Goal: Task Accomplishment & Management: Manage account settings

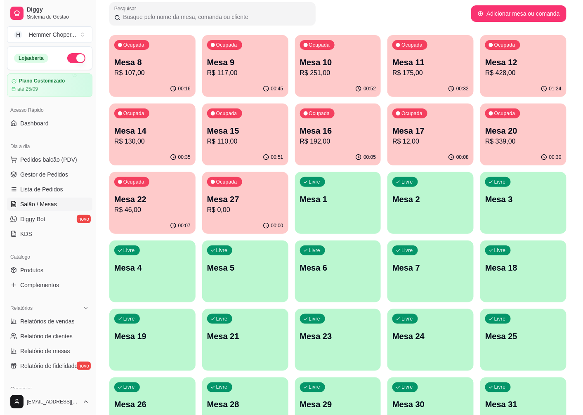
scroll to position [92, 0]
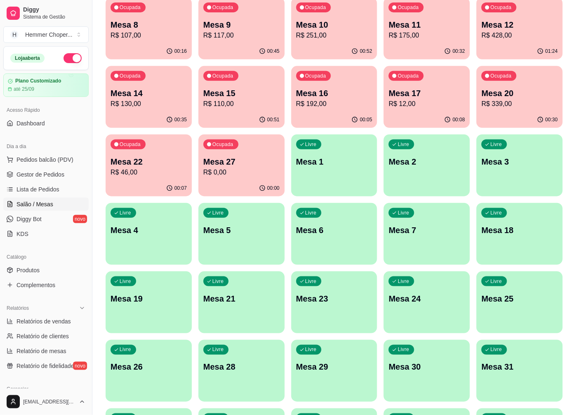
click at [422, 231] on p "Mesa 7" at bounding box center [427, 230] width 76 height 12
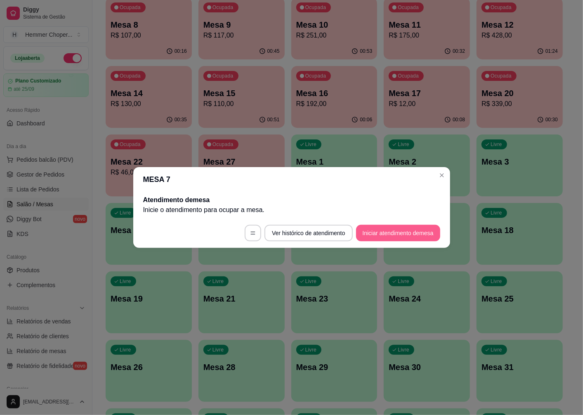
click at [380, 227] on button "Iniciar atendimento de mesa" at bounding box center [398, 233] width 84 height 17
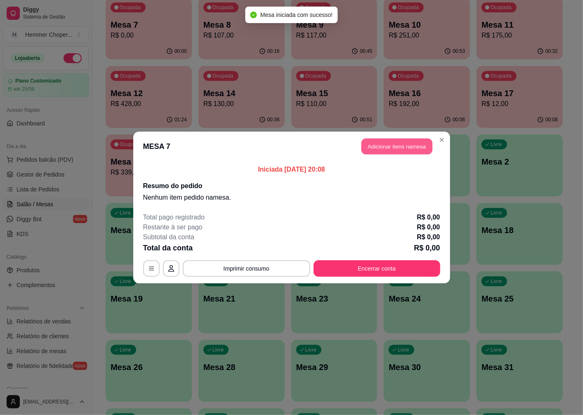
click at [402, 151] on button "Adicionar itens na mesa" at bounding box center [396, 147] width 71 height 16
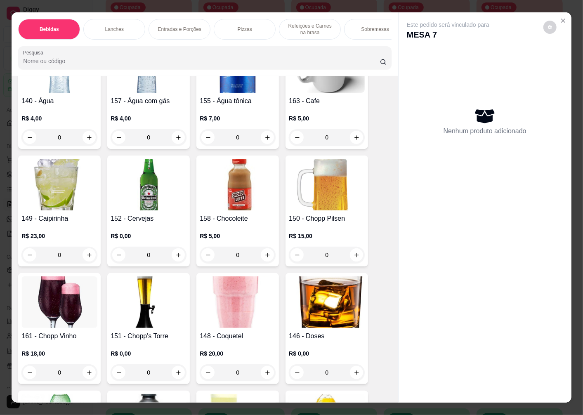
click at [161, 237] on p "R$ 0,00" at bounding box center [149, 236] width 76 height 8
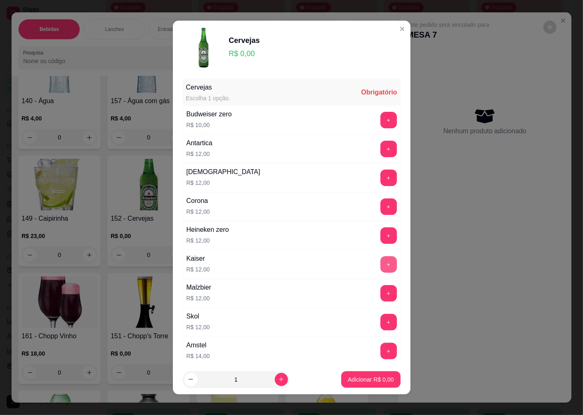
click at [380, 263] on button "+" at bounding box center [388, 264] width 17 height 17
click at [364, 378] on p "Adicionar R$ 12,00" at bounding box center [369, 379] width 48 height 8
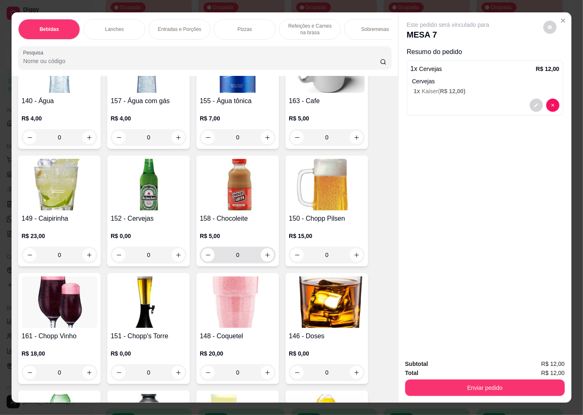
scroll to position [229, 0]
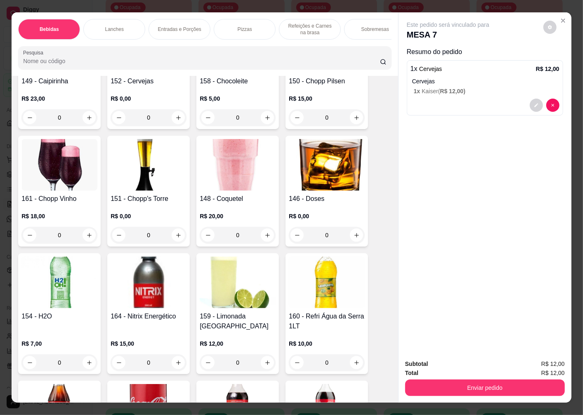
click at [129, 26] on div "Lanches" at bounding box center [114, 29] width 62 height 21
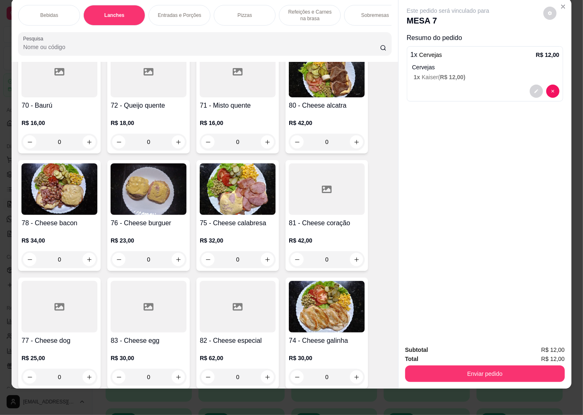
scroll to position [1161, 0]
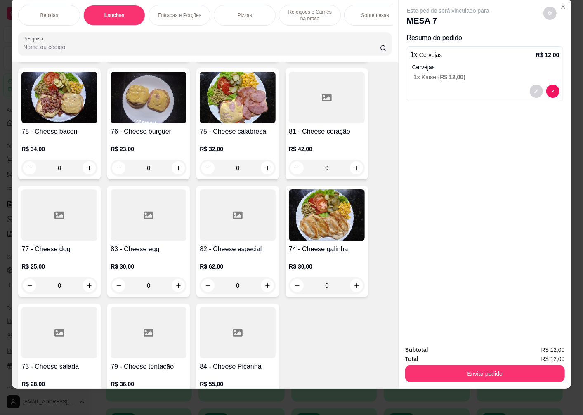
click at [174, 277] on div "0" at bounding box center [149, 285] width 76 height 17
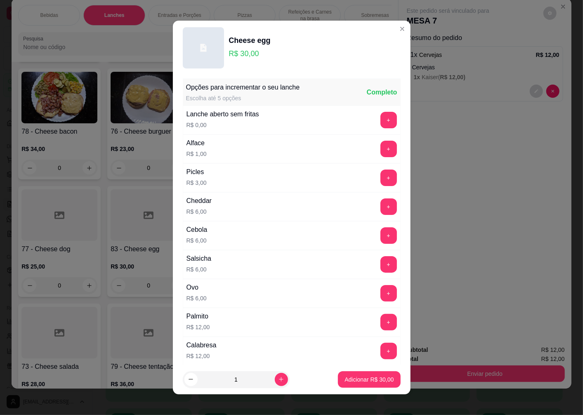
scroll to position [553, 0]
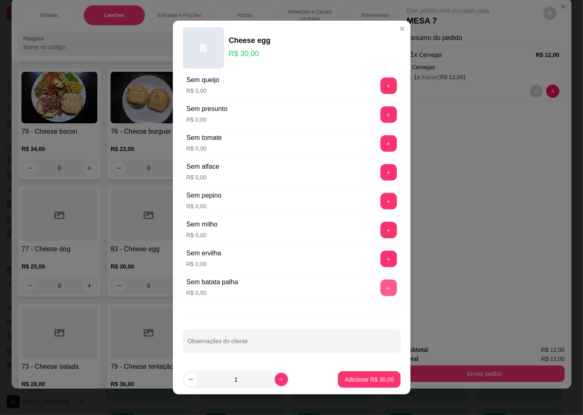
click at [380, 290] on button "+" at bounding box center [388, 288] width 17 height 17
click at [293, 343] on input "Observações do cliente" at bounding box center [292, 344] width 208 height 8
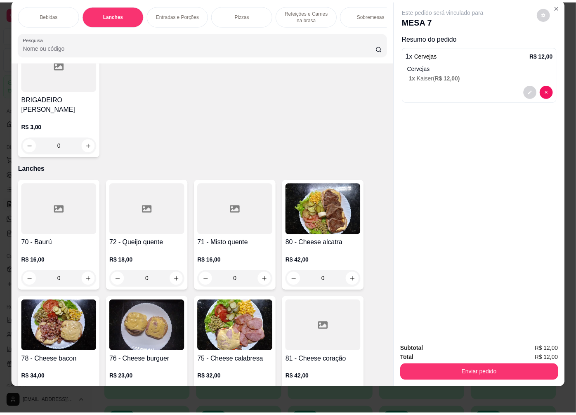
scroll to position [0, 0]
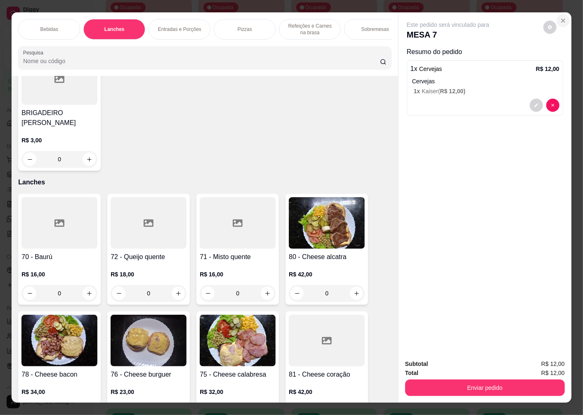
click at [560, 17] on icon "Close" at bounding box center [563, 20] width 7 height 7
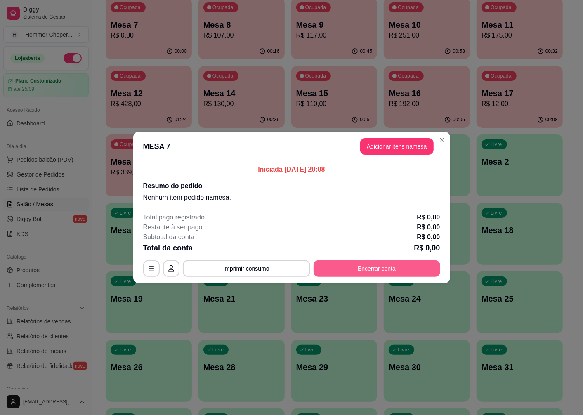
click at [363, 264] on button "Encerrar conta" at bounding box center [377, 268] width 127 height 17
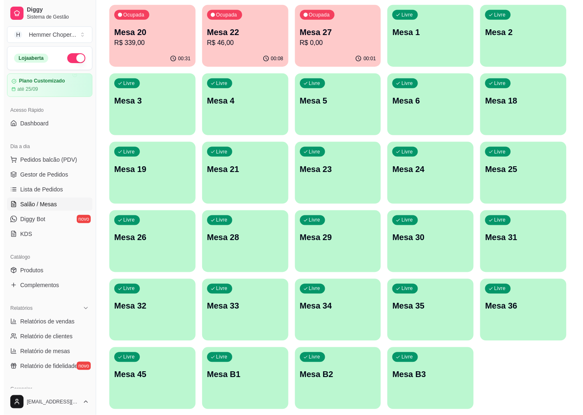
scroll to position [203, 0]
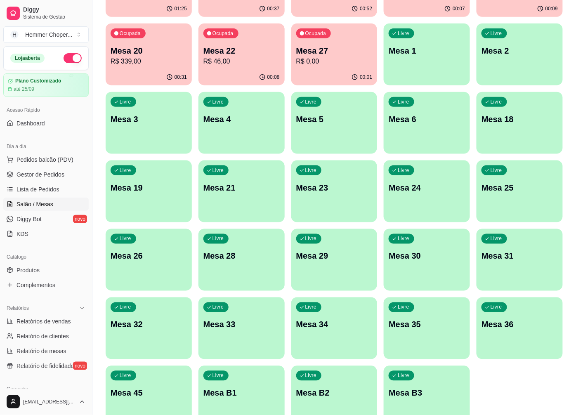
click at [499, 322] on p "Mesa 36" at bounding box center [519, 325] width 76 height 12
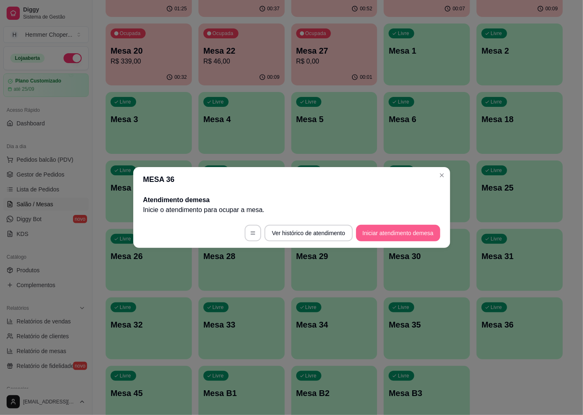
click at [403, 236] on button "Iniciar atendimento de mesa" at bounding box center [398, 233] width 84 height 17
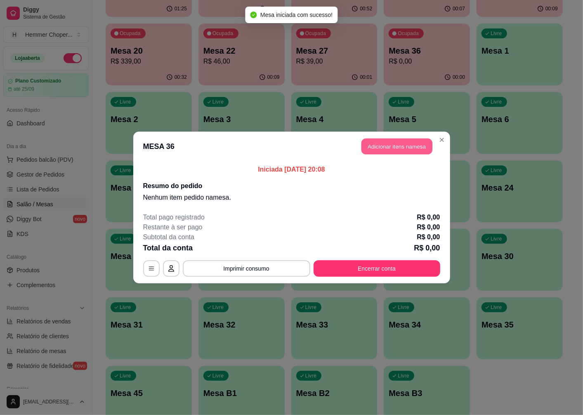
click at [387, 150] on button "Adicionar itens na mesa" at bounding box center [396, 147] width 71 height 16
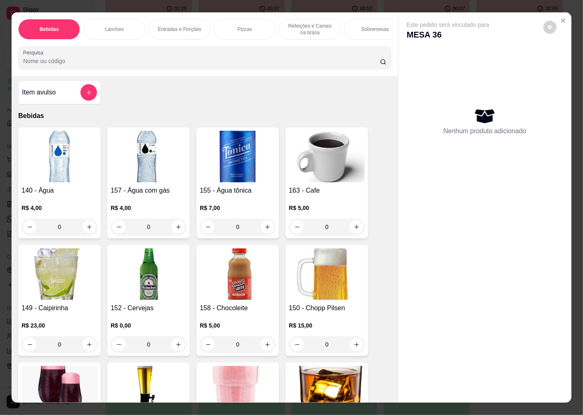
scroll to position [46, 0]
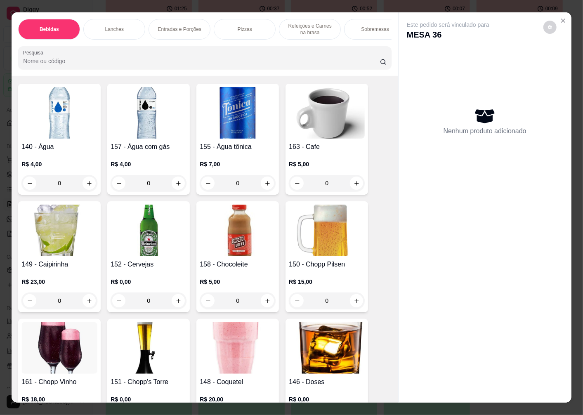
click at [132, 244] on img at bounding box center [149, 231] width 76 height 52
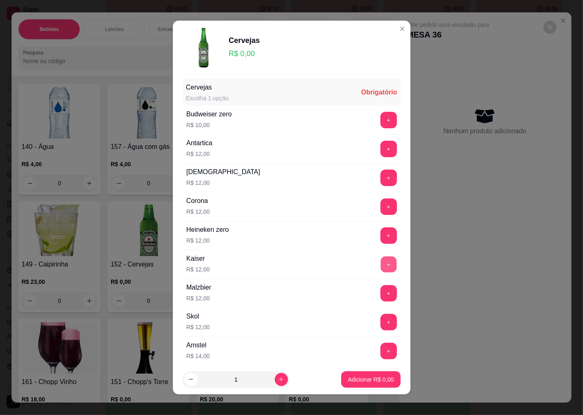
click at [380, 265] on button "+" at bounding box center [388, 265] width 16 height 16
click at [353, 376] on p "Adicionar R$ 12,00" at bounding box center [369, 379] width 49 height 8
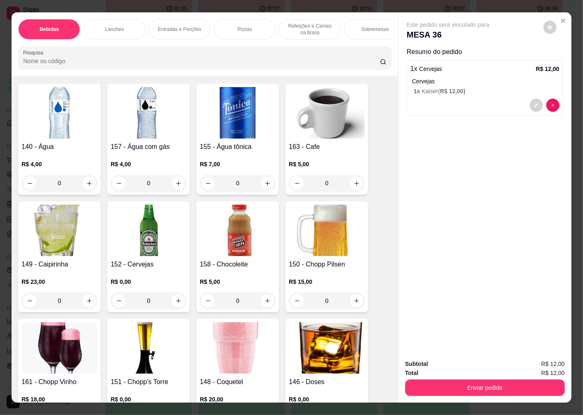
click at [111, 26] on p "Lanches" at bounding box center [114, 29] width 19 height 7
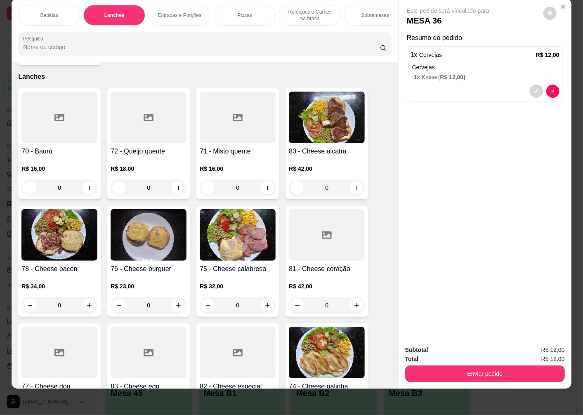
scroll to position [1161, 0]
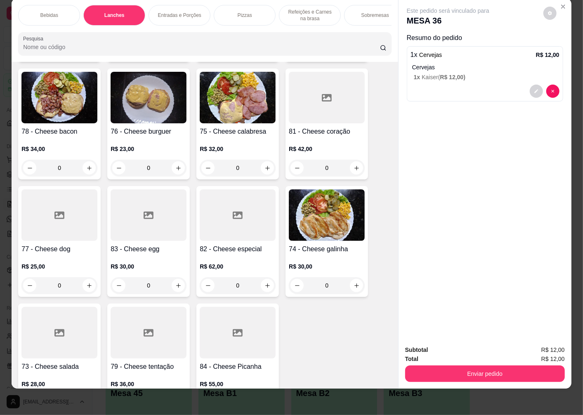
click at [125, 244] on h4 "83 - Cheese egg" at bounding box center [149, 249] width 76 height 10
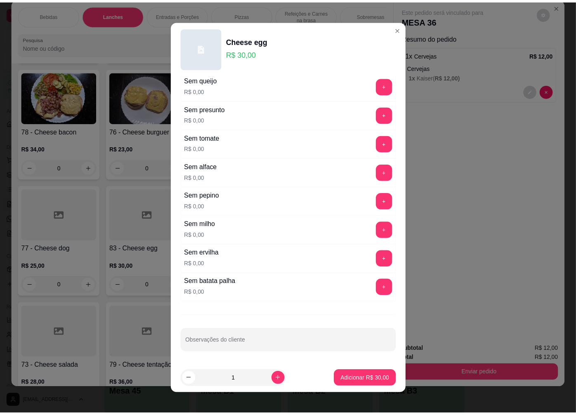
scroll to position [5, 0]
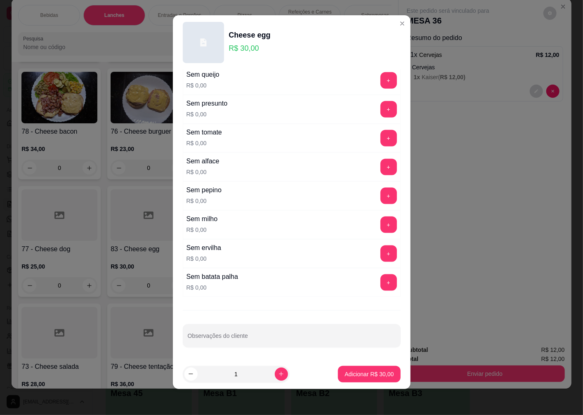
click at [380, 283] on button "+" at bounding box center [388, 282] width 17 height 17
click at [352, 376] on p "Adicionar R$ 30,00" at bounding box center [369, 374] width 48 height 8
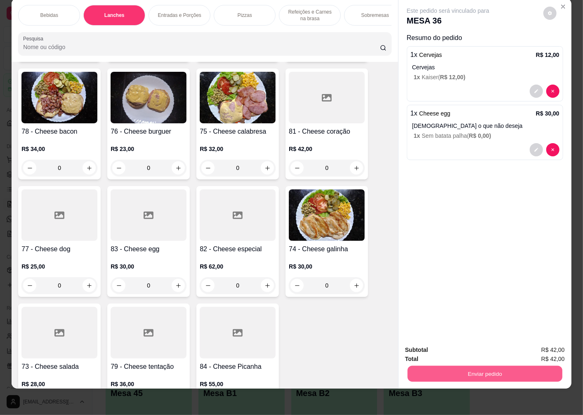
click at [493, 366] on button "Enviar pedido" at bounding box center [485, 374] width 155 height 16
click at [479, 350] on button "Não registrar e enviar pedido" at bounding box center [458, 347] width 86 height 16
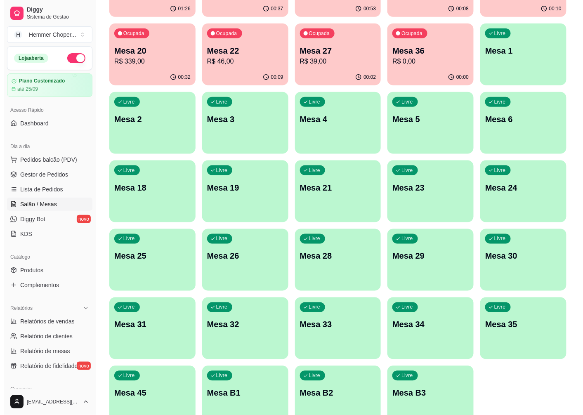
scroll to position [0, 0]
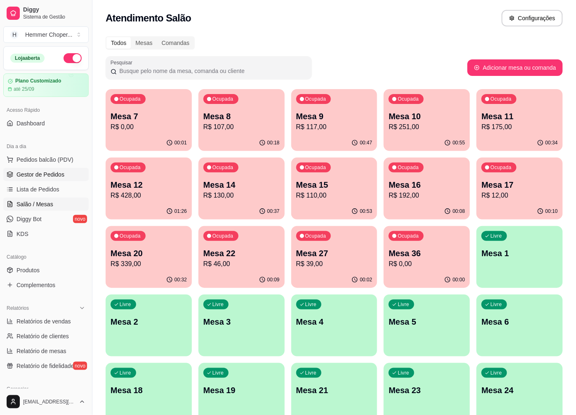
click at [40, 174] on span "Gestor de Pedidos" at bounding box center [41, 174] width 48 height 8
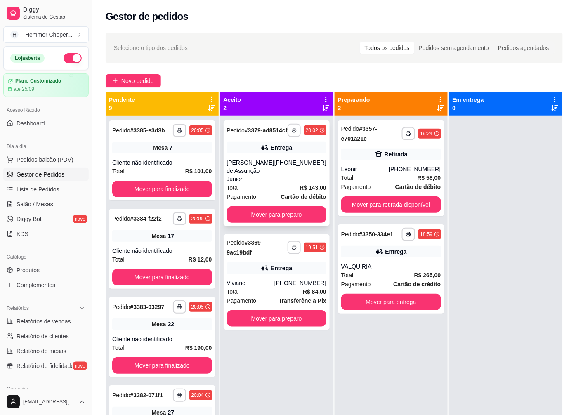
click at [258, 167] on div "[PERSON_NAME] de Assunção Junior" at bounding box center [250, 170] width 47 height 25
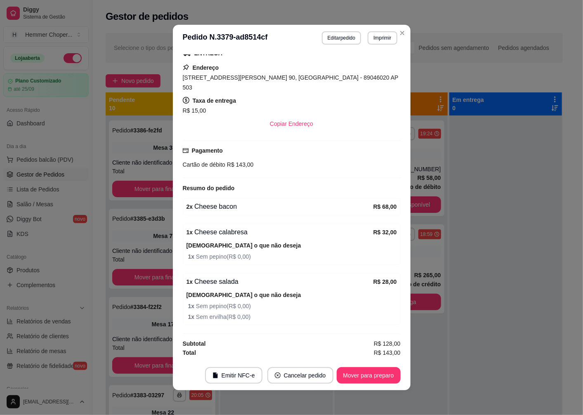
scroll to position [129, 0]
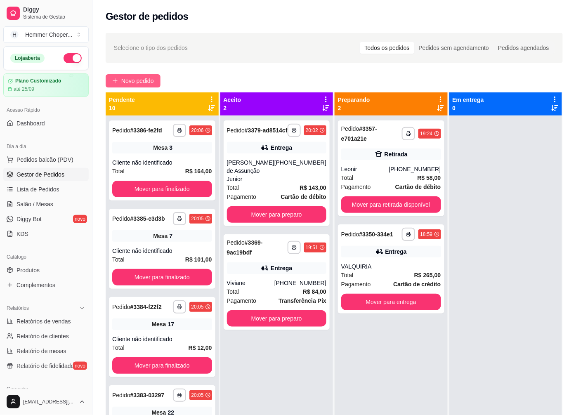
click at [146, 81] on span "Novo pedido" at bounding box center [137, 80] width 33 height 9
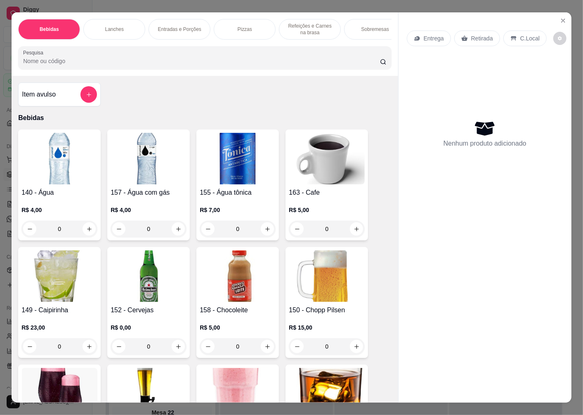
click at [487, 35] on p "Retirada" at bounding box center [482, 38] width 22 height 8
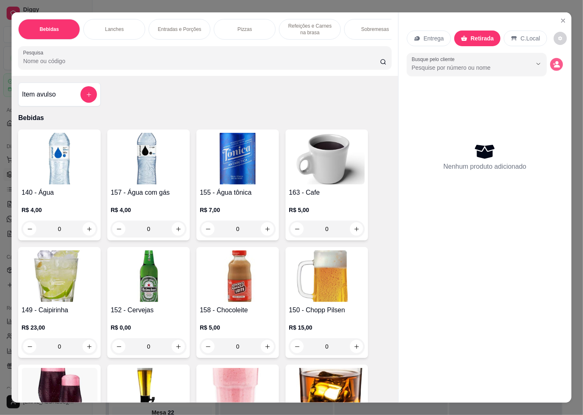
click at [558, 60] on button "decrease-product-quantity" at bounding box center [556, 64] width 13 height 13
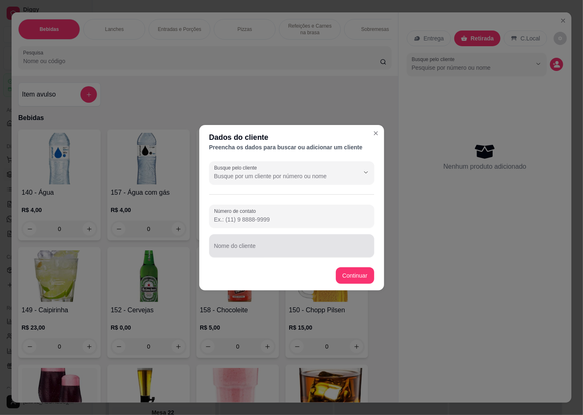
click at [248, 248] on div "Nome do cliente" at bounding box center [291, 245] width 165 height 23
type input "[PERSON_NAME]"
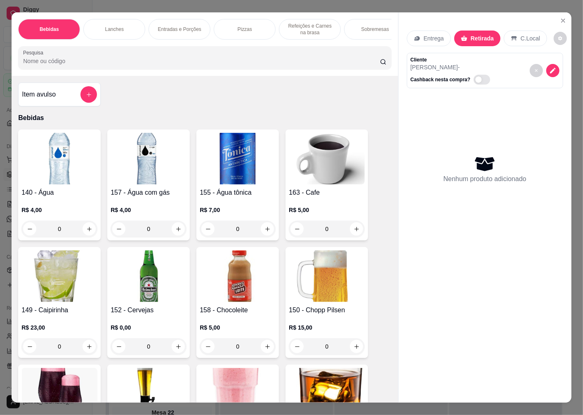
click at [127, 31] on div "Lanches" at bounding box center [114, 29] width 62 height 21
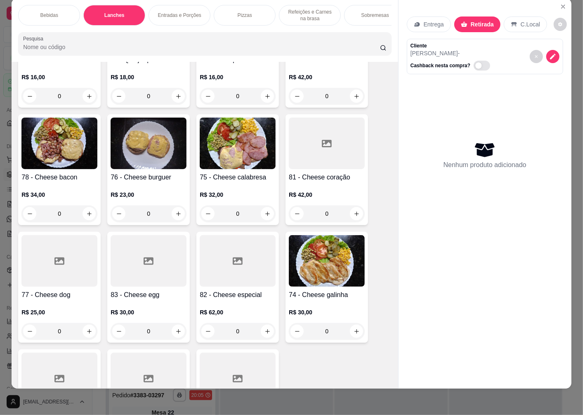
scroll to position [1207, 0]
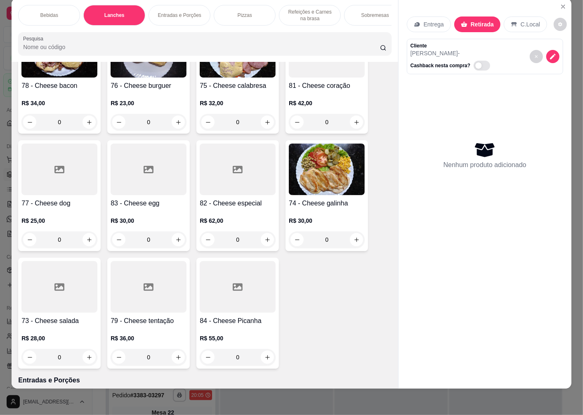
click at [63, 316] on h4 "73 - Cheese salada" at bounding box center [59, 321] width 76 height 10
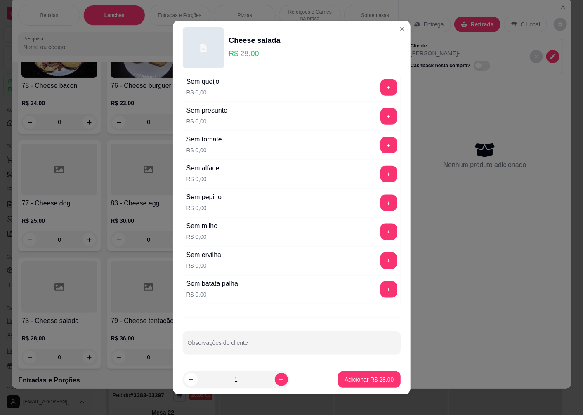
scroll to position [553, 0]
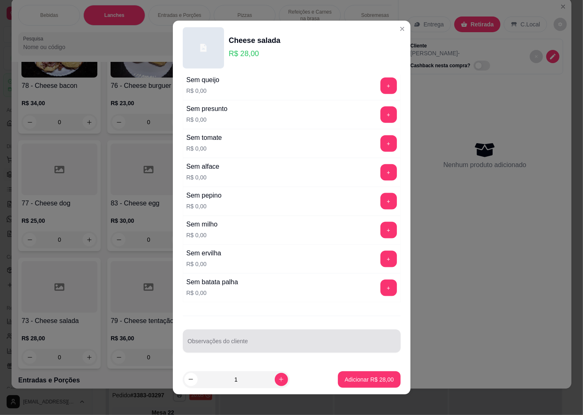
click at [227, 337] on div at bounding box center [292, 341] width 208 height 17
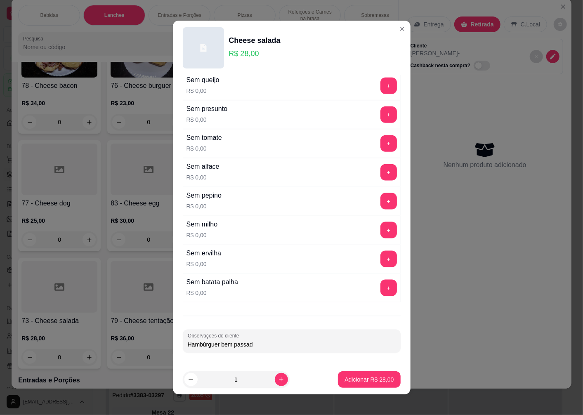
type input "Hambúrguer bem passado"
click at [382, 375] on p "Adicionar R$ 28,00" at bounding box center [369, 379] width 49 height 8
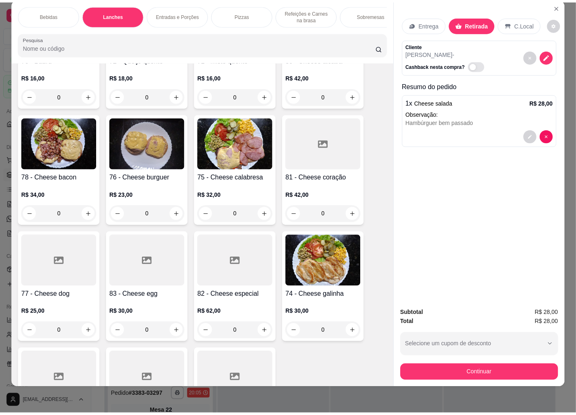
scroll to position [1024, 0]
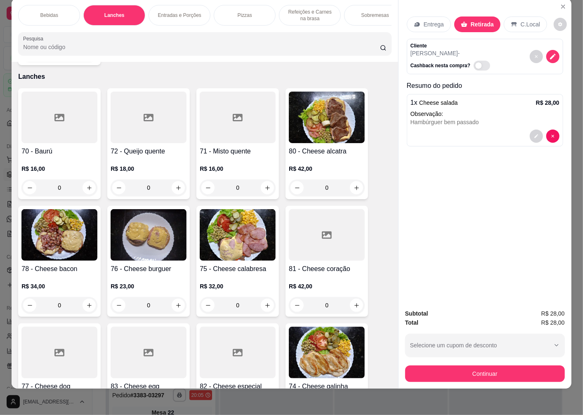
click at [65, 264] on h4 "78 - Cheese bacon" at bounding box center [59, 269] width 76 height 10
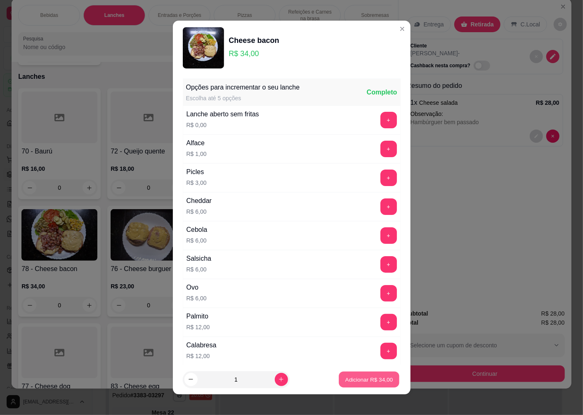
click at [376, 380] on p "Adicionar R$ 34,00" at bounding box center [369, 379] width 48 height 8
type input "1"
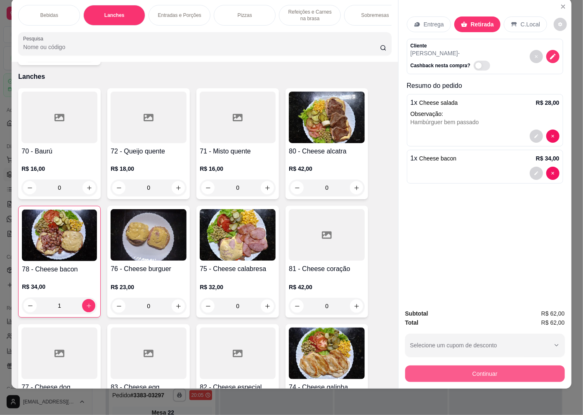
click at [503, 366] on button "Continuar" at bounding box center [485, 374] width 160 height 17
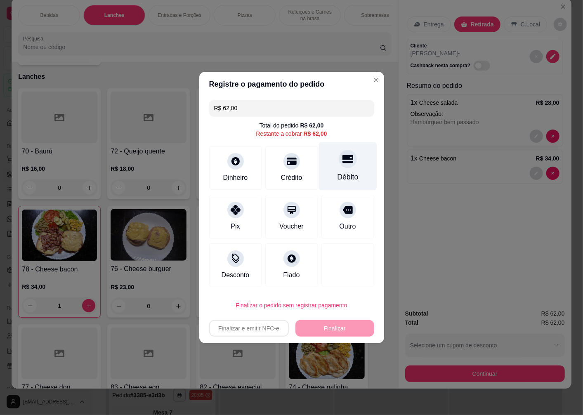
click at [342, 162] on icon at bounding box center [347, 159] width 11 height 8
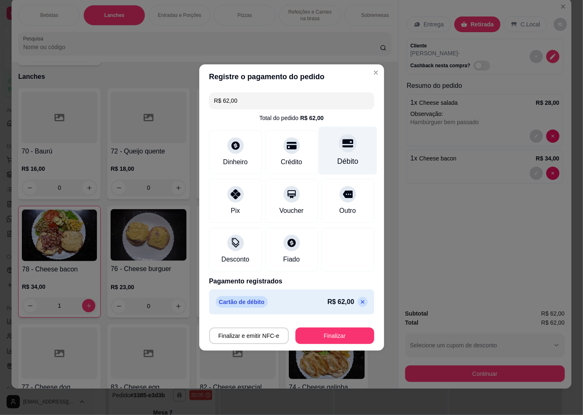
type input "R$ 0,00"
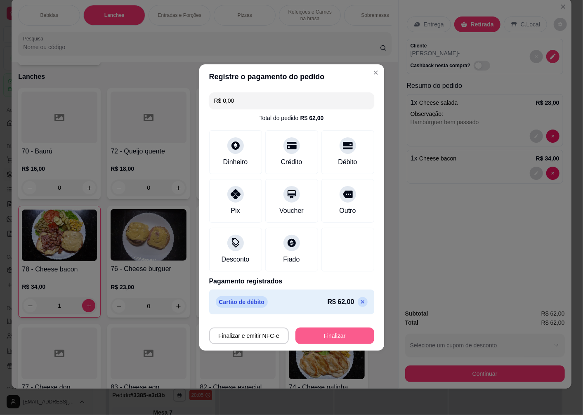
click at [324, 340] on button "Finalizar" at bounding box center [334, 336] width 79 height 17
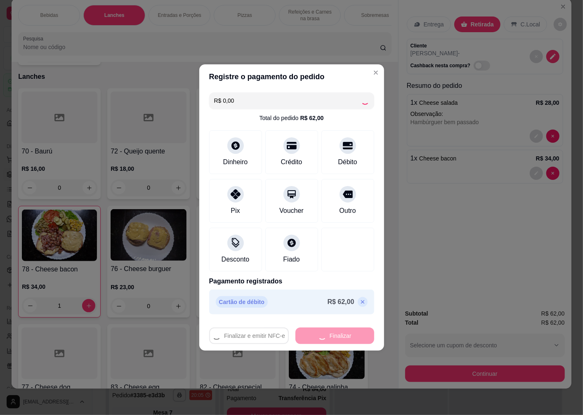
type input "0"
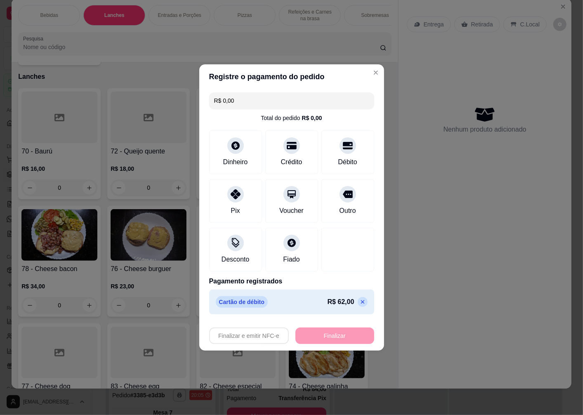
type input "-R$ 62,00"
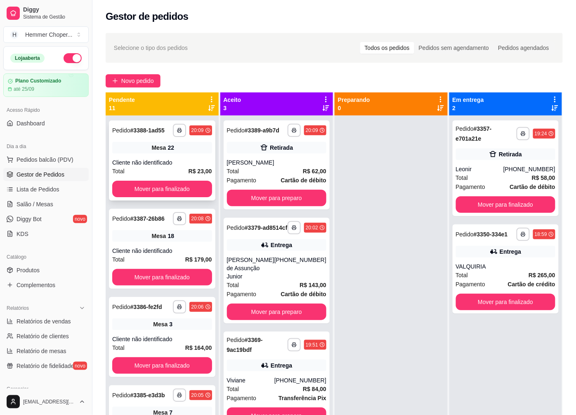
click at [156, 155] on div "**********" at bounding box center [162, 160] width 106 height 80
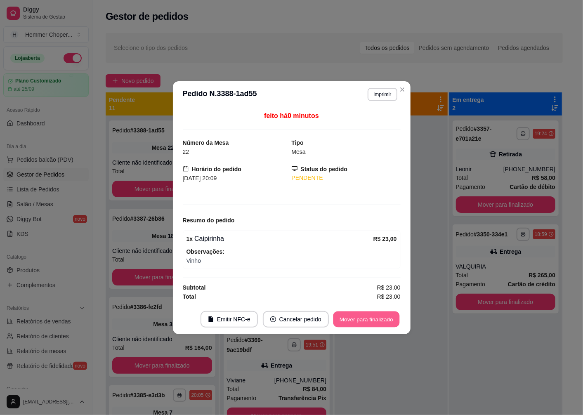
click at [380, 320] on button "Mover para finalizado" at bounding box center [366, 319] width 66 height 16
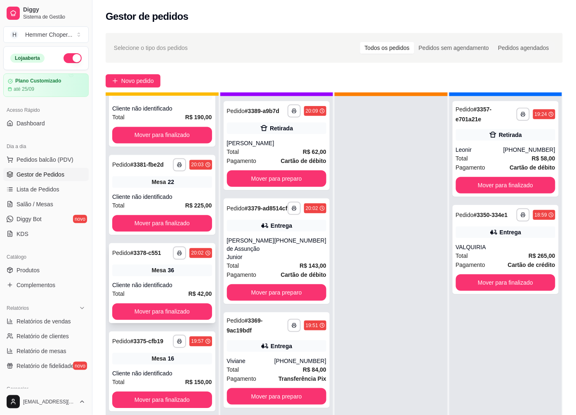
scroll to position [23, 0]
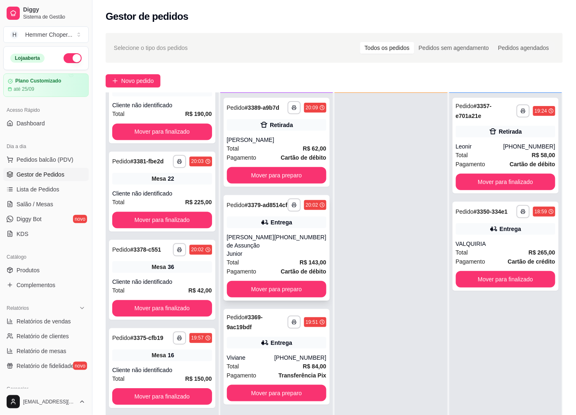
click at [264, 241] on div "[PERSON_NAME] de Assunção Junior" at bounding box center [250, 245] width 47 height 25
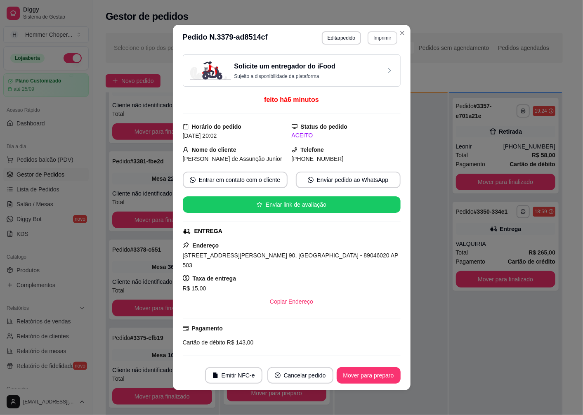
click at [383, 40] on button "Imprimir" at bounding box center [382, 37] width 29 height 13
click at [382, 67] on button "IMPRESSORA" at bounding box center [365, 67] width 60 height 13
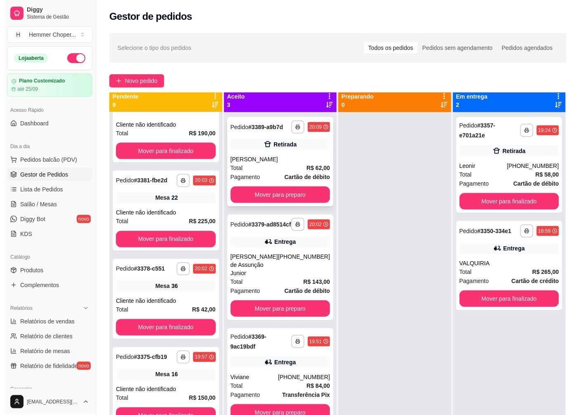
scroll to position [0, 0]
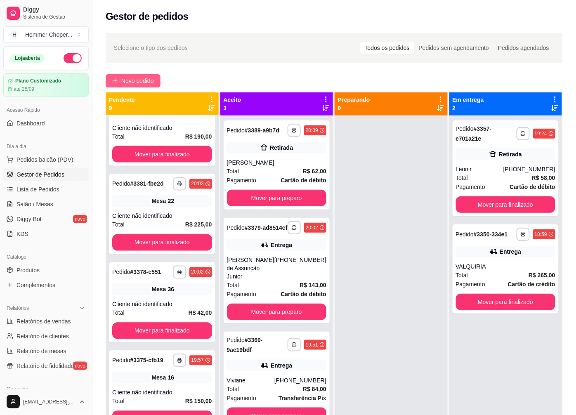
click at [131, 83] on span "Novo pedido" at bounding box center [137, 80] width 33 height 9
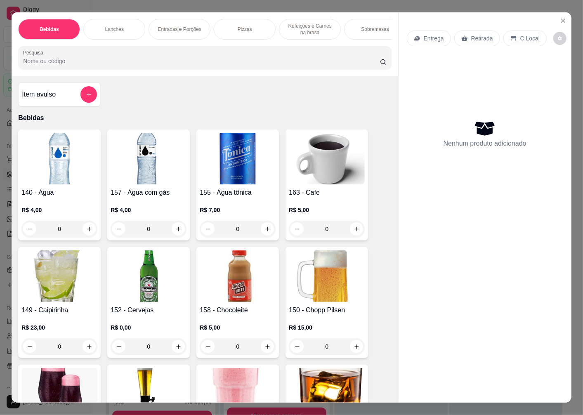
click at [244, 26] on p "Pizzas" at bounding box center [245, 29] width 14 height 7
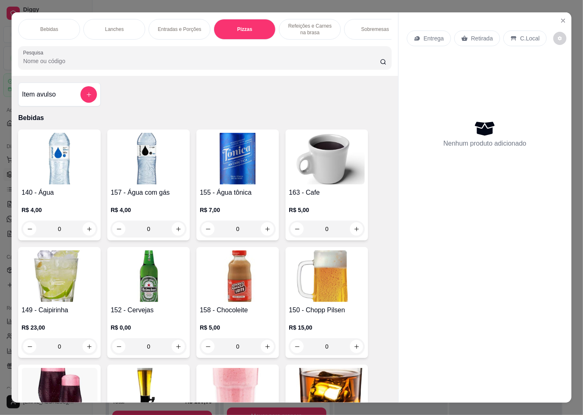
scroll to position [17, 0]
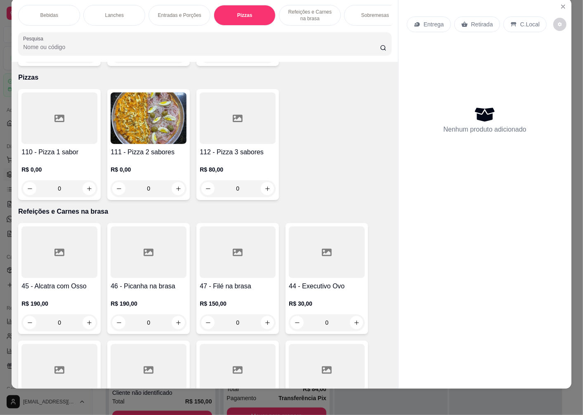
click at [65, 134] on div "110 - Pizza 1 sabor R$ 0,00 0" at bounding box center [59, 144] width 83 height 111
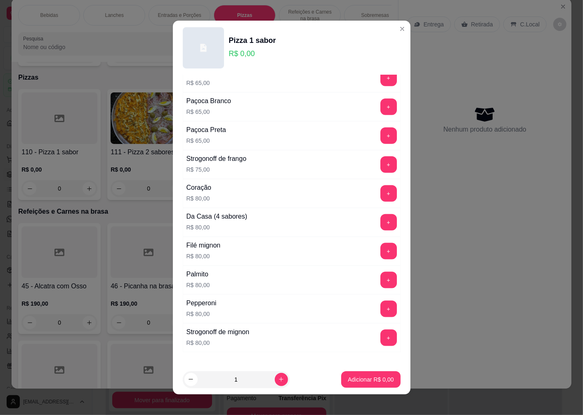
scroll to position [495, 0]
click at [380, 259] on button "+" at bounding box center [388, 251] width 16 height 16
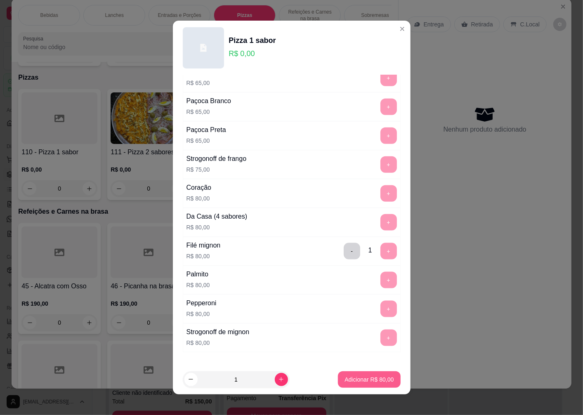
click at [374, 379] on p "Adicionar R$ 80,00" at bounding box center [369, 379] width 49 height 8
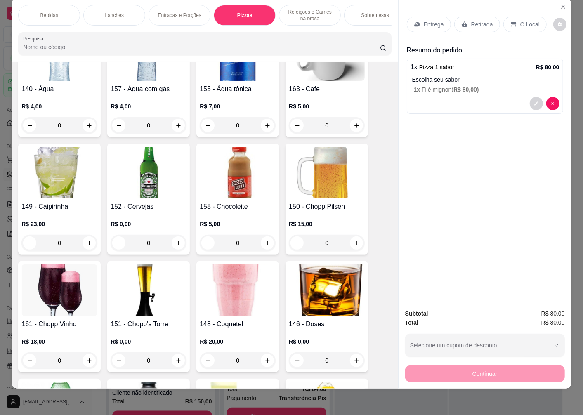
scroll to position [0, 0]
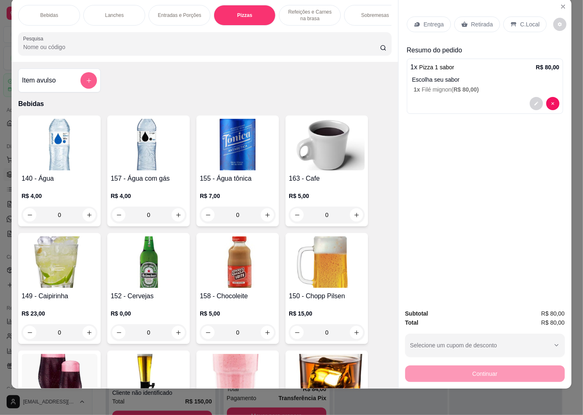
click at [88, 83] on button "add-separate-item" at bounding box center [88, 80] width 17 height 17
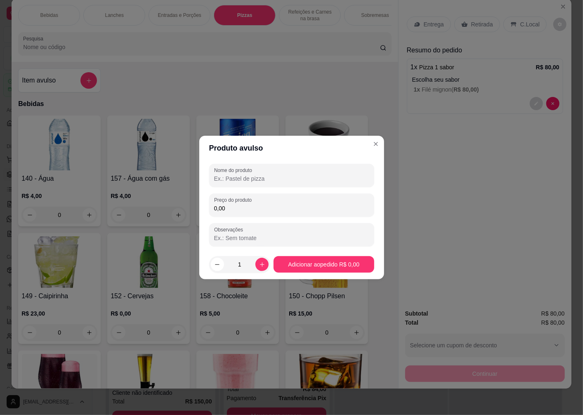
click at [278, 182] on input "Nome do produto" at bounding box center [291, 179] width 155 height 8
type input "Porção de Maionese - 1kg"
click at [248, 212] on input "0,00" at bounding box center [291, 208] width 155 height 8
type input "35,00"
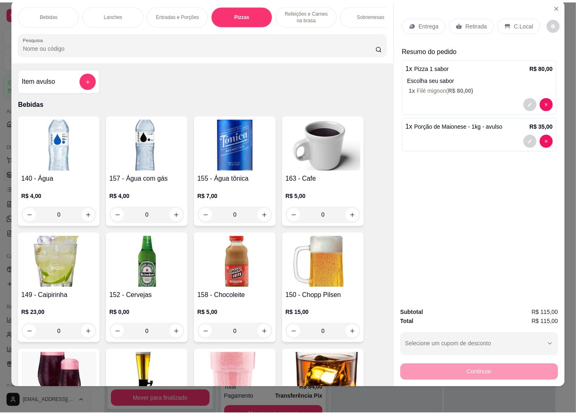
scroll to position [583, 0]
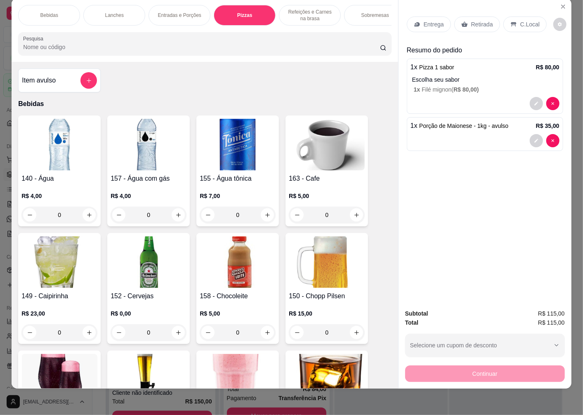
click at [489, 17] on div "Retirada" at bounding box center [477, 25] width 46 height 16
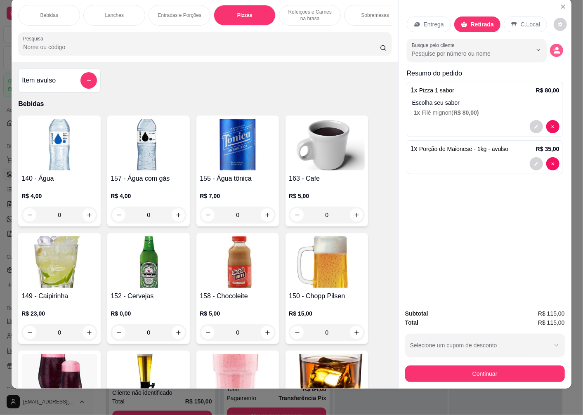
click at [554, 47] on icon "decrease-product-quantity" at bounding box center [556, 50] width 7 height 7
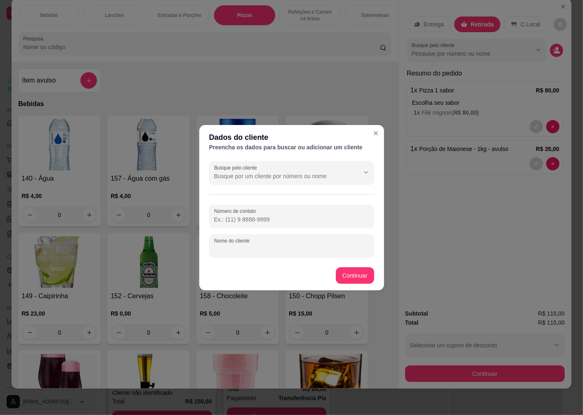
click at [236, 246] on div "Nome do cliente" at bounding box center [291, 245] width 165 height 23
type input "[PERSON_NAME]"
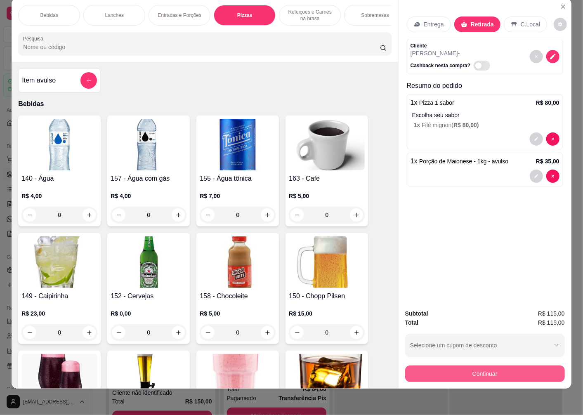
click at [496, 366] on button "Continuar" at bounding box center [485, 374] width 160 height 17
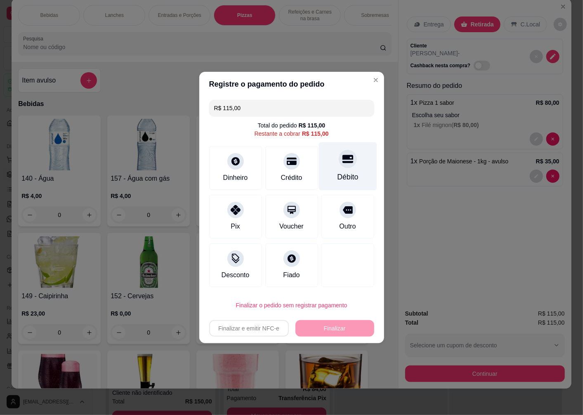
click at [343, 166] on div at bounding box center [348, 159] width 18 height 18
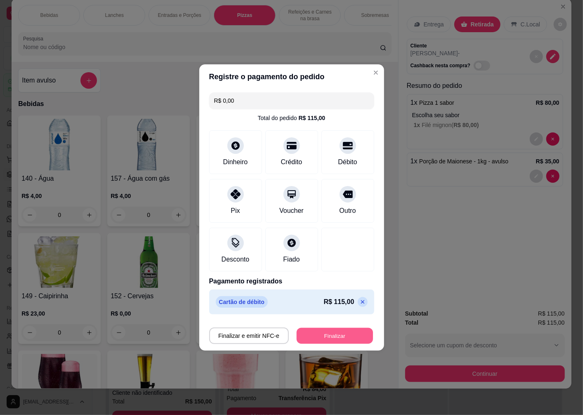
click at [329, 331] on button "Finalizar" at bounding box center [335, 336] width 76 height 16
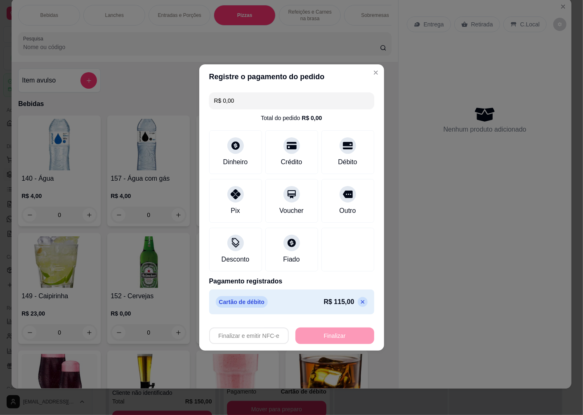
type input "-R$ 115,00"
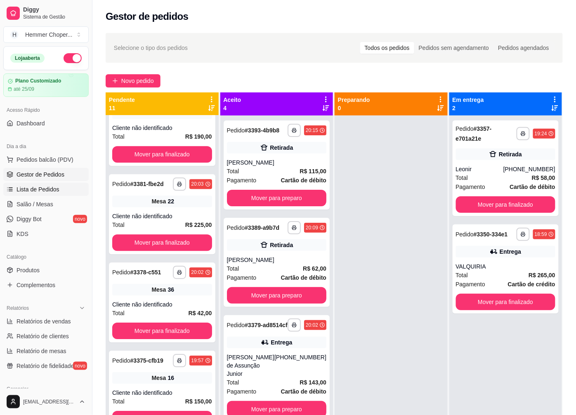
click at [24, 188] on span "Lista de Pedidos" at bounding box center [38, 189] width 43 height 8
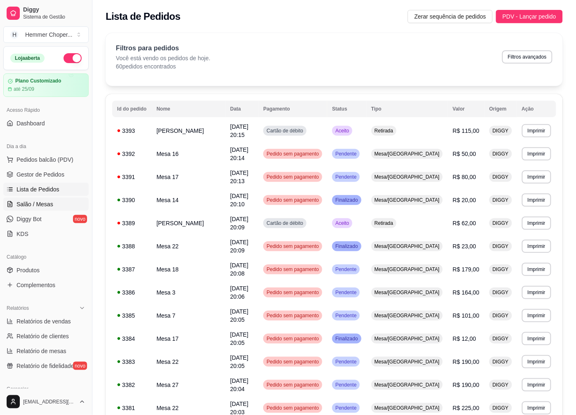
click at [36, 201] on span "Salão / Mesas" at bounding box center [35, 204] width 37 height 8
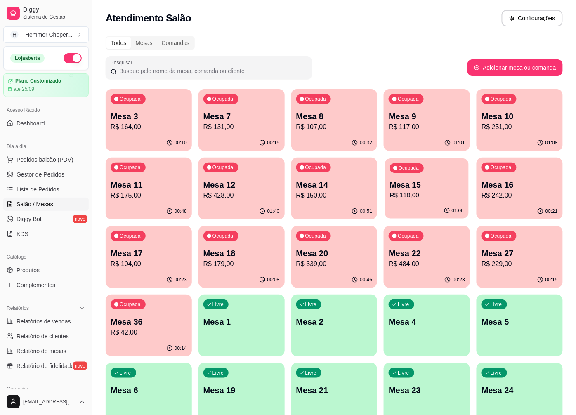
click at [453, 191] on p "R$ 110,00" at bounding box center [427, 195] width 74 height 9
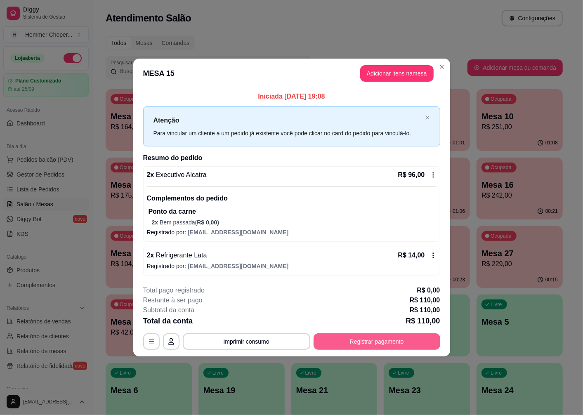
click at [403, 341] on button "Registrar pagamento" at bounding box center [377, 341] width 127 height 17
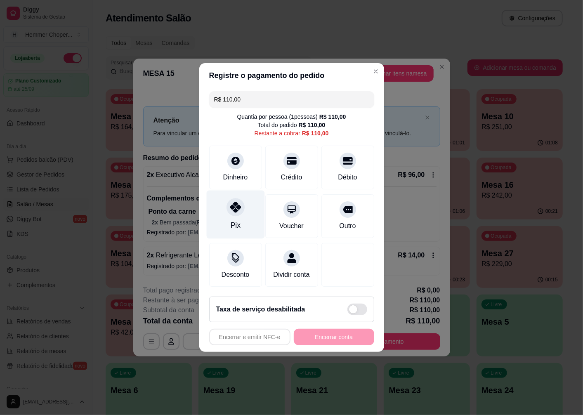
click at [241, 209] on div "Pix" at bounding box center [235, 215] width 58 height 48
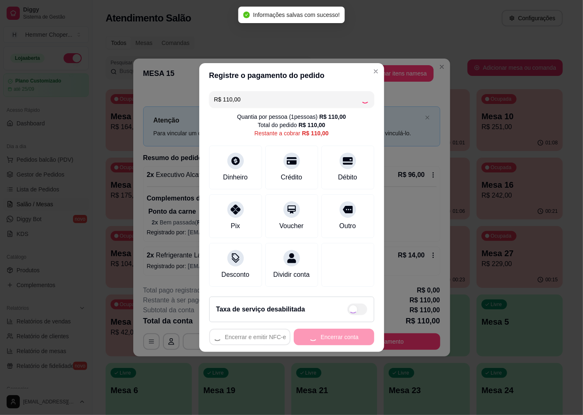
type input "R$ 0,00"
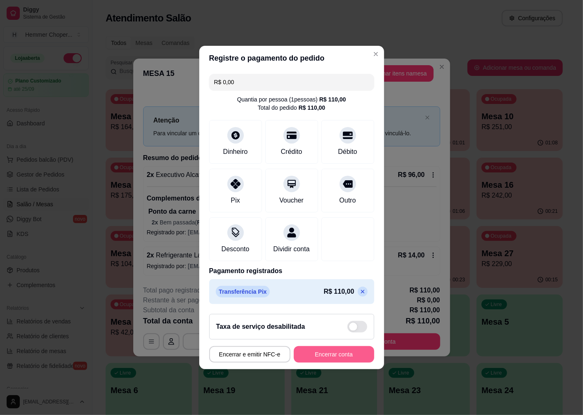
click at [339, 358] on button "Encerrar conta" at bounding box center [334, 354] width 80 height 17
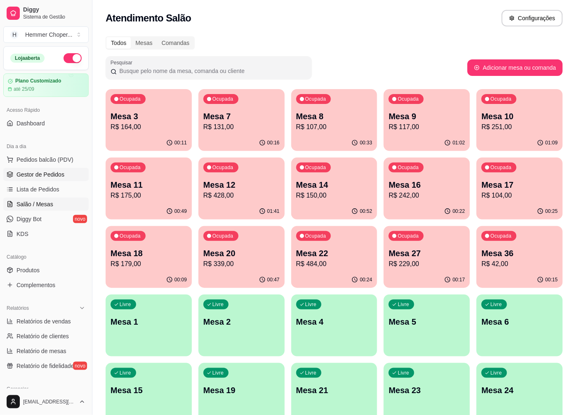
click at [35, 177] on span "Gestor de Pedidos" at bounding box center [41, 174] width 48 height 8
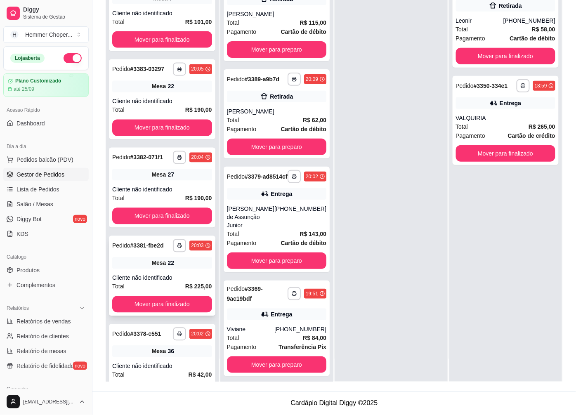
scroll to position [583, 0]
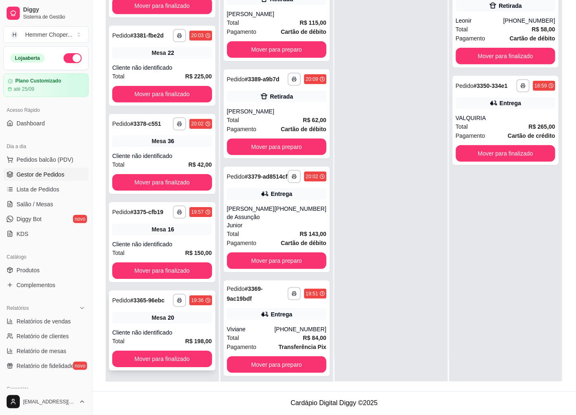
click at [172, 322] on div "Mesa 20" at bounding box center [162, 318] width 100 height 12
click at [135, 228] on div "Mesa 16" at bounding box center [162, 230] width 100 height 12
click at [150, 146] on div "Mesa 36" at bounding box center [162, 141] width 100 height 12
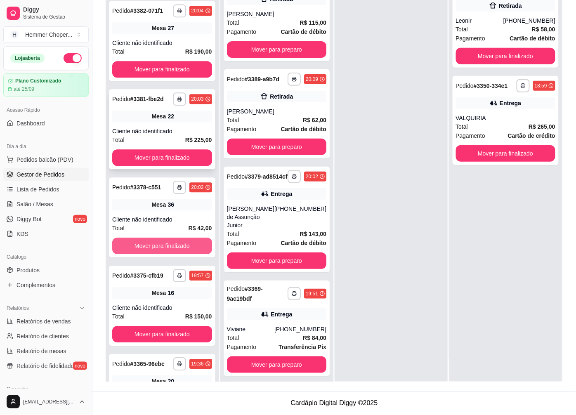
scroll to position [492, 0]
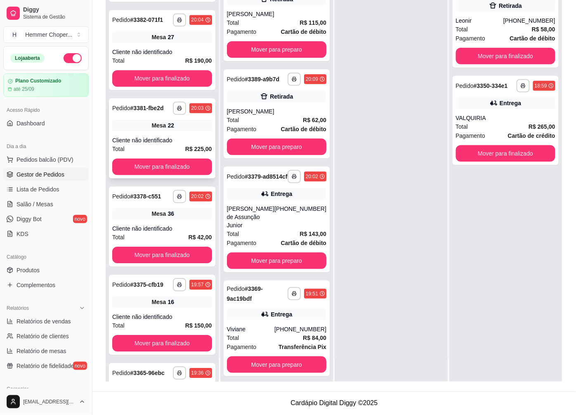
click at [179, 144] on div "Cliente não identificado" at bounding box center [162, 140] width 100 height 8
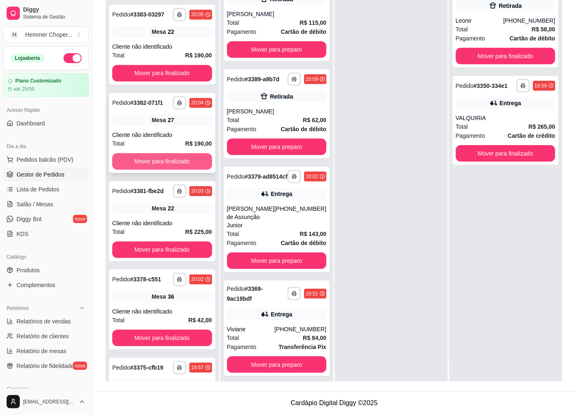
scroll to position [400, 0]
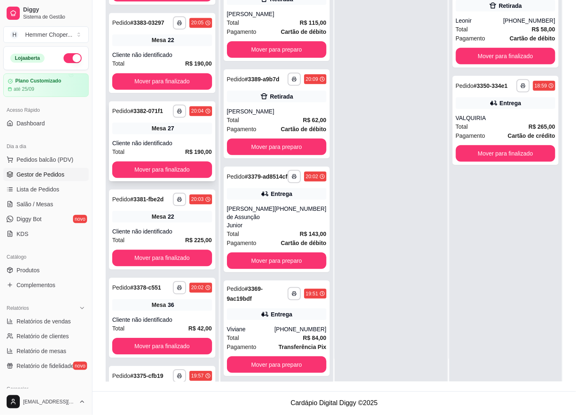
click at [168, 133] on div "27" at bounding box center [171, 129] width 7 height 8
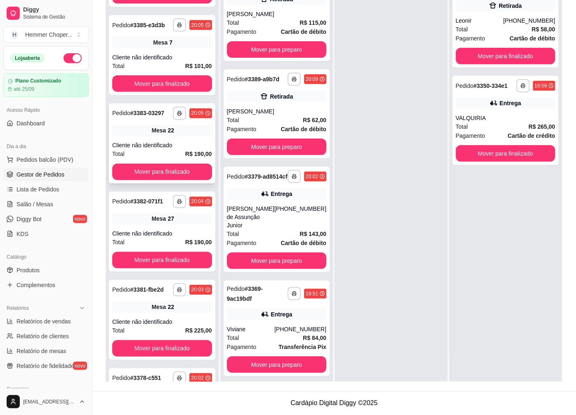
scroll to position [308, 0]
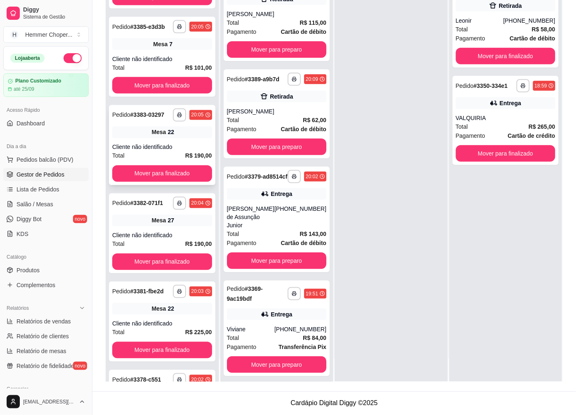
click at [168, 137] on div "22" at bounding box center [171, 132] width 7 height 8
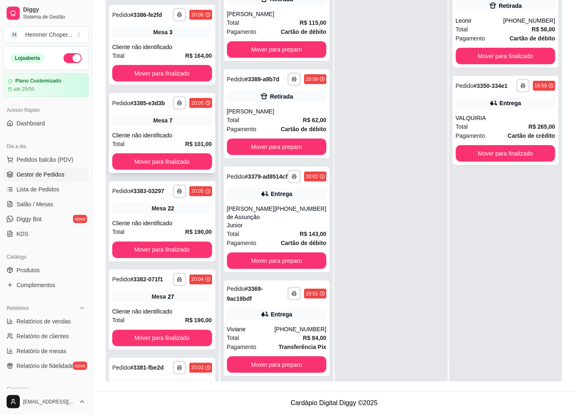
scroll to position [217, 0]
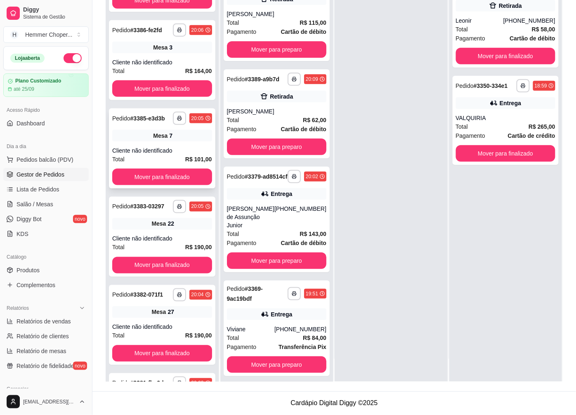
click at [158, 155] on div "Cliente não identificado" at bounding box center [162, 150] width 100 height 8
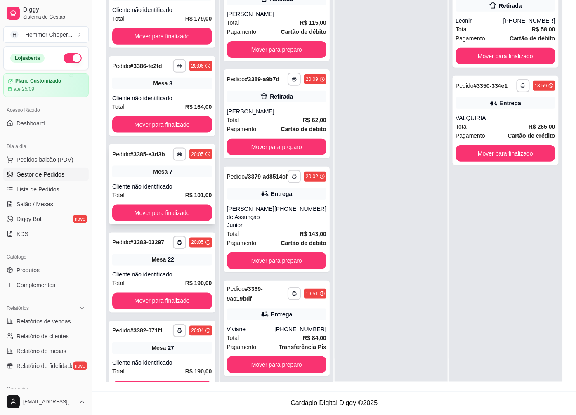
scroll to position [125, 0]
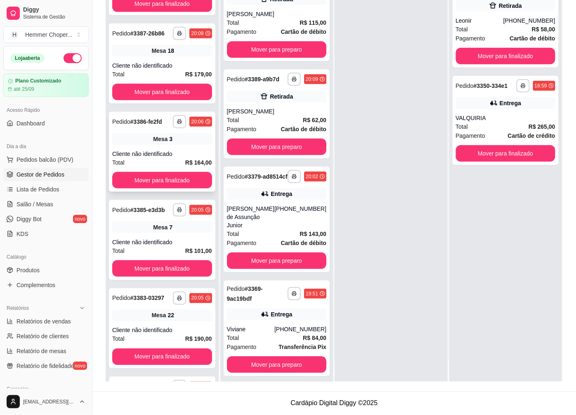
click at [178, 151] on div "**********" at bounding box center [162, 152] width 106 height 80
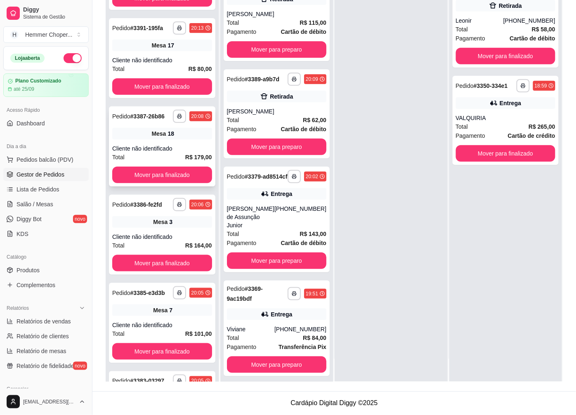
scroll to position [33, 0]
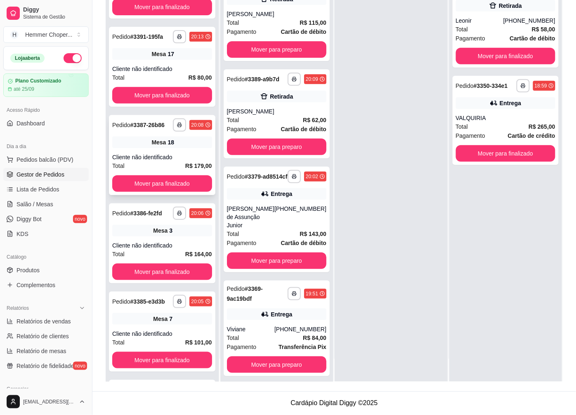
click at [180, 146] on div "Mesa 18" at bounding box center [162, 143] width 100 height 12
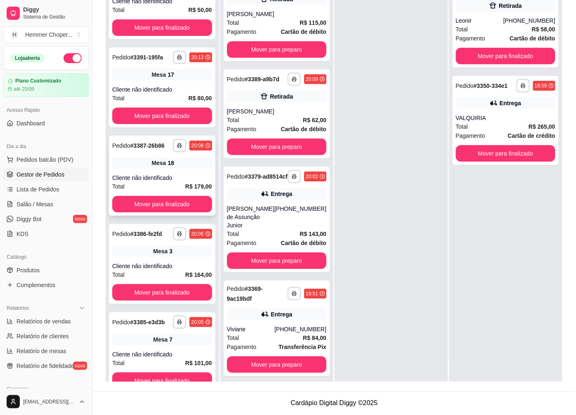
scroll to position [0, 0]
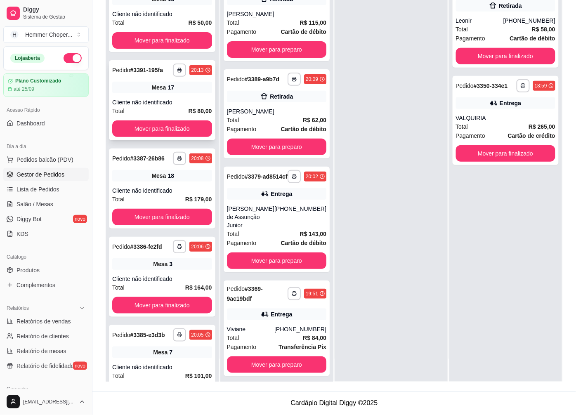
click at [161, 99] on div "Cliente não identificado" at bounding box center [162, 102] width 100 height 8
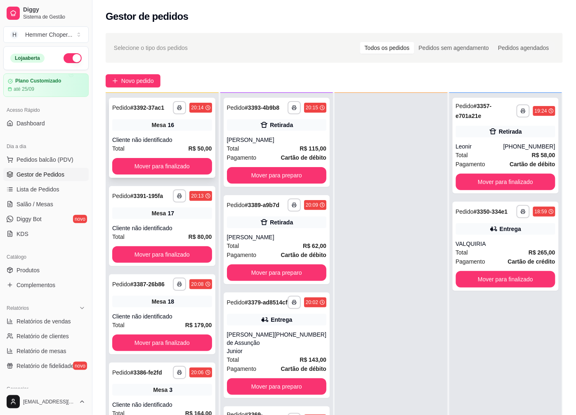
click at [174, 144] on div "Total R$ 50,00" at bounding box center [162, 148] width 100 height 9
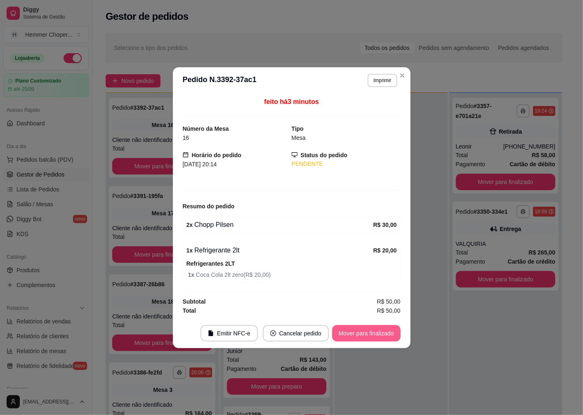
click at [376, 329] on button "Mover para finalizado" at bounding box center [366, 333] width 68 height 17
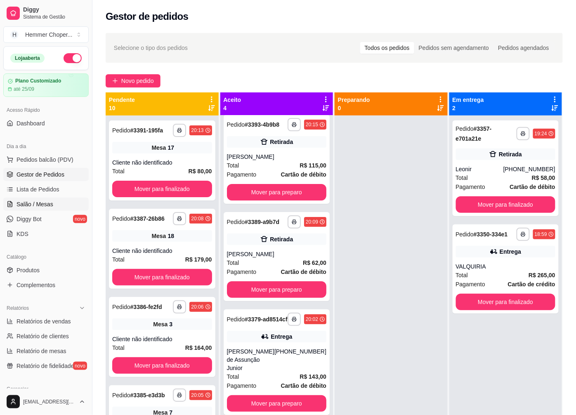
click at [41, 199] on link "Salão / Mesas" at bounding box center [45, 204] width 85 height 13
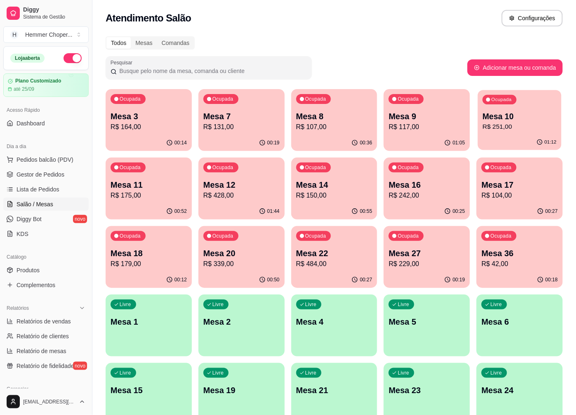
click at [498, 121] on p "Mesa 10" at bounding box center [520, 116] width 74 height 11
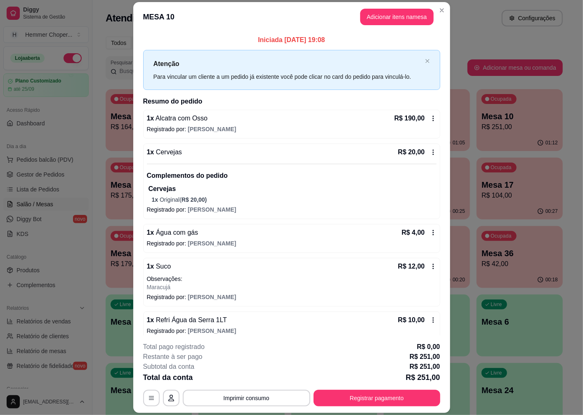
scroll to position [42, 0]
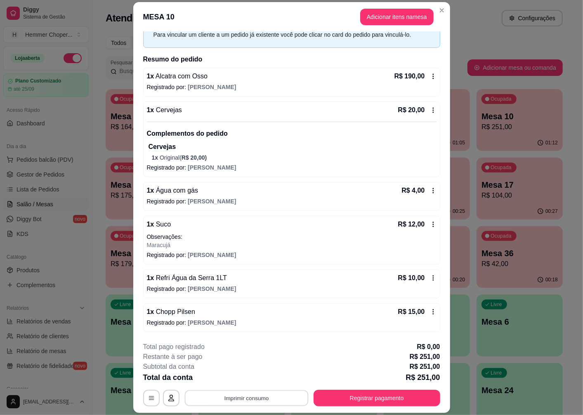
click at [238, 399] on button "Imprimir consumo" at bounding box center [246, 398] width 124 height 16
click at [250, 375] on button "IMPRESSORA" at bounding box center [246, 379] width 60 height 13
click at [358, 395] on button "Registrar pagamento" at bounding box center [377, 398] width 127 height 17
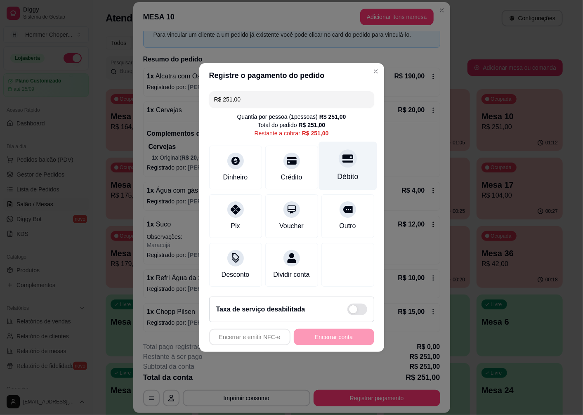
click at [354, 158] on div "Débito" at bounding box center [348, 166] width 58 height 48
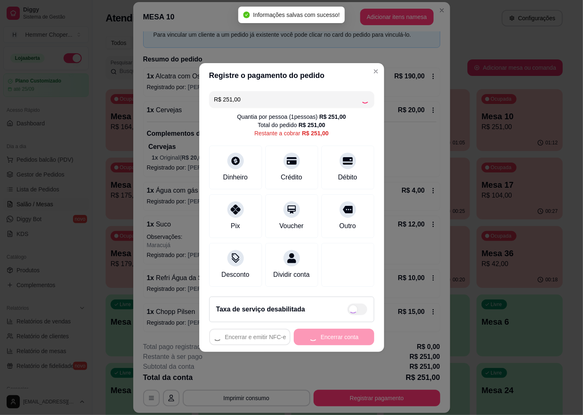
type input "R$ 0,00"
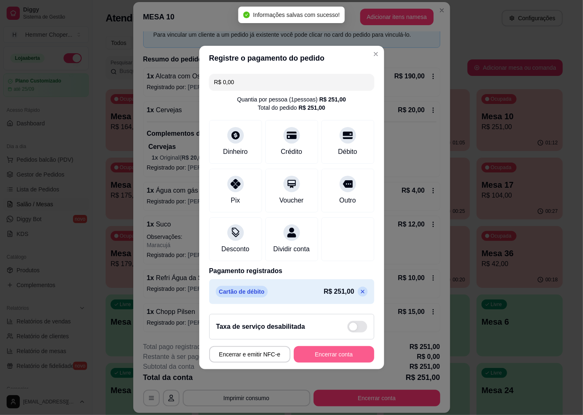
click at [348, 361] on button "Encerrar conta" at bounding box center [334, 354] width 80 height 17
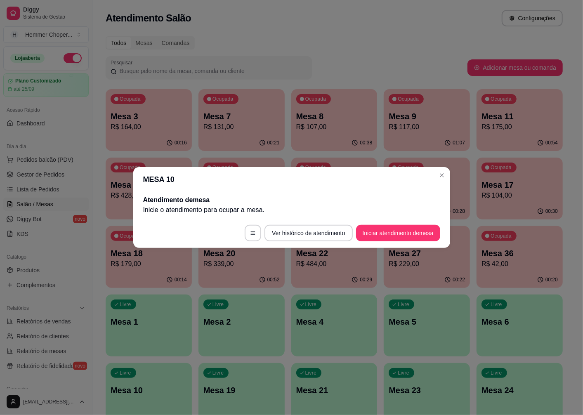
scroll to position [0, 0]
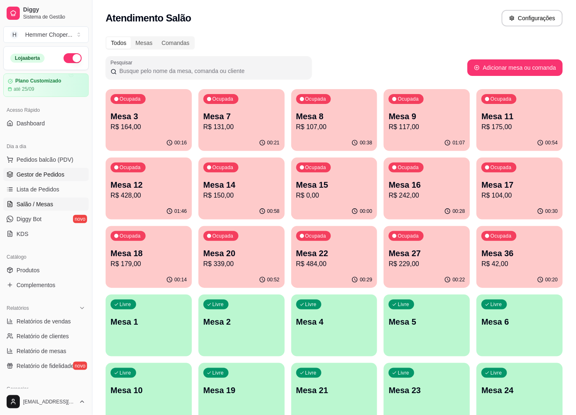
click at [41, 170] on span "Gestor de Pedidos" at bounding box center [41, 174] width 48 height 8
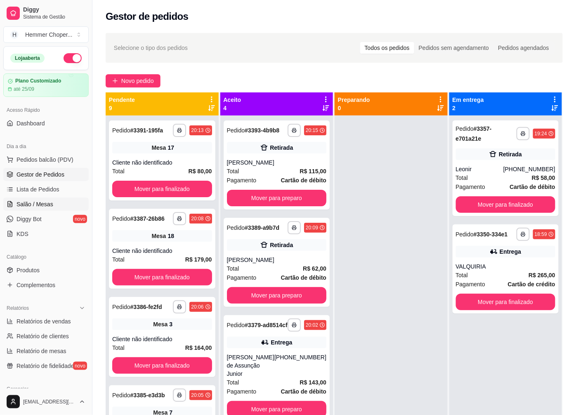
click at [42, 201] on span "Salão / Mesas" at bounding box center [35, 204] width 37 height 8
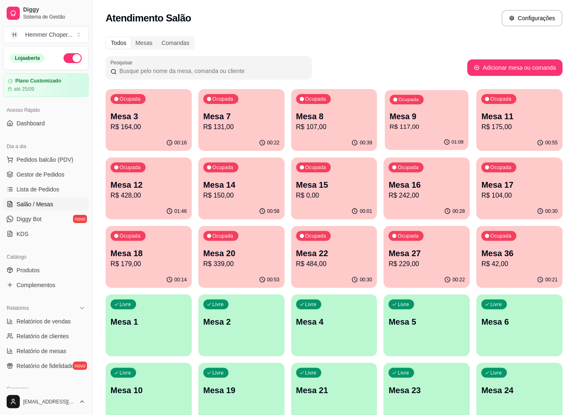
click at [434, 112] on p "Mesa 9" at bounding box center [427, 116] width 74 height 11
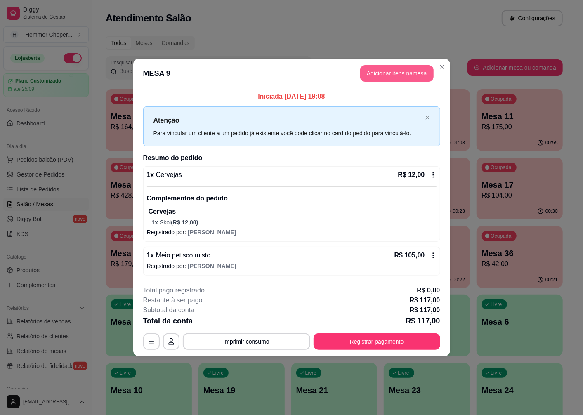
click at [394, 74] on button "Adicionar itens na mesa" at bounding box center [396, 73] width 73 height 17
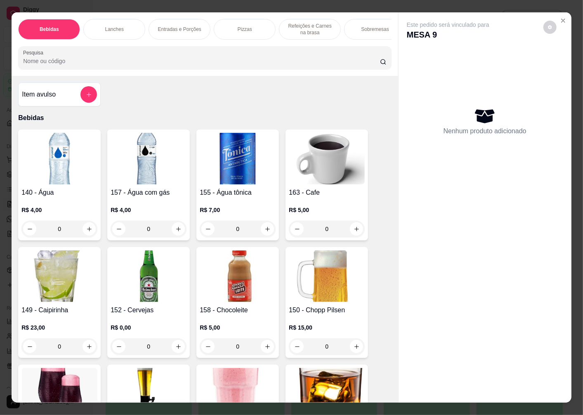
click at [365, 26] on p "Sobremesas" at bounding box center [375, 29] width 28 height 7
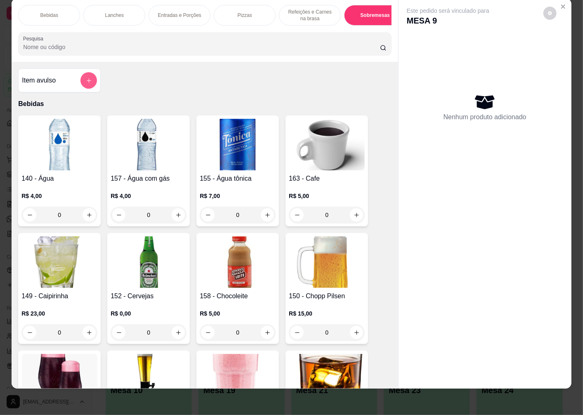
click at [86, 83] on icon "add-separate-item" at bounding box center [89, 81] width 6 height 6
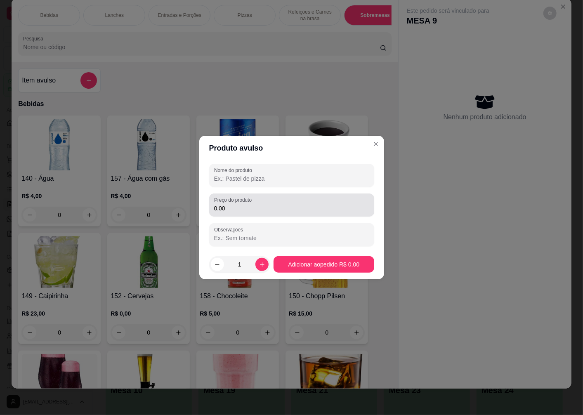
click at [311, 210] on input "0,00" at bounding box center [291, 208] width 155 height 8
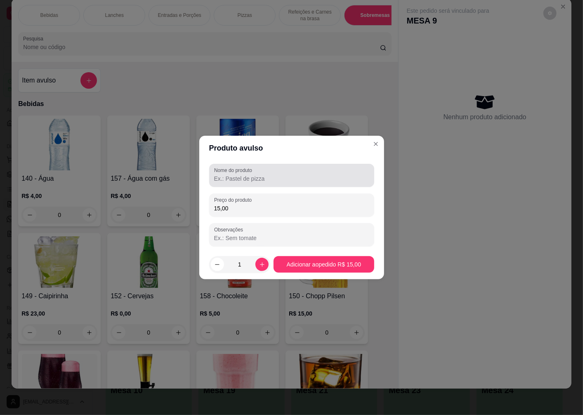
type input "15,00"
click at [310, 183] on input "Nome do produto" at bounding box center [291, 179] width 155 height 8
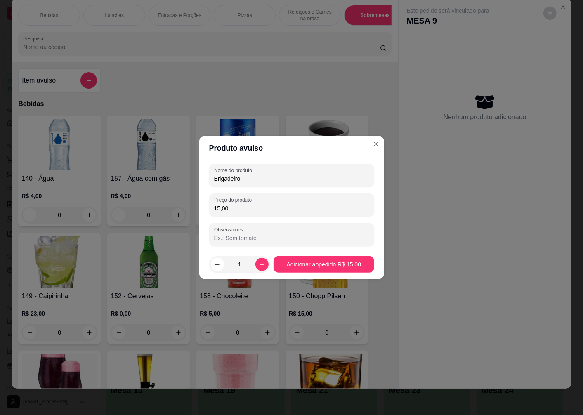
type input "Brigadeiro"
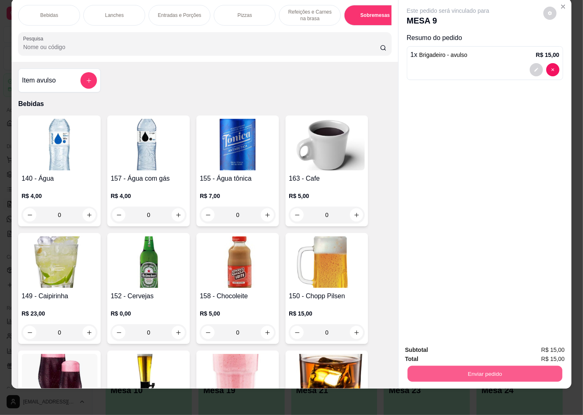
click at [496, 368] on button "Enviar pedido" at bounding box center [485, 374] width 155 height 16
click at [453, 345] on button "Não registrar e enviar pedido" at bounding box center [458, 347] width 86 height 16
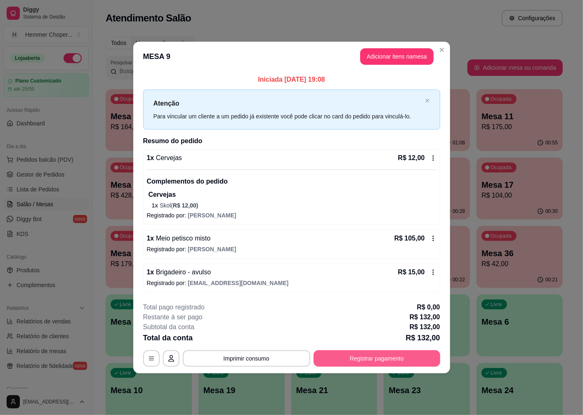
click at [348, 356] on button "Registrar pagamento" at bounding box center [377, 358] width 127 height 17
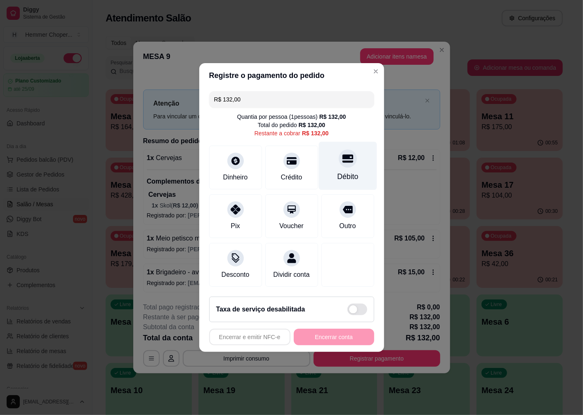
click at [345, 161] on div at bounding box center [348, 158] width 18 height 18
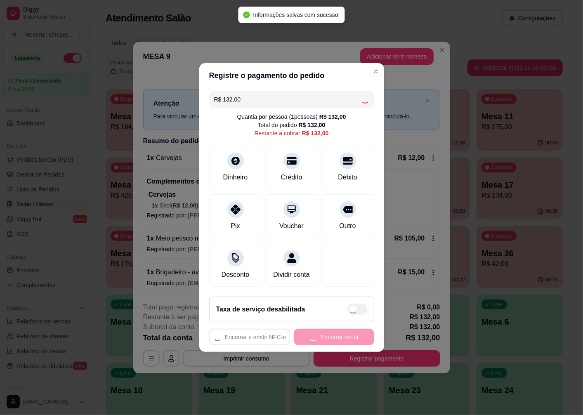
type input "R$ 0,00"
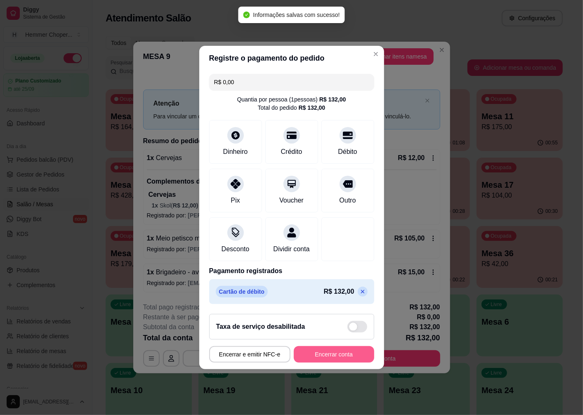
click at [326, 359] on button "Encerrar conta" at bounding box center [334, 354] width 80 height 17
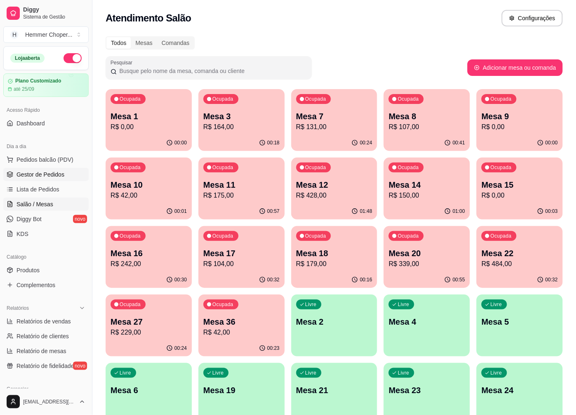
click at [18, 168] on link "Gestor de Pedidos" at bounding box center [45, 174] width 85 height 13
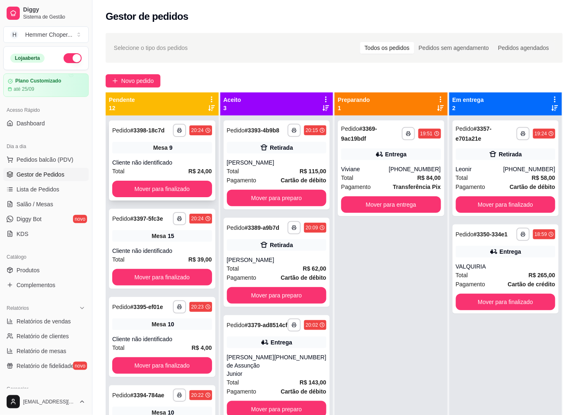
click at [138, 149] on div "Mesa 9" at bounding box center [162, 148] width 100 height 12
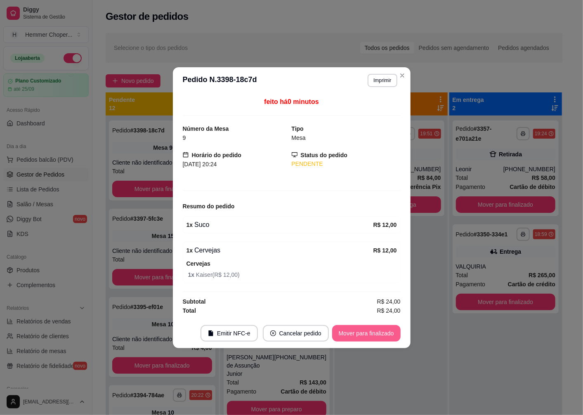
click at [383, 330] on button "Mover para finalizado" at bounding box center [366, 333] width 68 height 17
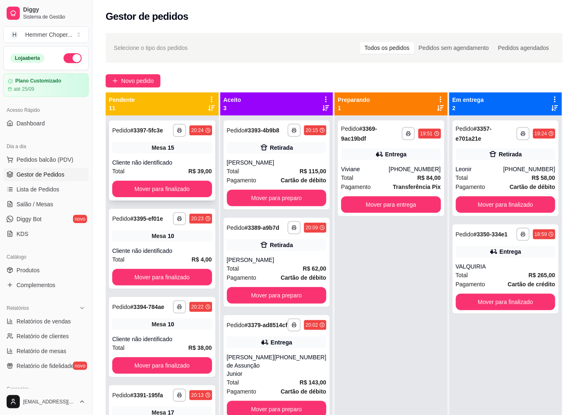
click at [141, 150] on div "Mesa 15" at bounding box center [162, 148] width 100 height 12
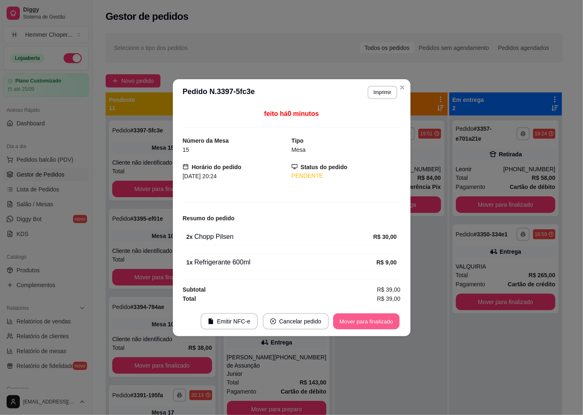
click at [399, 321] on button "Mover para finalizado" at bounding box center [366, 321] width 66 height 16
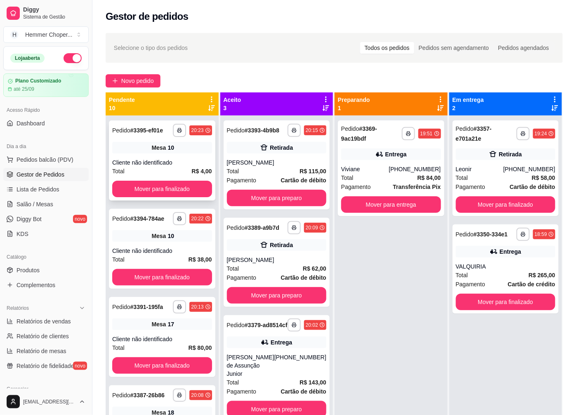
click at [129, 158] on div "**********" at bounding box center [162, 160] width 106 height 80
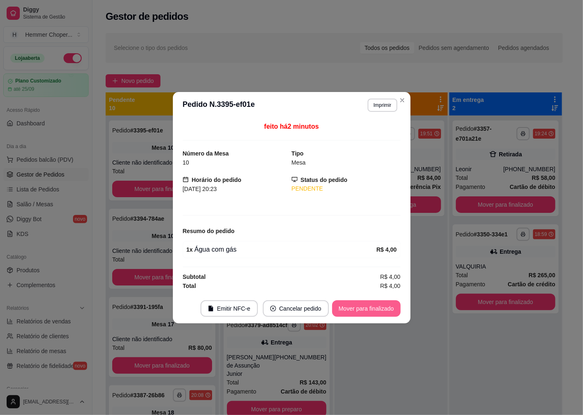
click at [376, 312] on button "Mover para finalizado" at bounding box center [366, 308] width 68 height 17
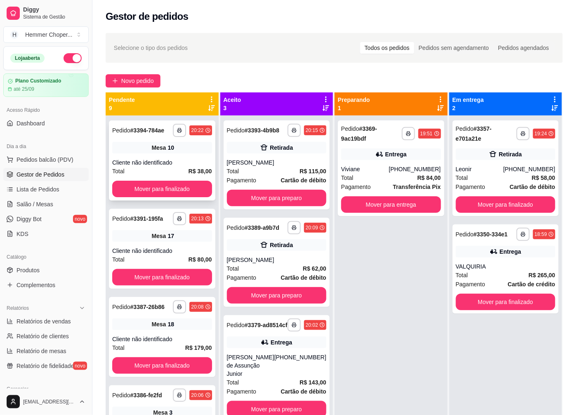
click at [135, 157] on div "**********" at bounding box center [162, 160] width 106 height 80
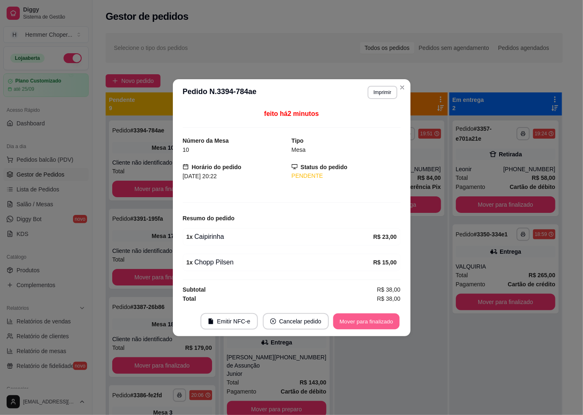
click at [396, 326] on button "Mover para finalizado" at bounding box center [366, 321] width 66 height 16
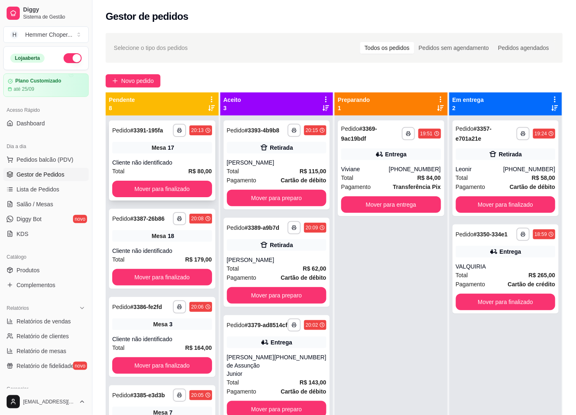
click at [145, 149] on div "Mesa 17" at bounding box center [162, 148] width 100 height 12
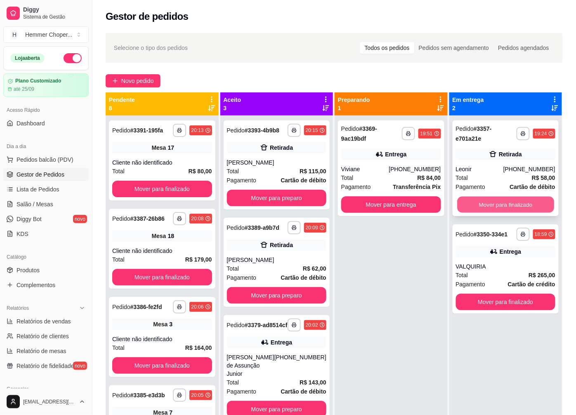
click at [529, 200] on button "Mover para finalizado" at bounding box center [505, 205] width 97 height 16
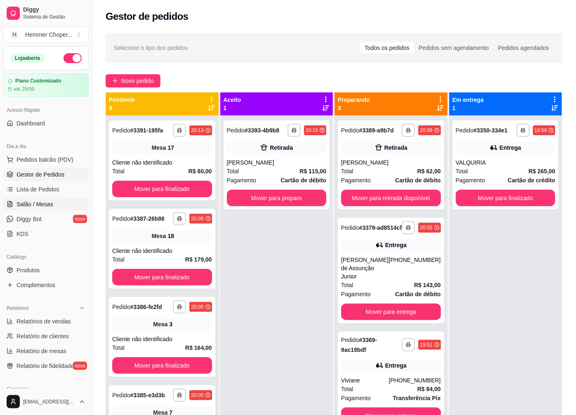
click at [40, 198] on link "Salão / Mesas" at bounding box center [45, 204] width 85 height 13
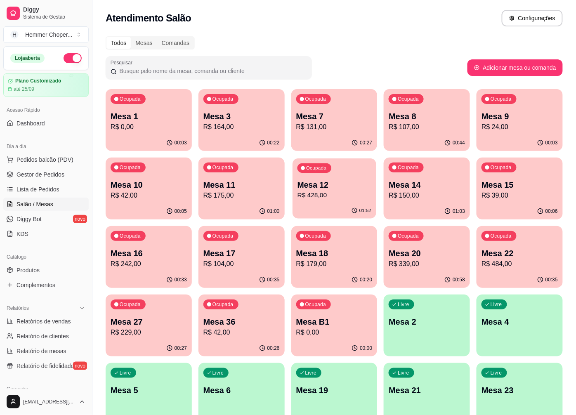
click at [343, 201] on div "Ocupada Mesa 12 R$ 428,00" at bounding box center [335, 180] width 84 height 45
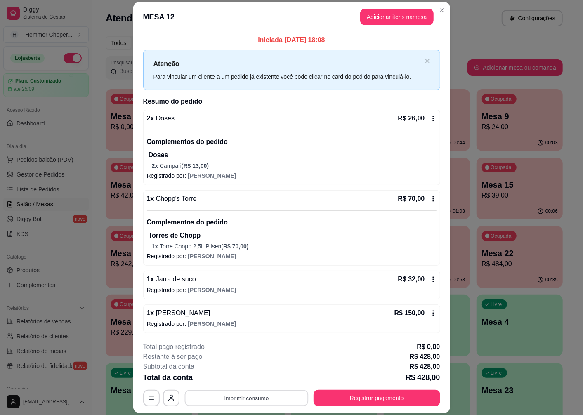
click at [269, 396] on button "Imprimir consumo" at bounding box center [246, 398] width 124 height 16
click at [265, 377] on button "IMPRESSORA" at bounding box center [246, 379] width 60 height 13
click at [353, 399] on button "Registrar pagamento" at bounding box center [376, 398] width 123 height 16
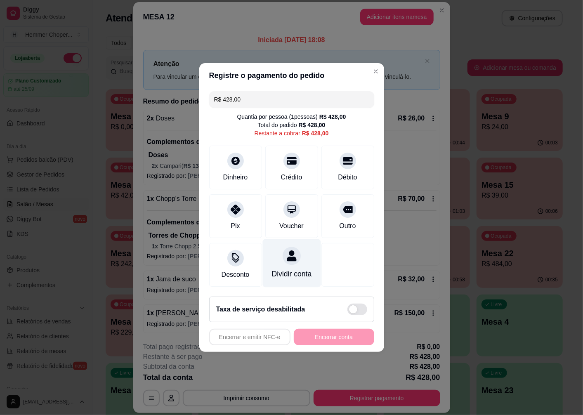
click at [288, 255] on icon at bounding box center [291, 255] width 9 height 11
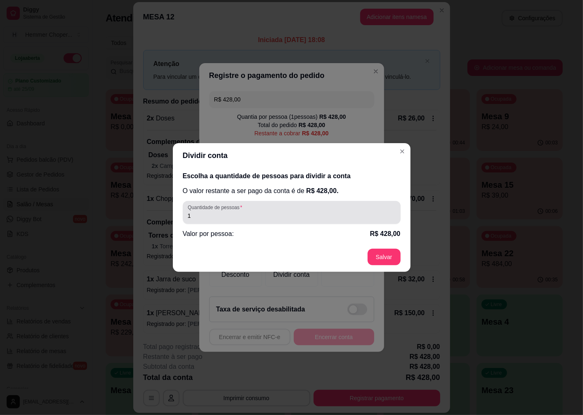
click at [195, 219] on input "1" at bounding box center [292, 216] width 208 height 8
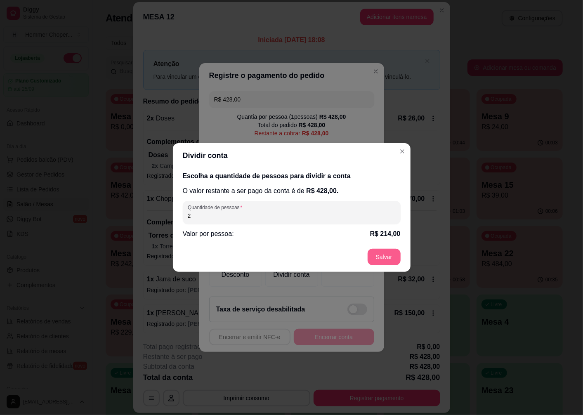
type input "2"
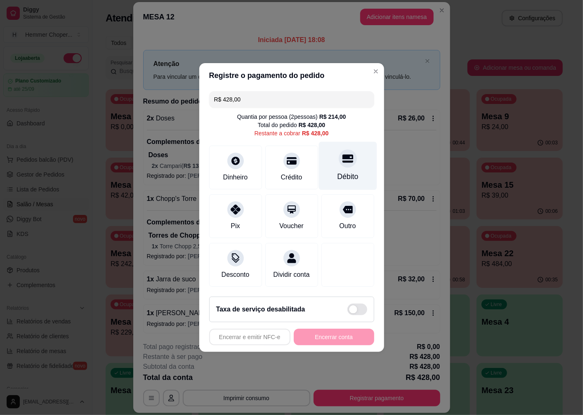
click at [342, 162] on div at bounding box center [348, 158] width 18 height 18
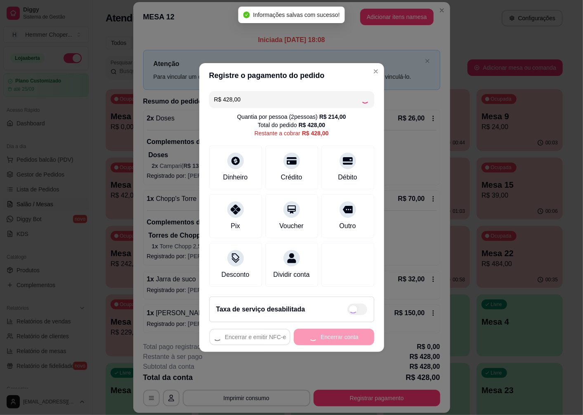
type input "R$ 0,00"
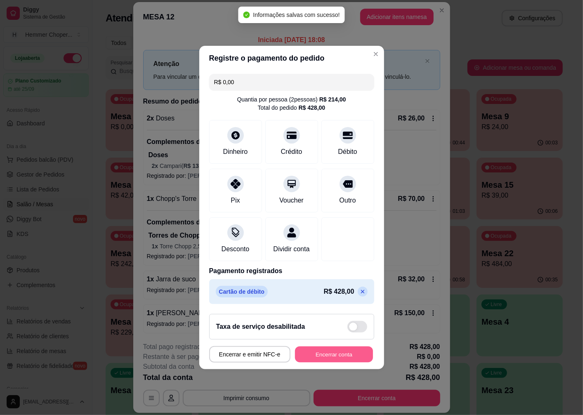
click at [345, 358] on button "Encerrar conta" at bounding box center [334, 355] width 78 height 16
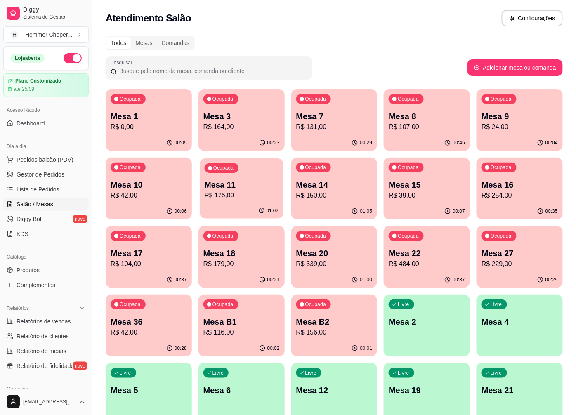
click at [249, 192] on p "R$ 175,00" at bounding box center [242, 195] width 74 height 9
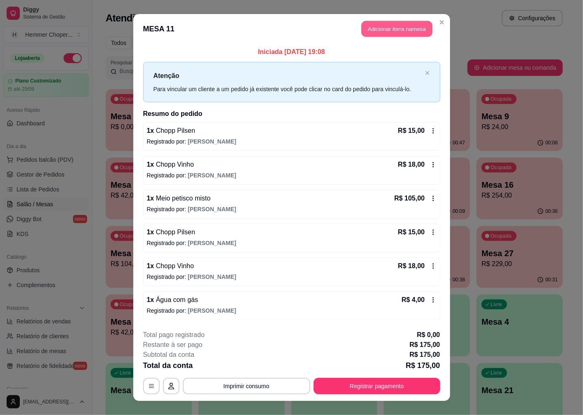
click at [373, 31] on button "Adicionar itens na mesa" at bounding box center [396, 29] width 71 height 16
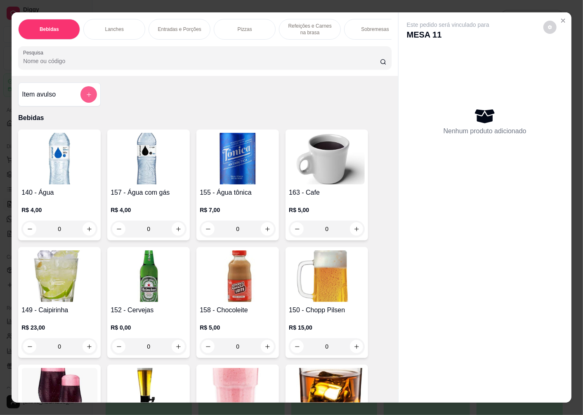
click at [80, 98] on button "add-separate-item" at bounding box center [88, 94] width 17 height 17
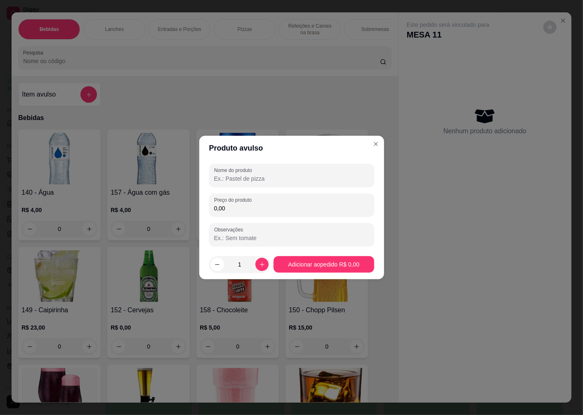
click at [252, 183] on div at bounding box center [291, 175] width 155 height 17
type input "Brigadeiro"
click at [254, 208] on input "0,00" at bounding box center [291, 208] width 155 height 8
type input "15,00"
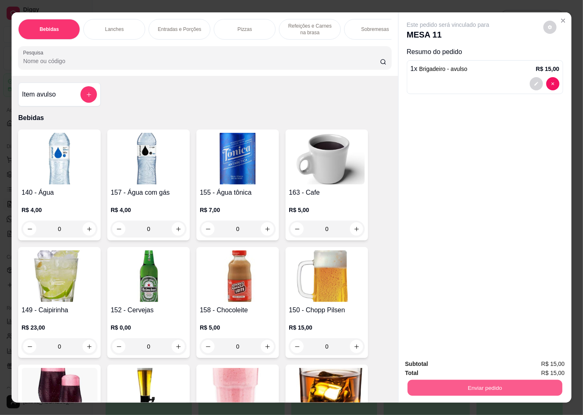
click at [428, 380] on button "Enviar pedido" at bounding box center [485, 388] width 155 height 16
click at [438, 365] on button "Não registrar e enviar pedido" at bounding box center [457, 363] width 83 height 15
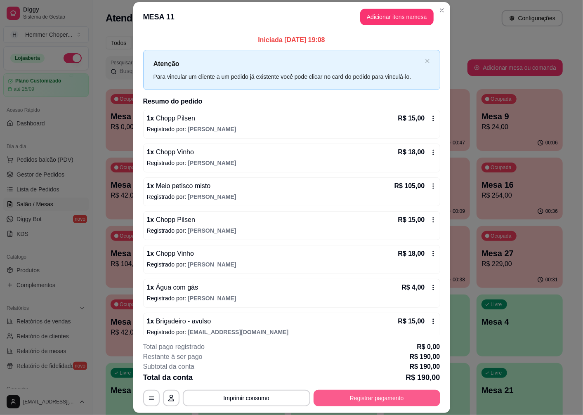
click at [399, 406] on div "**********" at bounding box center [291, 398] width 297 height 17
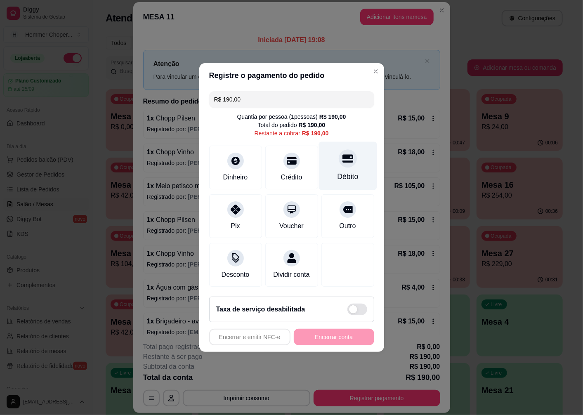
click at [341, 167] on div "Débito" at bounding box center [348, 166] width 58 height 48
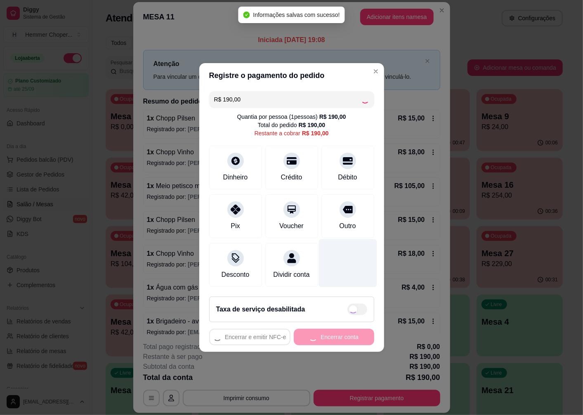
type input "R$ 0,00"
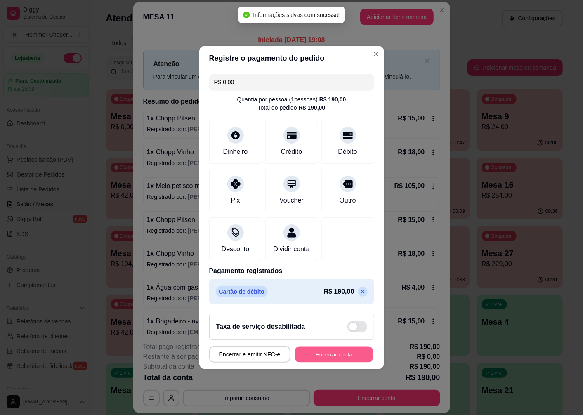
click at [312, 362] on button "Encerrar conta" at bounding box center [334, 355] width 78 height 16
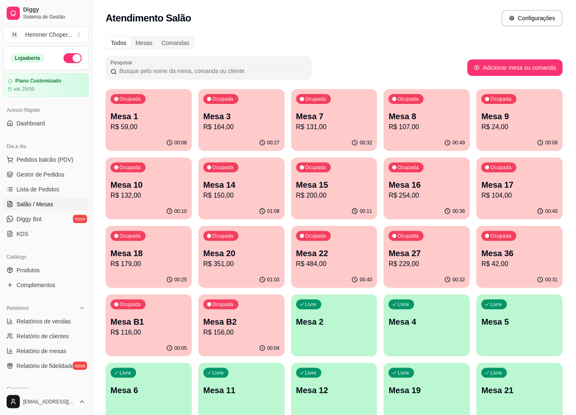
click at [146, 139] on div "00:08" at bounding box center [149, 143] width 86 height 16
click at [153, 311] on div "Ocupada Mesa B1 R$ 116,00" at bounding box center [149, 318] width 86 height 46
click at [244, 321] on p "Mesa B2" at bounding box center [241, 322] width 76 height 12
click at [350, 123] on p "R$ 131,00" at bounding box center [334, 126] width 74 height 9
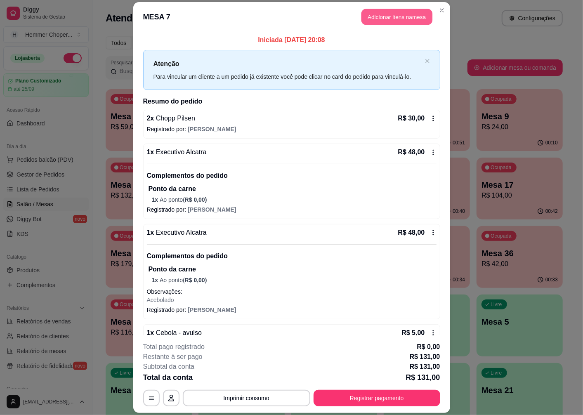
click at [378, 15] on button "Adicionar itens na mesa" at bounding box center [396, 17] width 71 height 16
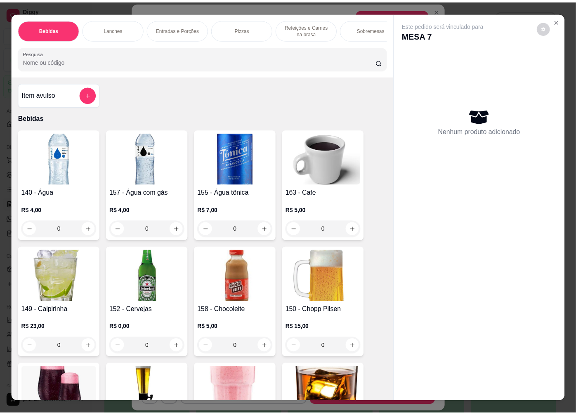
scroll to position [46, 0]
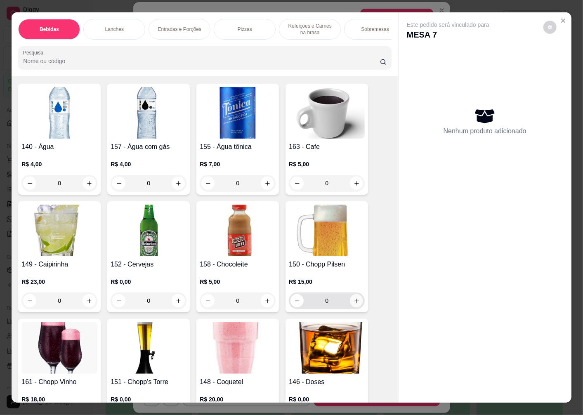
click at [354, 304] on icon "increase-product-quantity" at bounding box center [357, 301] width 6 height 6
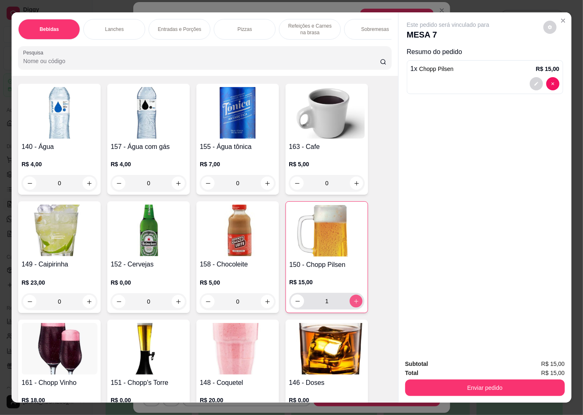
click at [353, 304] on icon "increase-product-quantity" at bounding box center [356, 301] width 6 height 6
type input "2"
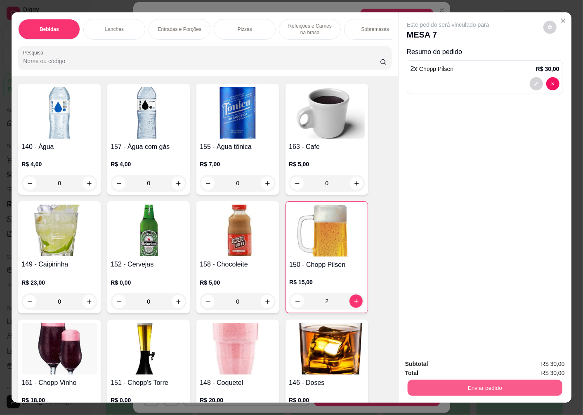
click at [472, 387] on button "Enviar pedido" at bounding box center [485, 388] width 155 height 16
click at [480, 365] on button "Não registrar e enviar pedido" at bounding box center [458, 364] width 86 height 16
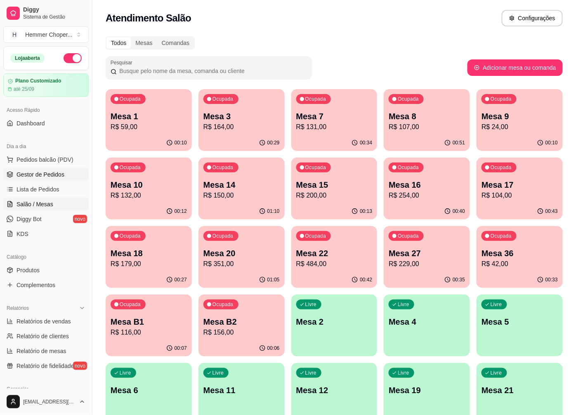
click at [43, 177] on span "Gestor de Pedidos" at bounding box center [41, 174] width 48 height 8
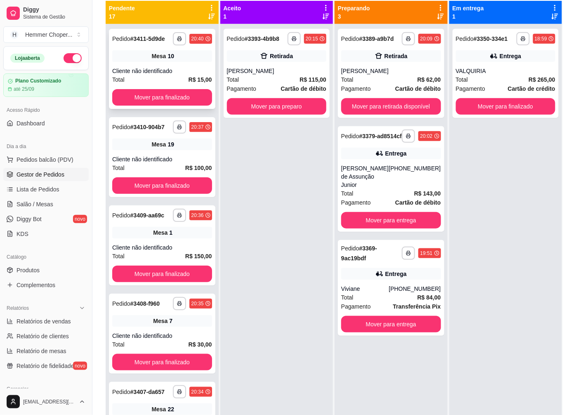
click at [134, 61] on div "Mesa 10" at bounding box center [162, 56] width 100 height 12
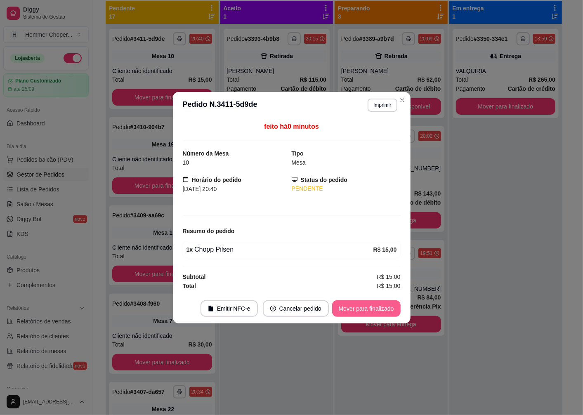
click at [376, 308] on button "Mover para finalizado" at bounding box center [366, 308] width 68 height 17
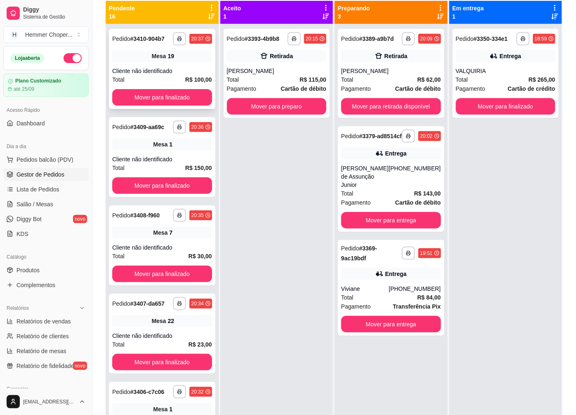
click at [180, 59] on div "Mesa 19" at bounding box center [162, 56] width 100 height 12
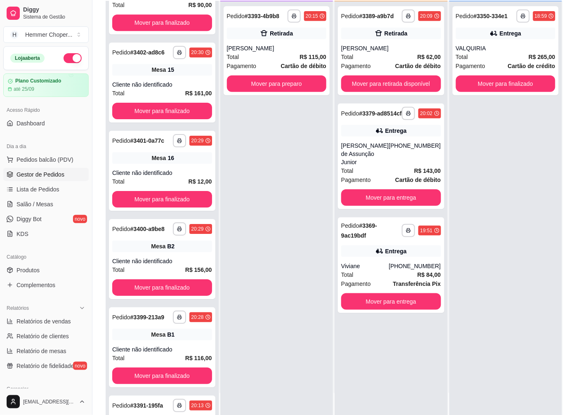
scroll to position [668, 0]
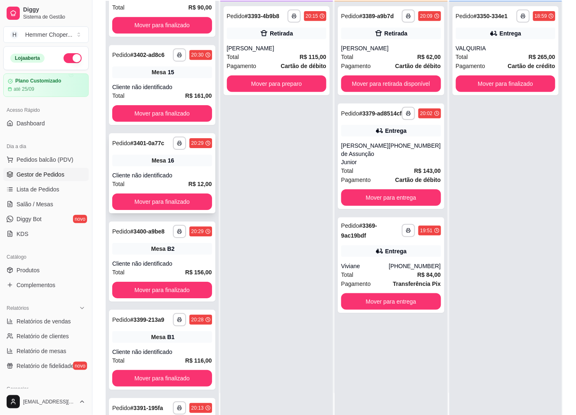
click at [156, 165] on span "Mesa" at bounding box center [158, 160] width 14 height 8
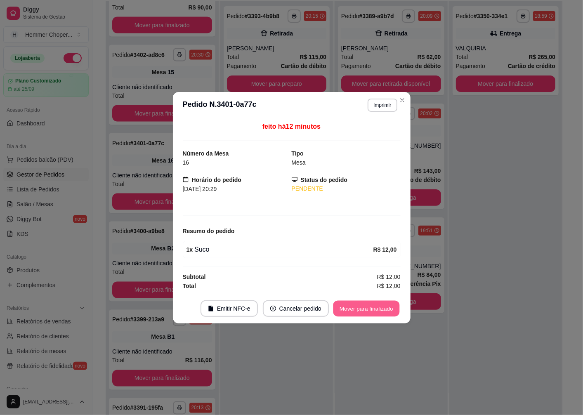
click at [364, 306] on button "Mover para finalizado" at bounding box center [366, 308] width 66 height 16
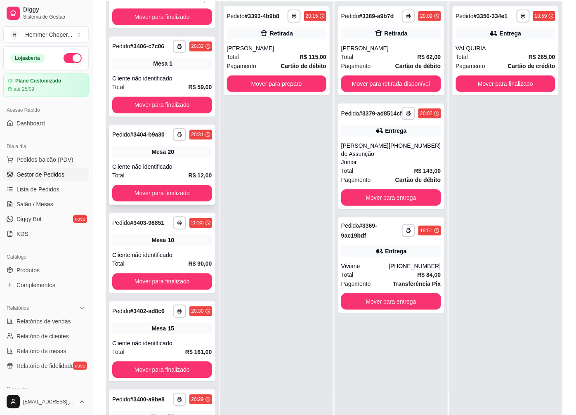
scroll to position [393, 0]
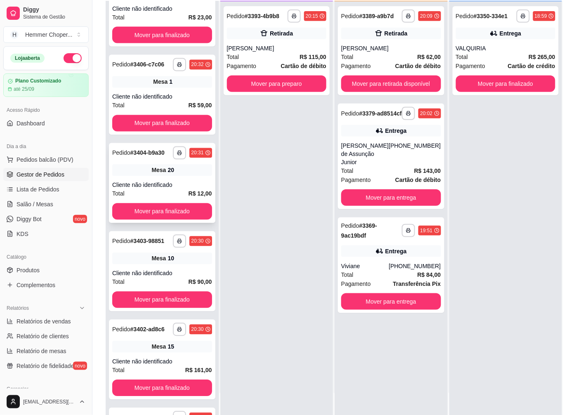
click at [176, 176] on div "Mesa 20" at bounding box center [162, 171] width 100 height 12
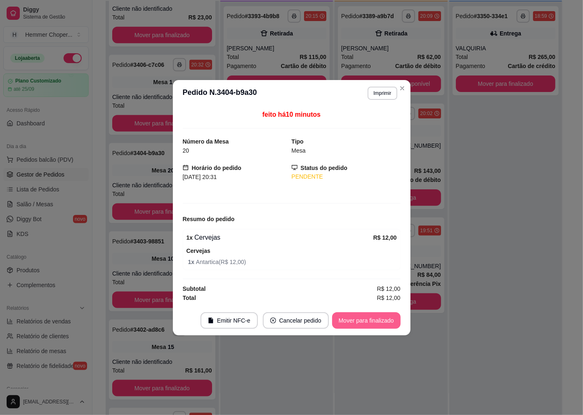
click at [345, 318] on button "Mover para finalizado" at bounding box center [366, 320] width 68 height 17
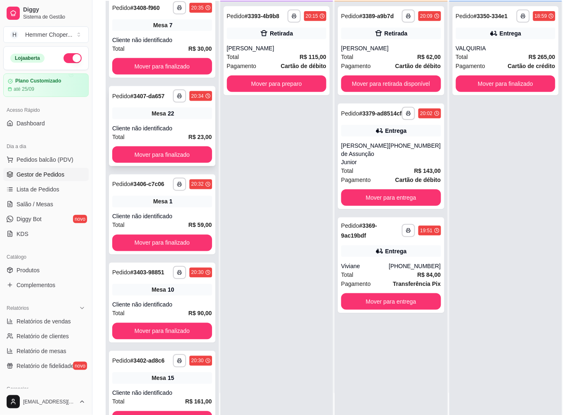
scroll to position [255, 0]
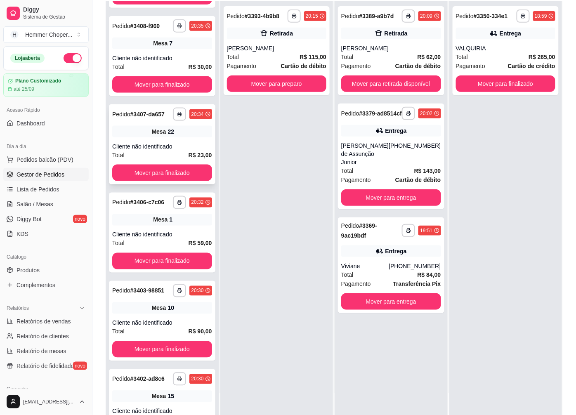
click at [160, 136] on span "Mesa" at bounding box center [158, 131] width 14 height 8
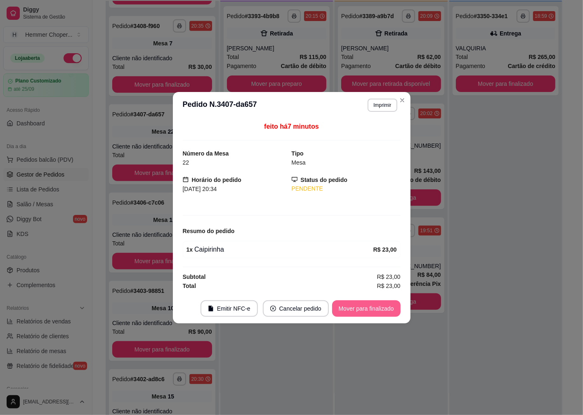
click at [359, 302] on button "Mover para finalizado" at bounding box center [366, 308] width 68 height 17
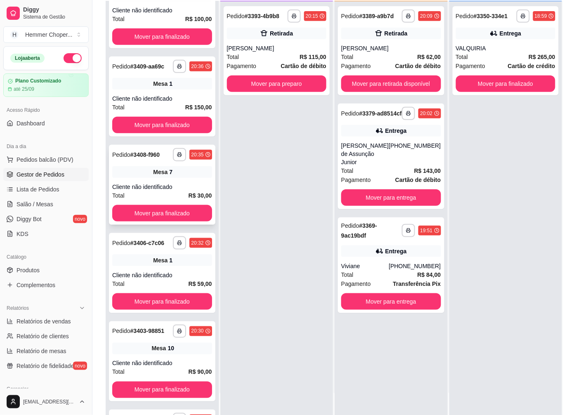
scroll to position [118, 0]
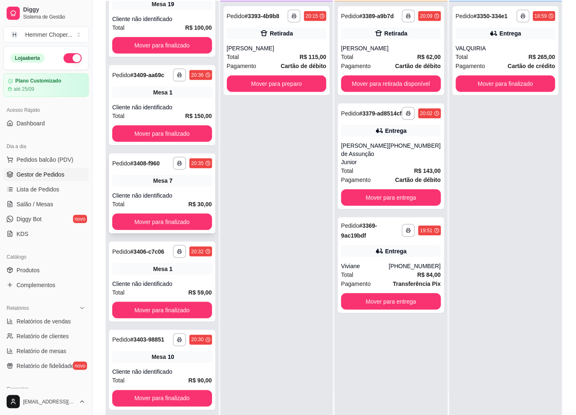
click at [169, 184] on div "Mesa 7" at bounding box center [162, 181] width 100 height 12
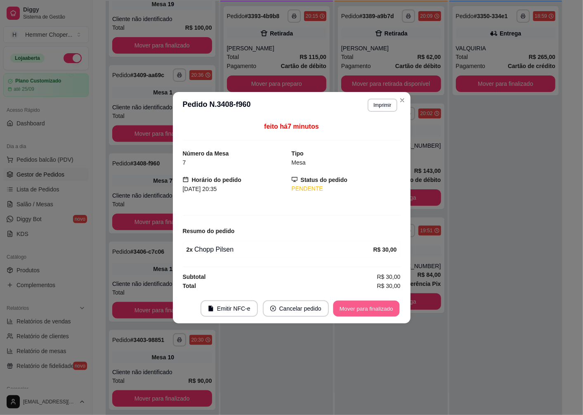
click at [342, 305] on button "Mover para finalizado" at bounding box center [366, 308] width 66 height 16
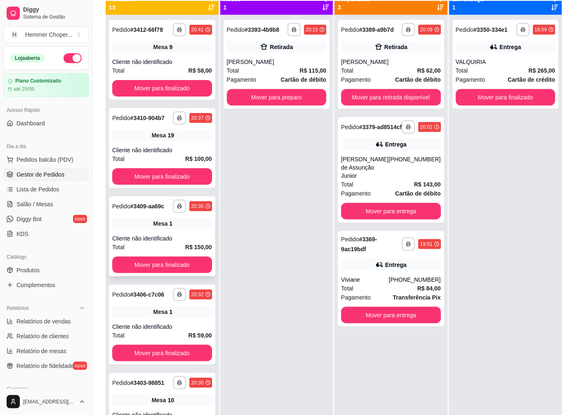
scroll to position [0, 0]
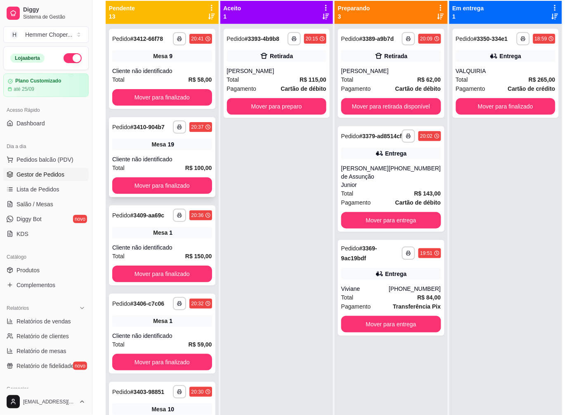
click at [161, 156] on div "Cliente não identificado" at bounding box center [162, 159] width 100 height 8
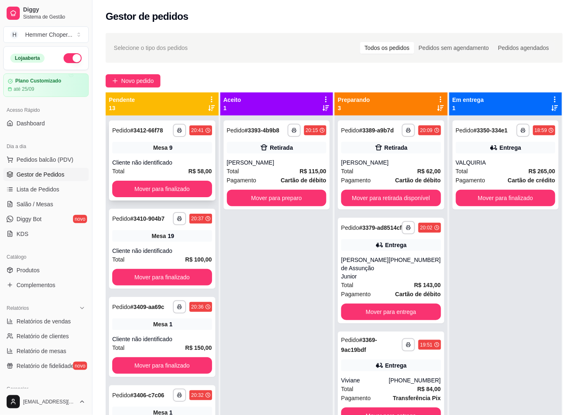
click at [184, 156] on div "**********" at bounding box center [162, 160] width 106 height 80
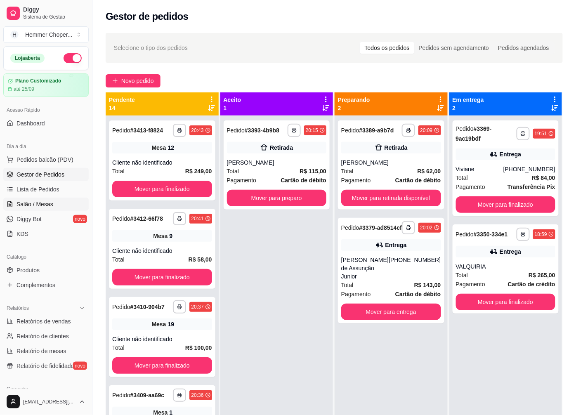
click at [34, 200] on span "Salão / Mesas" at bounding box center [35, 204] width 37 height 8
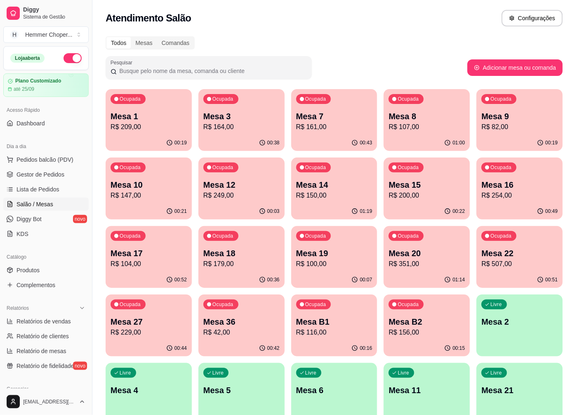
click at [256, 128] on p "R$ 164,00" at bounding box center [241, 127] width 76 height 10
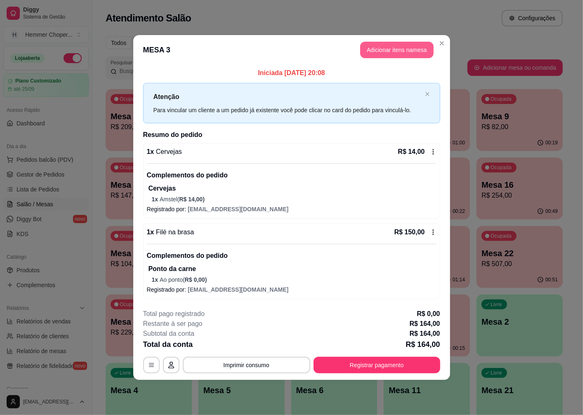
click at [413, 49] on button "Adicionar itens na mesa" at bounding box center [396, 50] width 73 height 17
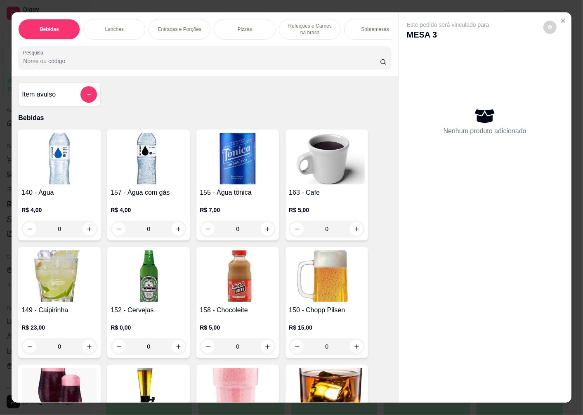
click at [149, 289] on img at bounding box center [149, 276] width 76 height 52
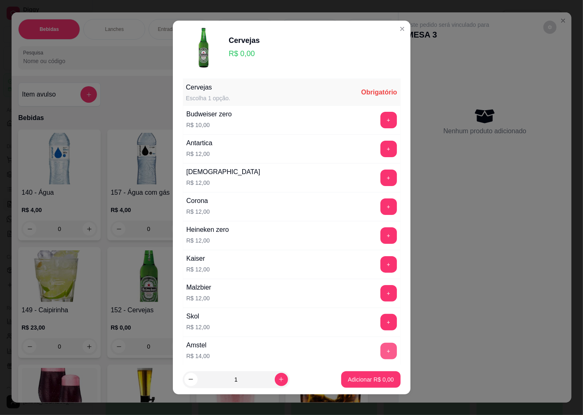
click at [380, 354] on button "+" at bounding box center [388, 351] width 17 height 17
click at [373, 385] on button "Adicionar R$ 14,00" at bounding box center [369, 379] width 61 height 16
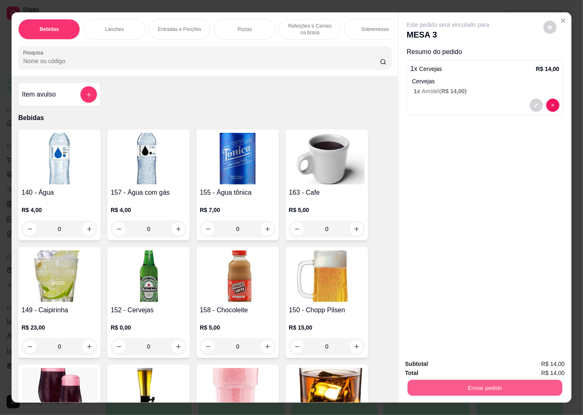
click at [495, 382] on button "Enviar pedido" at bounding box center [485, 388] width 155 height 16
click at [454, 368] on button "Não registrar e enviar pedido" at bounding box center [457, 363] width 83 height 15
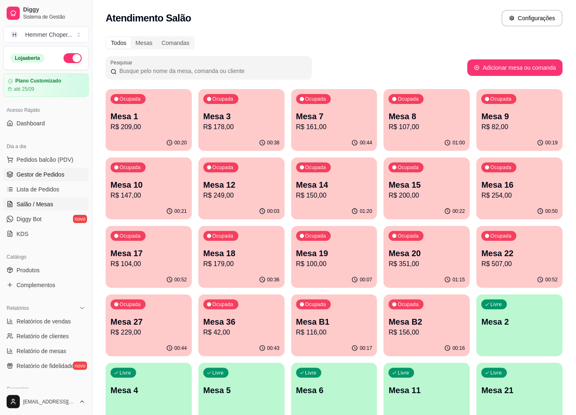
click at [49, 174] on span "Gestor de Pedidos" at bounding box center [41, 174] width 48 height 8
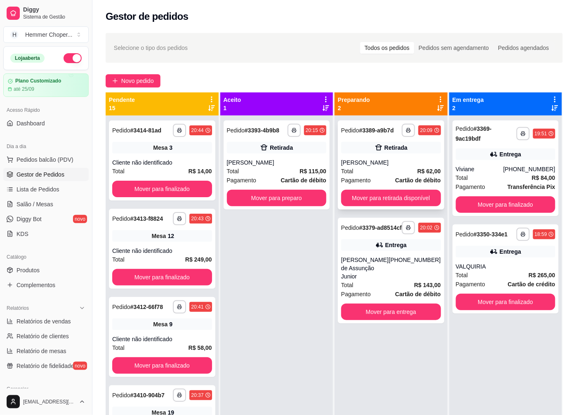
click at [397, 146] on div "Retirada" at bounding box center [396, 148] width 23 height 8
click at [295, 163] on div "[PERSON_NAME]" at bounding box center [277, 162] width 100 height 8
click at [399, 278] on div "[PHONE_NUMBER]" at bounding box center [415, 268] width 52 height 25
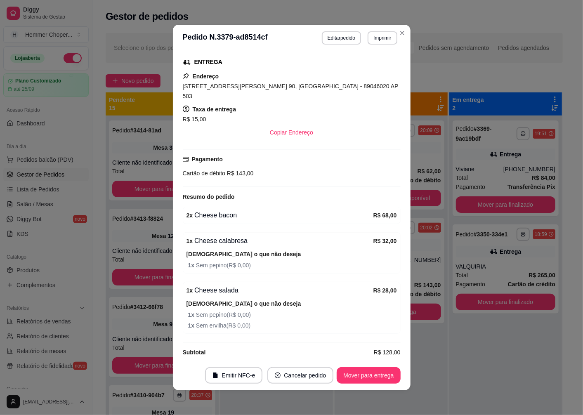
scroll to position [2, 0]
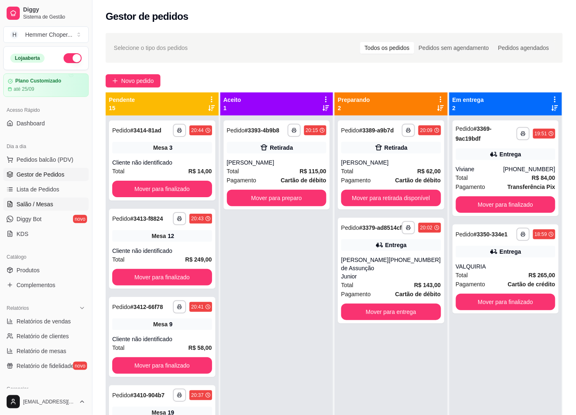
click at [23, 208] on span "Salão / Mesas" at bounding box center [35, 204] width 37 height 8
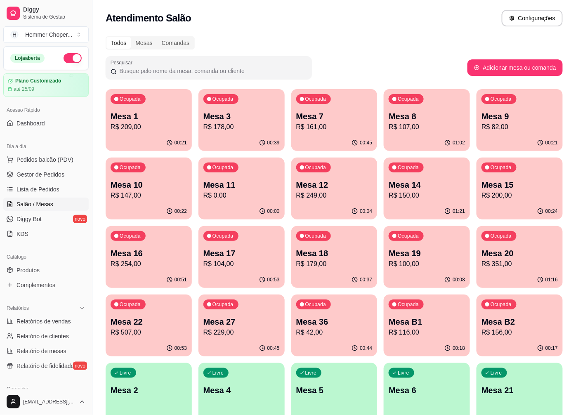
click at [419, 185] on p "Mesa 14" at bounding box center [427, 185] width 76 height 12
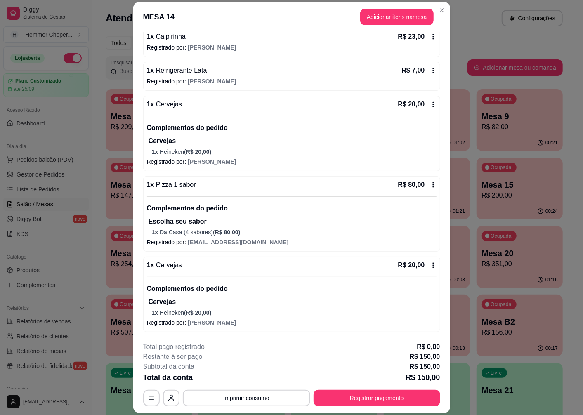
scroll to position [24, 0]
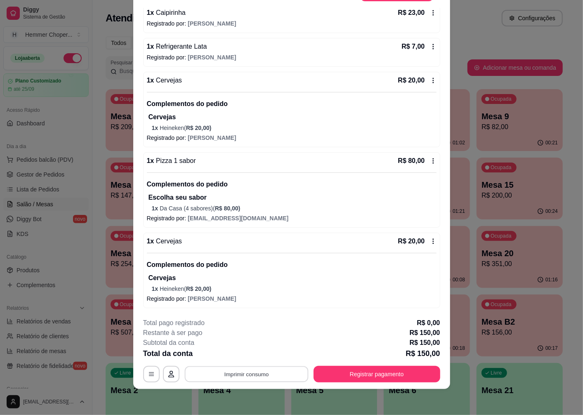
click at [270, 370] on button "Imprimir consumo" at bounding box center [246, 374] width 124 height 16
click at [267, 352] on button "IMPRESSORA" at bounding box center [246, 355] width 58 height 13
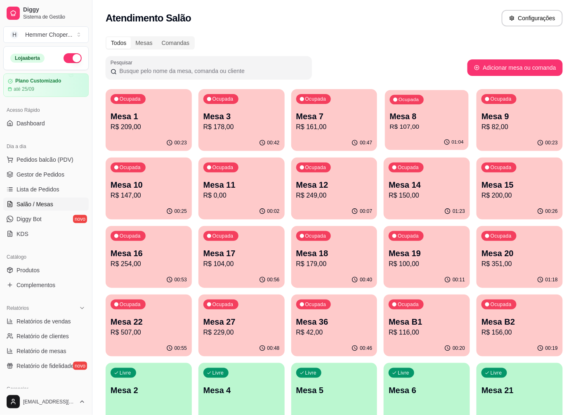
click at [451, 123] on p "R$ 107,00" at bounding box center [427, 126] width 74 height 9
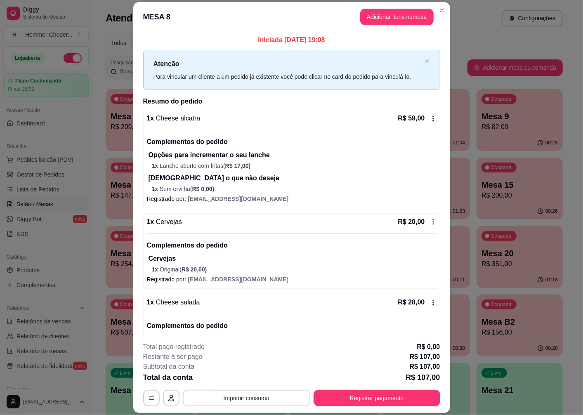
click at [264, 400] on button "Imprimir consumo" at bounding box center [246, 398] width 127 height 17
click at [266, 374] on button "IMPRESSORA" at bounding box center [246, 379] width 58 height 13
click at [417, 21] on button "Adicionar itens na mesa" at bounding box center [396, 17] width 73 height 17
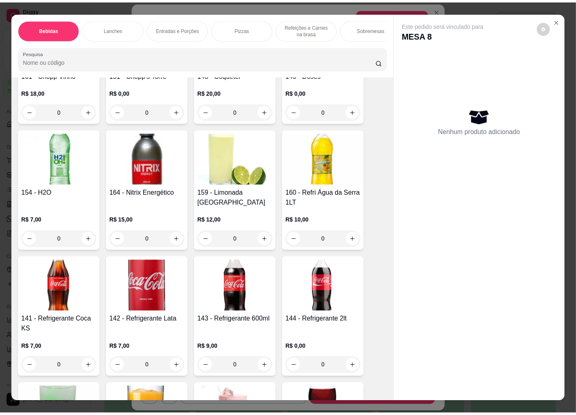
scroll to position [413, 0]
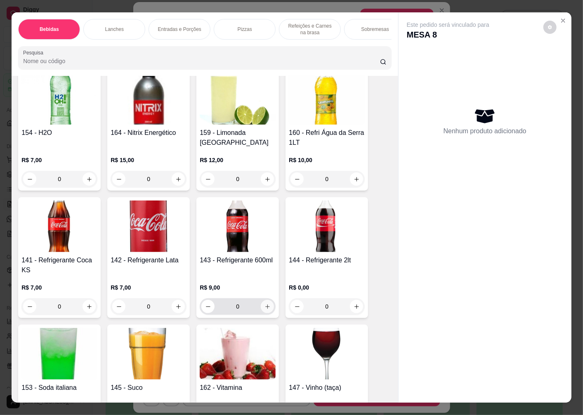
click at [264, 310] on icon "increase-product-quantity" at bounding box center [267, 307] width 6 height 6
type input "1"
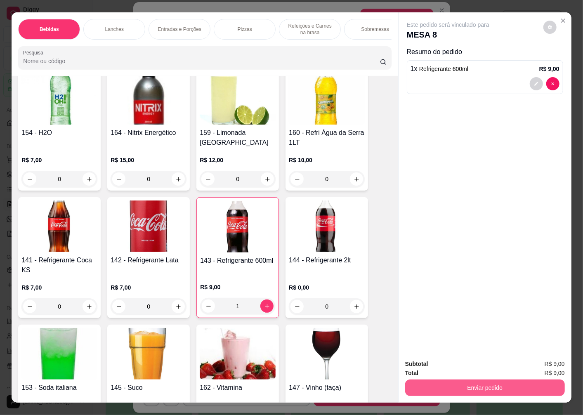
click at [489, 381] on button "Enviar pedido" at bounding box center [485, 388] width 160 height 17
click at [441, 360] on button "Não registrar e enviar pedido" at bounding box center [458, 364] width 86 height 16
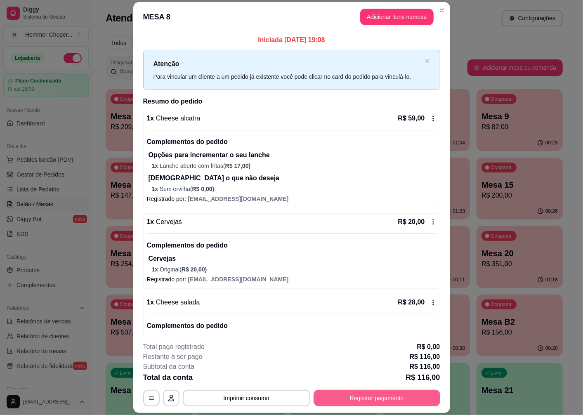
click at [380, 394] on button "Registrar pagamento" at bounding box center [377, 398] width 127 height 17
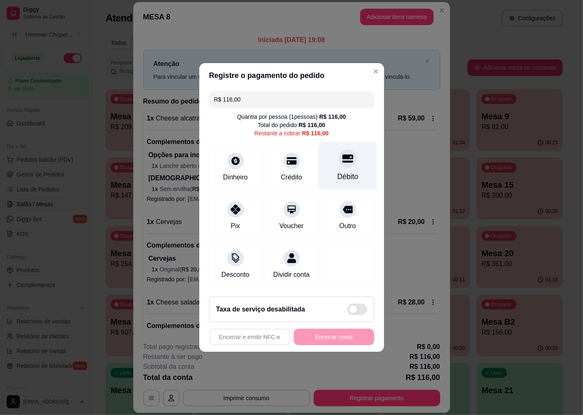
click at [350, 162] on div "Débito" at bounding box center [348, 166] width 58 height 48
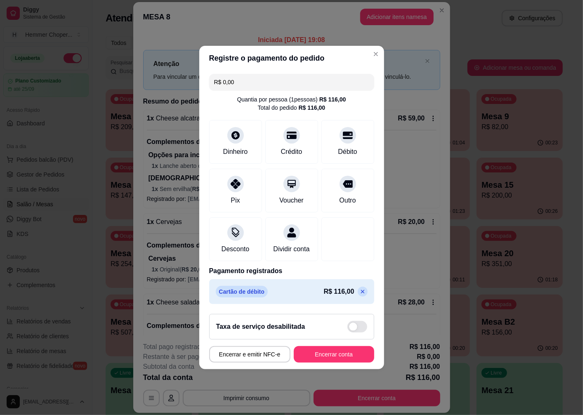
click at [359, 295] on icon at bounding box center [362, 291] width 7 height 7
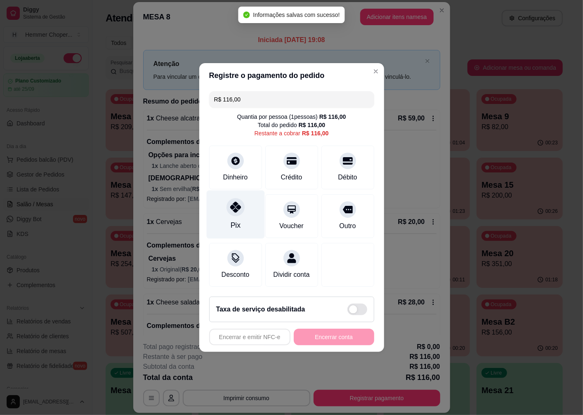
click at [238, 208] on icon at bounding box center [235, 207] width 11 height 11
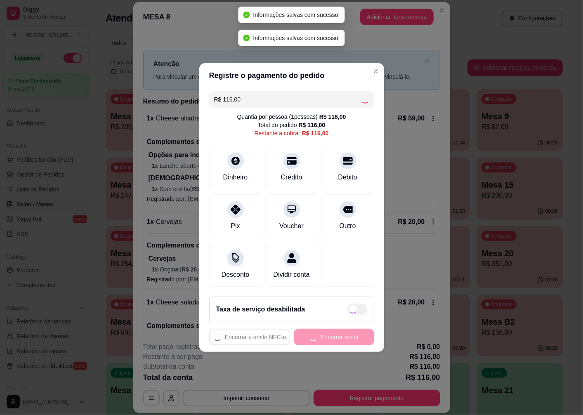
type input "R$ 0,00"
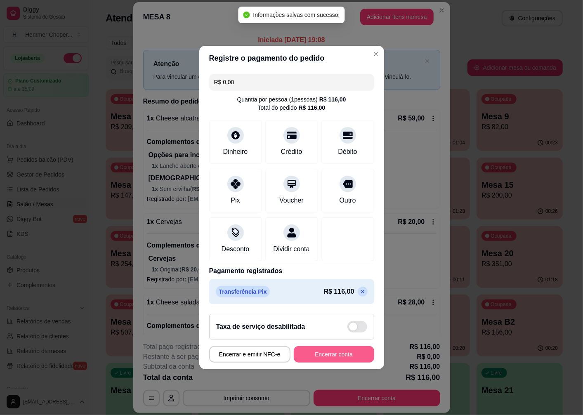
click at [336, 363] on button "Encerrar conta" at bounding box center [334, 354] width 80 height 17
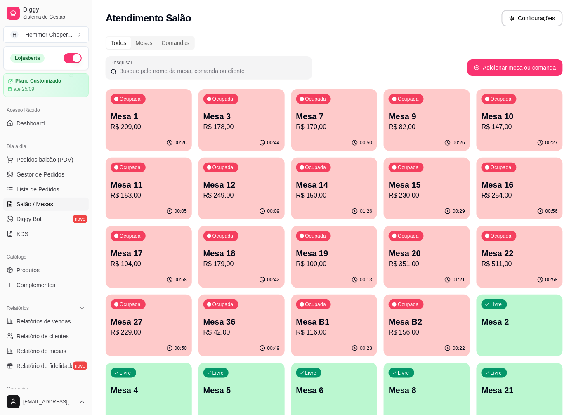
click at [330, 180] on p "Mesa 14" at bounding box center [334, 185] width 76 height 12
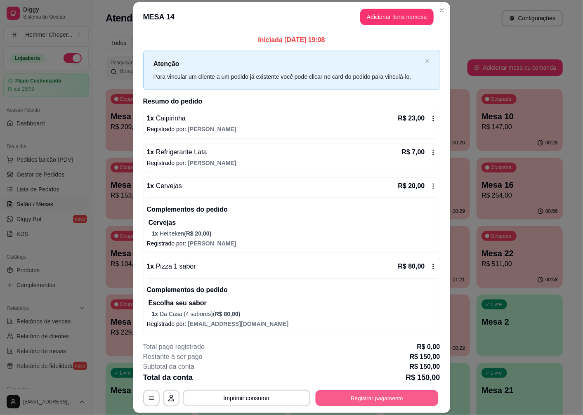
click at [353, 394] on button "Registrar pagamento" at bounding box center [376, 398] width 123 height 16
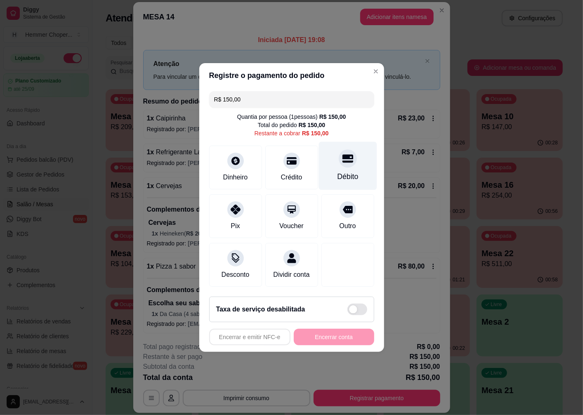
click at [342, 165] on div "Débito" at bounding box center [348, 166] width 58 height 48
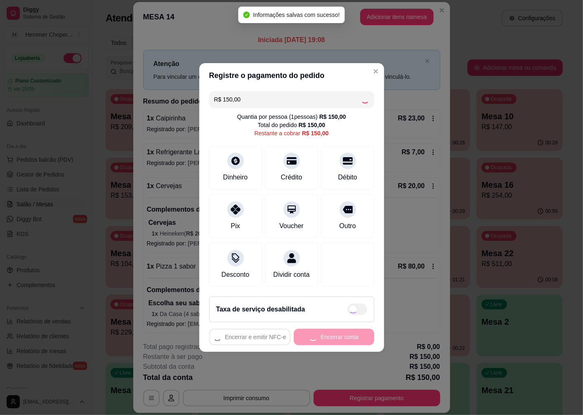
type input "R$ 0,00"
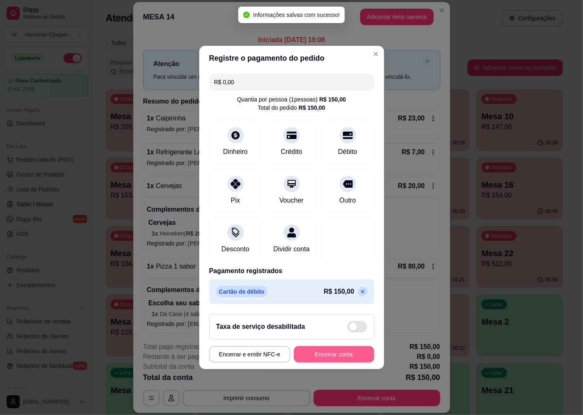
click at [343, 361] on button "Encerrar conta" at bounding box center [334, 354] width 80 height 17
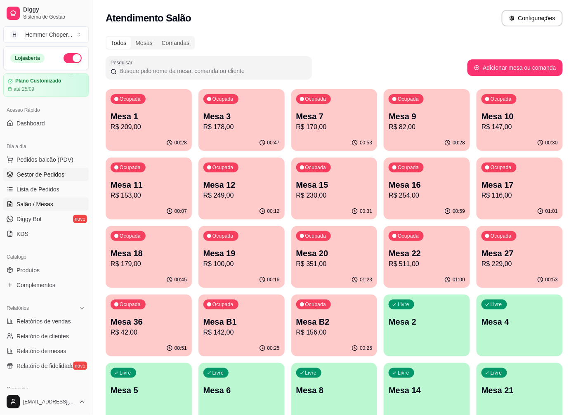
click at [46, 172] on span "Gestor de Pedidos" at bounding box center [41, 174] width 48 height 8
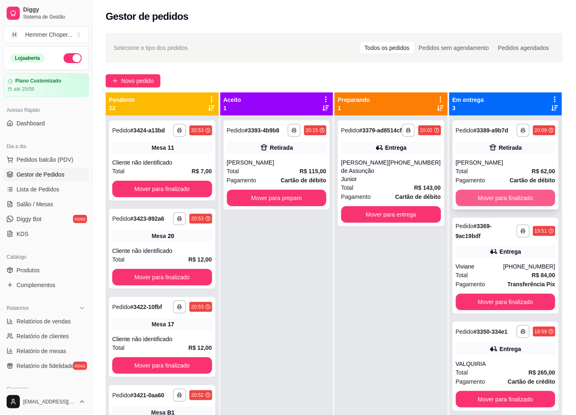
click at [537, 201] on button "Mover para finalizado" at bounding box center [506, 198] width 100 height 17
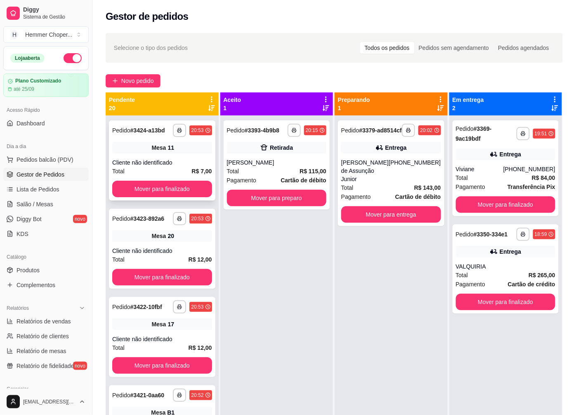
click at [144, 152] on div "Mesa 11" at bounding box center [162, 148] width 100 height 12
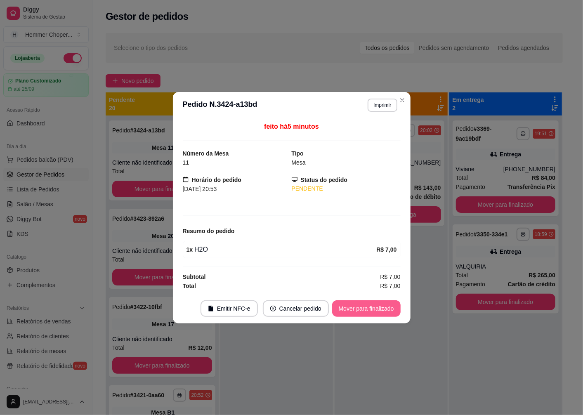
click at [393, 307] on button "Mover para finalizado" at bounding box center [366, 308] width 68 height 17
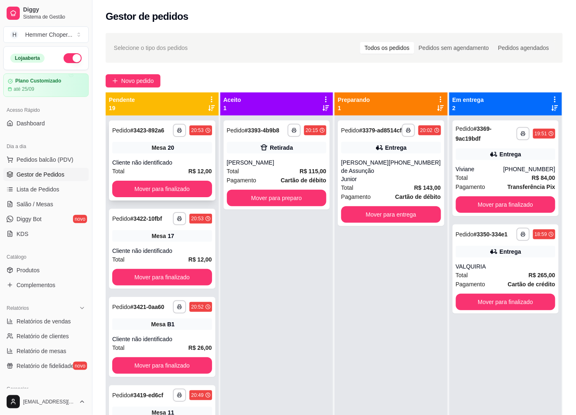
click at [161, 167] on div "Cliente não identificado" at bounding box center [162, 162] width 100 height 8
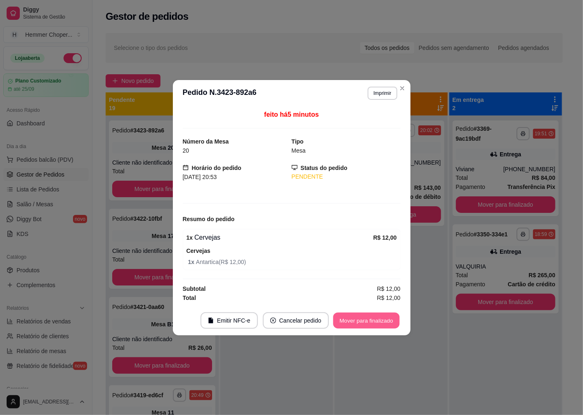
click at [364, 319] on button "Mover para finalizado" at bounding box center [366, 320] width 66 height 16
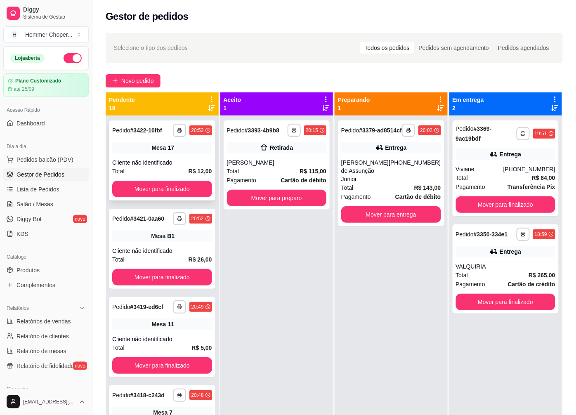
click at [163, 155] on div "**********" at bounding box center [162, 160] width 106 height 80
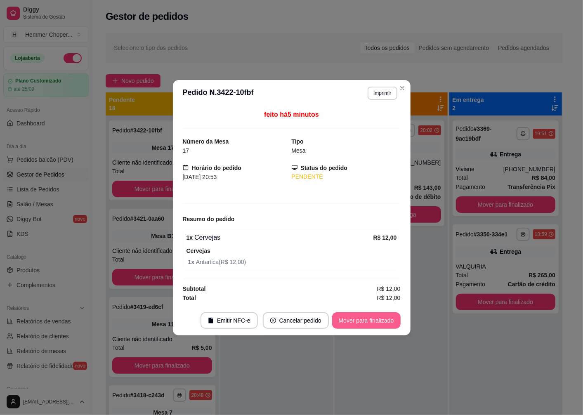
click at [374, 319] on button "Mover para finalizado" at bounding box center [366, 320] width 68 height 17
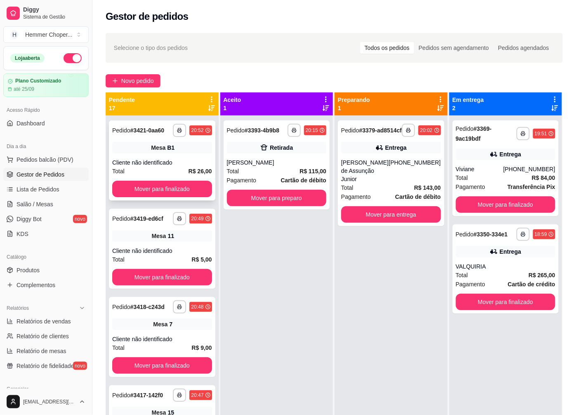
click at [189, 168] on strong "R$ 26,00" at bounding box center [201, 171] width 24 height 7
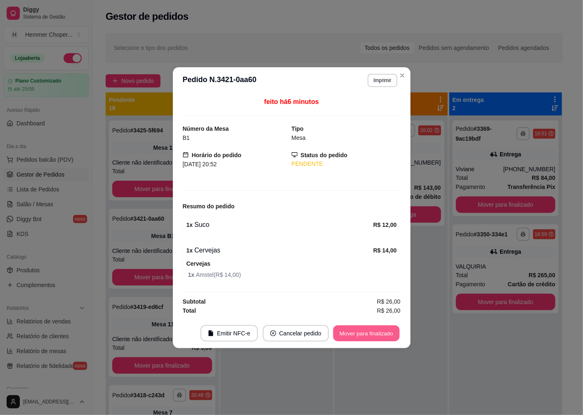
click at [349, 333] on button "Mover para finalizado" at bounding box center [366, 333] width 66 height 16
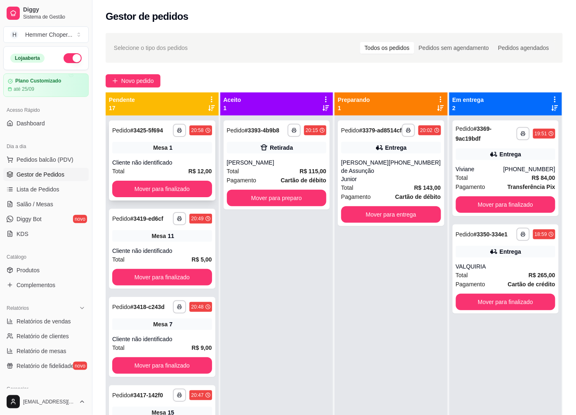
click at [170, 154] on div "**********" at bounding box center [162, 160] width 106 height 80
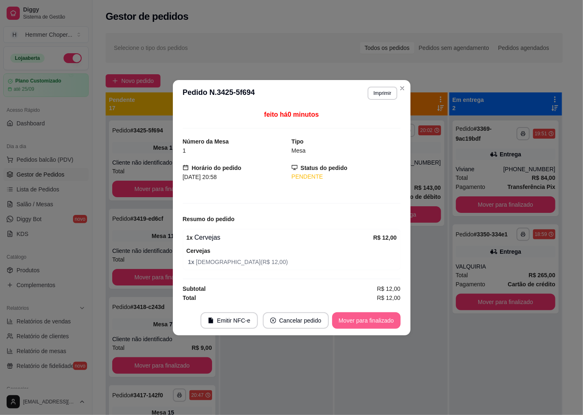
click at [393, 315] on button "Mover para finalizado" at bounding box center [366, 320] width 68 height 17
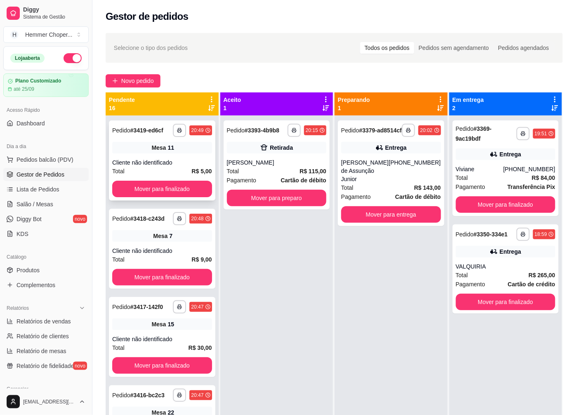
click at [198, 151] on div "Mesa 11" at bounding box center [162, 148] width 100 height 12
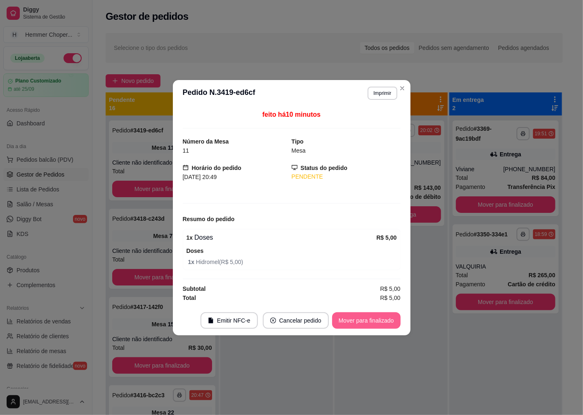
click at [354, 314] on button "Mover para finalizado" at bounding box center [366, 320] width 68 height 17
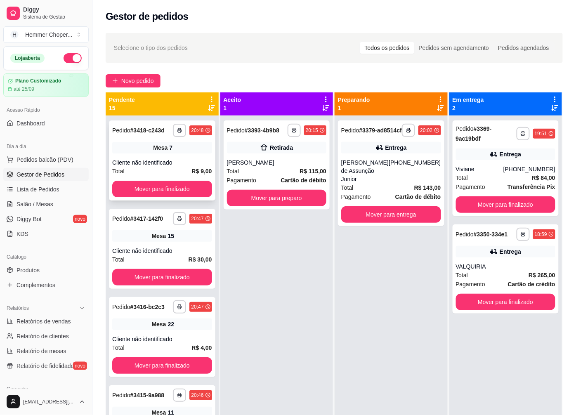
click at [154, 154] on div "**********" at bounding box center [162, 160] width 106 height 80
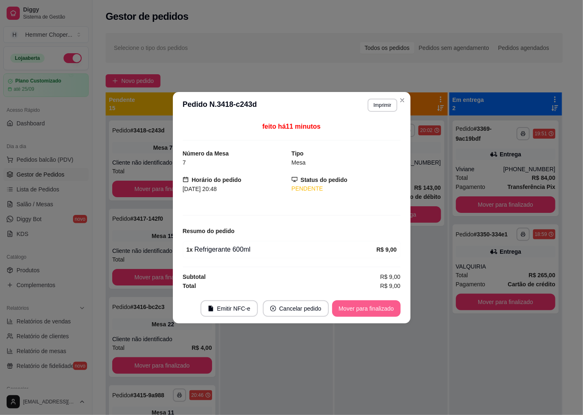
click at [370, 306] on button "Mover para finalizado" at bounding box center [366, 308] width 68 height 17
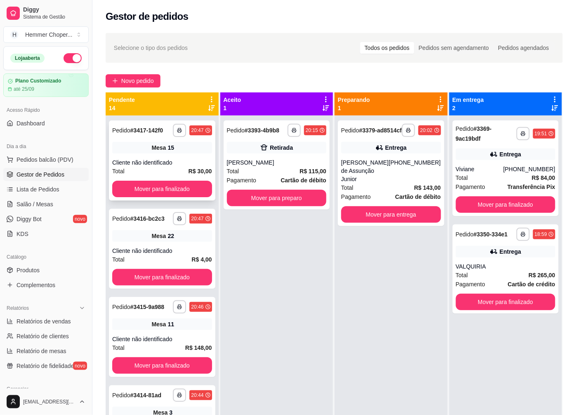
click at [141, 151] on div "Mesa 15" at bounding box center [162, 148] width 100 height 12
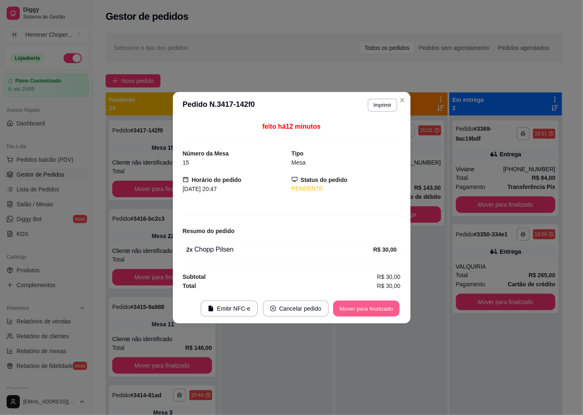
click at [380, 311] on button "Mover para finalizado" at bounding box center [366, 308] width 66 height 16
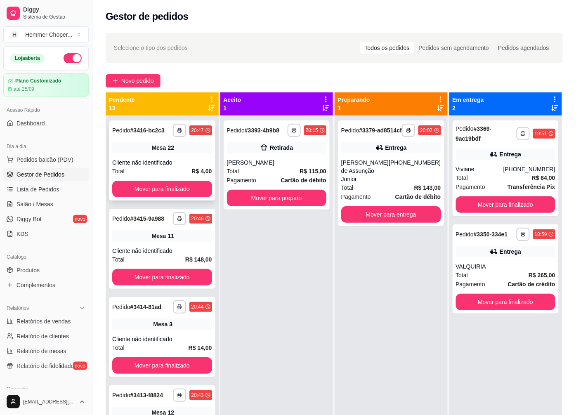
click at [189, 151] on div "Mesa 22" at bounding box center [162, 148] width 100 height 12
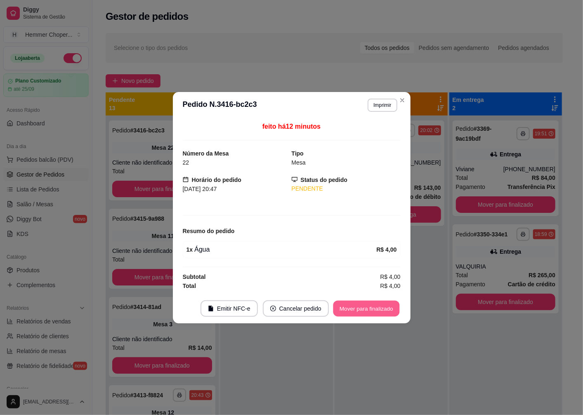
click at [358, 310] on button "Mover para finalizado" at bounding box center [366, 308] width 66 height 16
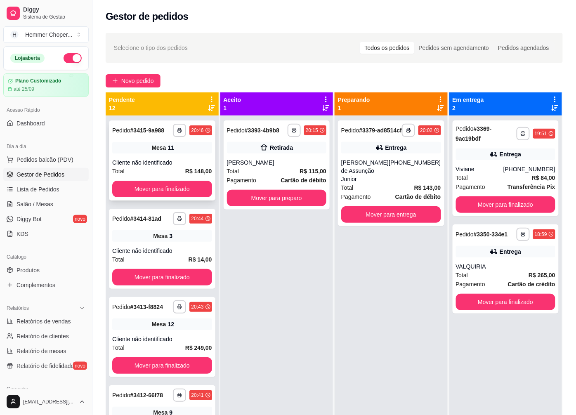
click at [147, 163] on div "Cliente não identificado" at bounding box center [162, 162] width 100 height 8
click at [183, 248] on div "Cliente não identificado" at bounding box center [162, 251] width 100 height 8
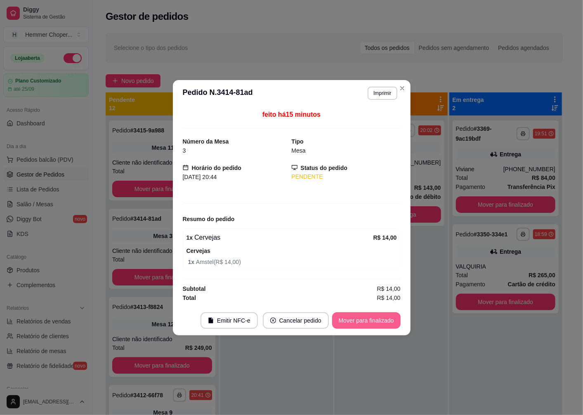
click at [364, 323] on button "Mover para finalizado" at bounding box center [366, 320] width 68 height 17
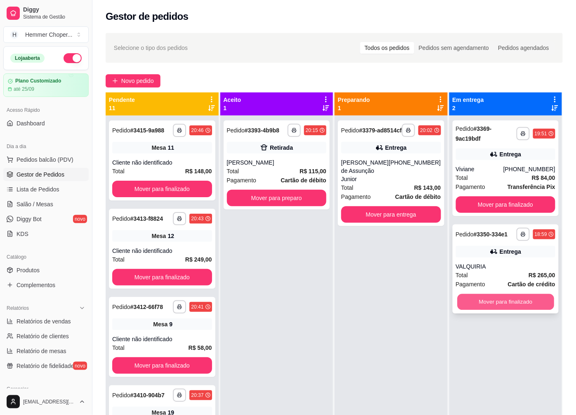
click at [517, 300] on button "Mover para finalizado" at bounding box center [505, 302] width 97 height 16
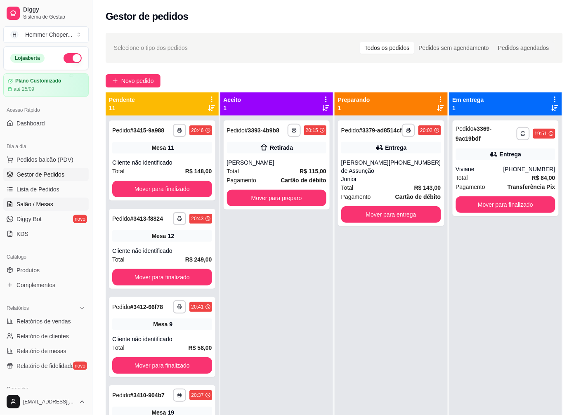
click at [54, 198] on link "Salão / Mesas" at bounding box center [45, 204] width 85 height 13
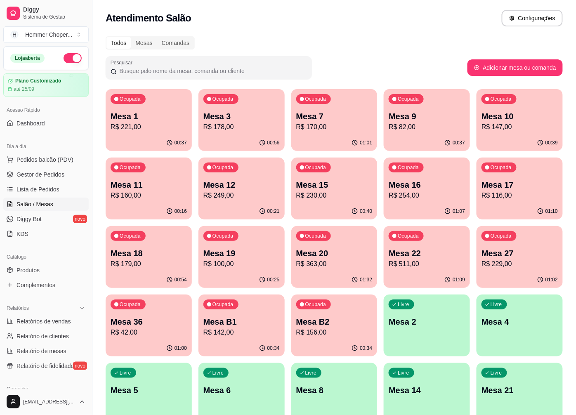
click at [339, 253] on p "Mesa 20" at bounding box center [334, 254] width 76 height 12
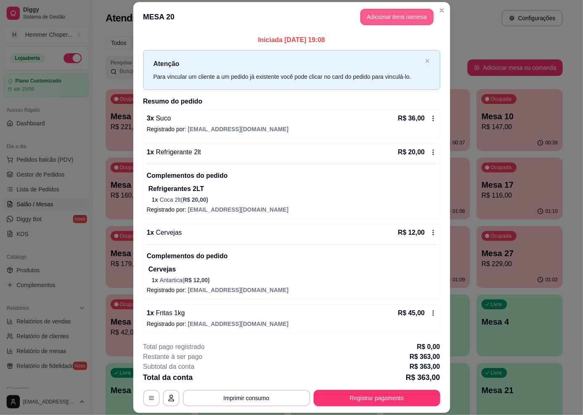
click at [395, 17] on button "Adicionar itens na mesa" at bounding box center [396, 17] width 73 height 17
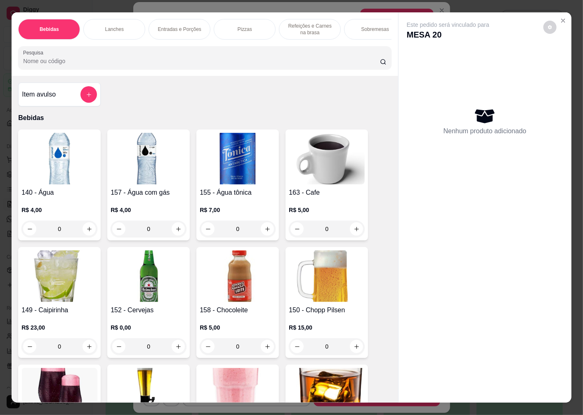
click at [139, 278] on img at bounding box center [149, 276] width 76 height 52
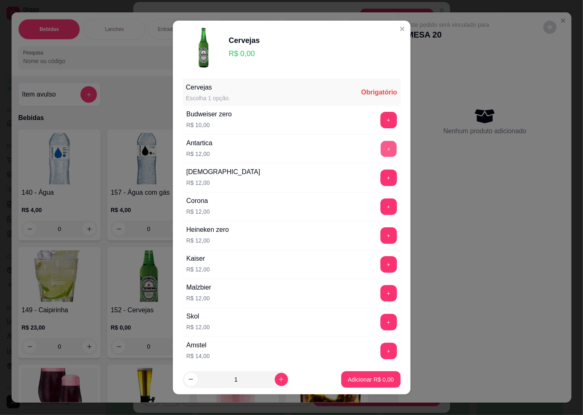
click at [380, 146] on button "+" at bounding box center [388, 149] width 16 height 16
click at [359, 382] on p "Adicionar R$ 12,00" at bounding box center [369, 379] width 49 height 8
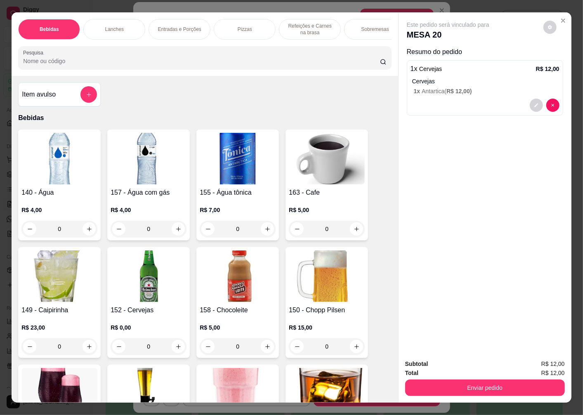
click at [446, 389] on button "Enviar pedido" at bounding box center [485, 388] width 160 height 17
click at [437, 367] on button "Não registrar e enviar pedido" at bounding box center [458, 364] width 86 height 16
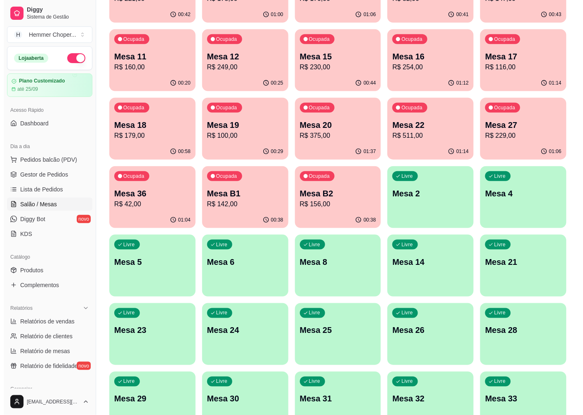
scroll to position [19, 0]
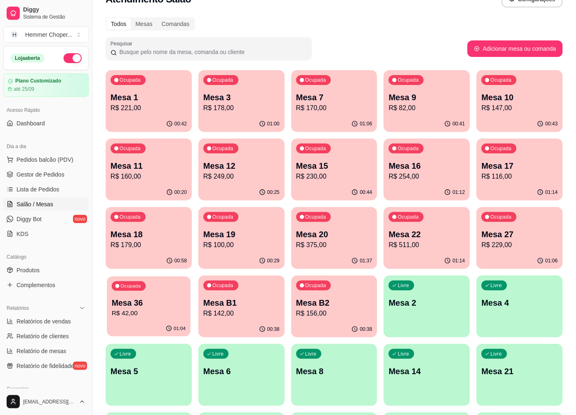
click at [153, 302] on p "Mesa 36" at bounding box center [149, 302] width 74 height 11
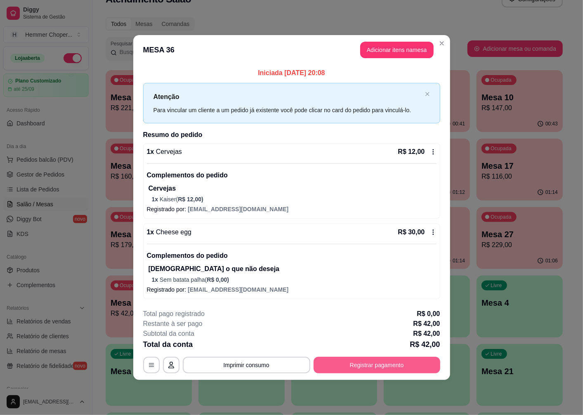
click at [374, 362] on button "Registrar pagamento" at bounding box center [377, 365] width 127 height 17
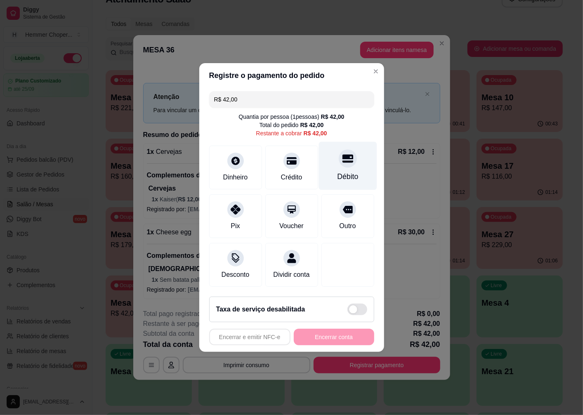
click at [341, 159] on div at bounding box center [348, 158] width 18 height 18
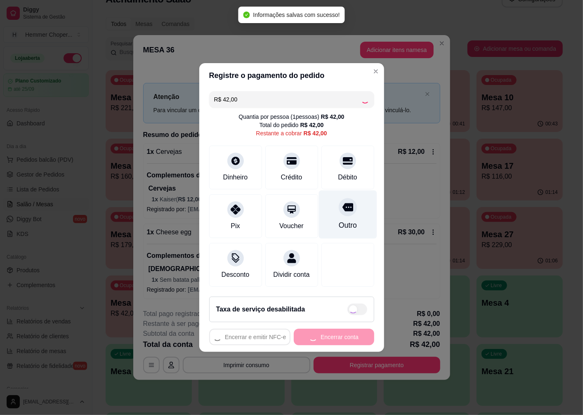
type input "R$ 0,00"
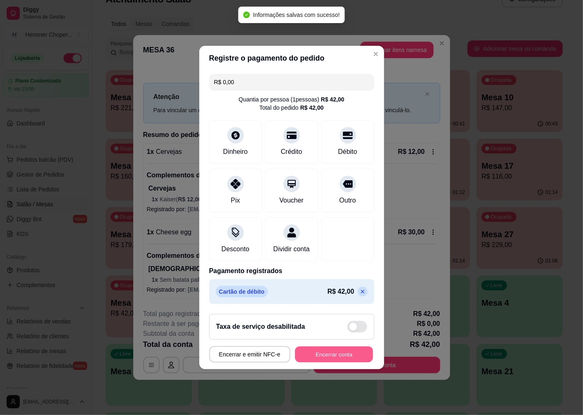
click at [316, 363] on button "Encerrar conta" at bounding box center [334, 355] width 78 height 16
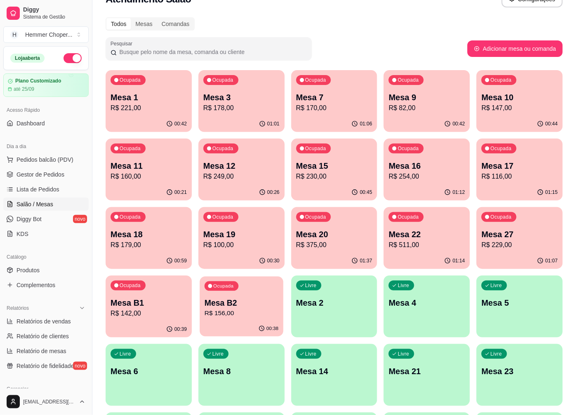
click at [255, 315] on p "R$ 156,00" at bounding box center [242, 313] width 74 height 9
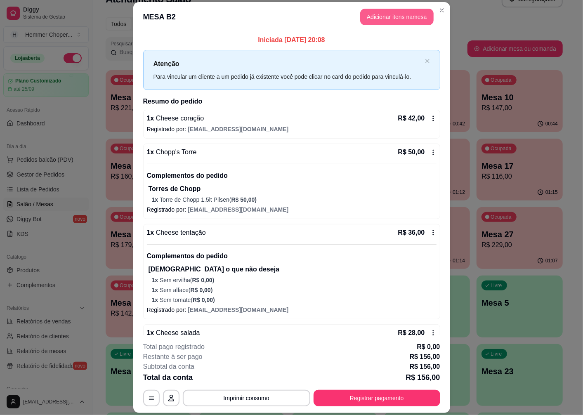
click at [419, 23] on button "Adicionar itens na mesa" at bounding box center [396, 17] width 73 height 17
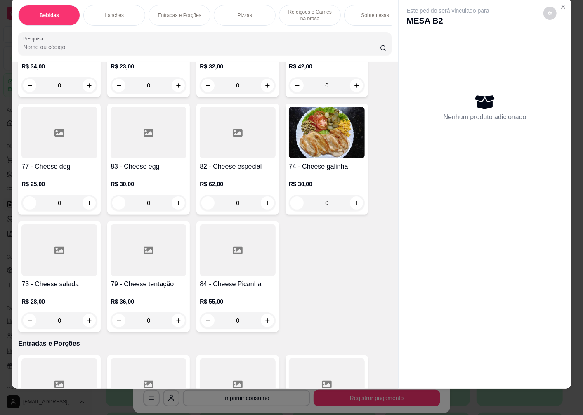
scroll to position [694, 0]
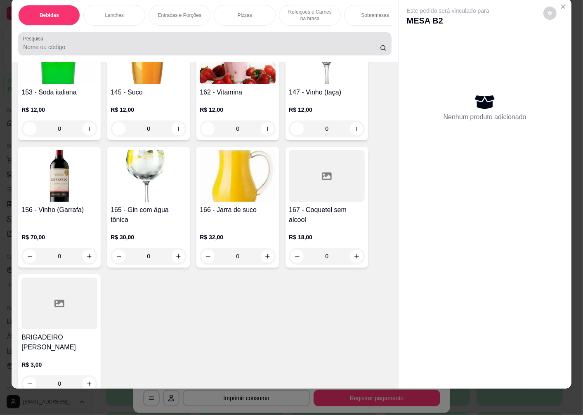
click at [61, 48] on input "Pesquisa" at bounding box center [201, 47] width 357 height 8
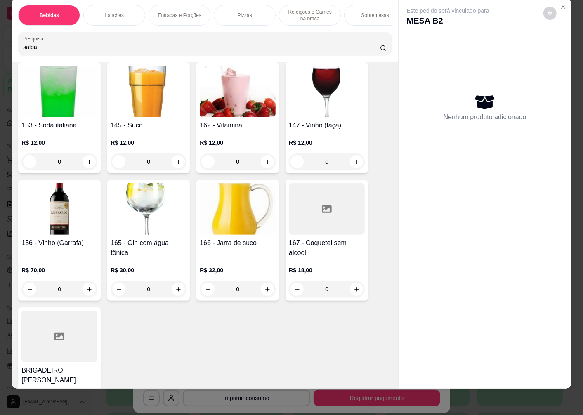
scroll to position [727, 0]
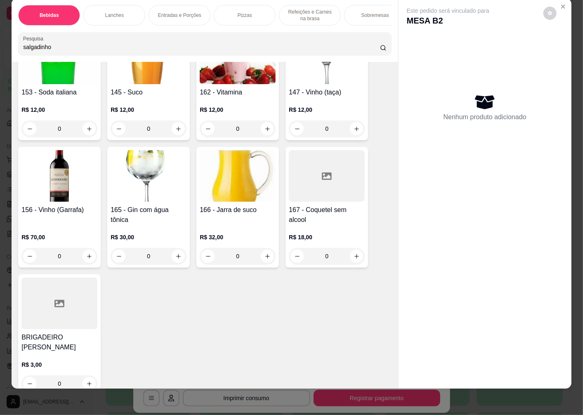
type input "salgadinho"
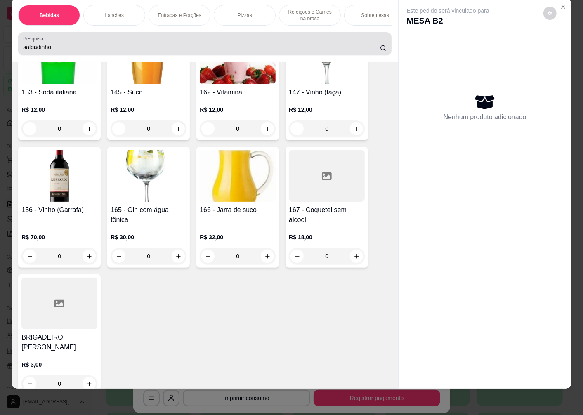
click at [380, 47] on icon at bounding box center [383, 48] width 7 height 7
click at [134, 39] on div "salgadinho" at bounding box center [204, 43] width 363 height 17
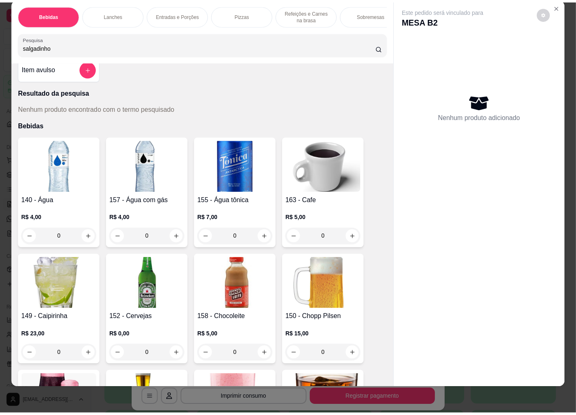
scroll to position [0, 0]
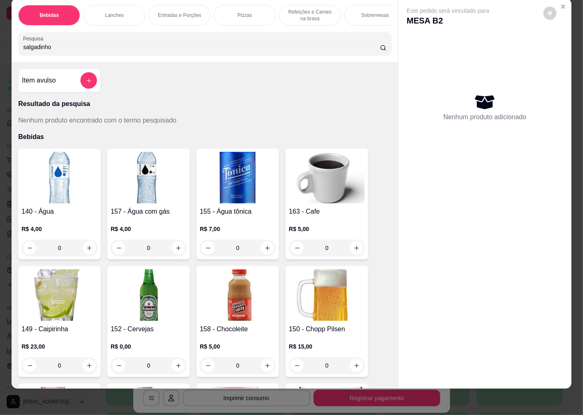
click at [37, 82] on h4 "Item avulso" at bounding box center [39, 81] width 34 height 10
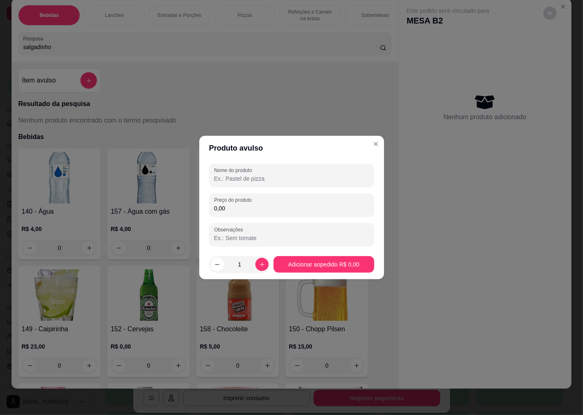
click at [225, 209] on input "0,00" at bounding box center [291, 208] width 155 height 8
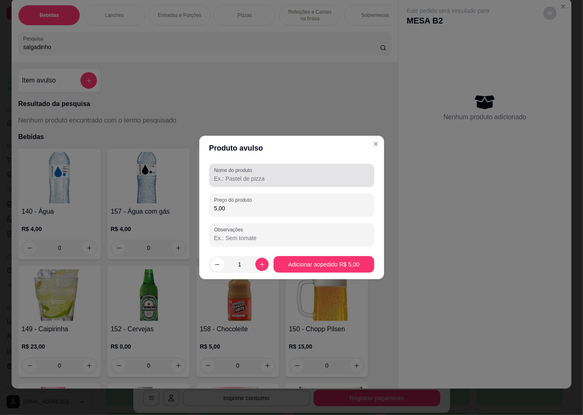
type input "5,00"
click at [270, 179] on input "Nome do produto" at bounding box center [291, 179] width 155 height 8
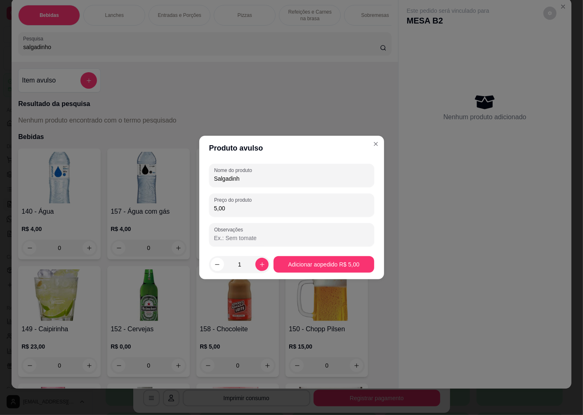
type input "Salgadinho"
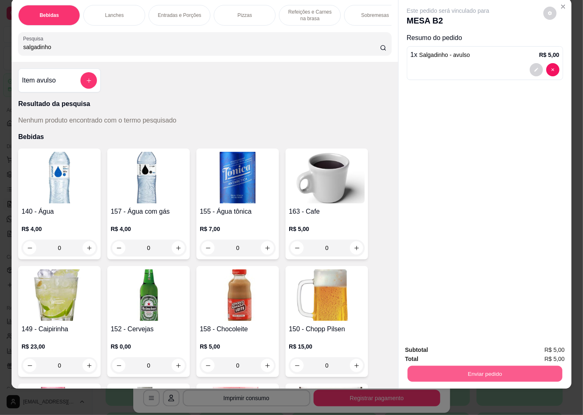
click at [499, 368] on button "Enviar pedido" at bounding box center [485, 374] width 155 height 16
click at [474, 348] on button "Não registrar e enviar pedido" at bounding box center [458, 348] width 86 height 16
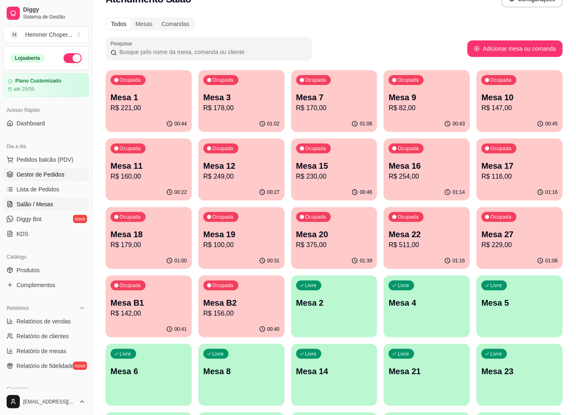
click at [40, 173] on span "Gestor de Pedidos" at bounding box center [41, 174] width 48 height 8
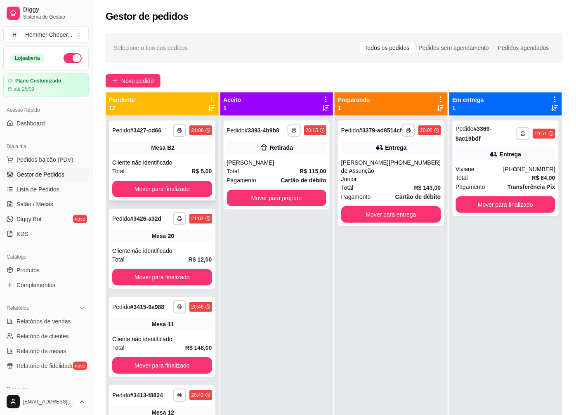
click at [137, 152] on div "Mesa B2" at bounding box center [162, 148] width 100 height 12
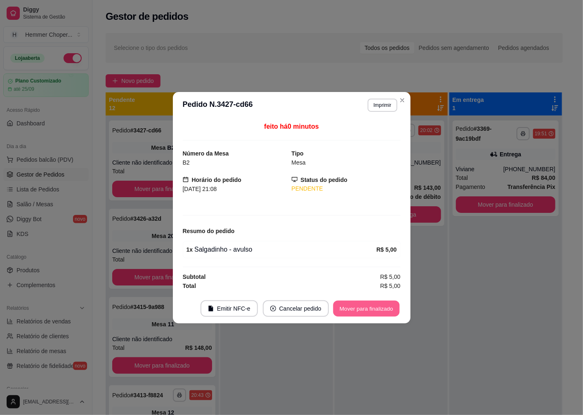
click at [361, 312] on button "Mover para finalizado" at bounding box center [366, 308] width 66 height 16
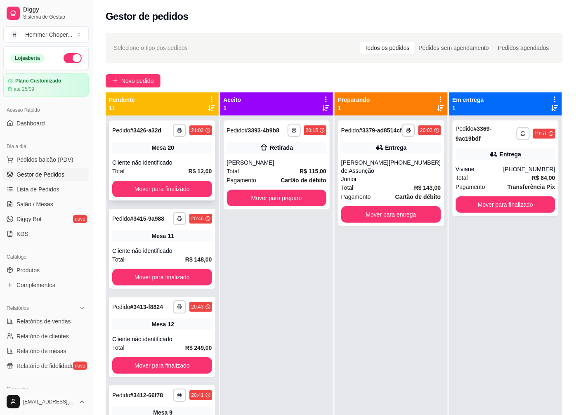
click at [146, 157] on div "**********" at bounding box center [162, 160] width 106 height 80
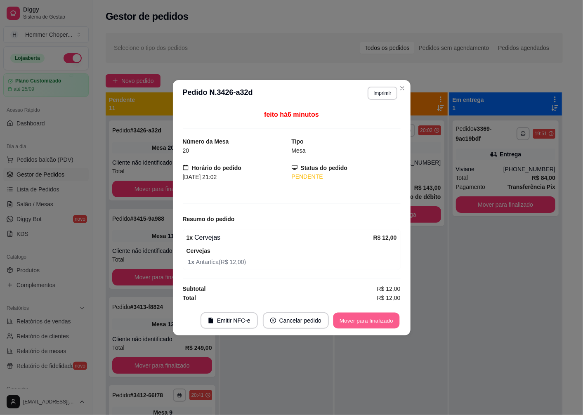
click at [361, 319] on button "Mover para finalizado" at bounding box center [366, 320] width 66 height 16
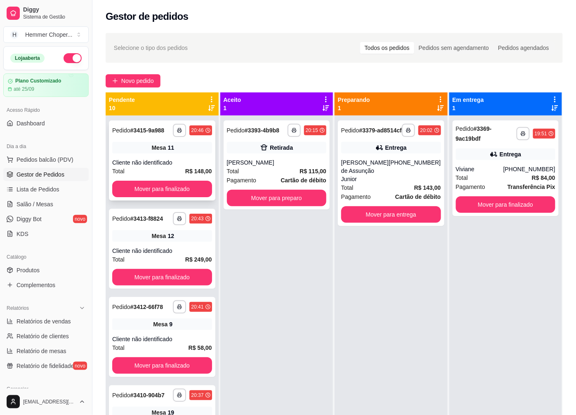
click at [146, 146] on div "Mesa 11" at bounding box center [162, 148] width 100 height 12
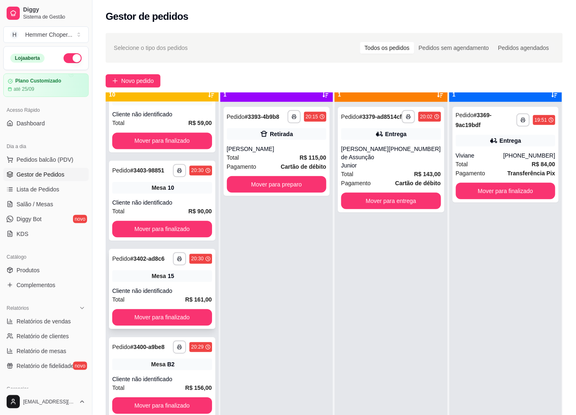
scroll to position [23, 0]
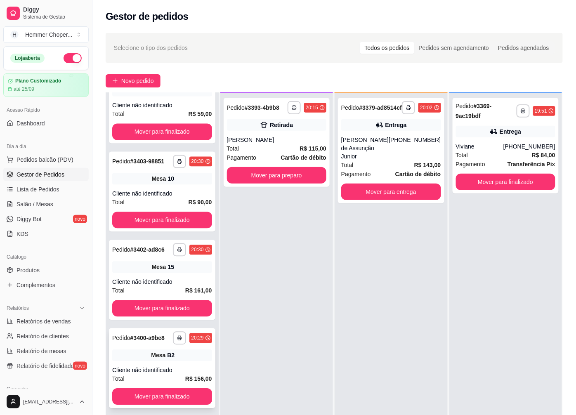
click at [181, 358] on div "Mesa B2" at bounding box center [162, 355] width 100 height 12
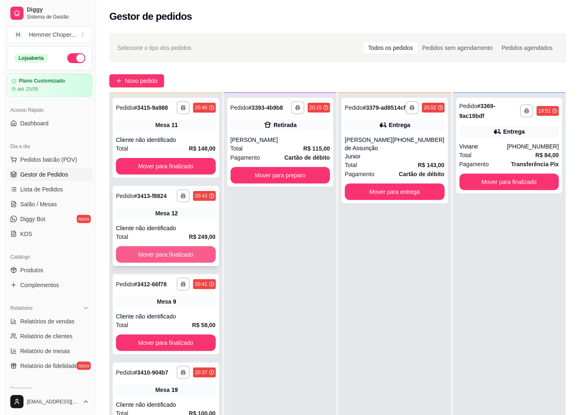
scroll to position [0, 0]
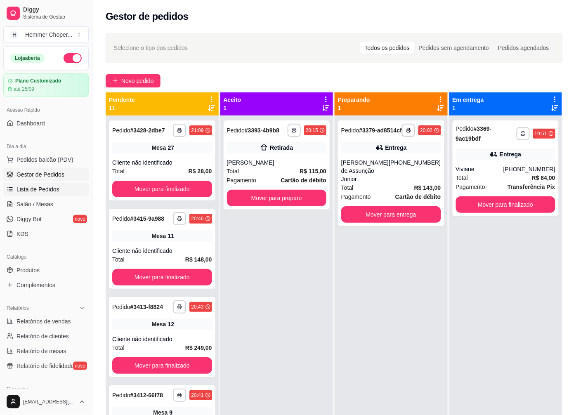
click at [41, 191] on span "Lista de Pedidos" at bounding box center [38, 189] width 43 height 8
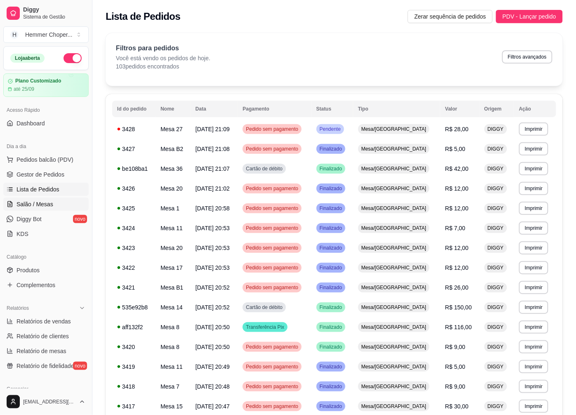
click at [35, 201] on span "Salão / Mesas" at bounding box center [35, 204] width 37 height 8
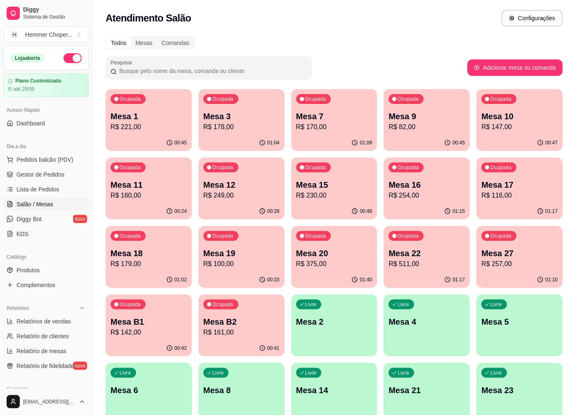
click at [329, 121] on div "Mesa 7 R$ 170,00" at bounding box center [334, 121] width 76 height 21
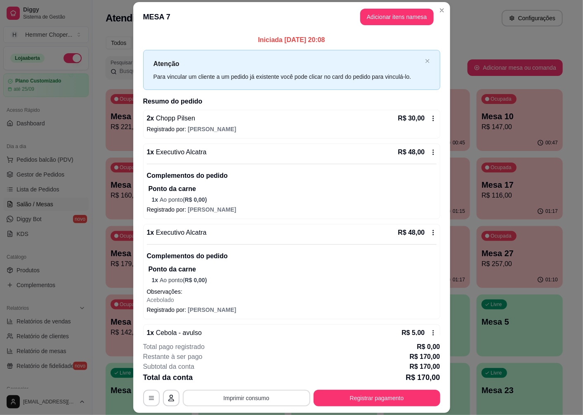
click at [253, 394] on button "Imprimir consumo" at bounding box center [246, 398] width 127 height 17
click at [276, 381] on div "Total da conta R$ 170,00" at bounding box center [291, 378] width 297 height 12
click at [247, 399] on button "Imprimir consumo" at bounding box center [246, 398] width 127 height 17
click at [253, 376] on button "IMPRESSORA" at bounding box center [246, 379] width 58 height 13
click at [373, 396] on button "Registrar pagamento" at bounding box center [377, 398] width 127 height 17
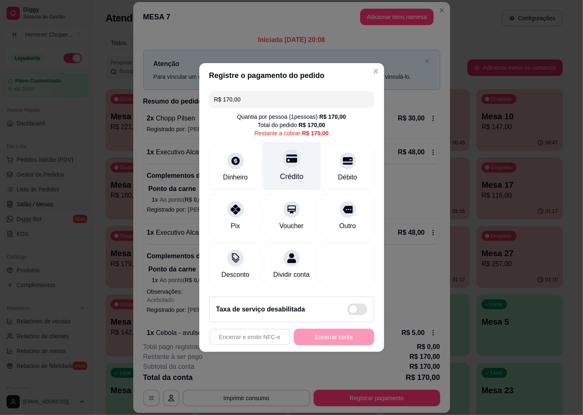
click at [298, 156] on div "Crédito" at bounding box center [291, 166] width 58 height 48
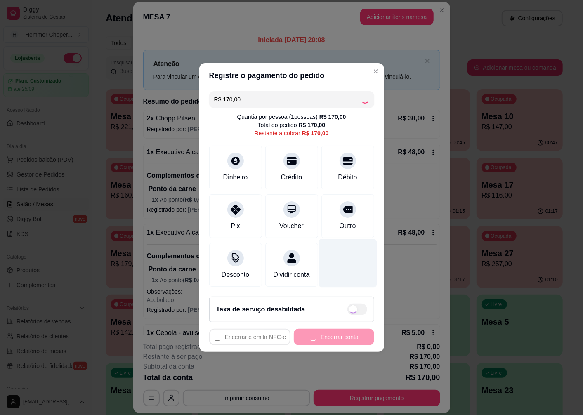
type input "R$ 0,00"
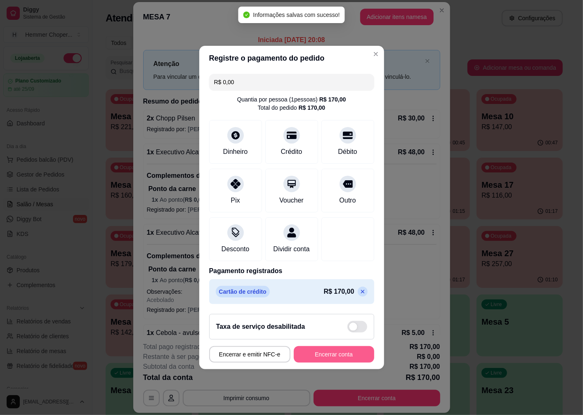
click at [340, 358] on button "Encerrar conta" at bounding box center [334, 354] width 80 height 17
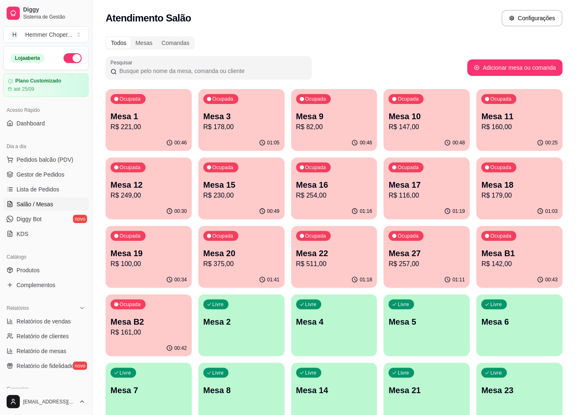
click at [461, 250] on p "Mesa 27" at bounding box center [427, 254] width 76 height 12
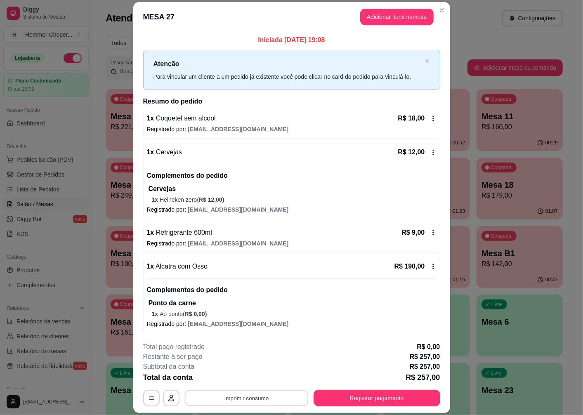
click at [250, 398] on button "Imprimir consumo" at bounding box center [246, 398] width 124 height 16
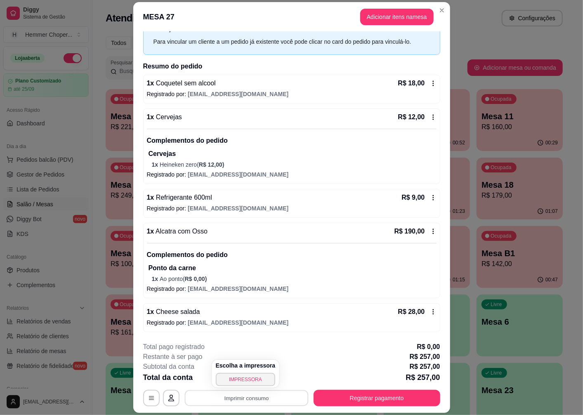
scroll to position [24, 0]
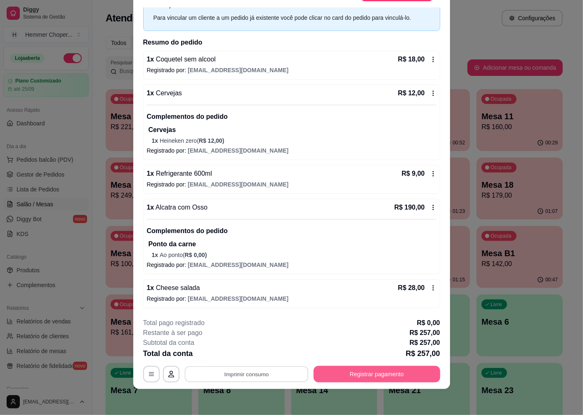
click at [384, 376] on button "Registrar pagamento" at bounding box center [377, 374] width 127 height 17
click at [370, 375] on button "Registrar pagamento" at bounding box center [376, 374] width 123 height 16
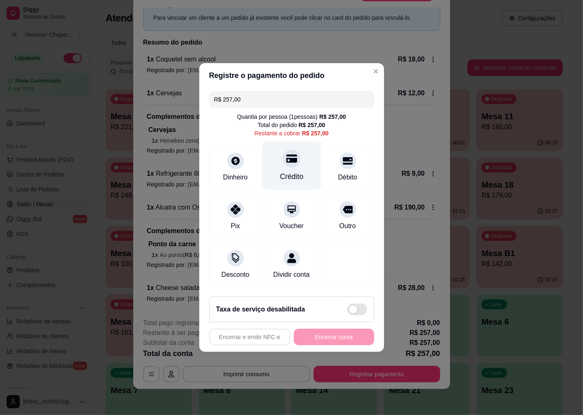
click at [290, 160] on div at bounding box center [292, 158] width 18 height 18
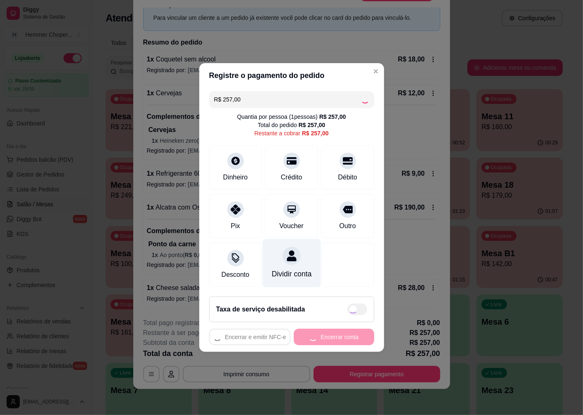
type input "R$ 0,00"
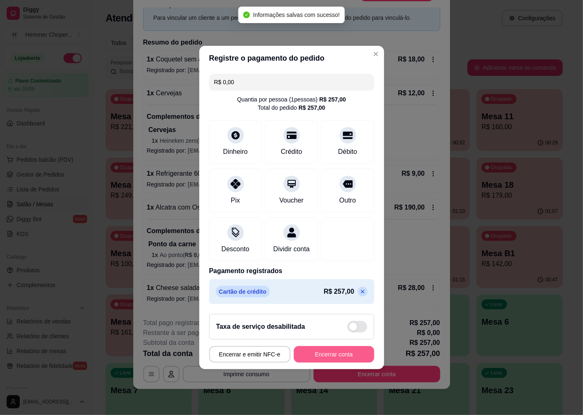
click at [339, 352] on button "Encerrar conta" at bounding box center [334, 354] width 80 height 17
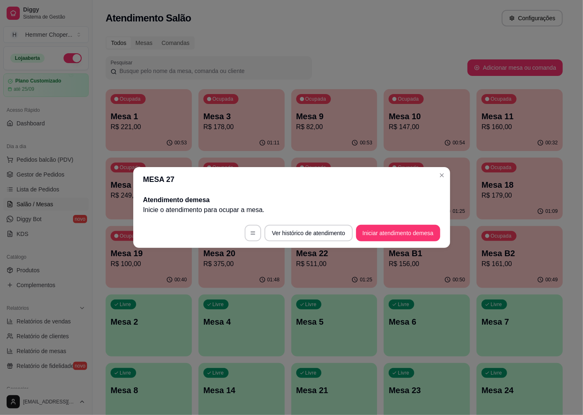
scroll to position [0, 0]
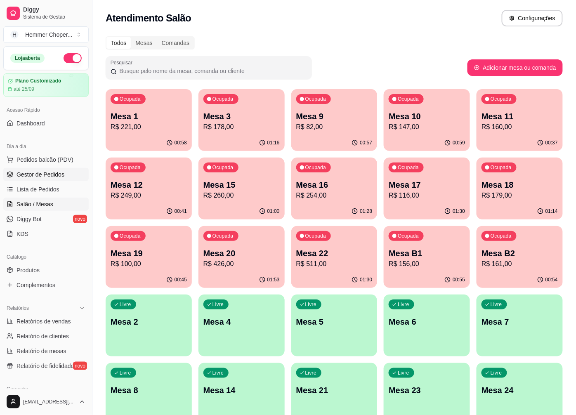
click at [43, 174] on span "Gestor de Pedidos" at bounding box center [41, 174] width 48 height 8
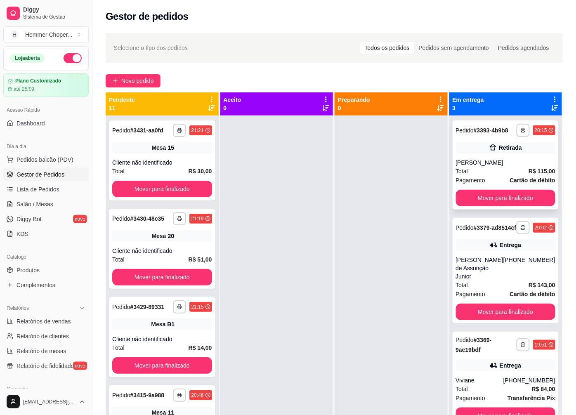
click at [490, 159] on div "[PERSON_NAME]" at bounding box center [506, 162] width 100 height 8
click at [32, 200] on span "Salão / Mesas" at bounding box center [35, 204] width 37 height 8
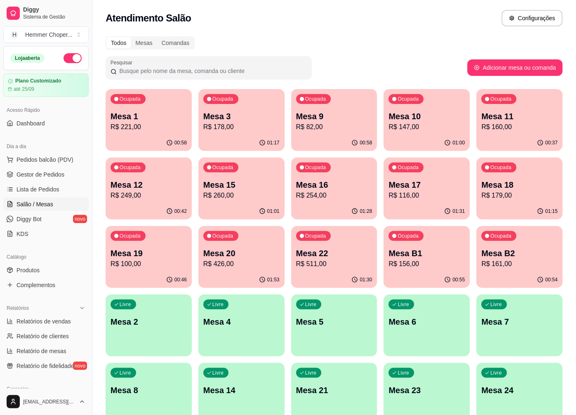
click at [332, 201] on div "Ocupada Mesa 16 R$ 254,00" at bounding box center [334, 181] width 86 height 46
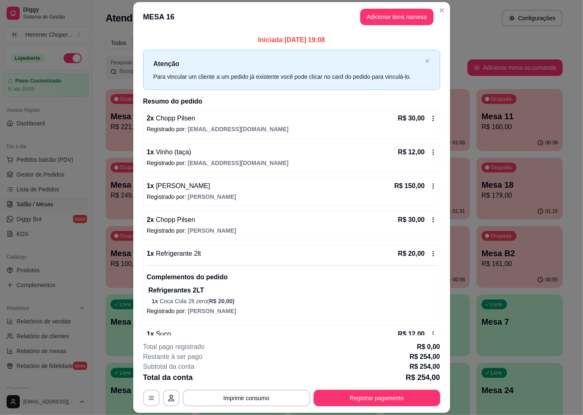
scroll to position [22, 0]
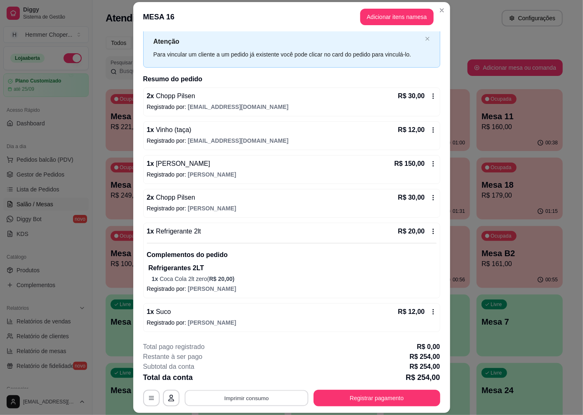
click at [267, 393] on button "Imprimir consumo" at bounding box center [246, 398] width 124 height 16
click at [264, 376] on button "IMPRESSORA" at bounding box center [246, 379] width 58 height 13
click at [367, 396] on button "Registrar pagamento" at bounding box center [376, 398] width 123 height 16
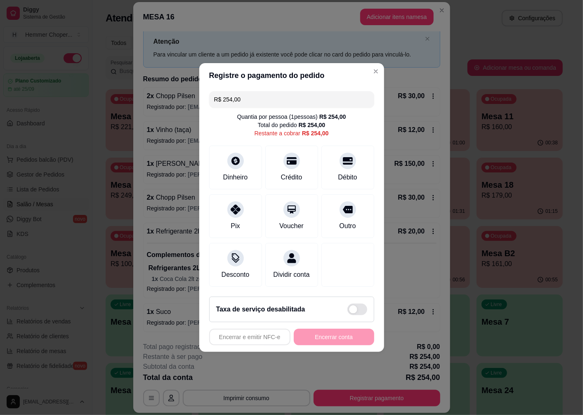
click at [320, 130] on div "R$ 254,00" at bounding box center [315, 133] width 27 height 8
drag, startPoint x: 249, startPoint y: 97, endPoint x: 222, endPoint y: 98, distance: 27.2
click at [222, 98] on input "R$ 254,00" at bounding box center [291, 99] width 155 height 17
click at [295, 171] on div "Crédito" at bounding box center [292, 176] width 24 height 11
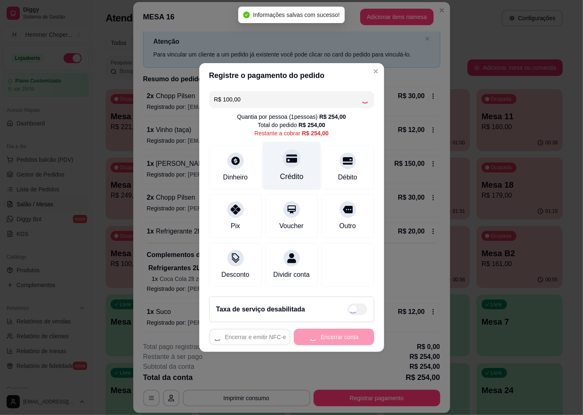
type input "R$ 154,00"
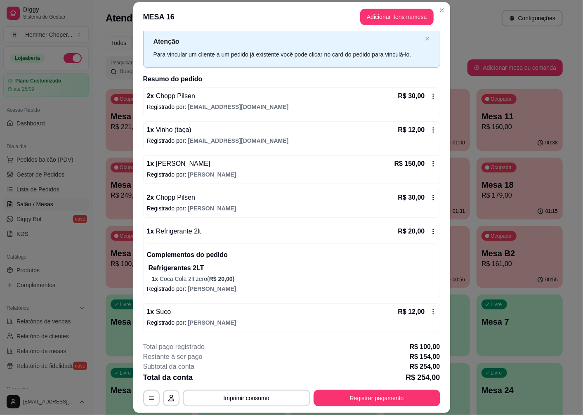
scroll to position [0, 0]
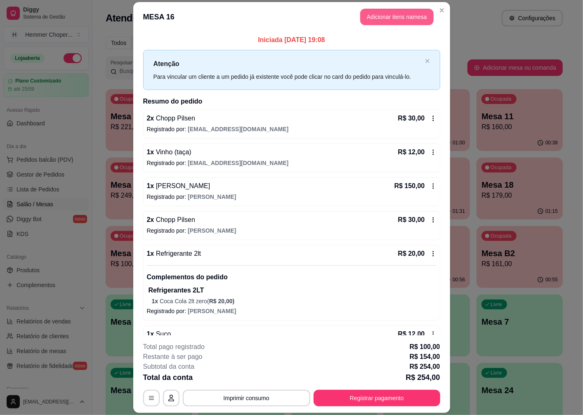
click at [375, 20] on button "Adicionar itens na mesa" at bounding box center [396, 17] width 73 height 17
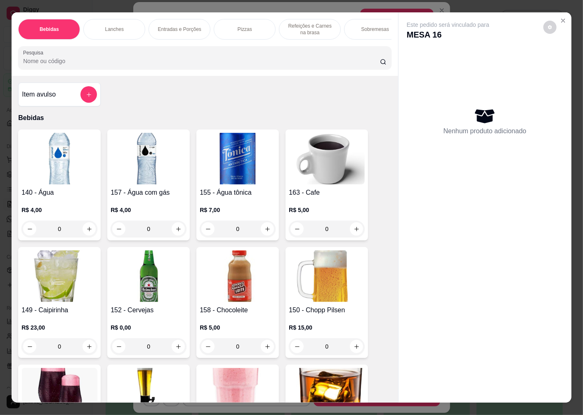
click at [81, 95] on button "add-separate-item" at bounding box center [88, 94] width 17 height 17
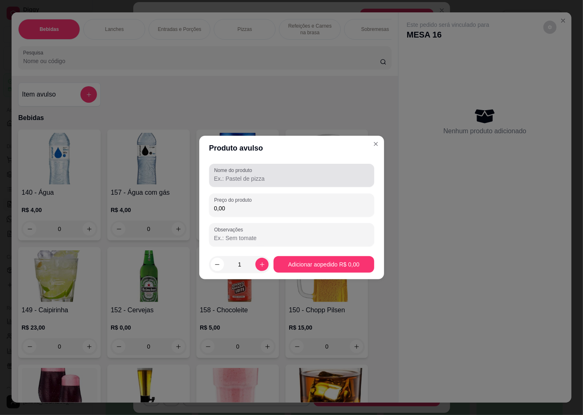
click at [252, 182] on input "Nome do produto" at bounding box center [291, 179] width 155 height 8
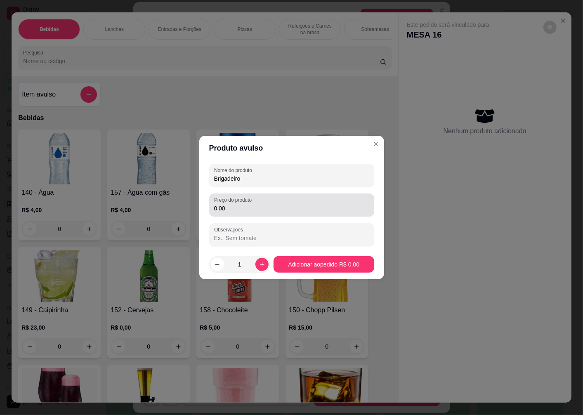
type input "Brigadeiro"
click at [319, 207] on input "0,00" at bounding box center [291, 208] width 155 height 8
type input "15,00"
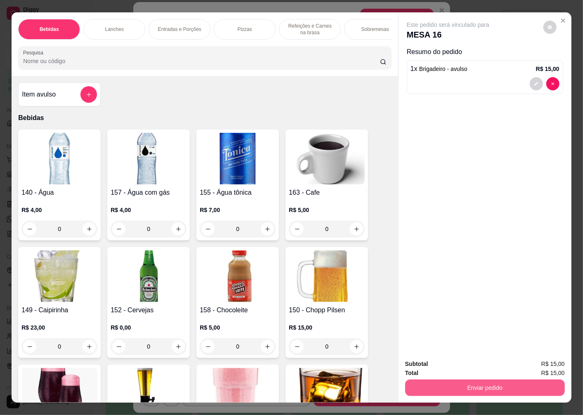
click at [519, 382] on button "Enviar pedido" at bounding box center [485, 388] width 160 height 17
click at [467, 361] on button "Não registrar e enviar pedido" at bounding box center [458, 364] width 86 height 16
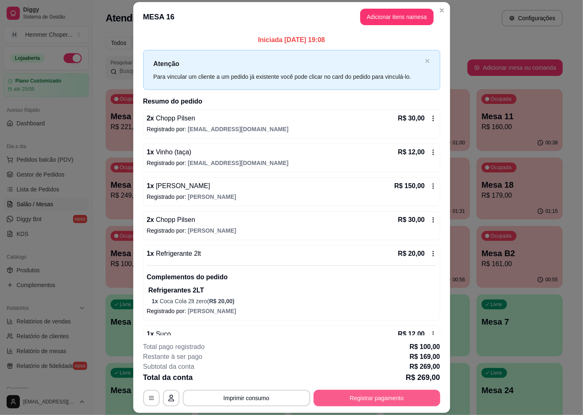
click at [386, 400] on button "Registrar pagamento" at bounding box center [377, 398] width 127 height 17
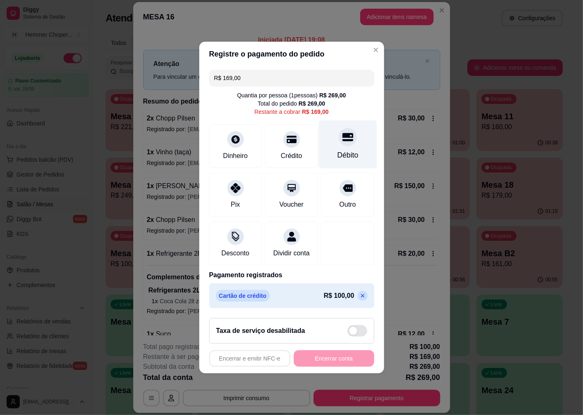
click at [337, 142] on div "Débito" at bounding box center [348, 144] width 58 height 48
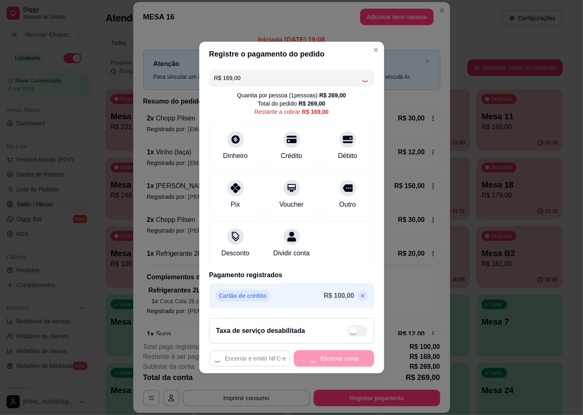
type input "R$ 0,00"
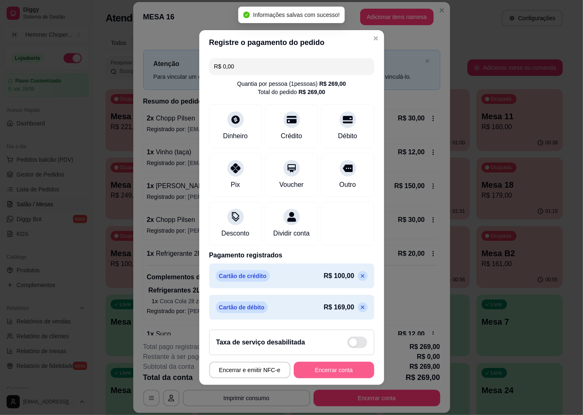
click at [337, 375] on button "Encerrar conta" at bounding box center [334, 370] width 80 height 17
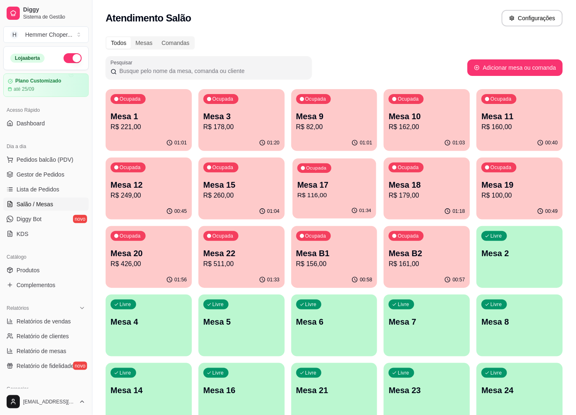
click at [325, 194] on p "R$ 116,00" at bounding box center [334, 195] width 74 height 9
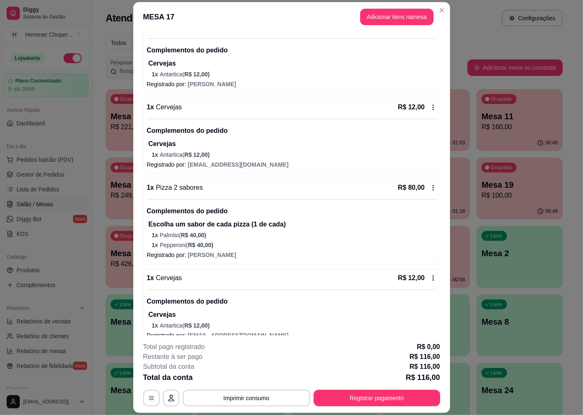
scroll to position [104, 0]
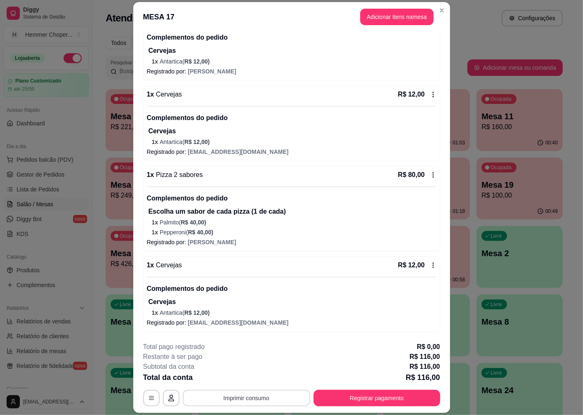
click at [220, 398] on button "Imprimir consumo" at bounding box center [246, 398] width 127 height 17
click at [257, 377] on button "IMPRESSORA" at bounding box center [246, 379] width 58 height 13
click at [319, 396] on button "Registrar pagamento" at bounding box center [377, 398] width 127 height 17
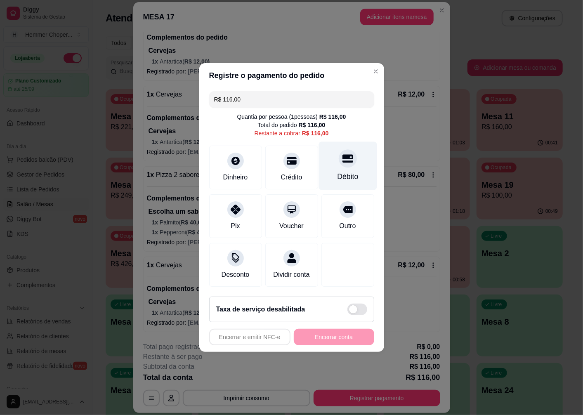
click at [344, 157] on icon at bounding box center [347, 159] width 11 height 8
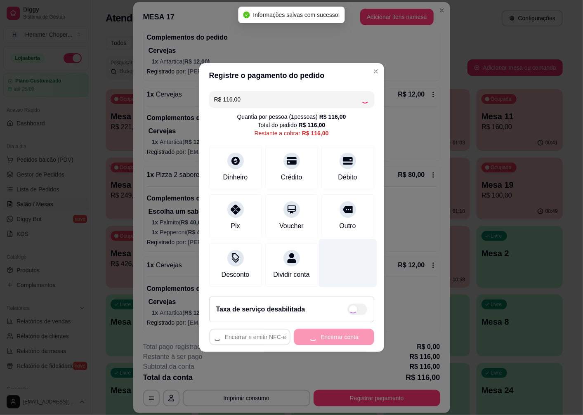
type input "R$ 0,00"
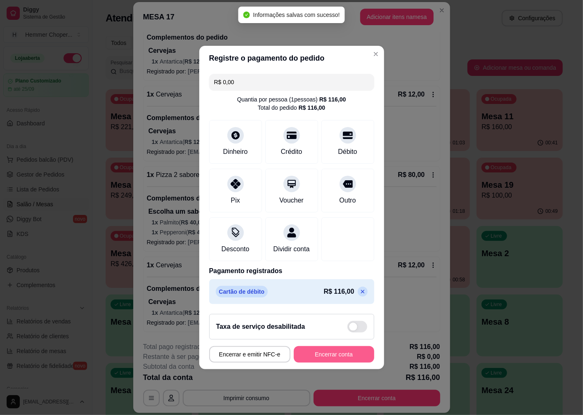
click at [330, 358] on button "Encerrar conta" at bounding box center [334, 354] width 80 height 17
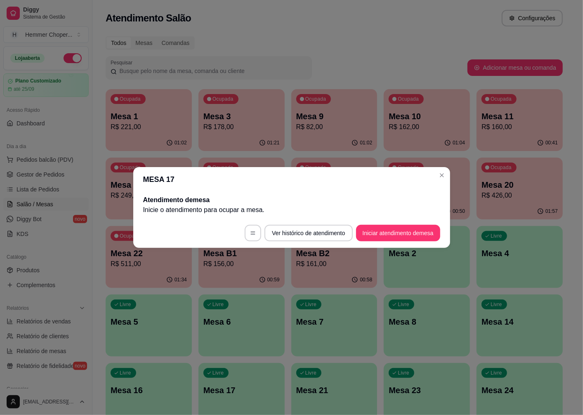
scroll to position [0, 0]
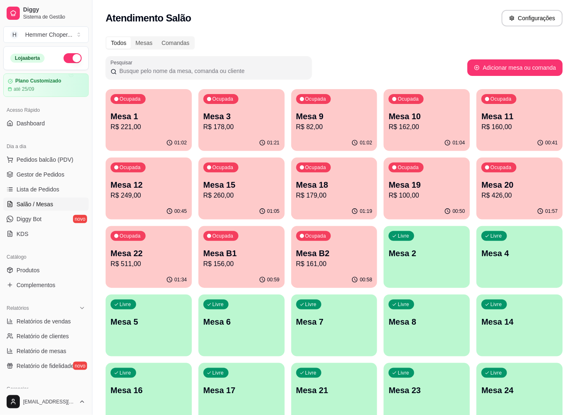
click at [506, 195] on p "R$ 426,00" at bounding box center [519, 196] width 76 height 10
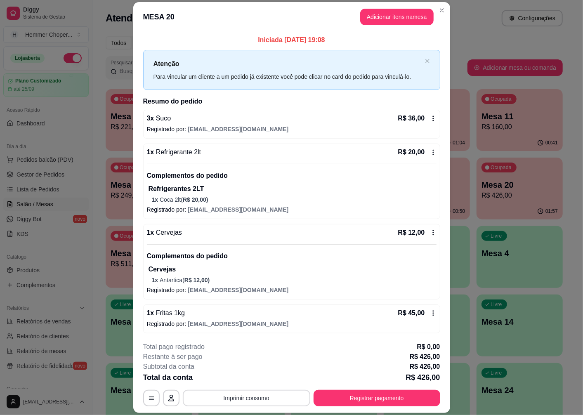
click at [266, 393] on button "Imprimir consumo" at bounding box center [246, 398] width 127 height 17
click at [254, 382] on button "IMPRESSORA" at bounding box center [246, 379] width 60 height 13
click at [418, 21] on button "Adicionar itens na mesa" at bounding box center [396, 17] width 71 height 16
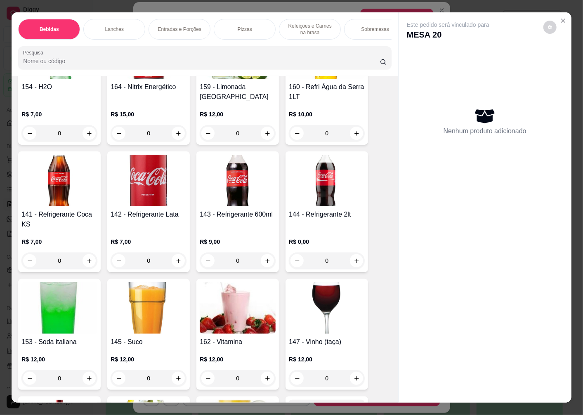
scroll to position [596, 0]
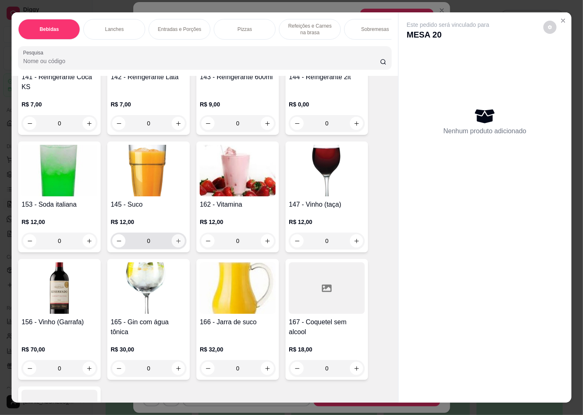
click at [175, 244] on icon "increase-product-quantity" at bounding box center [178, 241] width 6 height 6
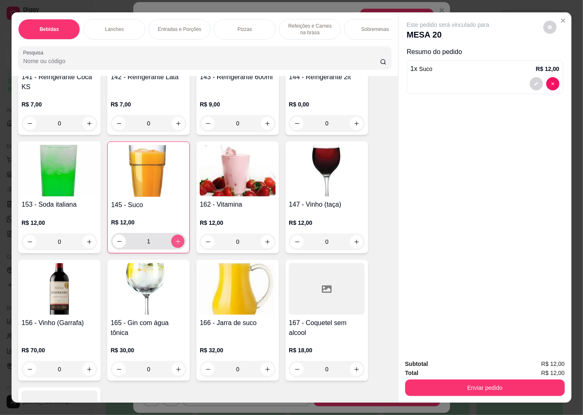
click at [175, 245] on icon "increase-product-quantity" at bounding box center [178, 241] width 6 height 6
type input "2"
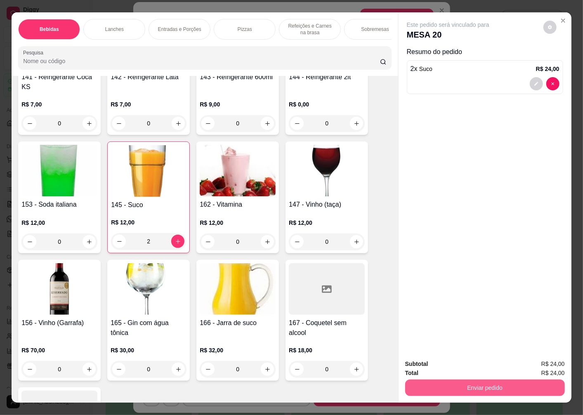
click at [502, 387] on button "Enviar pedido" at bounding box center [485, 388] width 160 height 17
click at [457, 366] on button "Não registrar e enviar pedido" at bounding box center [458, 364] width 86 height 16
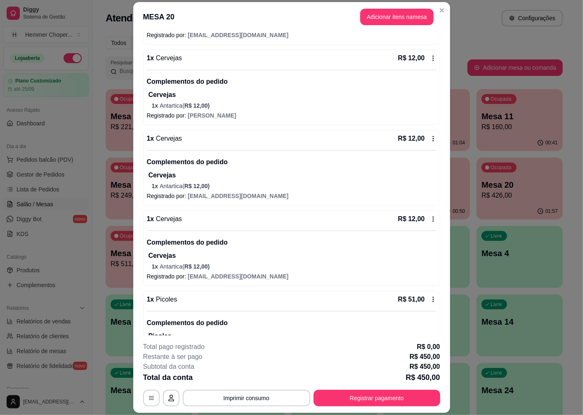
scroll to position [814, 0]
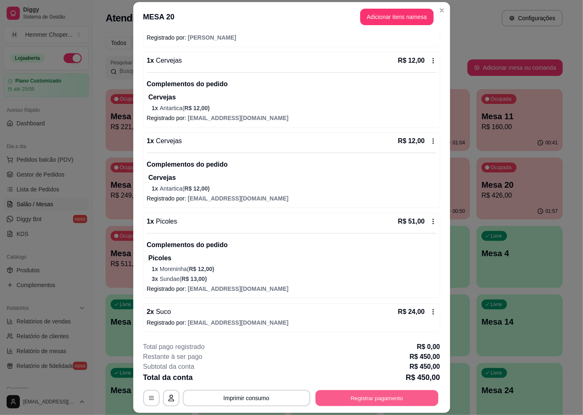
click at [364, 401] on button "Registrar pagamento" at bounding box center [376, 398] width 123 height 16
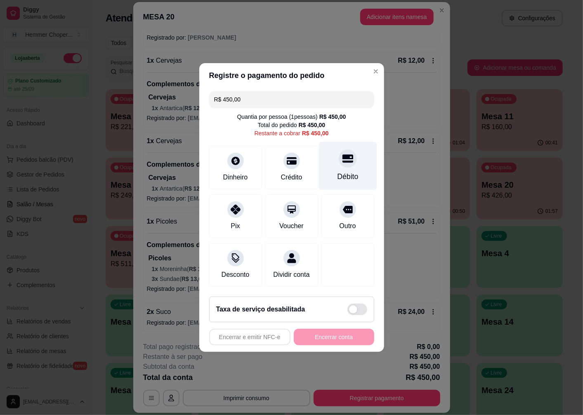
click at [348, 163] on div "Débito" at bounding box center [348, 166] width 58 height 48
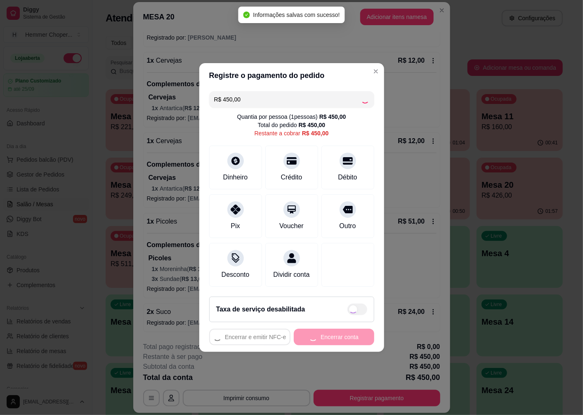
type input "R$ 0,00"
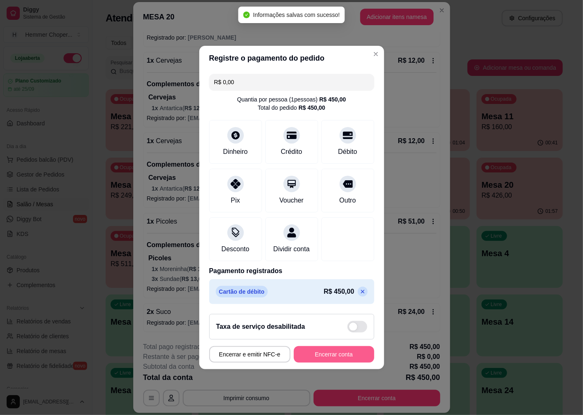
click at [336, 362] on button "Encerrar conta" at bounding box center [334, 354] width 80 height 17
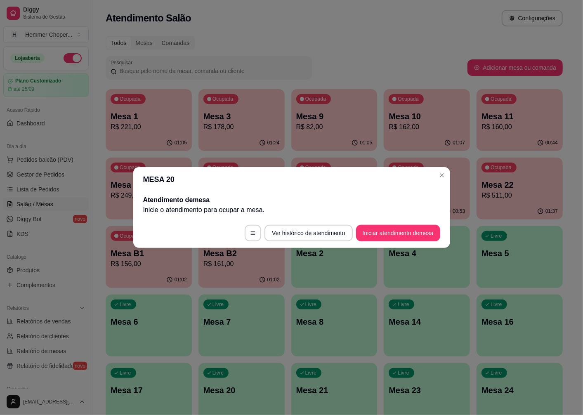
scroll to position [0, 0]
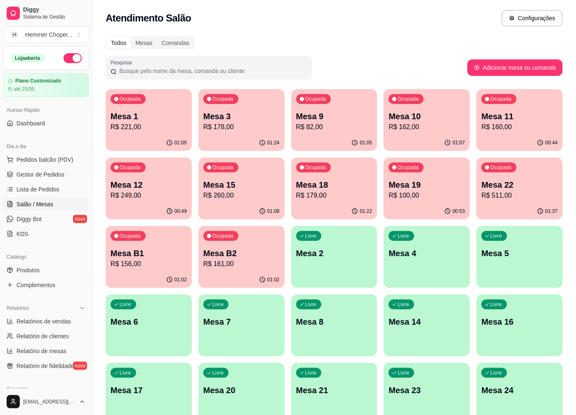
drag, startPoint x: 430, startPoint y: 161, endPoint x: 422, endPoint y: 165, distance: 8.9
click at [352, 186] on p "Mesa 18" at bounding box center [334, 185] width 76 height 12
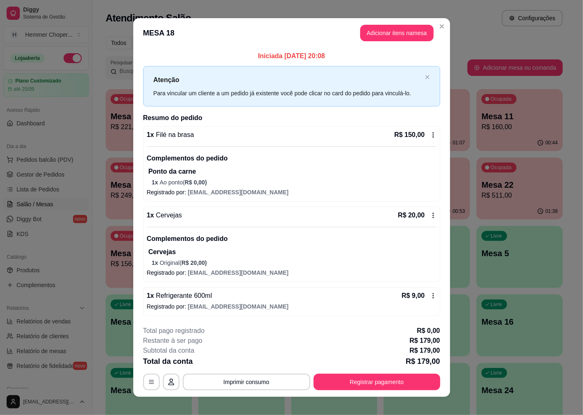
scroll to position [8, 0]
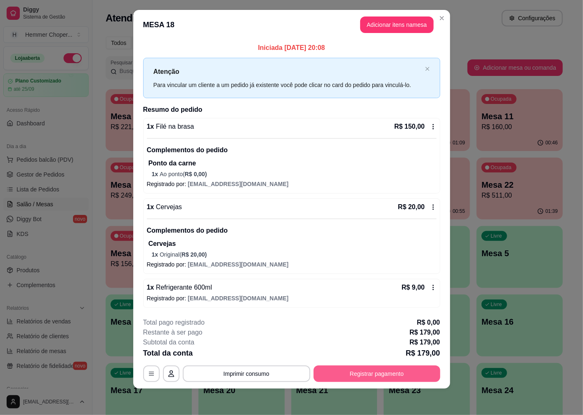
click at [395, 371] on button "Registrar pagamento" at bounding box center [377, 374] width 127 height 17
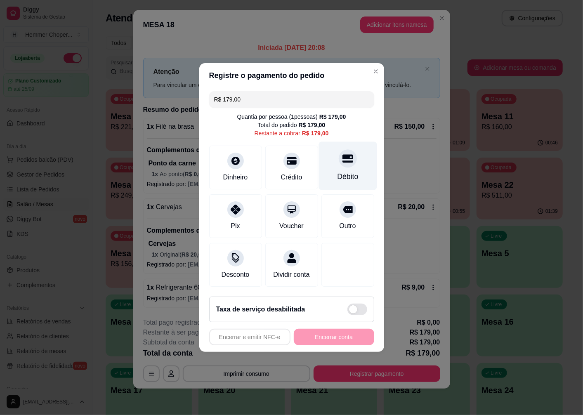
click at [341, 166] on div "Débito" at bounding box center [348, 166] width 58 height 48
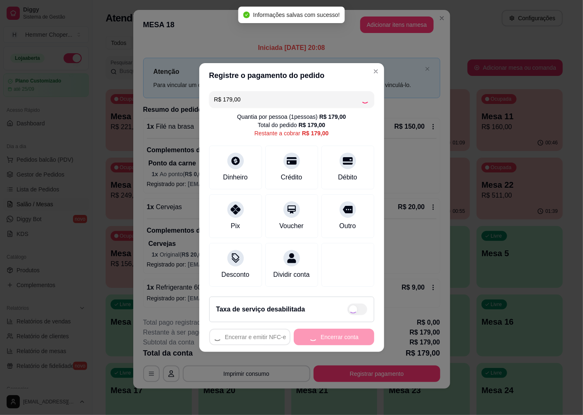
type input "R$ 0,00"
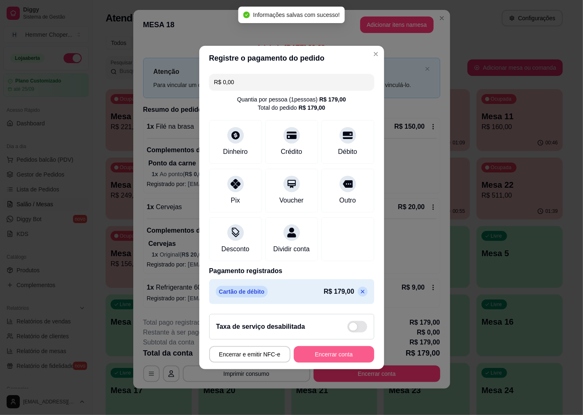
click at [340, 360] on button "Encerrar conta" at bounding box center [334, 354] width 80 height 17
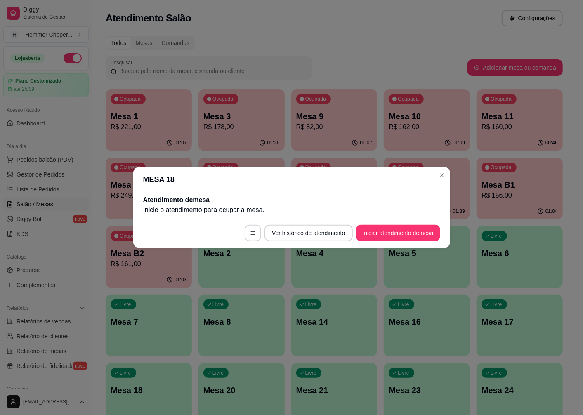
scroll to position [0, 0]
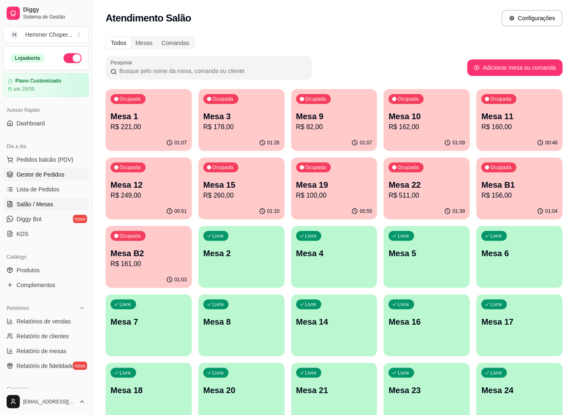
click at [52, 178] on span "Gestor de Pedidos" at bounding box center [41, 174] width 48 height 8
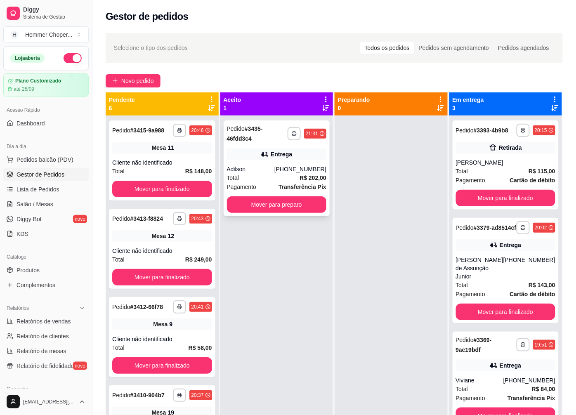
click at [274, 165] on div "Adilson" at bounding box center [250, 169] width 47 height 8
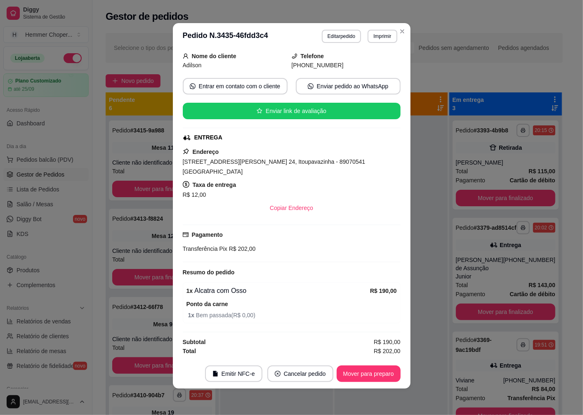
scroll to position [42, 0]
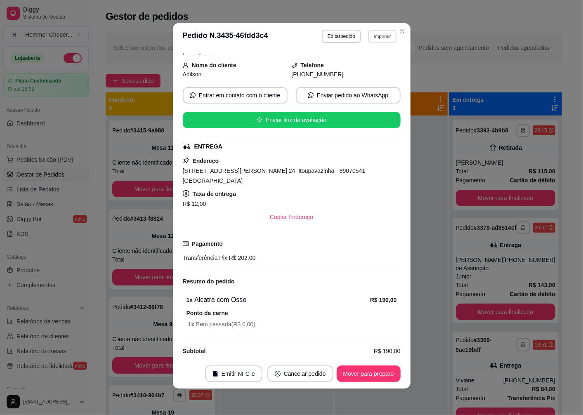
click at [373, 34] on button "Imprimir" at bounding box center [382, 36] width 28 height 13
click at [374, 67] on button "IMPRESSORA" at bounding box center [365, 65] width 60 height 13
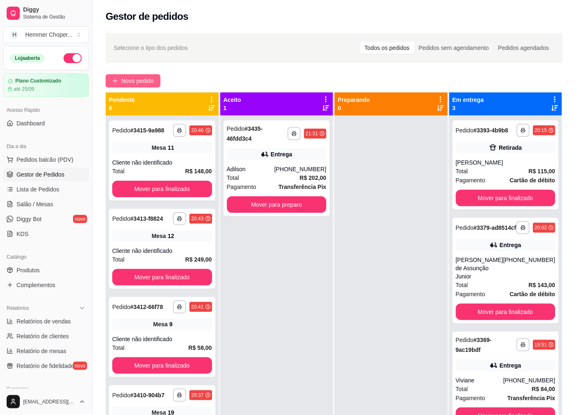
click at [122, 80] on span "Novo pedido" at bounding box center [137, 80] width 33 height 9
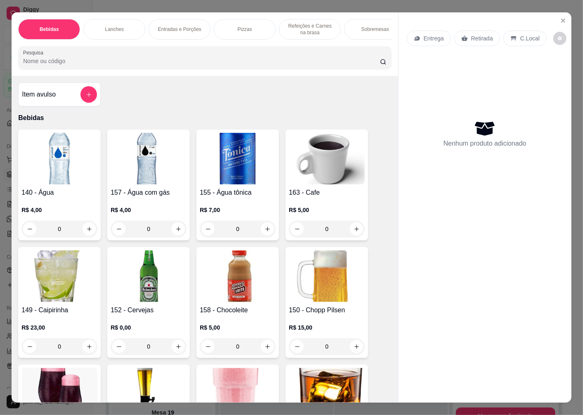
click at [219, 20] on div "Pizzas" at bounding box center [245, 29] width 62 height 21
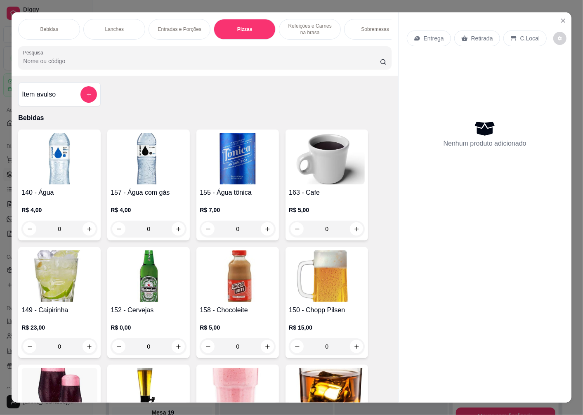
scroll to position [17, 0]
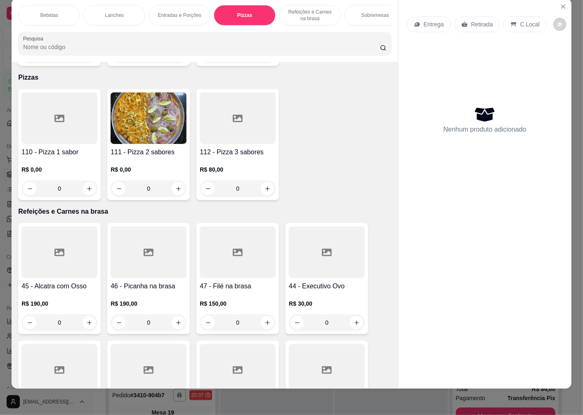
click at [75, 147] on h4 "110 - Pizza 1 sabor" at bounding box center [59, 152] width 76 height 10
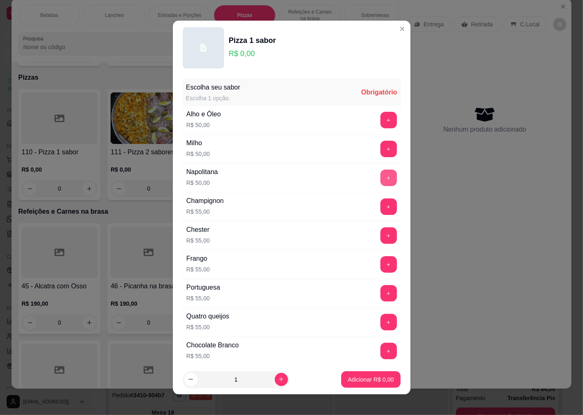
click at [380, 176] on button "+" at bounding box center [388, 178] width 17 height 17
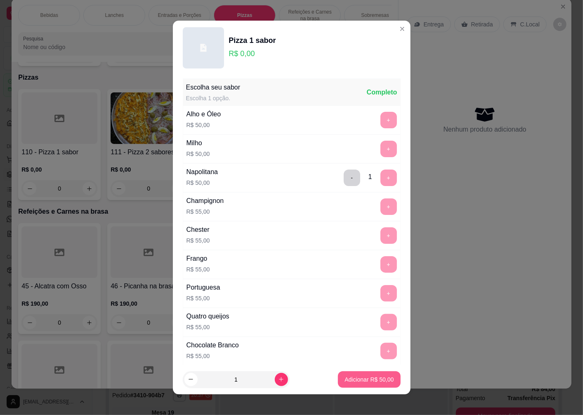
click at [369, 376] on p "Adicionar R$ 50,00" at bounding box center [369, 379] width 49 height 8
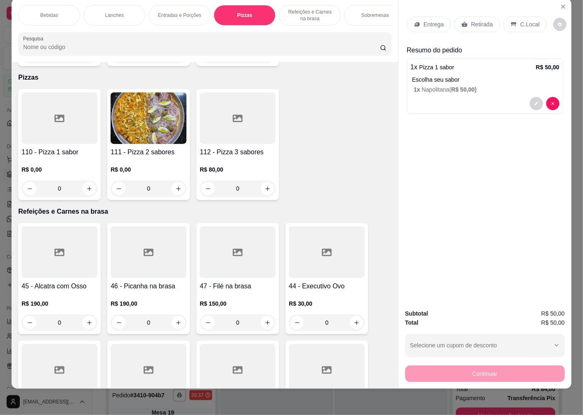
click at [69, 136] on div "110 - Pizza 1 sabor R$ 0,00 0" at bounding box center [59, 144] width 83 height 111
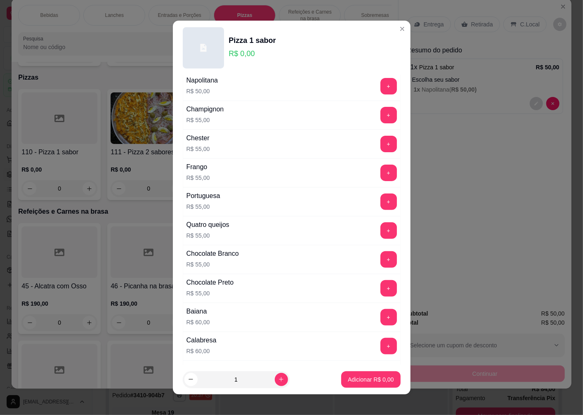
scroll to position [229, 0]
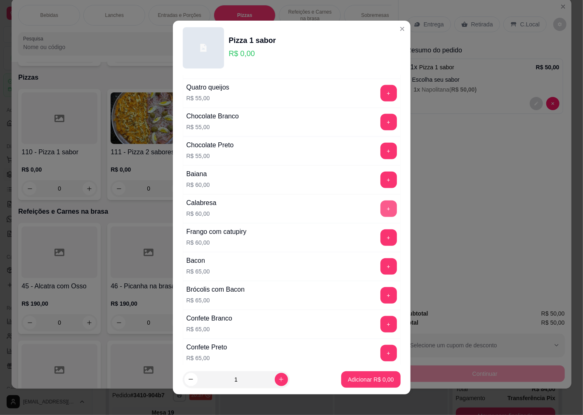
click at [380, 213] on button "+" at bounding box center [388, 209] width 17 height 17
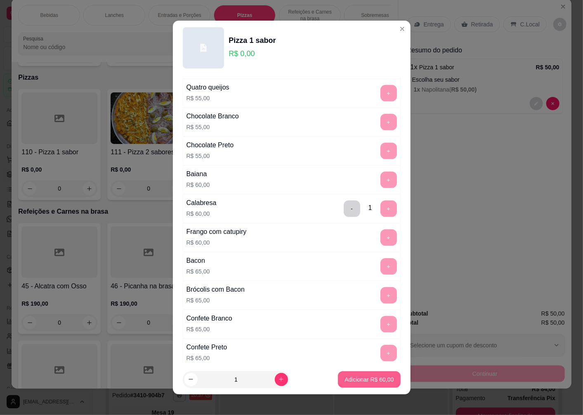
click at [368, 381] on p "Adicionar R$ 60,00" at bounding box center [369, 379] width 49 height 8
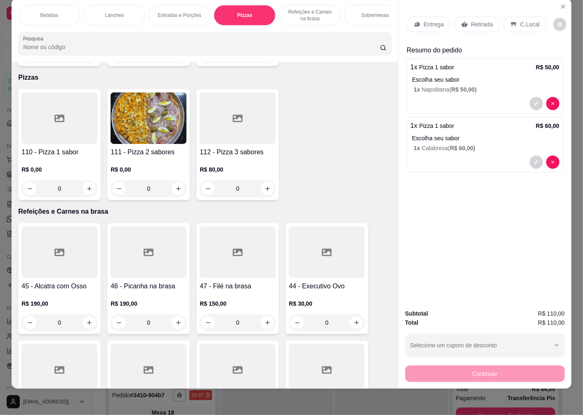
click at [46, 133] on div at bounding box center [59, 118] width 76 height 52
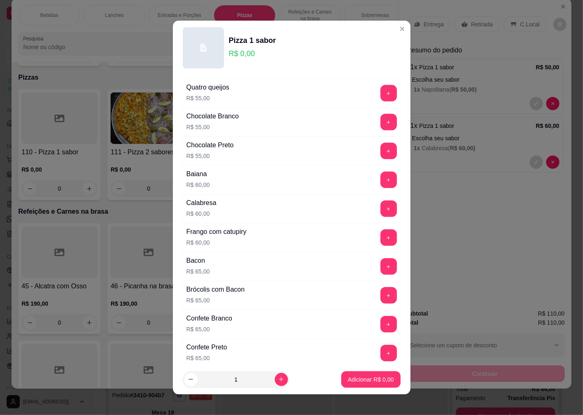
click at [380, 269] on button "+" at bounding box center [388, 266] width 17 height 17
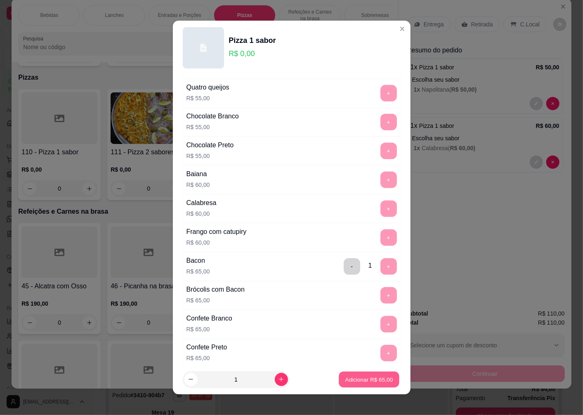
click at [370, 376] on p "Adicionar R$ 65,00" at bounding box center [369, 379] width 48 height 8
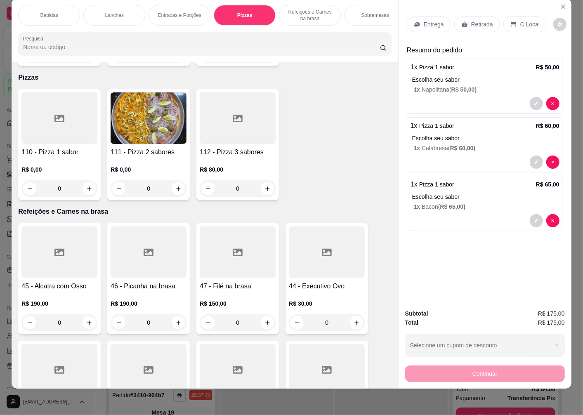
click at [45, 147] on h4 "110 - Pizza 1 sabor" at bounding box center [59, 152] width 76 height 10
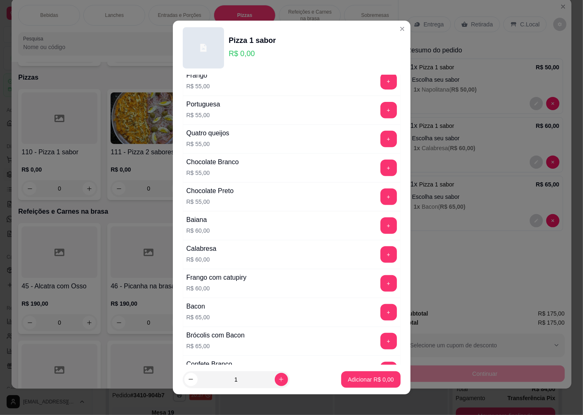
scroll to position [321, 0]
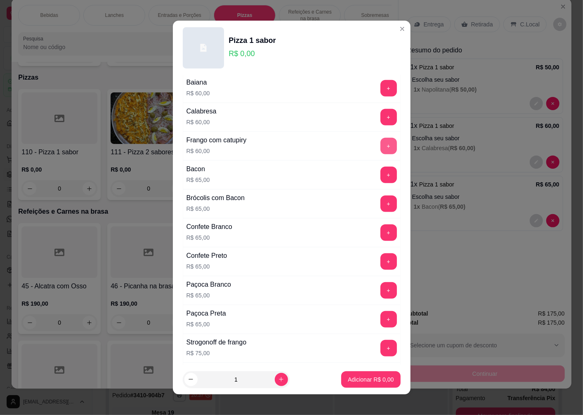
click at [380, 150] on button "+" at bounding box center [388, 146] width 17 height 17
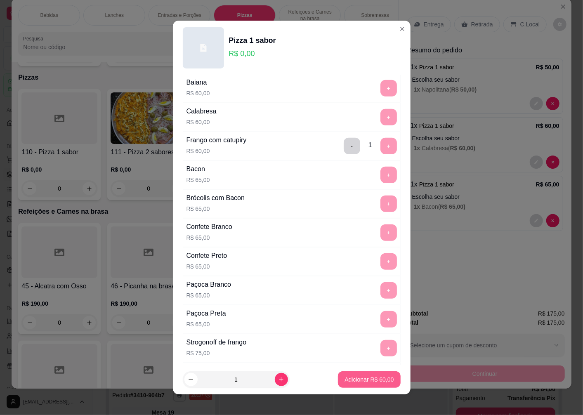
click at [372, 380] on p "Adicionar R$ 60,00" at bounding box center [369, 379] width 49 height 8
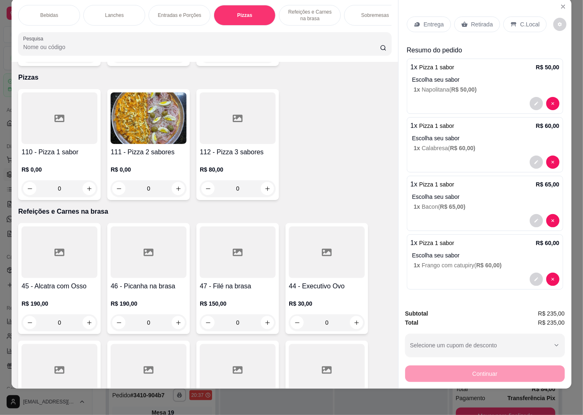
scroll to position [0, 0]
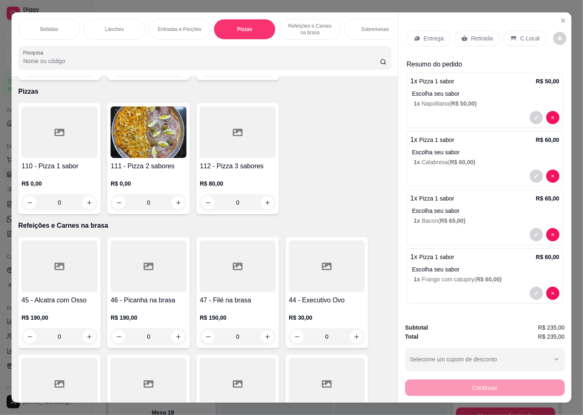
click at [474, 34] on p "Retirada" at bounding box center [482, 38] width 22 height 8
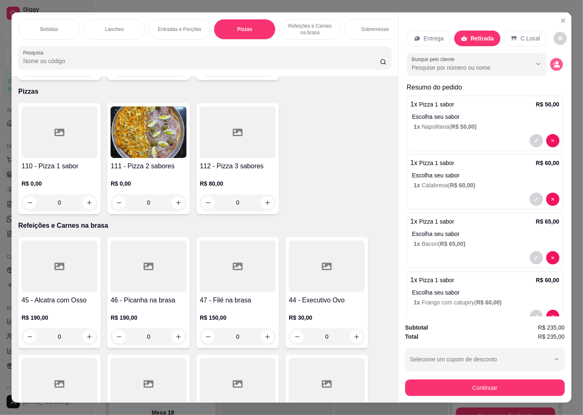
click at [553, 62] on icon "decrease-product-quantity" at bounding box center [556, 64] width 7 height 7
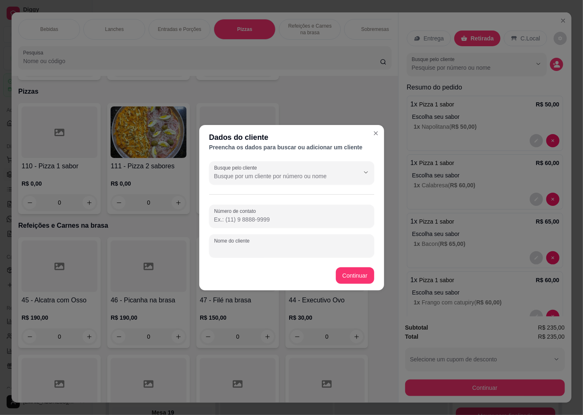
click at [261, 245] on input "Nome do cliente" at bounding box center [291, 249] width 155 height 8
type input "Hemmer"
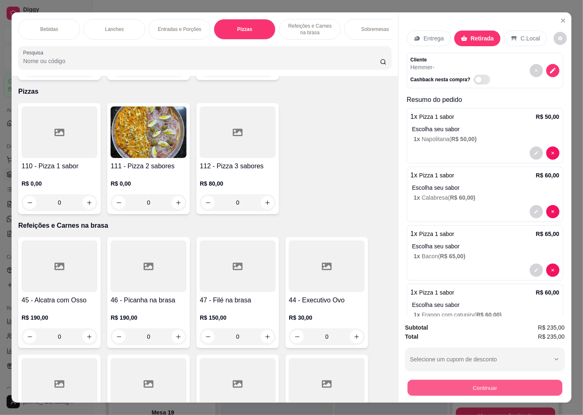
click at [485, 380] on button "Continuar" at bounding box center [485, 388] width 155 height 16
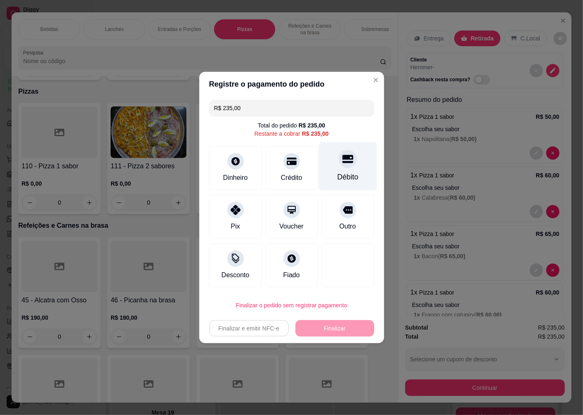
click at [337, 172] on div "Débito" at bounding box center [348, 166] width 58 height 48
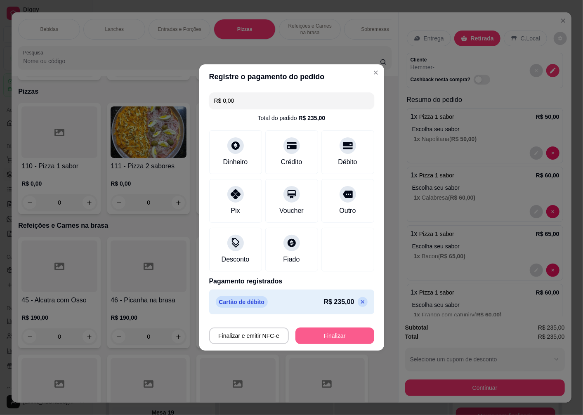
click at [324, 334] on button "Finalizar" at bounding box center [334, 336] width 79 height 17
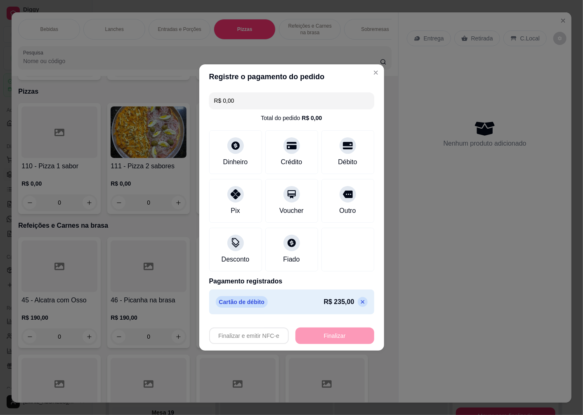
type input "-R$ 235,00"
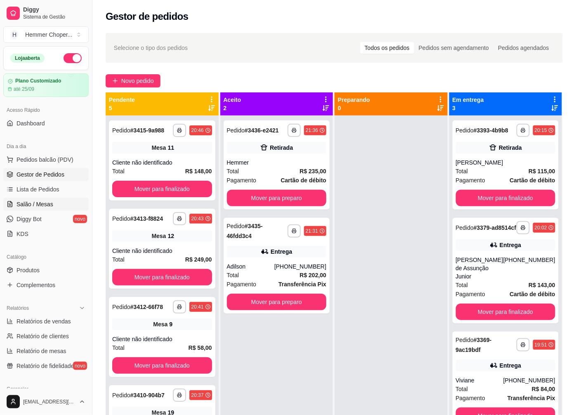
click at [38, 203] on span "Salão / Mesas" at bounding box center [35, 204] width 37 height 8
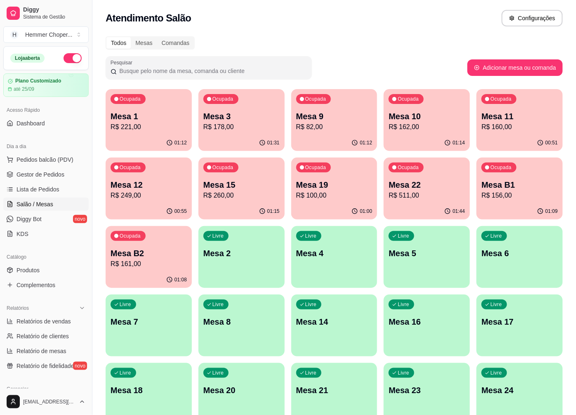
click at [252, 124] on p "R$ 178,00" at bounding box center [241, 127] width 76 height 10
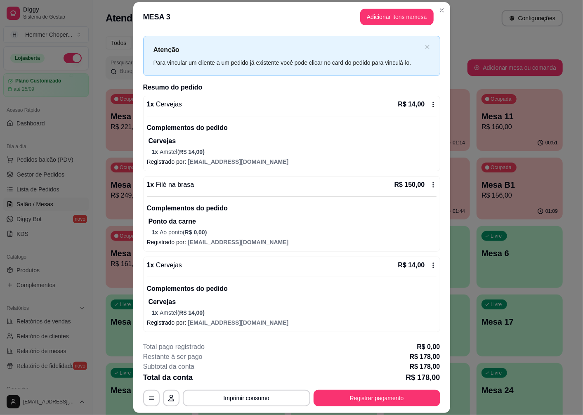
scroll to position [24, 0]
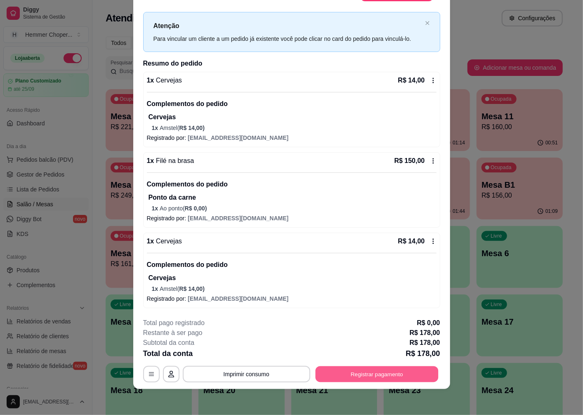
click at [356, 373] on button "Registrar pagamento" at bounding box center [376, 374] width 123 height 16
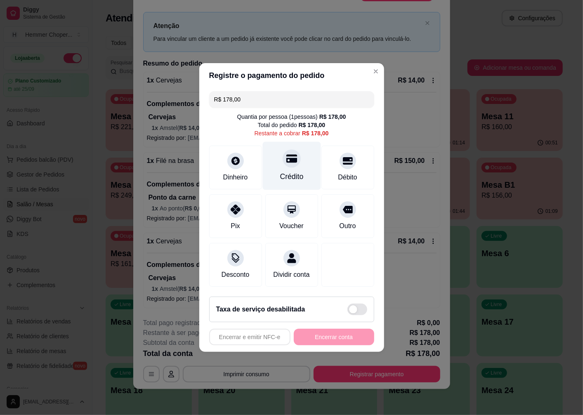
click at [290, 157] on icon at bounding box center [291, 159] width 11 height 8
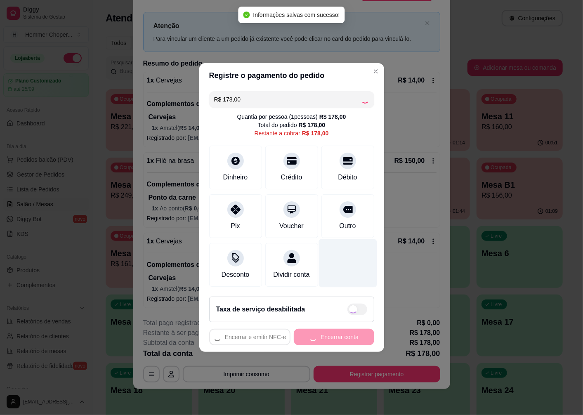
type input "R$ 0,00"
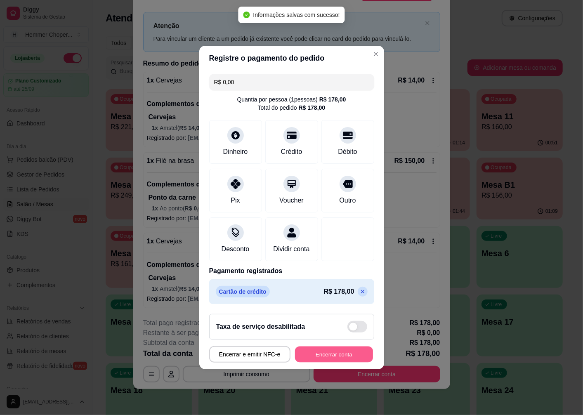
click at [335, 361] on button "Encerrar conta" at bounding box center [334, 355] width 78 height 16
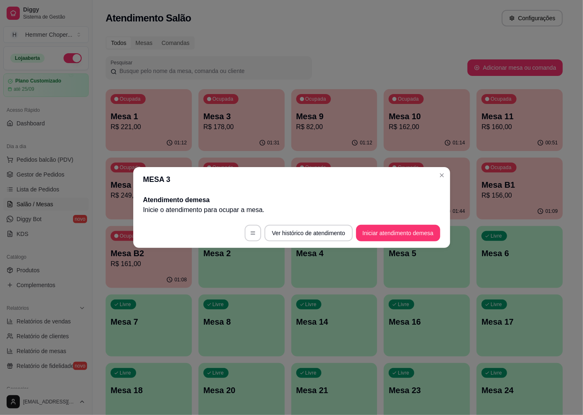
scroll to position [0, 0]
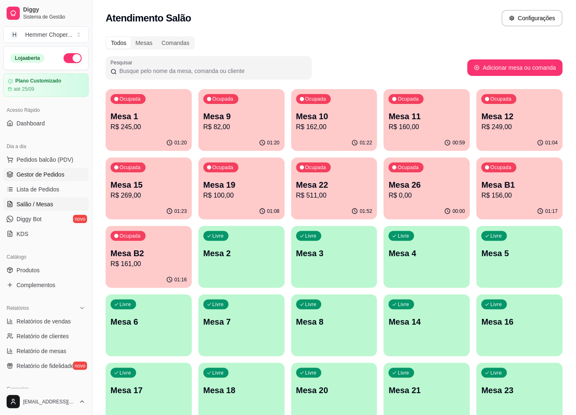
click at [47, 170] on span "Gestor de Pedidos" at bounding box center [41, 174] width 48 height 8
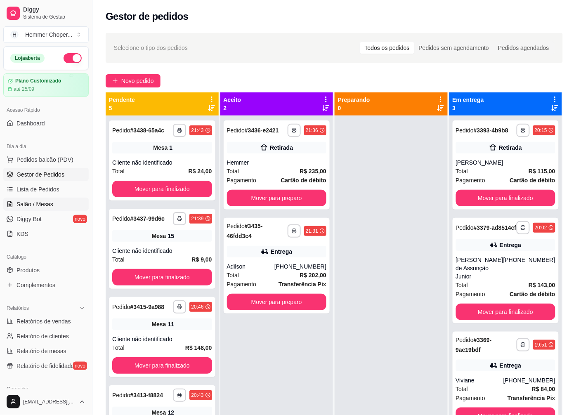
click at [46, 202] on span "Salão / Mesas" at bounding box center [35, 204] width 37 height 8
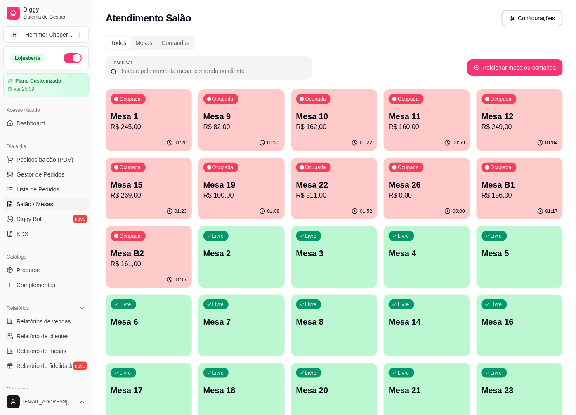
click at [527, 194] on p "R$ 156,00" at bounding box center [519, 196] width 76 height 10
click at [152, 273] on div "01:17" at bounding box center [149, 280] width 86 height 16
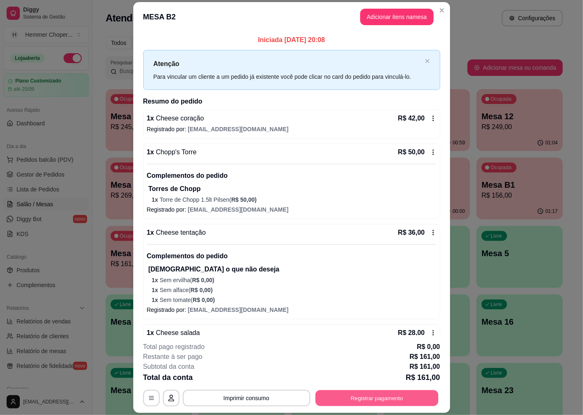
click at [404, 401] on button "Registrar pagamento" at bounding box center [376, 398] width 123 height 16
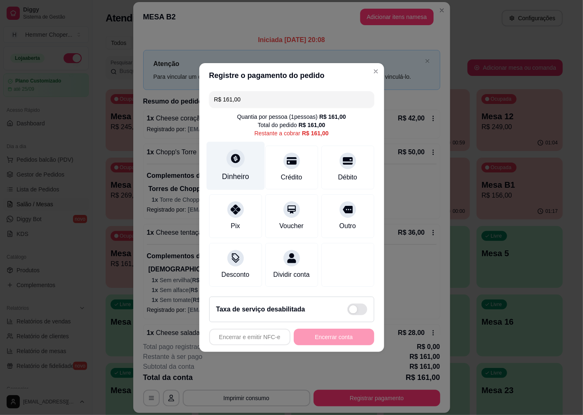
click at [230, 157] on icon at bounding box center [235, 158] width 11 height 11
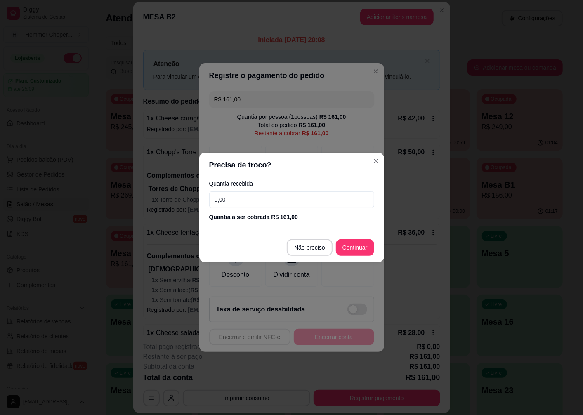
click at [234, 199] on input "0,00" at bounding box center [291, 199] width 165 height 17
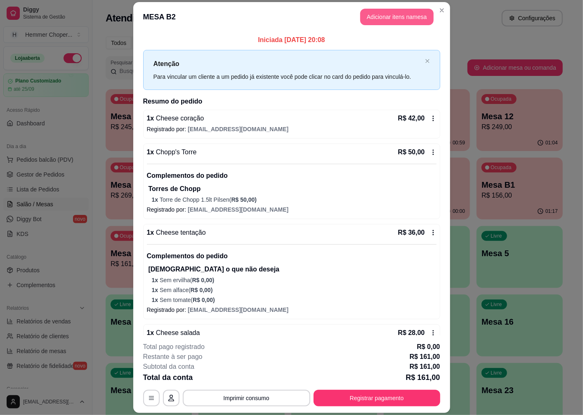
click at [408, 21] on button "Adicionar itens na mesa" at bounding box center [396, 17] width 73 height 17
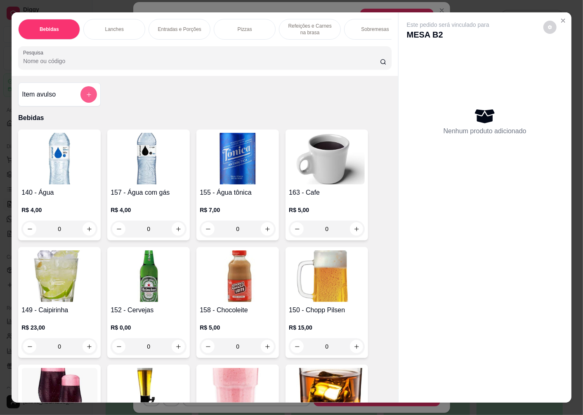
click at [86, 97] on icon "add-separate-item" at bounding box center [89, 95] width 6 height 6
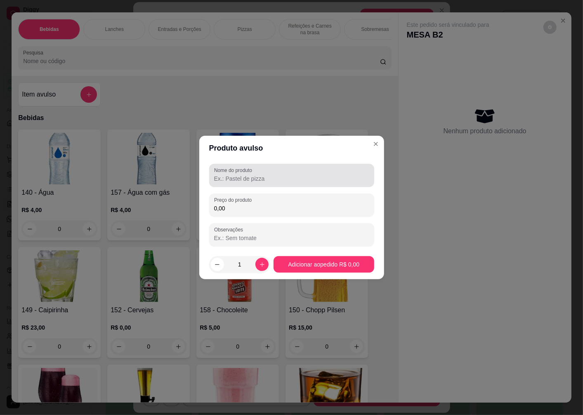
click at [263, 183] on input "Nome do produto" at bounding box center [291, 179] width 155 height 8
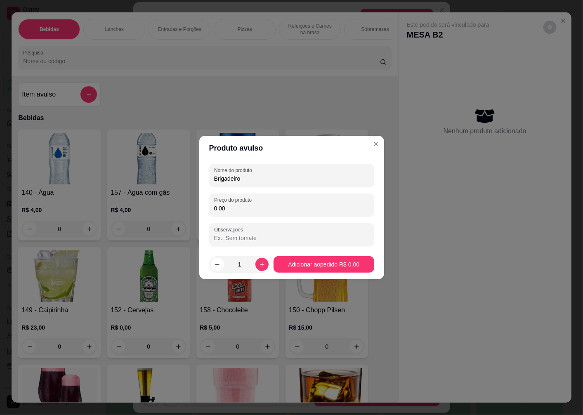
type input "Brigadeiro"
click at [252, 210] on input "0,00" at bounding box center [291, 208] width 155 height 8
type input "15,00"
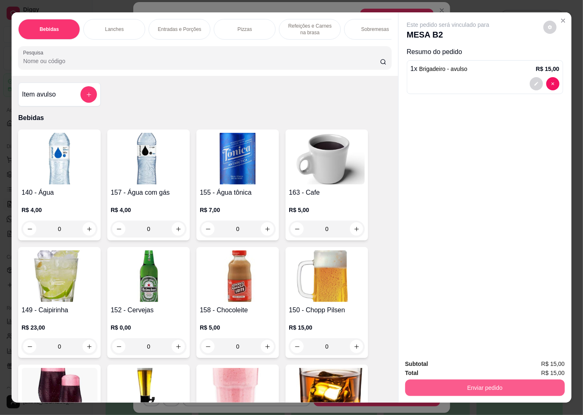
click at [507, 385] on button "Enviar pedido" at bounding box center [485, 388] width 160 height 17
click at [460, 366] on button "Não registrar e enviar pedido" at bounding box center [458, 364] width 86 height 16
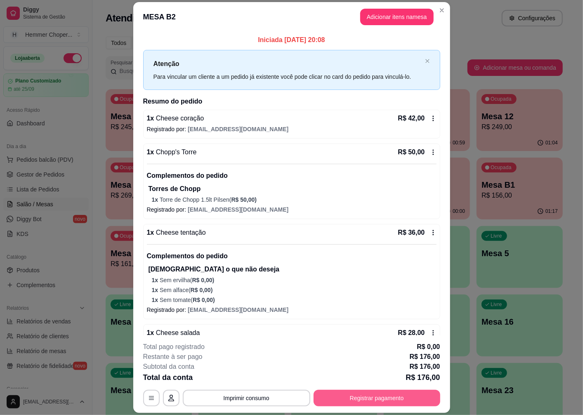
click at [376, 399] on button "Registrar pagamento" at bounding box center [377, 398] width 127 height 17
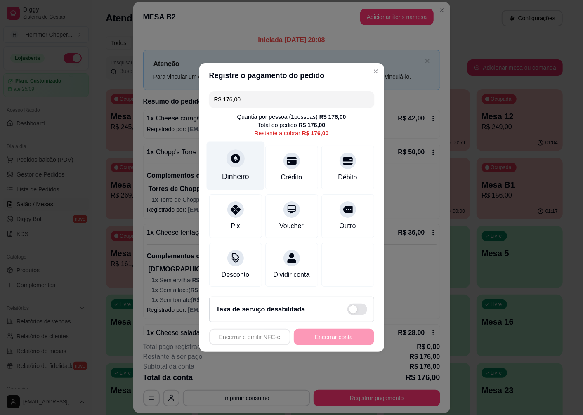
click at [238, 171] on div "Dinheiro" at bounding box center [235, 176] width 27 height 11
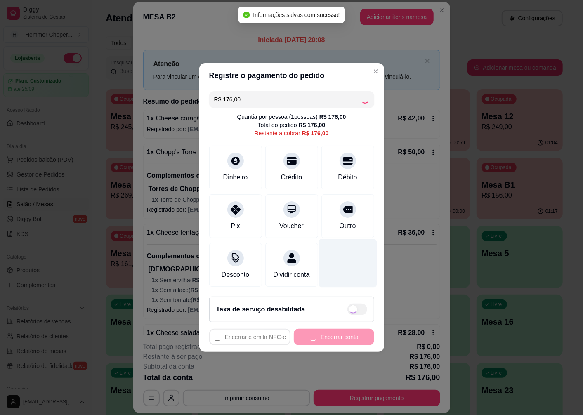
type input "R$ 0,00"
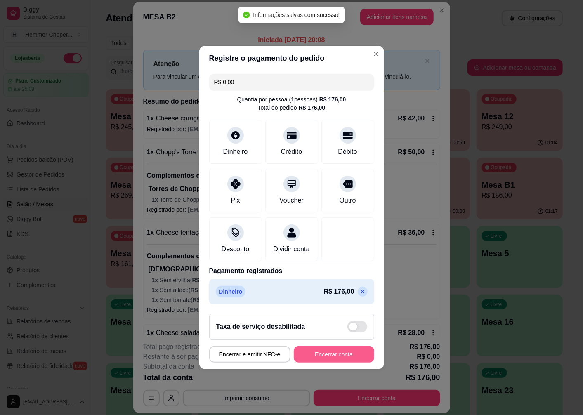
click at [337, 361] on button "Encerrar conta" at bounding box center [334, 354] width 80 height 17
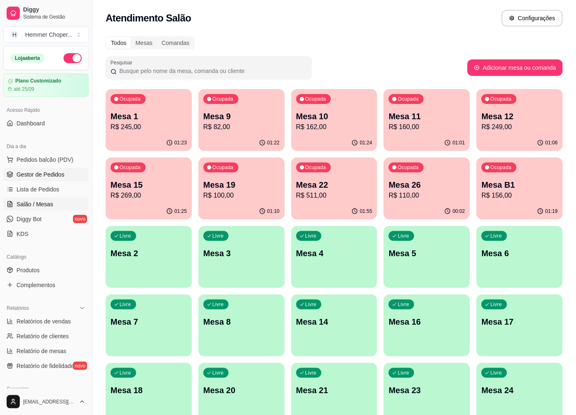
click at [31, 171] on span "Gestor de Pedidos" at bounding box center [41, 174] width 48 height 8
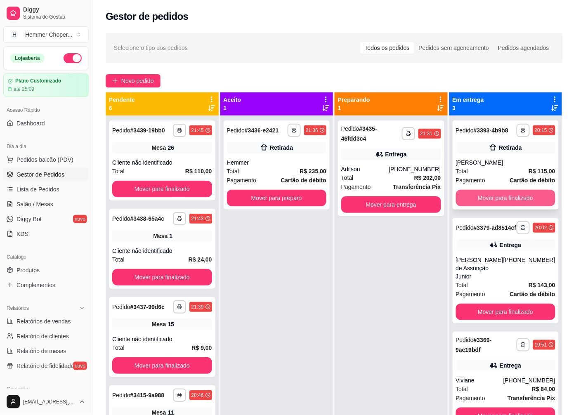
click at [514, 199] on button "Mover para finalizado" at bounding box center [506, 198] width 100 height 17
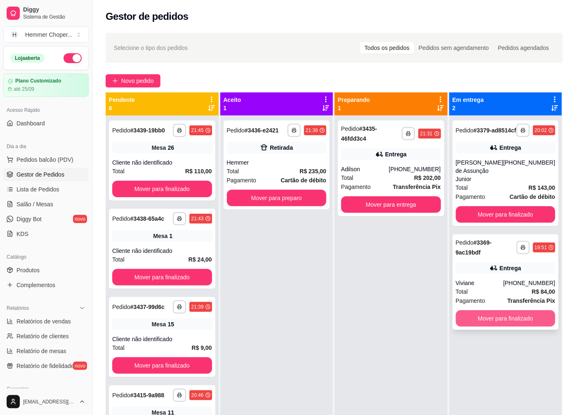
click at [471, 314] on button "Mover para finalizado" at bounding box center [506, 318] width 100 height 17
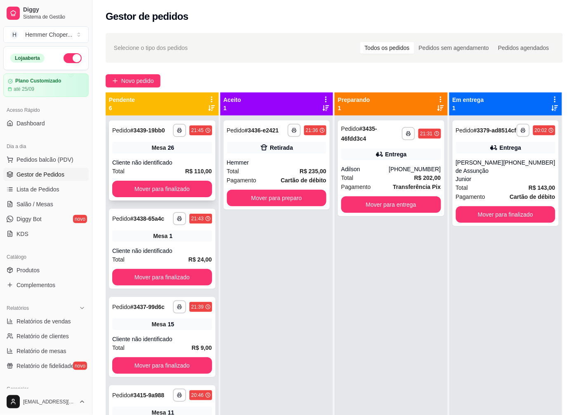
click at [168, 151] on div "26" at bounding box center [171, 148] width 7 height 8
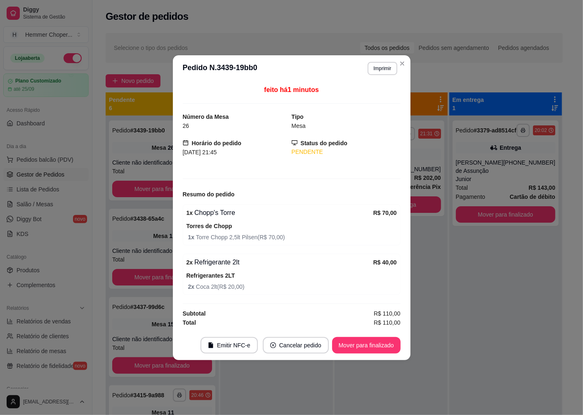
click at [370, 347] on button "Mover para finalizado" at bounding box center [366, 345] width 68 height 17
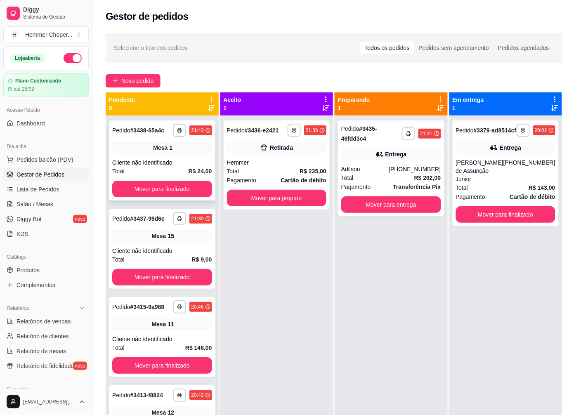
click at [145, 163] on div "Cliente não identificado" at bounding box center [162, 162] width 100 height 8
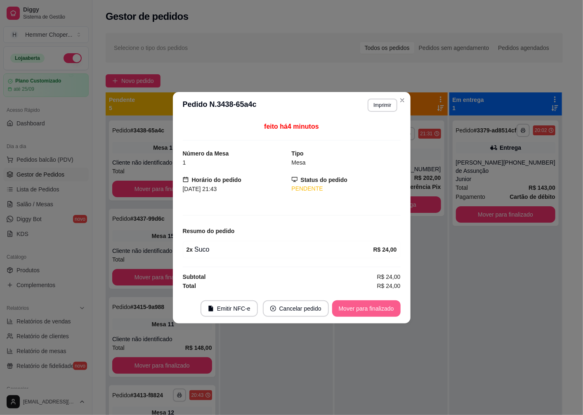
click at [356, 307] on button "Mover para finalizado" at bounding box center [366, 308] width 68 height 17
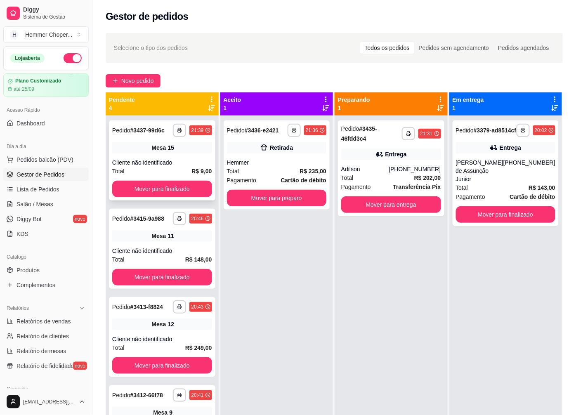
click at [179, 147] on div "Mesa 15" at bounding box center [162, 148] width 100 height 12
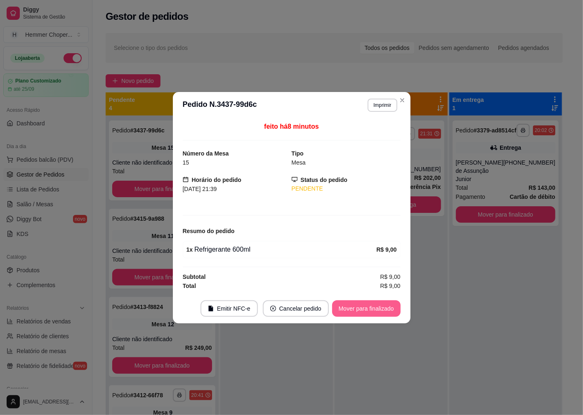
click at [370, 307] on button "Mover para finalizado" at bounding box center [366, 308] width 68 height 17
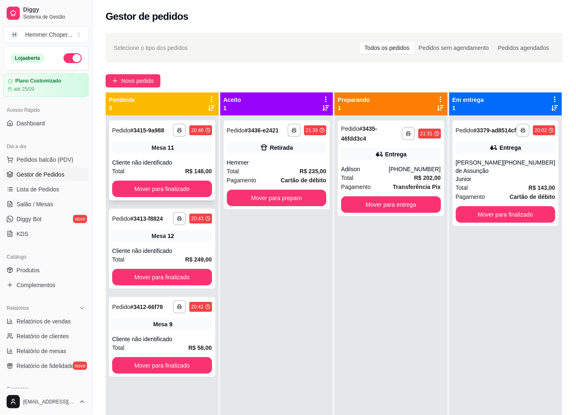
click at [193, 155] on div "**********" at bounding box center [162, 160] width 106 height 80
click at [147, 236] on div "Mesa 12" at bounding box center [162, 236] width 100 height 12
click at [143, 155] on div "**********" at bounding box center [162, 160] width 106 height 80
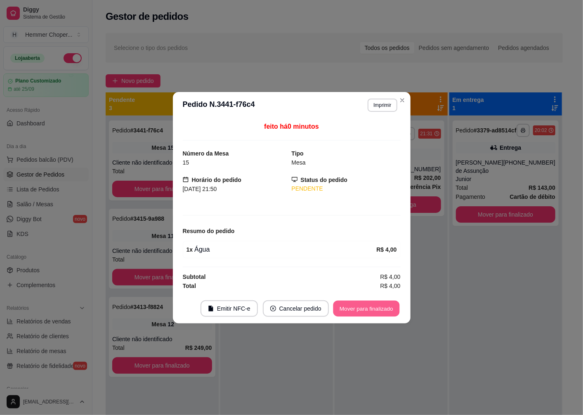
click at [362, 306] on button "Mover para finalizado" at bounding box center [366, 308] width 66 height 16
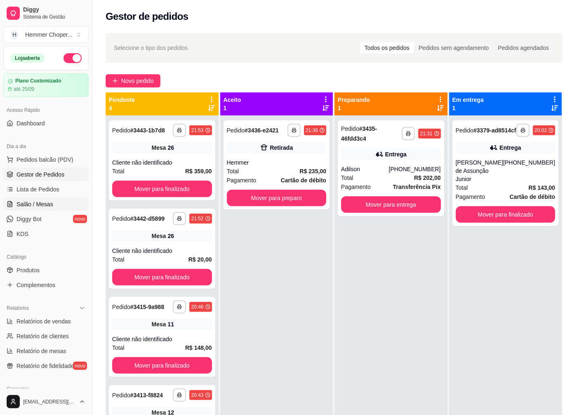
click at [36, 200] on span "Salão / Mesas" at bounding box center [35, 204] width 37 height 8
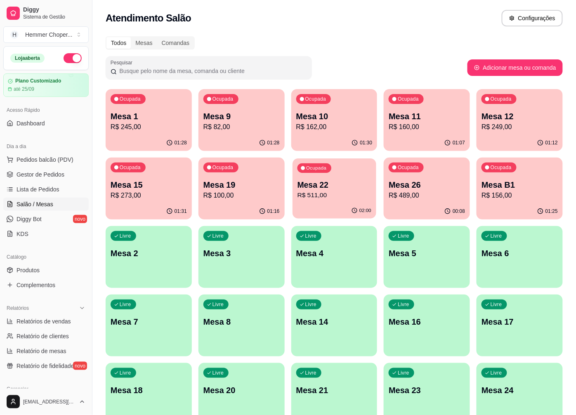
click at [325, 191] on p "R$ 511,00" at bounding box center [334, 195] width 74 height 9
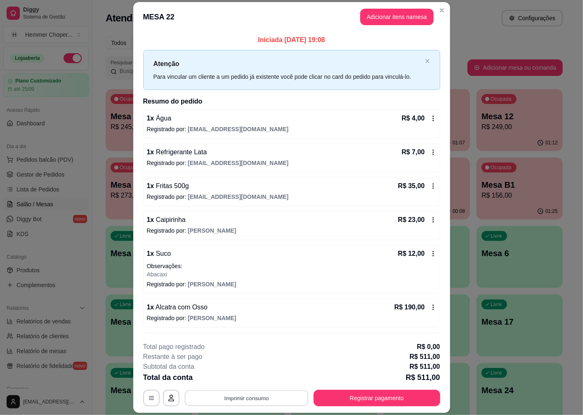
click at [269, 395] on button "Imprimir consumo" at bounding box center [246, 398] width 124 height 16
click at [257, 380] on button "IMPRESSORA" at bounding box center [246, 379] width 60 height 13
click at [359, 401] on button "Registrar pagamento" at bounding box center [376, 398] width 123 height 16
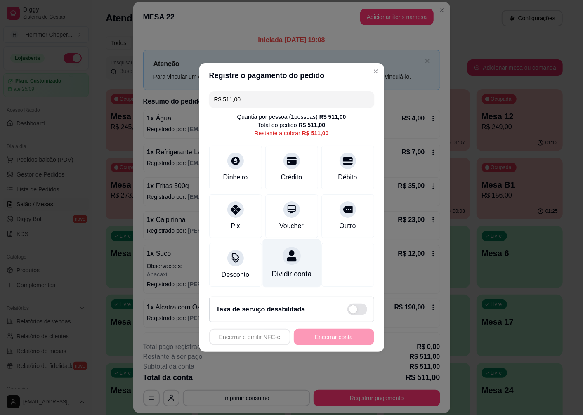
click at [290, 264] on div "Dividir conta" at bounding box center [291, 263] width 58 height 48
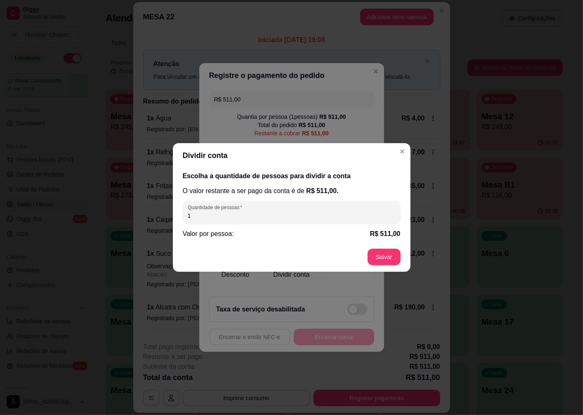
drag, startPoint x: 194, startPoint y: 212, endPoint x: 182, endPoint y: 218, distance: 13.8
click at [182, 218] on div "Escolha a quantidade de pessoas para dividir a conta O valor restante a ser pag…" at bounding box center [292, 205] width 238 height 74
type input "3"
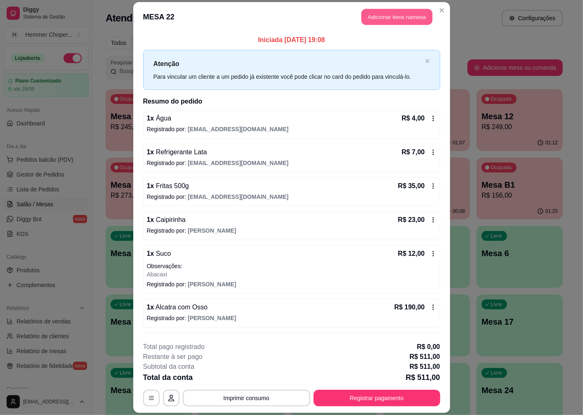
click at [395, 16] on button "Adicionar itens na mesa" at bounding box center [396, 17] width 71 height 16
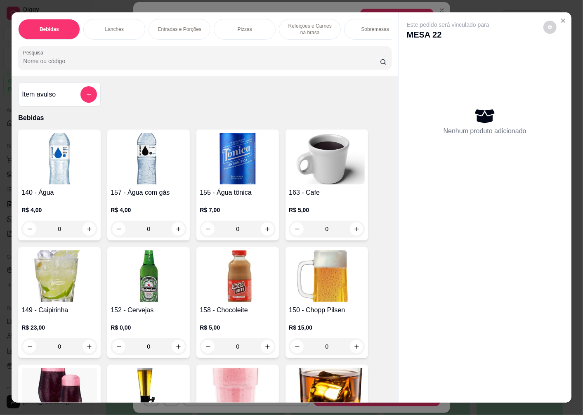
click at [362, 27] on p "Sobremesas" at bounding box center [375, 29] width 28 height 7
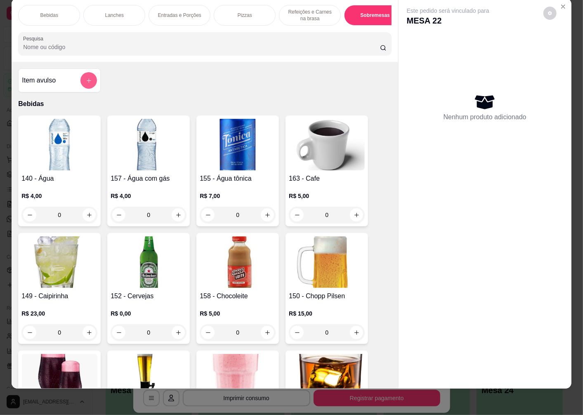
click at [87, 76] on button "add-separate-item" at bounding box center [88, 80] width 17 height 17
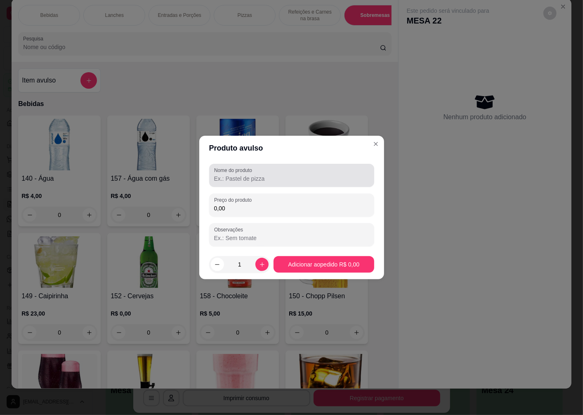
click at [255, 183] on div "Nome do produto" at bounding box center [291, 175] width 165 height 23
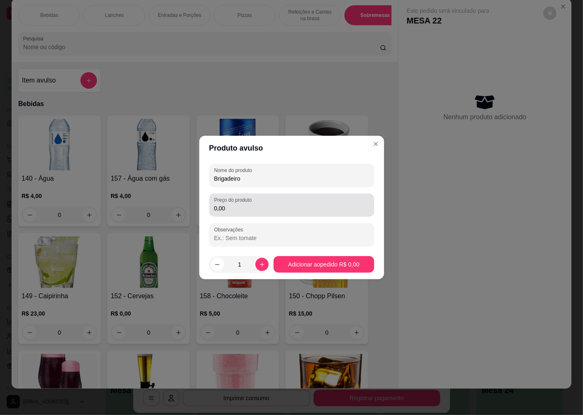
type input "Brigadeiro"
click at [237, 206] on input "0,00" at bounding box center [291, 208] width 155 height 8
type input "15,00"
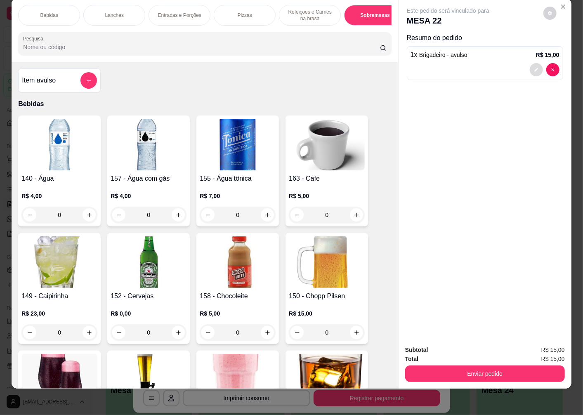
click at [535, 67] on icon "decrease-product-quantity" at bounding box center [536, 69] width 5 height 5
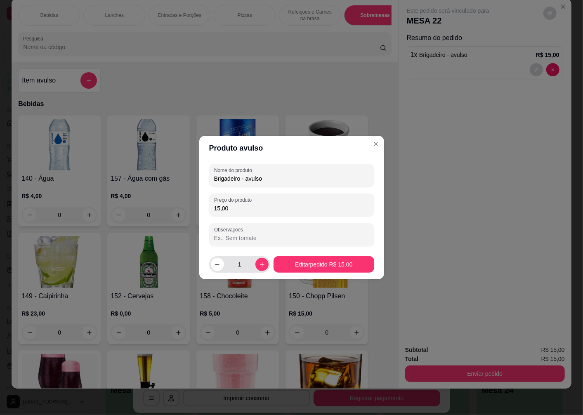
click at [261, 267] on icon "increase-product-quantity" at bounding box center [262, 265] width 6 height 6
type input "2"
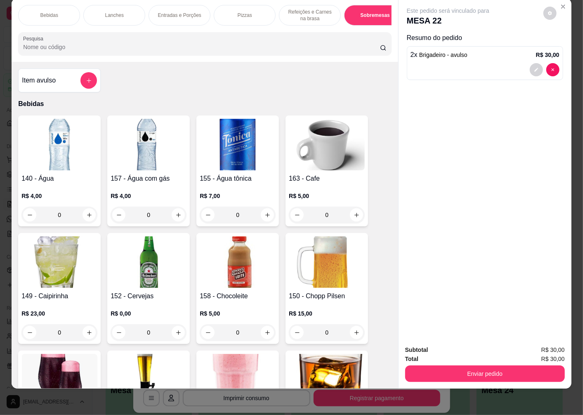
click at [504, 366] on button "Enviar pedido" at bounding box center [485, 374] width 160 height 17
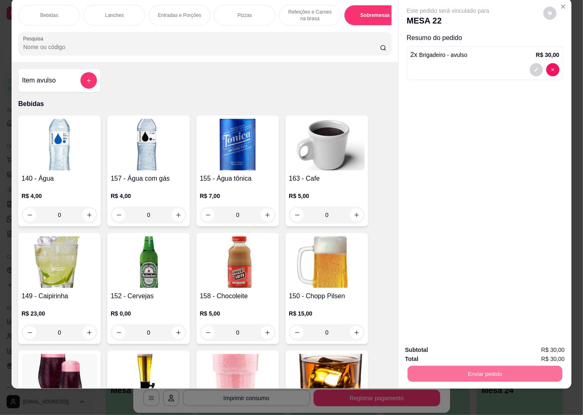
click at [467, 345] on button "Não registrar e enviar pedido" at bounding box center [458, 347] width 86 height 16
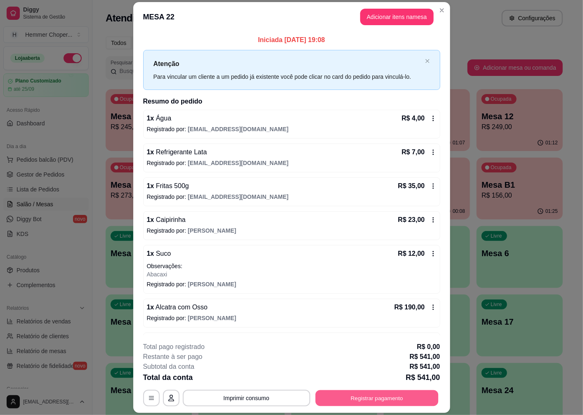
click at [397, 395] on button "Registrar pagamento" at bounding box center [376, 398] width 123 height 16
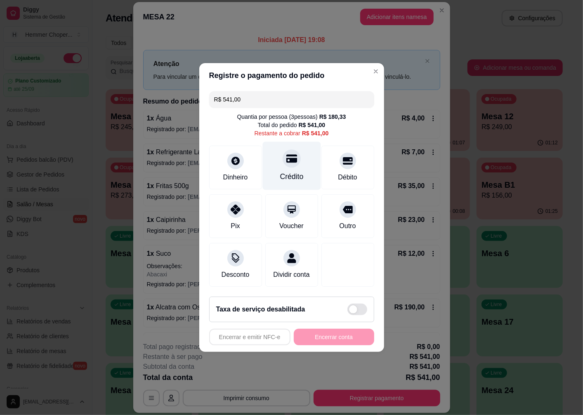
click at [288, 157] on icon at bounding box center [291, 159] width 11 height 8
type input "R$ 0,00"
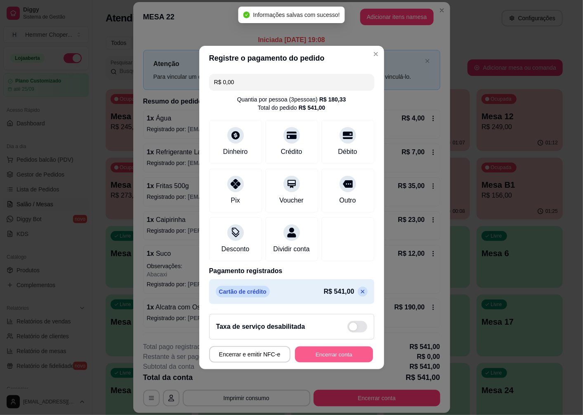
click at [348, 359] on button "Encerrar conta" at bounding box center [334, 355] width 78 height 16
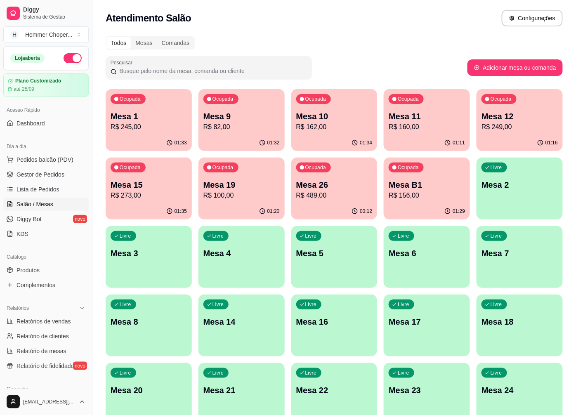
click at [351, 121] on p "Mesa 10" at bounding box center [334, 117] width 76 height 12
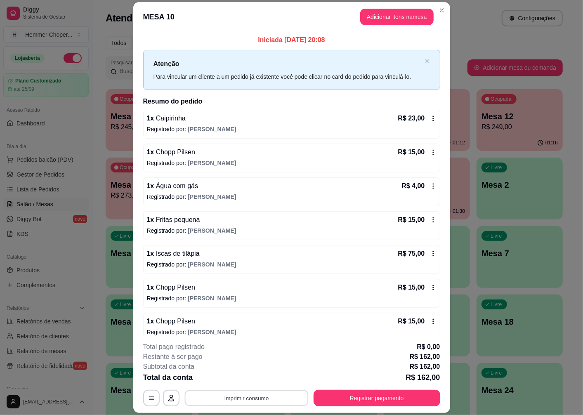
click at [268, 395] on button "Imprimir consumo" at bounding box center [246, 398] width 124 height 16
click at [237, 381] on button "IMPRESSORA" at bounding box center [246, 379] width 60 height 13
click at [411, 15] on button "Adicionar itens na mesa" at bounding box center [396, 17] width 73 height 17
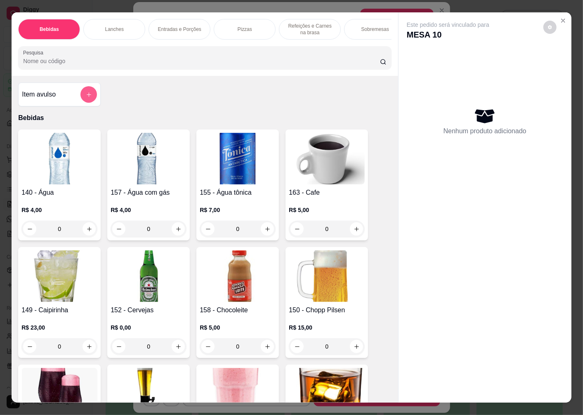
click at [88, 93] on button "add-separate-item" at bounding box center [88, 94] width 17 height 17
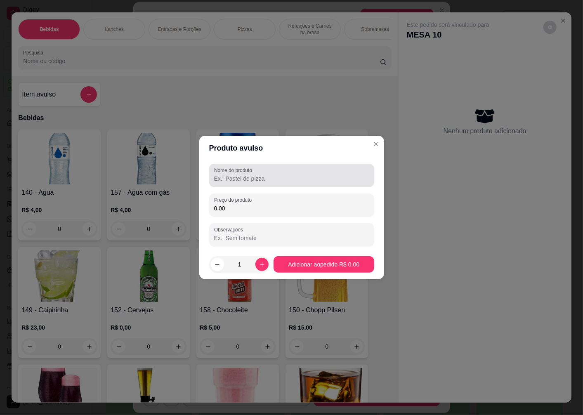
click at [257, 174] on div at bounding box center [291, 175] width 155 height 17
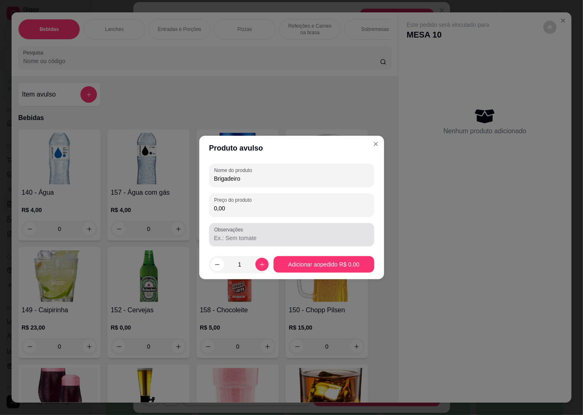
type input "Brigadeiro"
click at [232, 212] on input "0,00" at bounding box center [291, 208] width 155 height 8
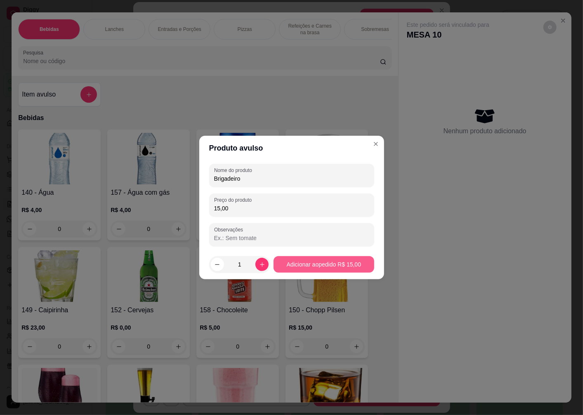
type input "15,00"
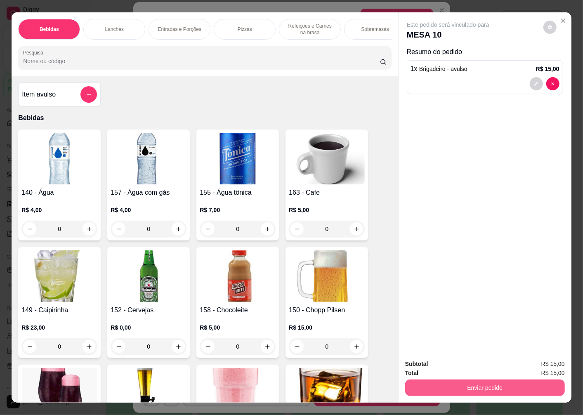
click at [506, 387] on button "Enviar pedido" at bounding box center [485, 388] width 160 height 17
click at [454, 359] on button "Não registrar e enviar pedido" at bounding box center [458, 364] width 86 height 16
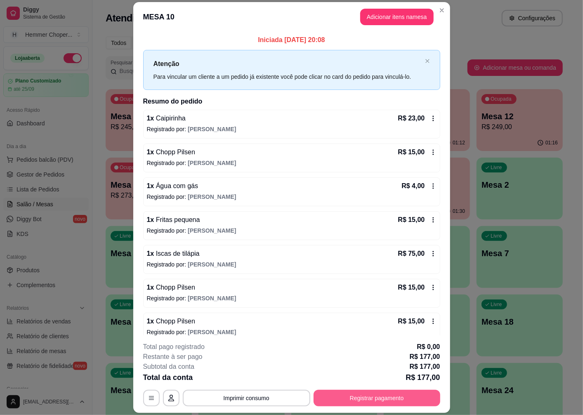
click at [388, 403] on button "Registrar pagamento" at bounding box center [377, 398] width 127 height 17
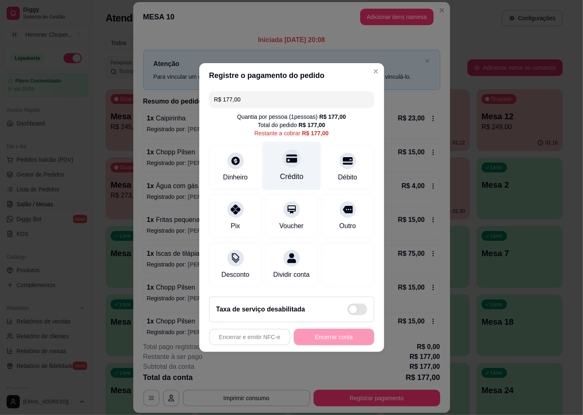
click at [281, 171] on div "Crédito" at bounding box center [292, 176] width 24 height 11
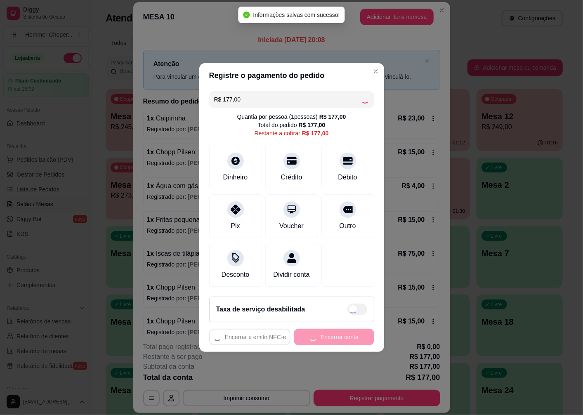
type input "R$ 0,00"
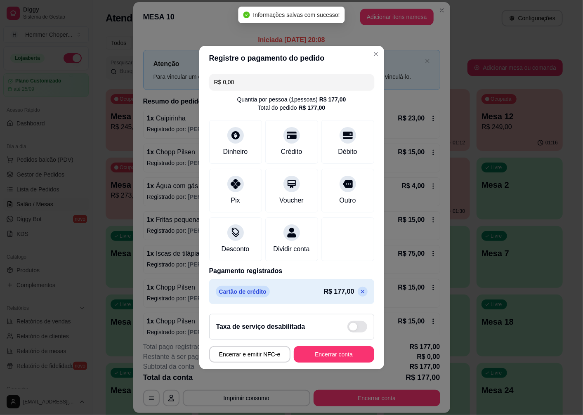
click at [348, 361] on button "Encerrar conta" at bounding box center [334, 354] width 80 height 17
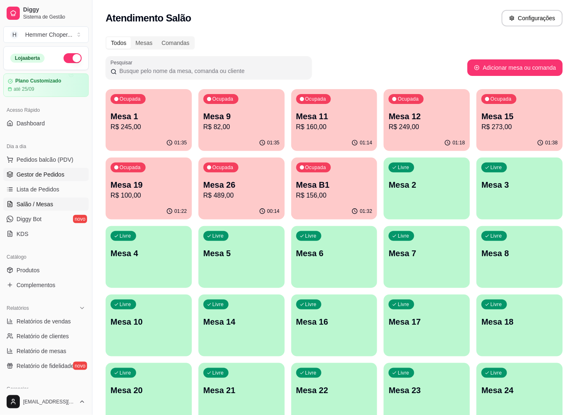
click at [46, 177] on span "Gestor de Pedidos" at bounding box center [41, 174] width 48 height 8
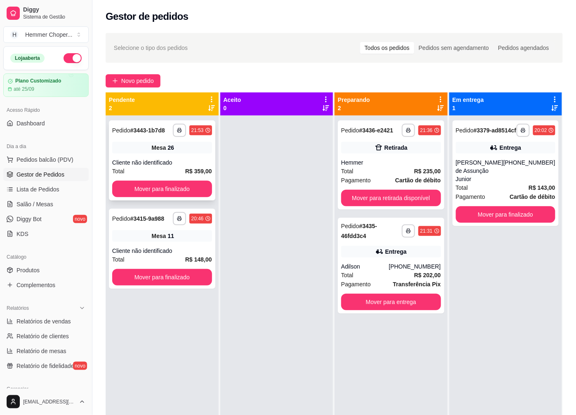
click at [168, 158] on div "Cliente não identificado" at bounding box center [162, 162] width 100 height 8
click at [42, 203] on span "Salão / Mesas" at bounding box center [35, 204] width 37 height 8
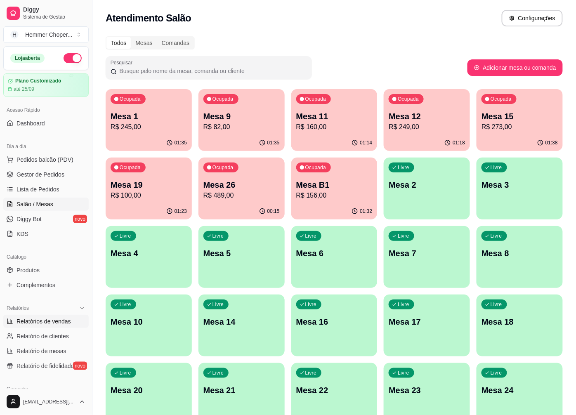
click at [43, 320] on span "Relatórios de vendas" at bounding box center [44, 321] width 54 height 8
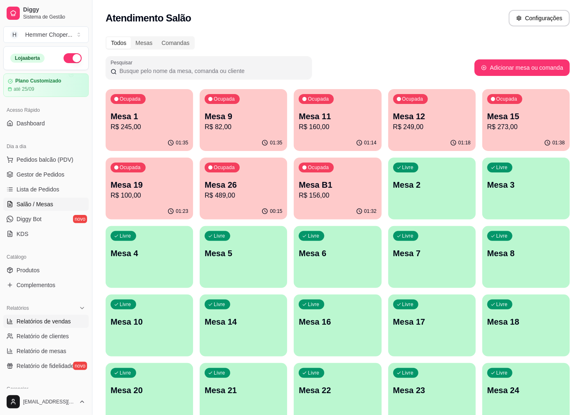
select select "ALL"
select select "0"
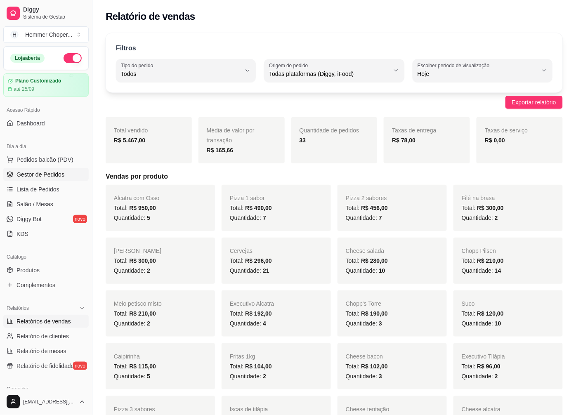
click at [38, 174] on span "Gestor de Pedidos" at bounding box center [41, 174] width 48 height 8
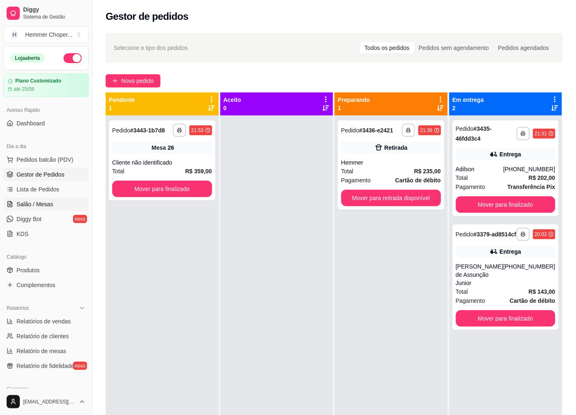
click at [22, 208] on span "Salão / Mesas" at bounding box center [35, 204] width 37 height 8
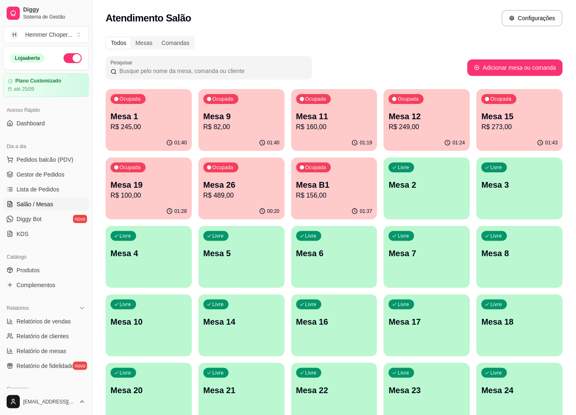
click at [228, 111] on p "Mesa 9" at bounding box center [241, 117] width 76 height 12
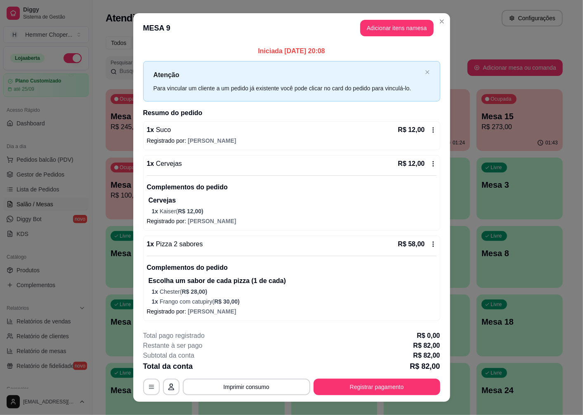
scroll to position [13, 0]
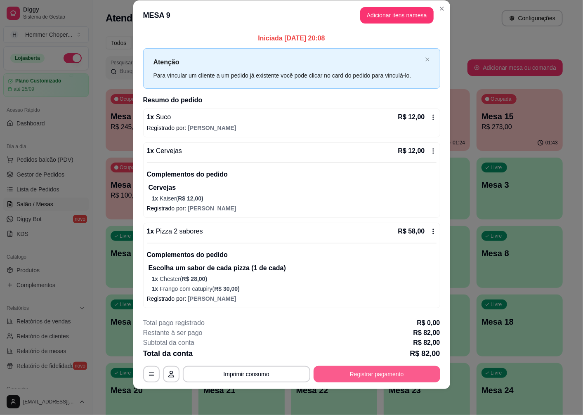
click at [391, 368] on button "Registrar pagamento" at bounding box center [377, 374] width 127 height 17
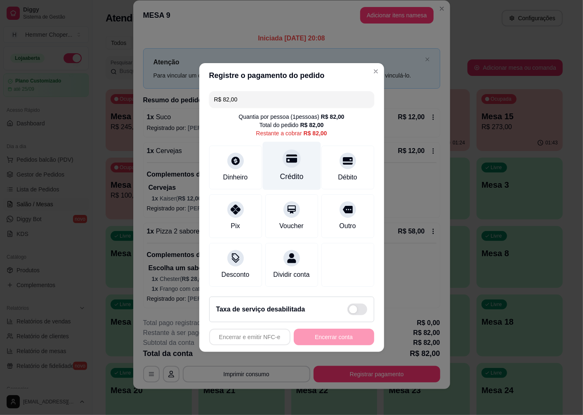
click at [293, 153] on icon at bounding box center [291, 158] width 11 height 11
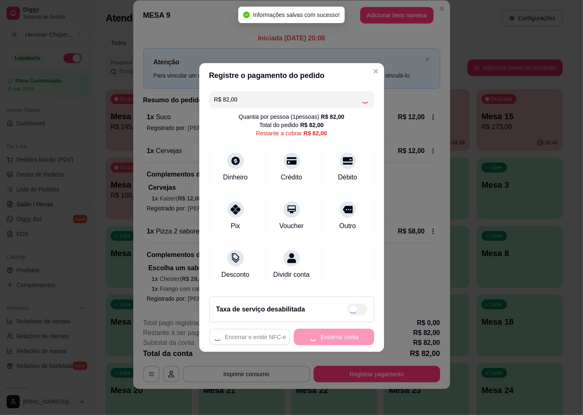
type input "R$ 0,00"
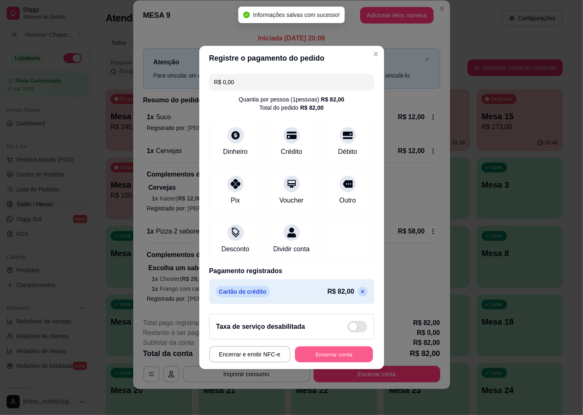
click at [342, 361] on button "Encerrar conta" at bounding box center [334, 355] width 78 height 16
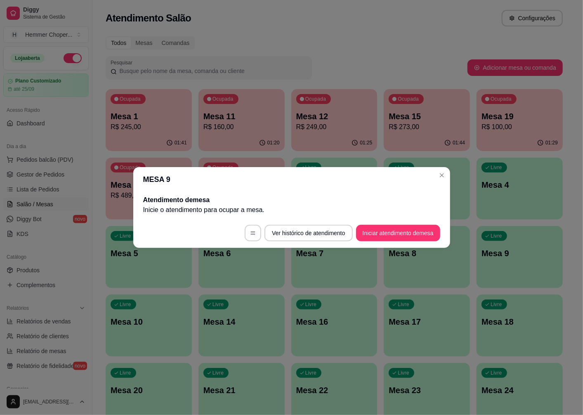
scroll to position [0, 0]
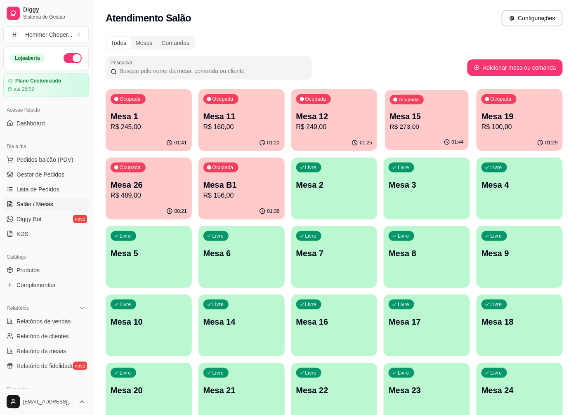
click at [451, 116] on p "Mesa 15" at bounding box center [427, 116] width 74 height 11
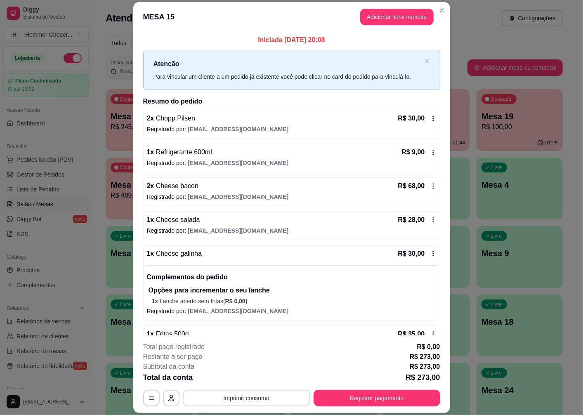
click at [274, 392] on button "Imprimir consumo" at bounding box center [246, 398] width 127 height 17
click at [261, 377] on button "IMPRESSORA" at bounding box center [246, 379] width 60 height 13
click at [281, 393] on button "Imprimir consumo" at bounding box center [246, 398] width 127 height 17
click at [340, 397] on button "Registrar pagamento" at bounding box center [377, 398] width 127 height 17
click at [370, 399] on button "Registrar pagamento" at bounding box center [376, 398] width 123 height 16
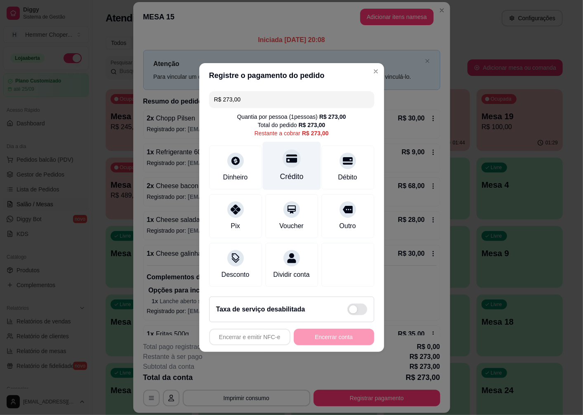
click at [294, 163] on div "Crédito" at bounding box center [291, 166] width 58 height 48
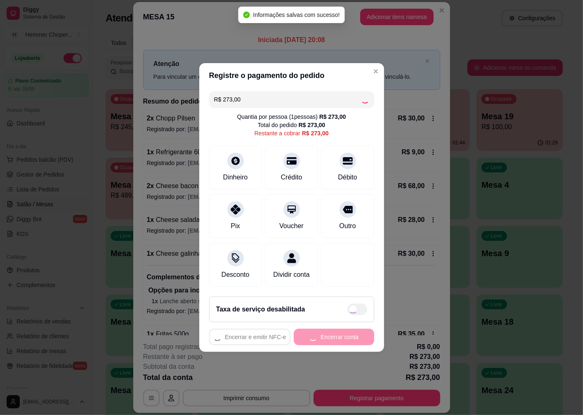
type input "R$ 0,00"
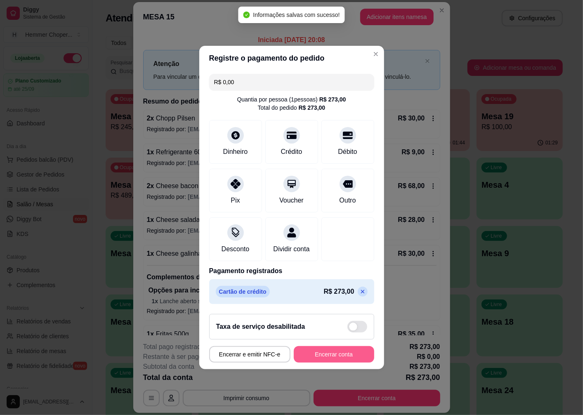
click at [340, 363] on button "Encerrar conta" at bounding box center [334, 354] width 80 height 17
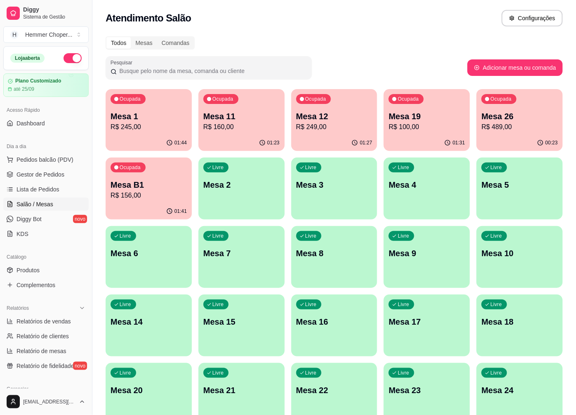
click at [150, 198] on p "R$ 156,00" at bounding box center [149, 196] width 76 height 10
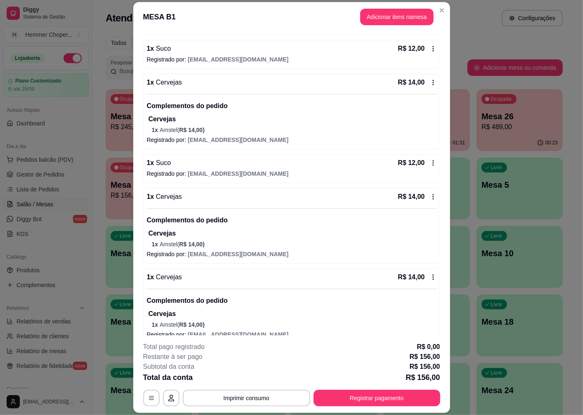
scroll to position [150, 0]
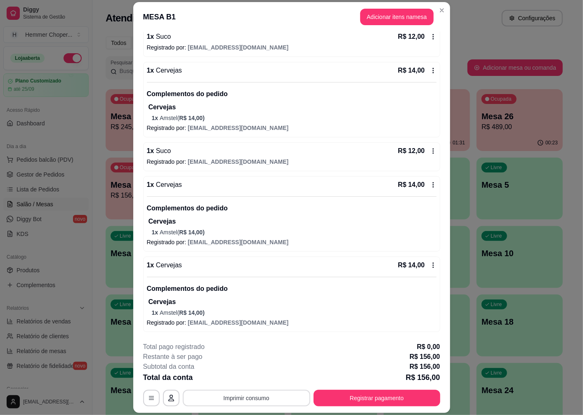
click at [265, 399] on button "Imprimir consumo" at bounding box center [246, 398] width 127 height 17
click at [267, 382] on button "IMPRESSORA" at bounding box center [246, 379] width 58 height 13
click at [373, 398] on button "Registrar pagamento" at bounding box center [377, 398] width 127 height 17
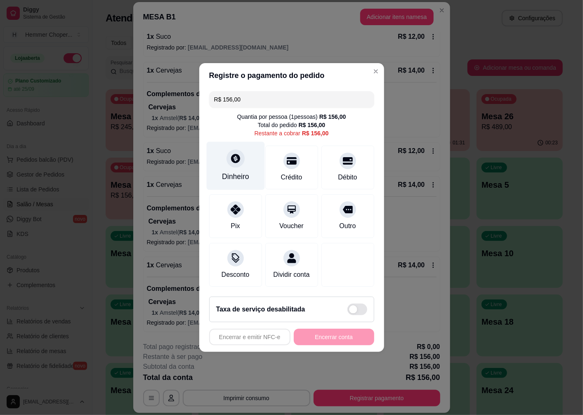
click at [233, 153] on icon at bounding box center [235, 158] width 11 height 11
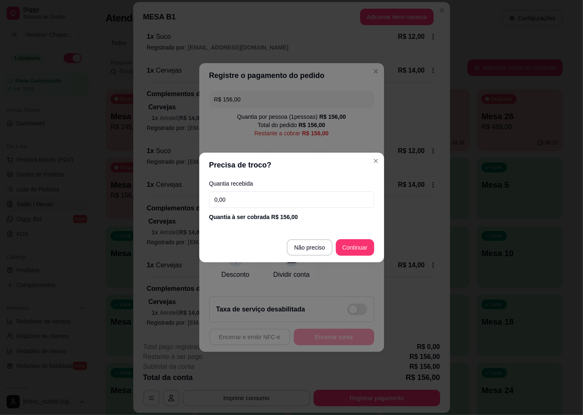
click at [246, 198] on input "0,00" at bounding box center [291, 199] width 165 height 17
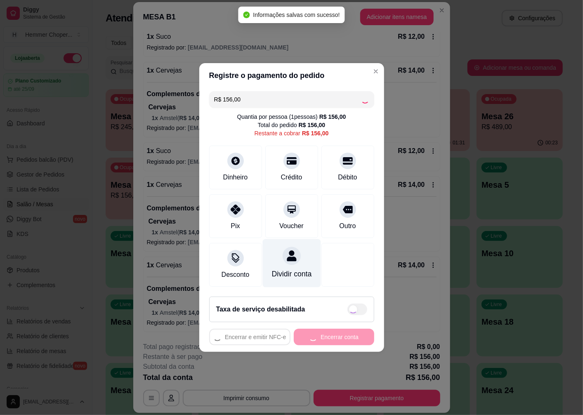
type input "R$ 0,00"
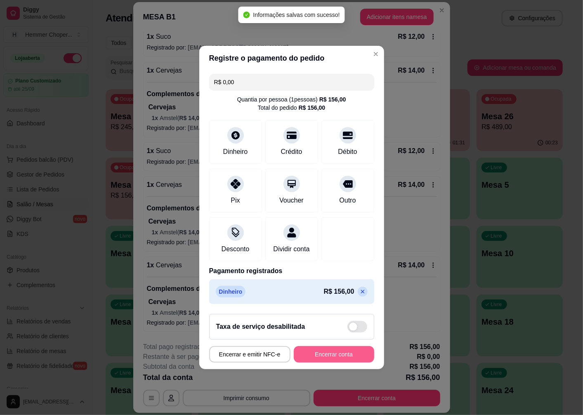
click at [311, 356] on button "Encerrar conta" at bounding box center [334, 354] width 80 height 17
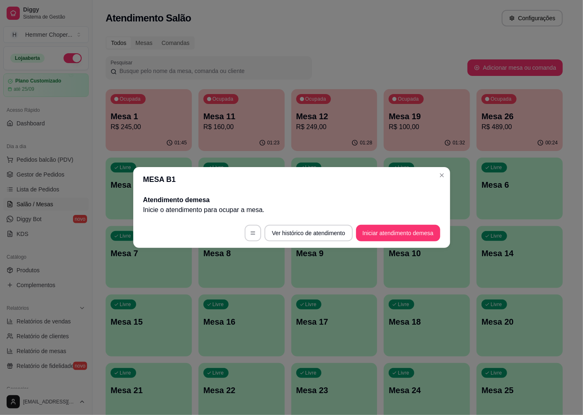
scroll to position [0, 0]
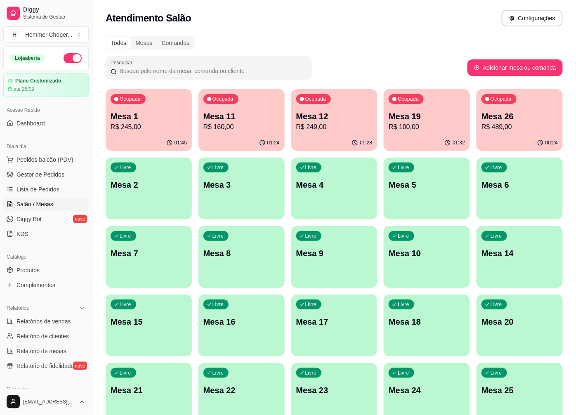
click at [423, 114] on p "Mesa 19" at bounding box center [427, 117] width 76 height 12
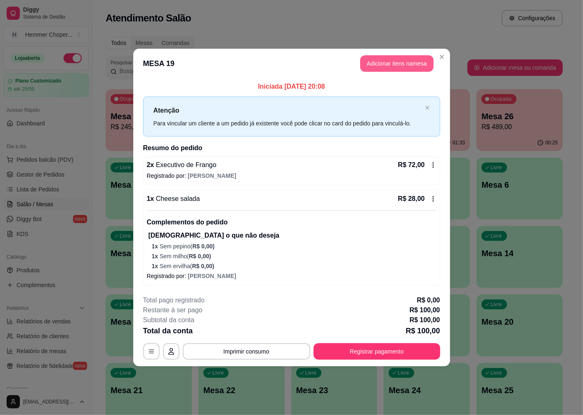
click at [419, 67] on button "Adicionar itens na mesa" at bounding box center [396, 63] width 73 height 17
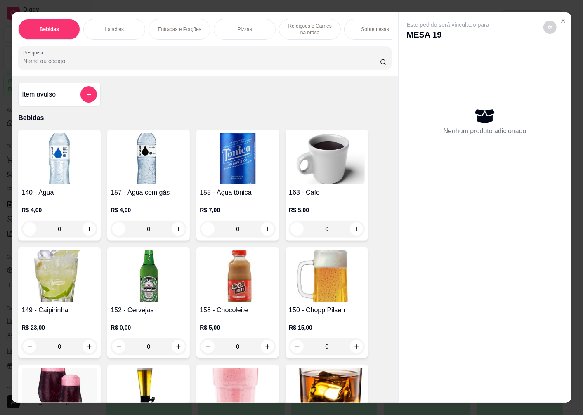
click at [86, 230] on icon "increase-product-quantity" at bounding box center [89, 229] width 6 height 6
type input "1"
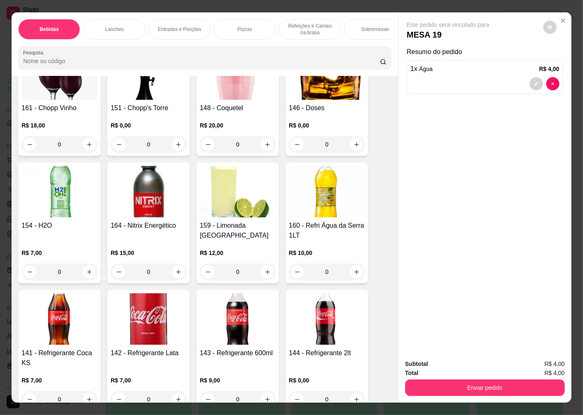
scroll to position [413, 0]
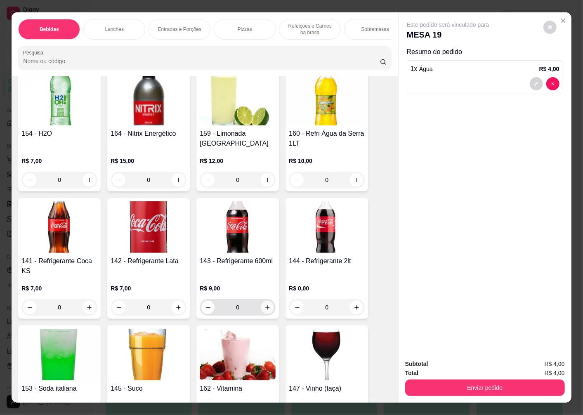
click at [261, 309] on button "increase-product-quantity" at bounding box center [267, 307] width 13 height 13
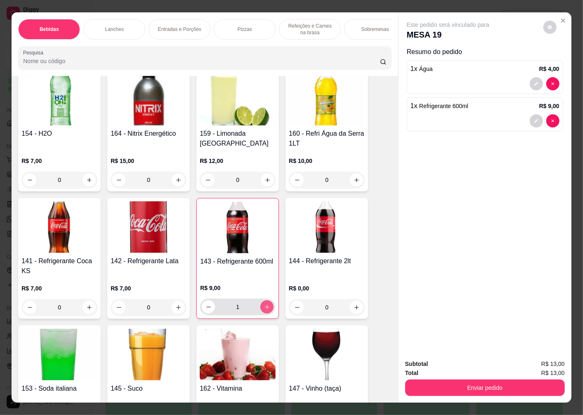
click at [264, 310] on icon "increase-product-quantity" at bounding box center [267, 307] width 6 height 6
type input "2"
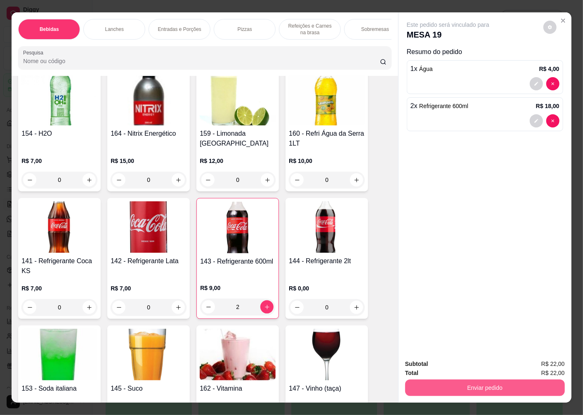
click at [528, 386] on button "Enviar pedido" at bounding box center [485, 388] width 160 height 17
click at [438, 362] on button "Não registrar e enviar pedido" at bounding box center [458, 364] width 86 height 16
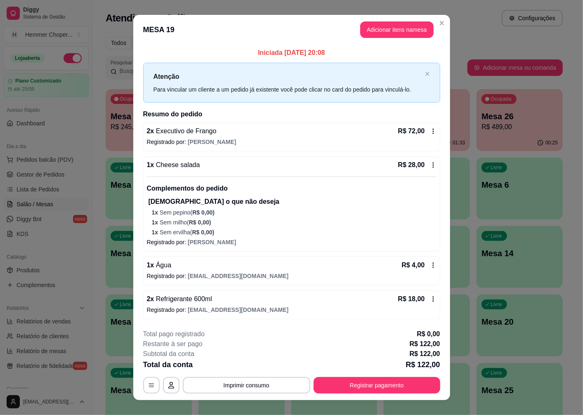
scroll to position [11, 0]
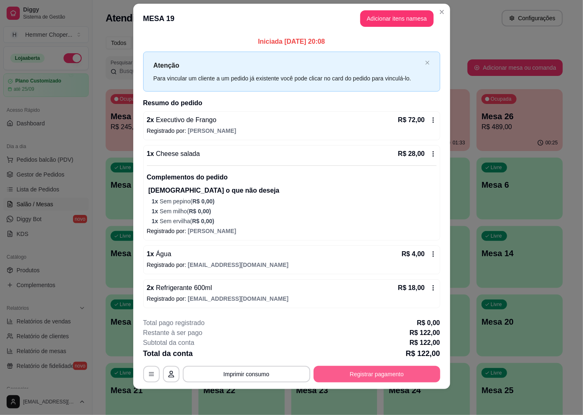
click at [381, 370] on button "Registrar pagamento" at bounding box center [377, 374] width 127 height 17
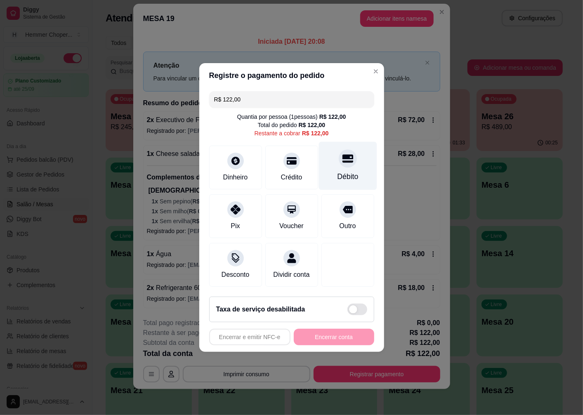
click at [346, 158] on icon at bounding box center [347, 158] width 11 height 11
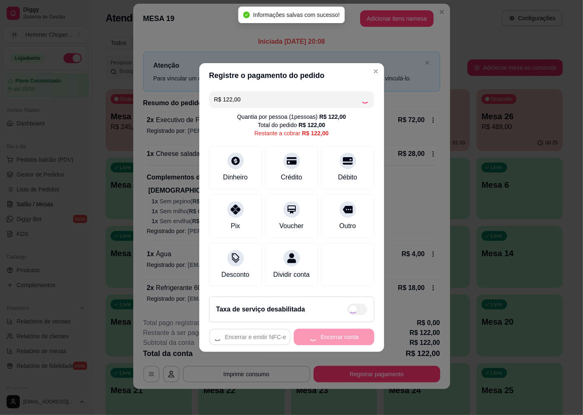
type input "R$ 0,00"
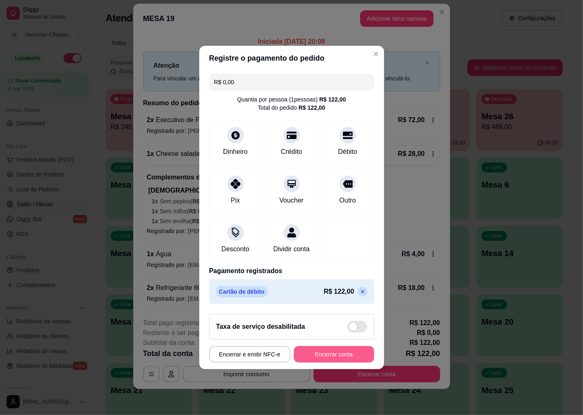
click at [326, 363] on button "Encerrar conta" at bounding box center [334, 354] width 80 height 17
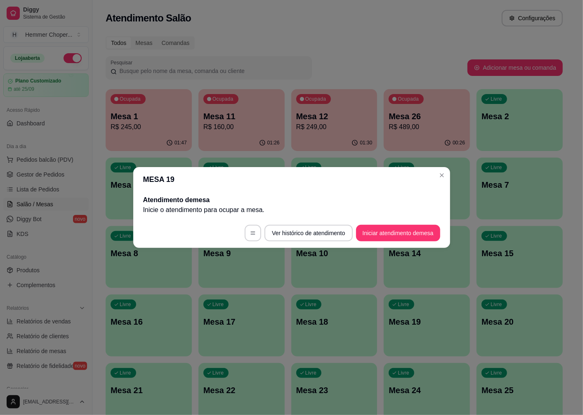
scroll to position [0, 0]
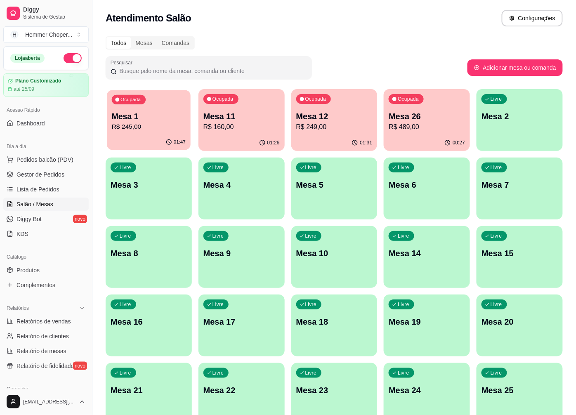
click at [142, 122] on p "R$ 245,00" at bounding box center [149, 126] width 74 height 9
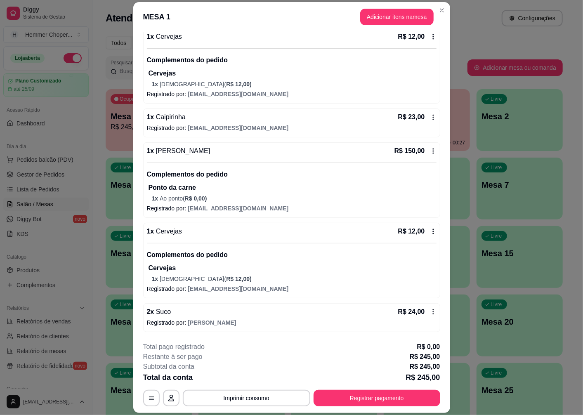
scroll to position [24, 0]
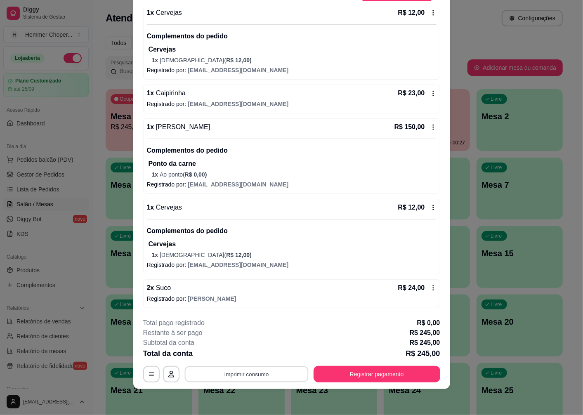
click at [267, 378] on button "Imprimir consumo" at bounding box center [246, 374] width 124 height 16
click at [250, 355] on button "IMPRESSORA" at bounding box center [246, 355] width 60 height 13
click at [373, 374] on button "Registrar pagamento" at bounding box center [376, 374] width 123 height 16
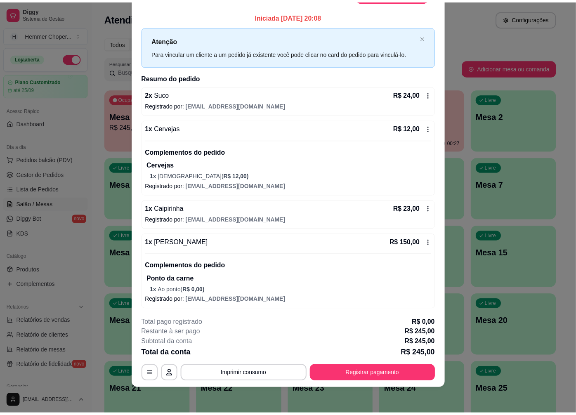
scroll to position [0, 0]
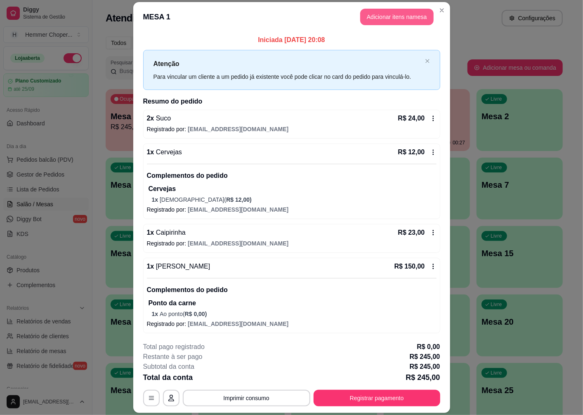
click at [411, 22] on button "Adicionar itens na mesa" at bounding box center [396, 17] width 73 height 17
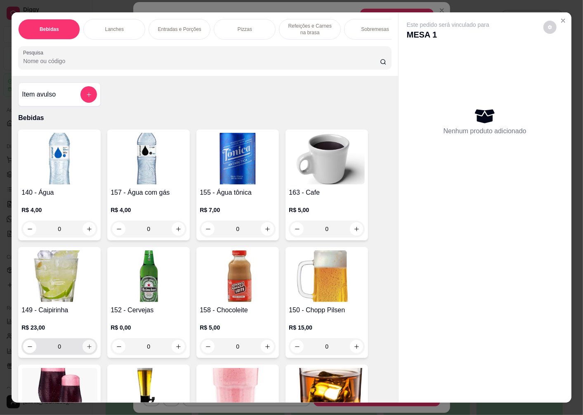
click at [83, 347] on button "increase-product-quantity" at bounding box center [89, 346] width 13 height 13
type input "1"
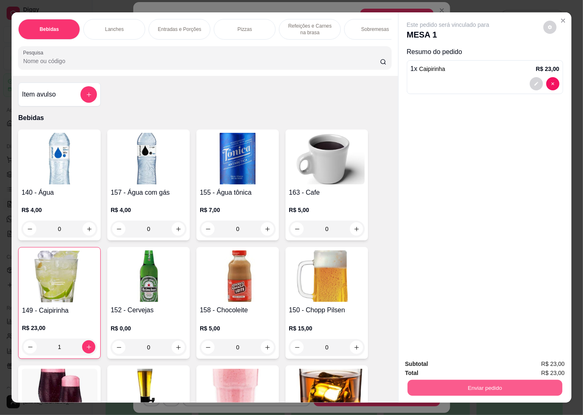
click at [448, 382] on button "Enviar pedido" at bounding box center [485, 388] width 155 height 16
click at [453, 365] on button "Não registrar e enviar pedido" at bounding box center [457, 363] width 83 height 15
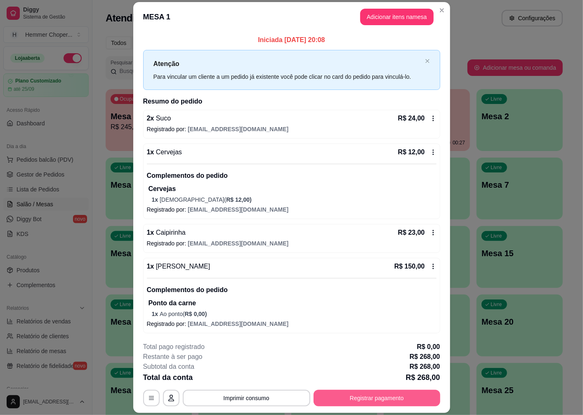
click at [394, 395] on button "Registrar pagamento" at bounding box center [377, 398] width 127 height 17
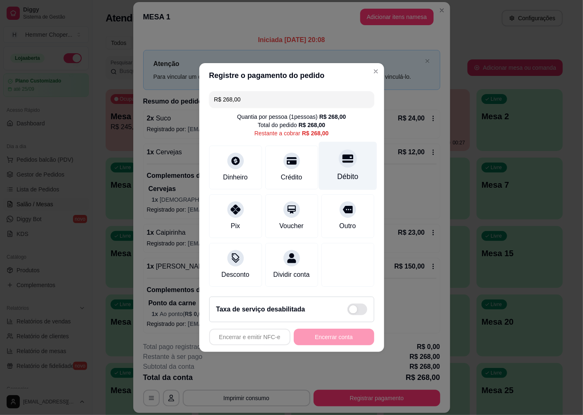
click at [342, 158] on icon at bounding box center [347, 159] width 11 height 8
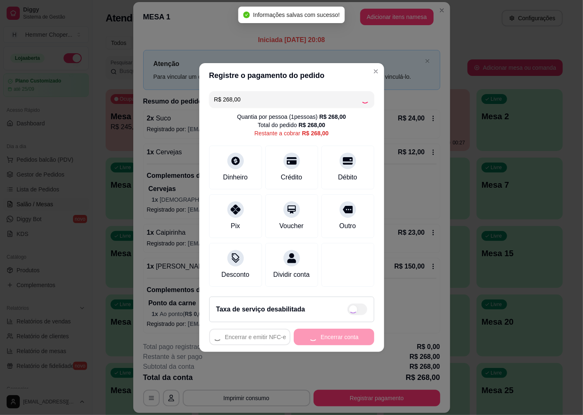
type input "R$ 0,00"
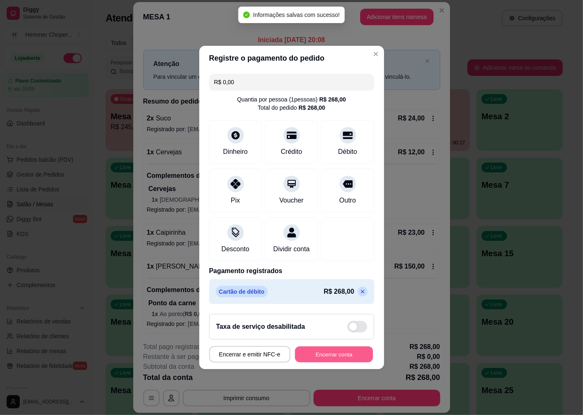
click at [337, 361] on button "Encerrar conta" at bounding box center [334, 355] width 78 height 16
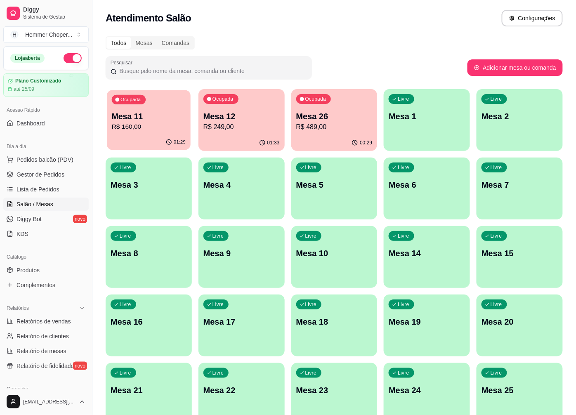
click at [158, 117] on p "Mesa 11" at bounding box center [149, 116] width 74 height 11
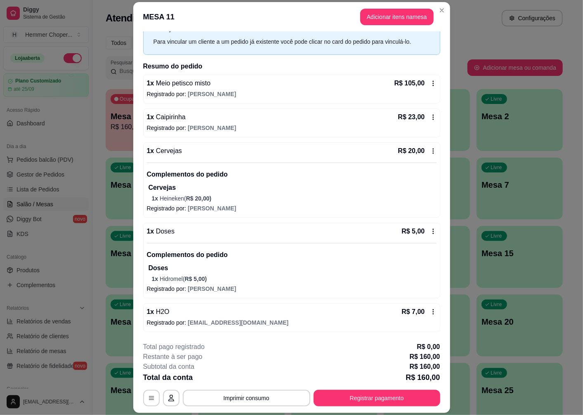
scroll to position [24, 0]
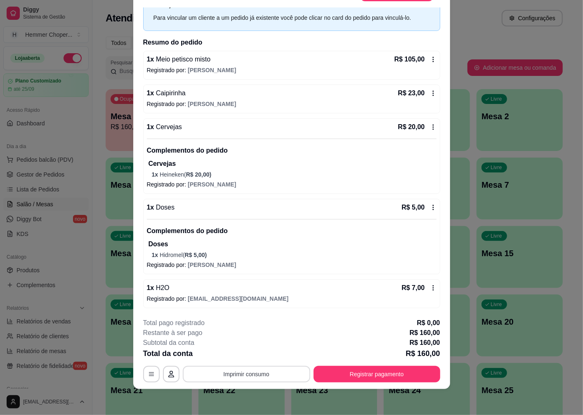
click at [232, 371] on button "Imprimir consumo" at bounding box center [246, 374] width 127 height 17
click at [244, 355] on button "IMPRESSORA" at bounding box center [246, 355] width 60 height 13
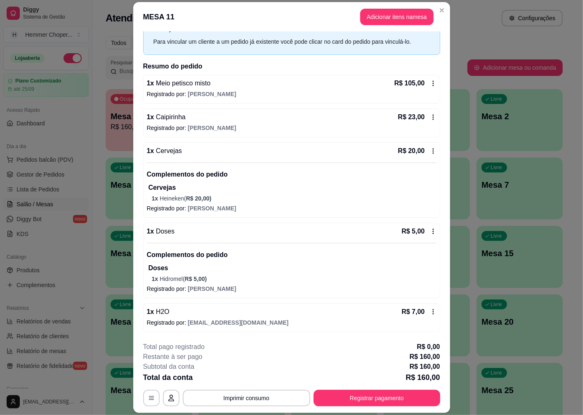
scroll to position [0, 0]
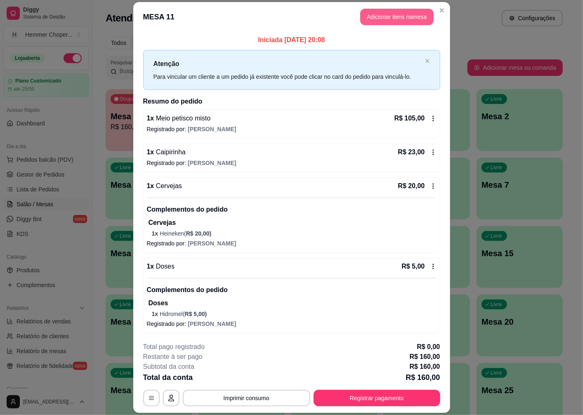
click at [413, 19] on button "Adicionar itens na mesa" at bounding box center [396, 17] width 73 height 17
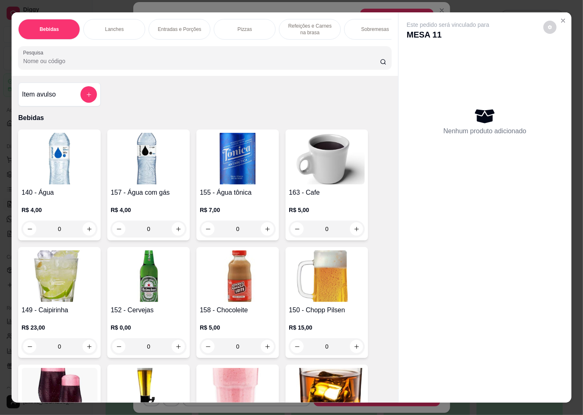
click at [160, 315] on h4 "152 - Cervejas" at bounding box center [149, 310] width 76 height 10
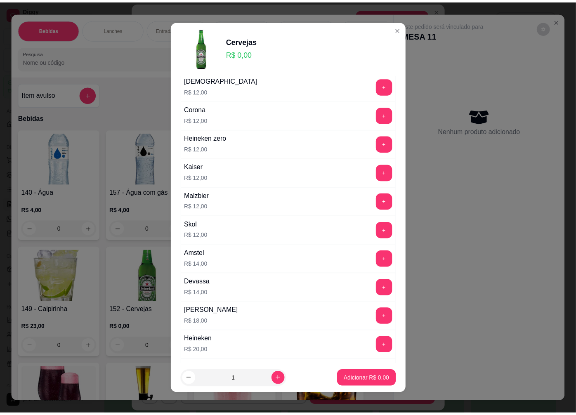
scroll to position [229, 0]
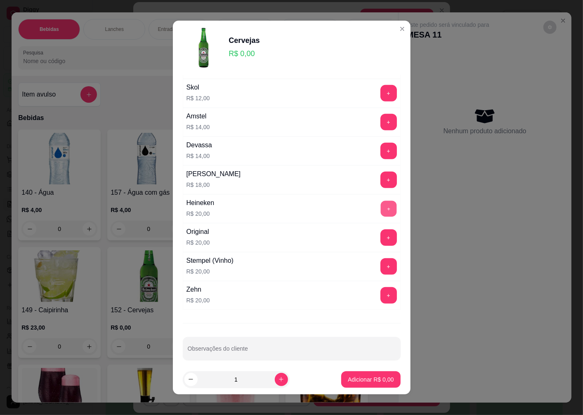
click at [380, 207] on button "+" at bounding box center [388, 209] width 16 height 16
click at [375, 384] on button "Adicionar R$ 20,00" at bounding box center [369, 379] width 61 height 16
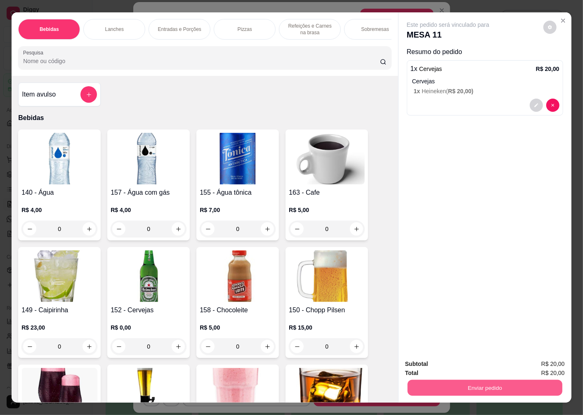
click at [471, 384] on button "Enviar pedido" at bounding box center [485, 388] width 155 height 16
click at [464, 365] on button "Não registrar e enviar pedido" at bounding box center [457, 363] width 83 height 15
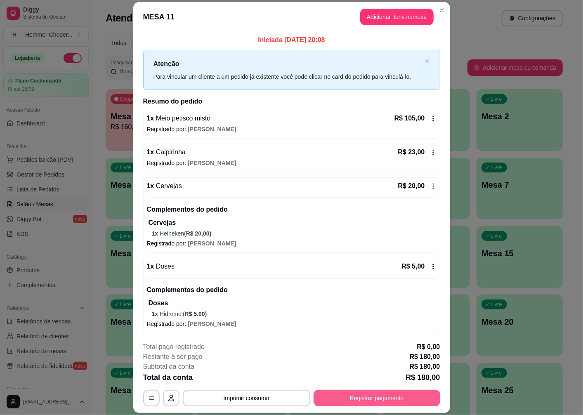
click at [367, 394] on button "Registrar pagamento" at bounding box center [377, 398] width 127 height 17
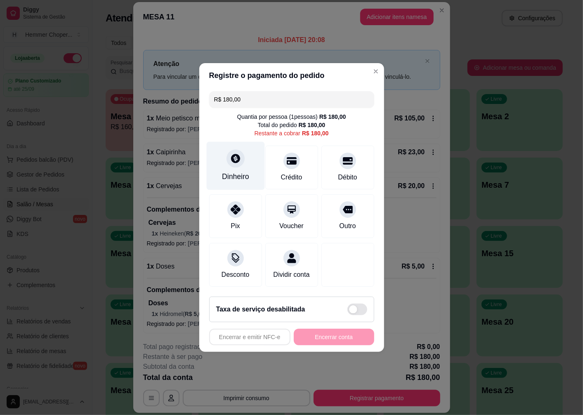
click at [240, 165] on div "Dinheiro" at bounding box center [235, 166] width 58 height 48
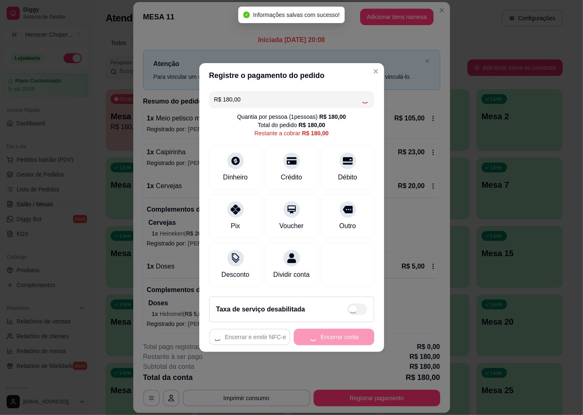
type input "R$ 0,00"
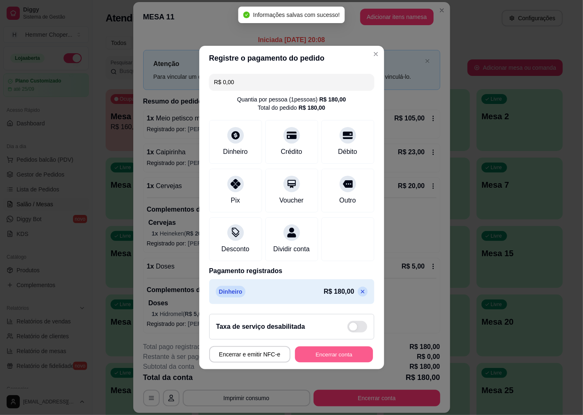
click at [340, 357] on button "Encerrar conta" at bounding box center [334, 355] width 78 height 16
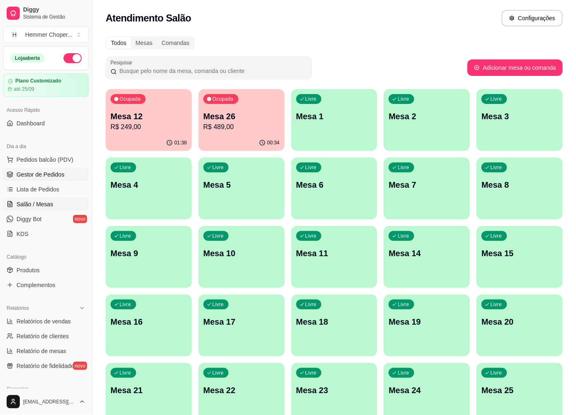
click at [48, 170] on span "Gestor de Pedidos" at bounding box center [41, 174] width 48 height 8
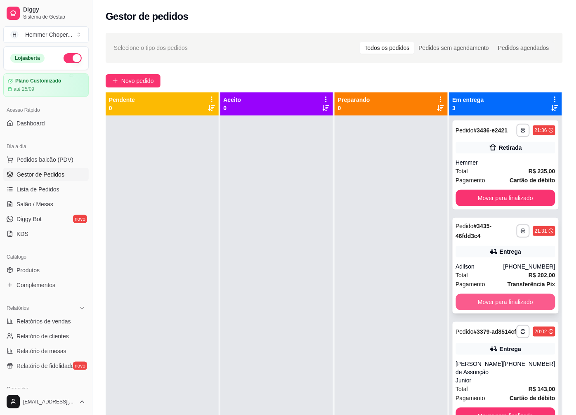
scroll to position [23, 0]
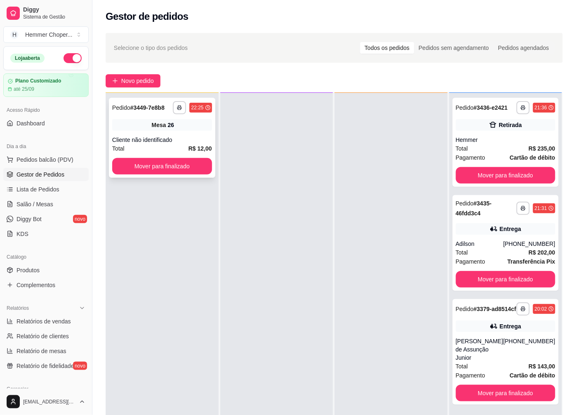
click at [150, 120] on div "Mesa 26" at bounding box center [162, 125] width 100 height 12
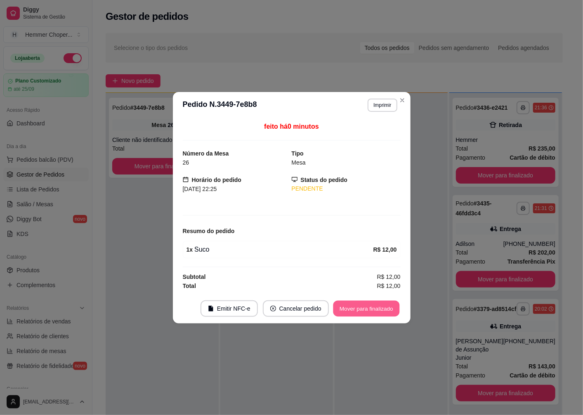
click at [353, 309] on button "Mover para finalizado" at bounding box center [366, 308] width 66 height 16
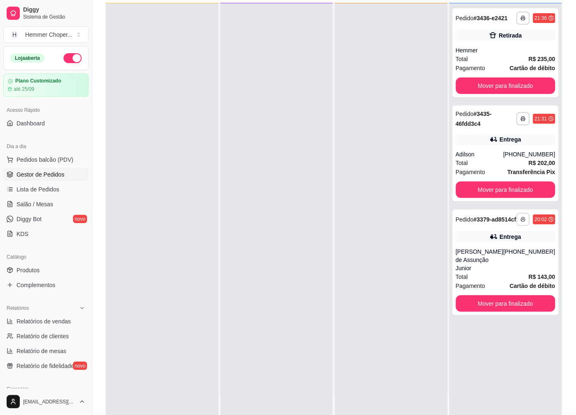
scroll to position [126, 0]
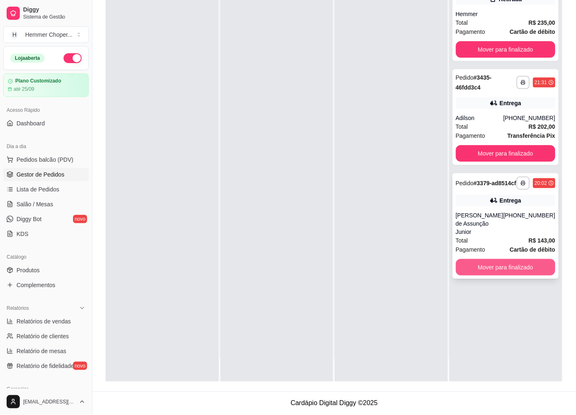
click at [510, 270] on button "Mover para finalizado" at bounding box center [506, 267] width 100 height 17
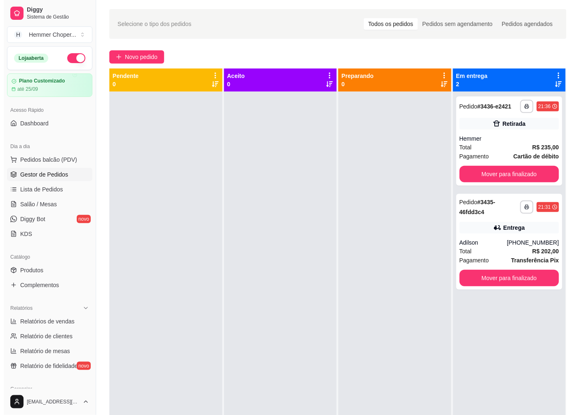
scroll to position [0, 0]
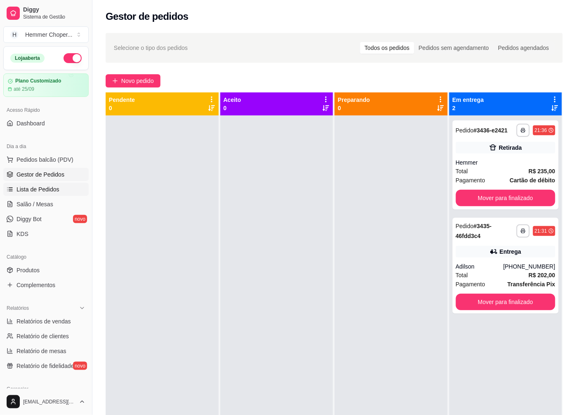
click at [48, 184] on link "Lista de Pedidos" at bounding box center [45, 189] width 85 height 13
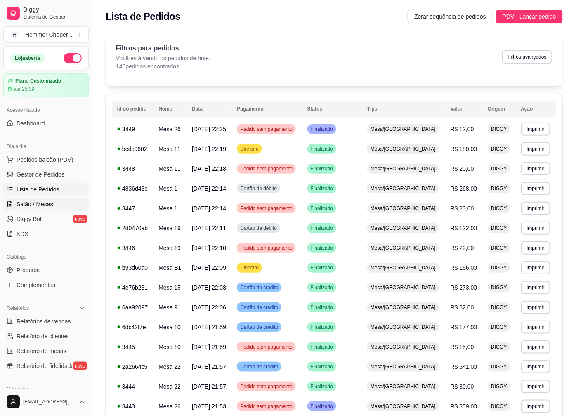
click at [48, 200] on span "Salão / Mesas" at bounding box center [35, 204] width 37 height 8
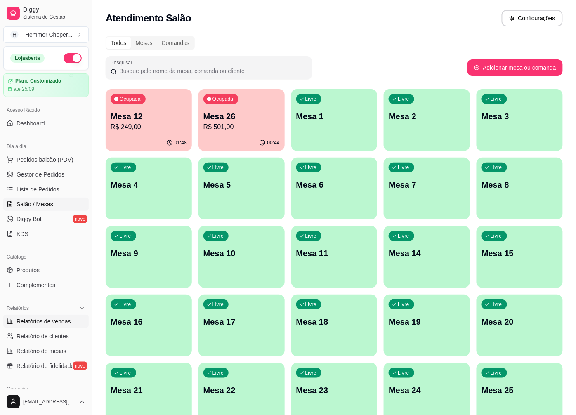
click at [47, 321] on span "Relatórios de vendas" at bounding box center [44, 321] width 54 height 8
select select "ALL"
select select "0"
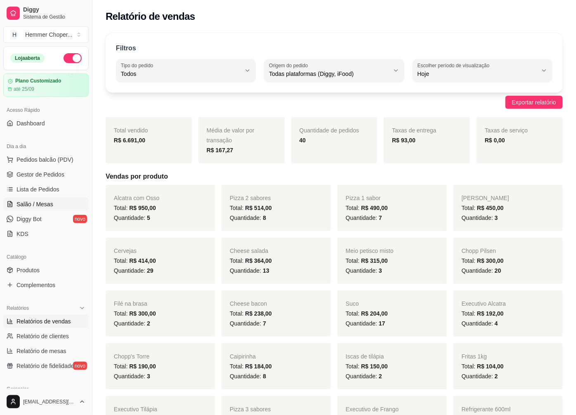
click at [38, 203] on span "Salão / Mesas" at bounding box center [35, 204] width 37 height 8
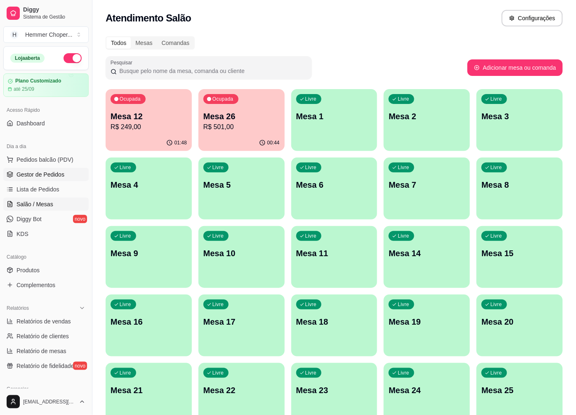
click at [47, 174] on span "Gestor de Pedidos" at bounding box center [41, 174] width 48 height 8
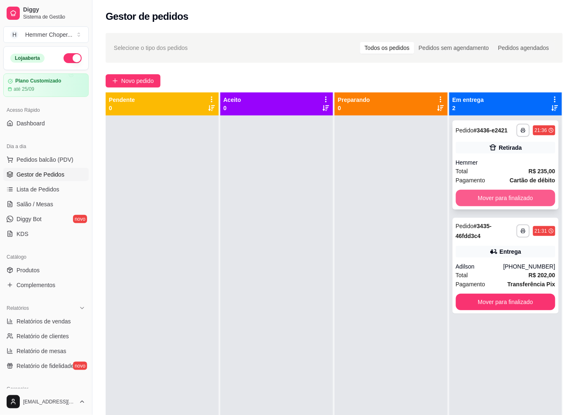
click at [531, 192] on button "Mover para finalizado" at bounding box center [506, 198] width 100 height 17
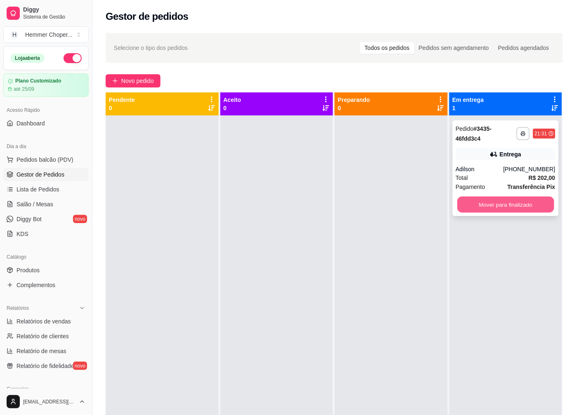
click at [488, 199] on button "Mover para finalizado" at bounding box center [505, 205] width 97 height 16
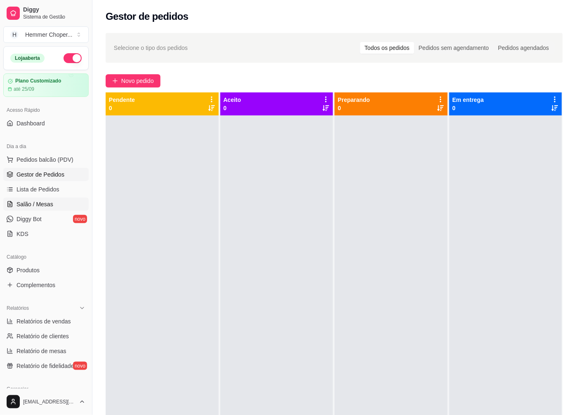
click at [48, 209] on link "Salão / Mesas" at bounding box center [45, 204] width 85 height 13
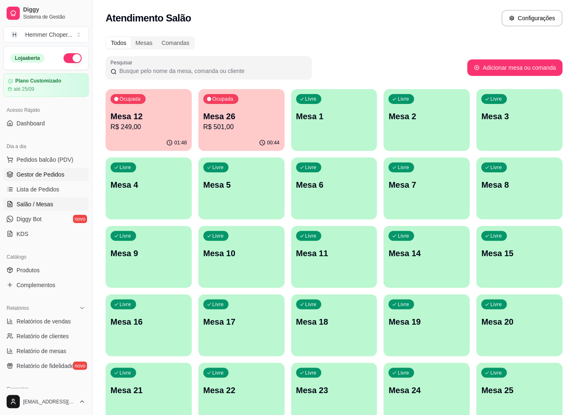
click at [14, 168] on link "Gestor de Pedidos" at bounding box center [45, 174] width 85 height 13
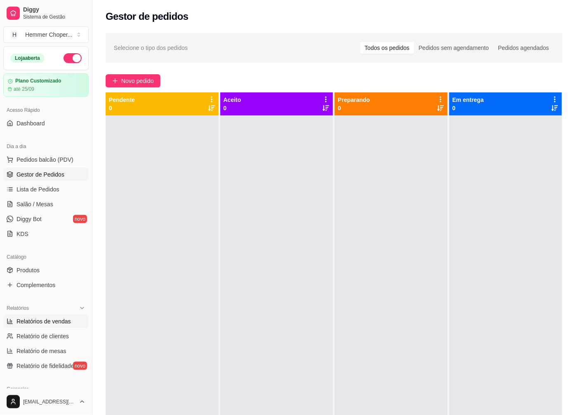
click at [41, 317] on span "Relatórios de vendas" at bounding box center [44, 321] width 54 height 8
select select "ALL"
select select "0"
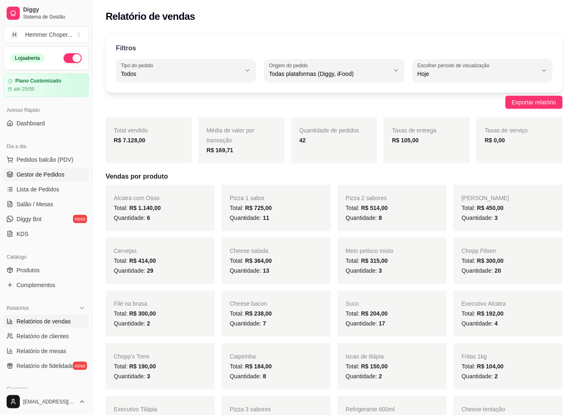
click at [38, 178] on span "Gestor de Pedidos" at bounding box center [41, 174] width 48 height 8
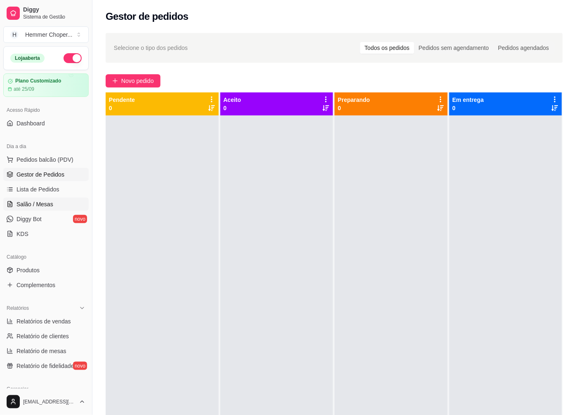
click at [28, 205] on span "Salão / Mesas" at bounding box center [35, 204] width 37 height 8
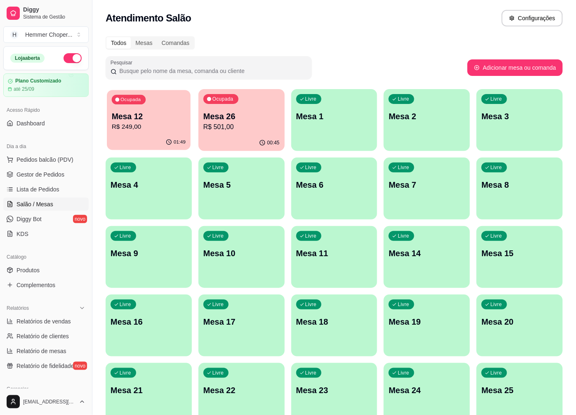
click at [160, 116] on p "Mesa 12" at bounding box center [149, 116] width 74 height 11
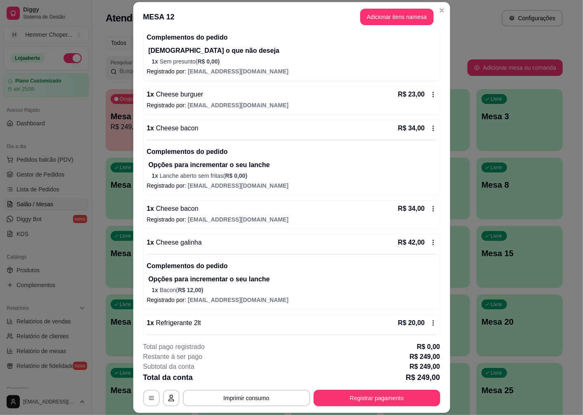
scroll to position [229, 0]
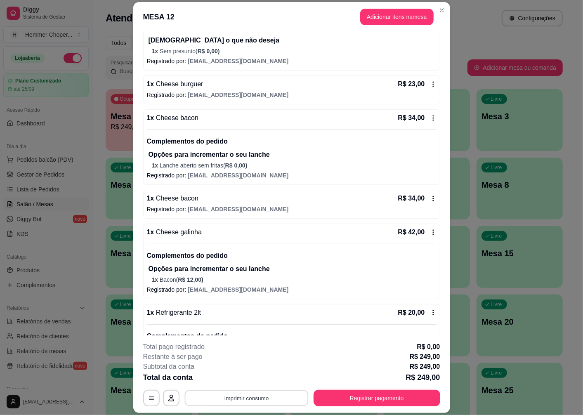
click at [264, 396] on button "Imprimir consumo" at bounding box center [246, 398] width 124 height 16
click at [259, 381] on button "IMPRESSORA" at bounding box center [246, 379] width 58 height 13
click at [353, 394] on button "Registrar pagamento" at bounding box center [376, 398] width 123 height 16
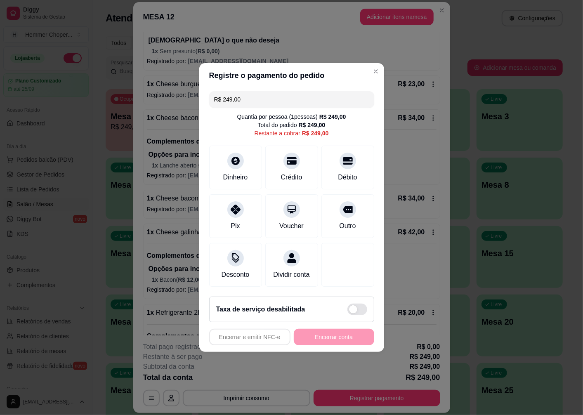
drag, startPoint x: 239, startPoint y: 96, endPoint x: 223, endPoint y: 101, distance: 17.1
click at [223, 101] on input "R$ 249,00" at bounding box center [291, 99] width 155 height 17
click at [345, 156] on icon at bounding box center [347, 158] width 11 height 11
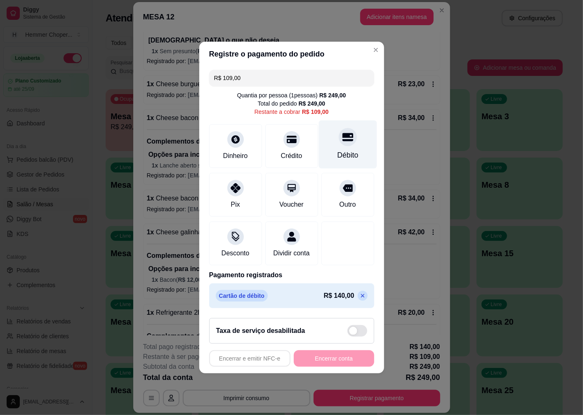
click at [343, 142] on div "Débito" at bounding box center [348, 144] width 58 height 48
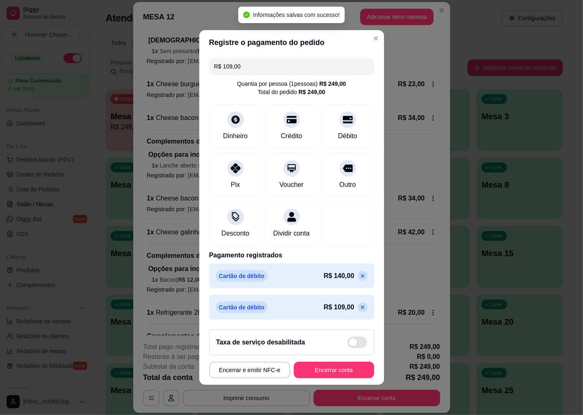
type input "R$ 0,00"
click at [340, 376] on button "Encerrar conta" at bounding box center [334, 370] width 80 height 17
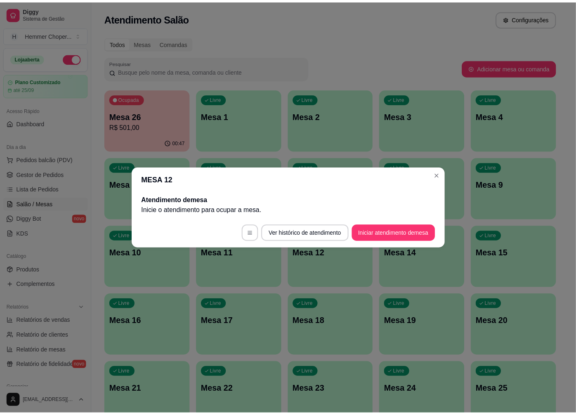
scroll to position [0, 0]
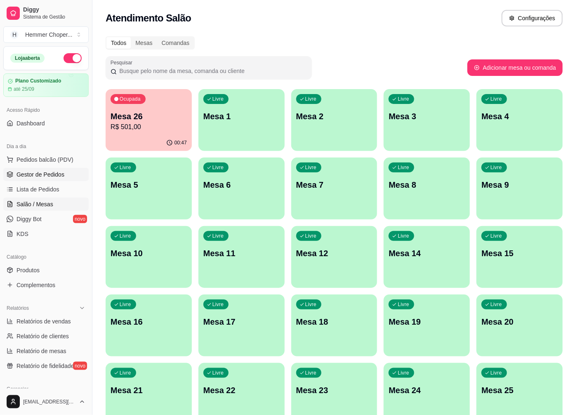
click at [51, 179] on link "Gestor de Pedidos" at bounding box center [45, 174] width 85 height 13
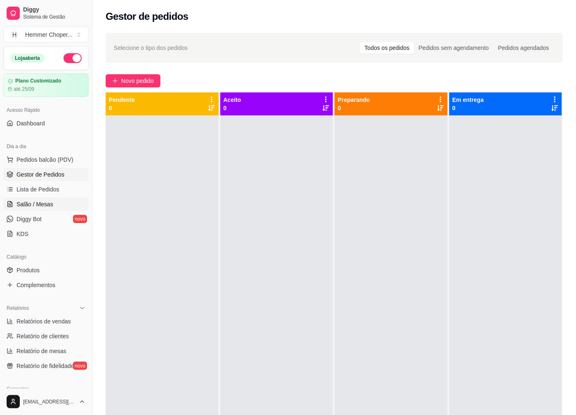
click at [50, 204] on span "Salão / Mesas" at bounding box center [35, 204] width 37 height 8
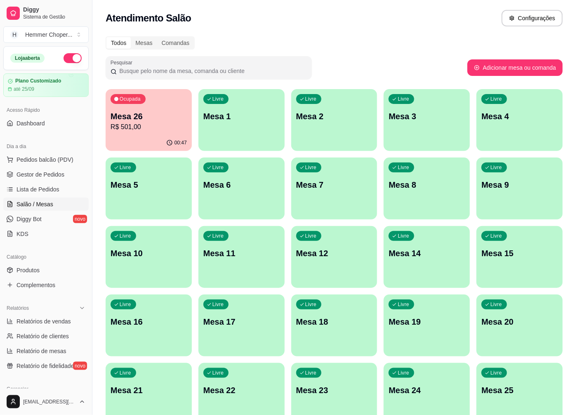
click at [136, 127] on p "R$ 501,00" at bounding box center [149, 127] width 76 height 10
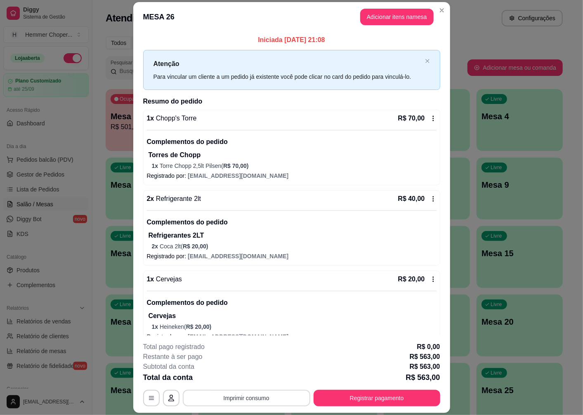
click at [259, 403] on button "Imprimir consumo" at bounding box center [246, 398] width 127 height 17
click at [249, 378] on button "IMPRESSORA" at bounding box center [246, 379] width 58 height 13
click at [249, 399] on button "Imprimir consumo" at bounding box center [246, 398] width 127 height 17
click at [255, 381] on button "IMPRESSORA" at bounding box center [246, 379] width 60 height 13
click at [355, 401] on button "Registrar pagamento" at bounding box center [376, 398] width 123 height 16
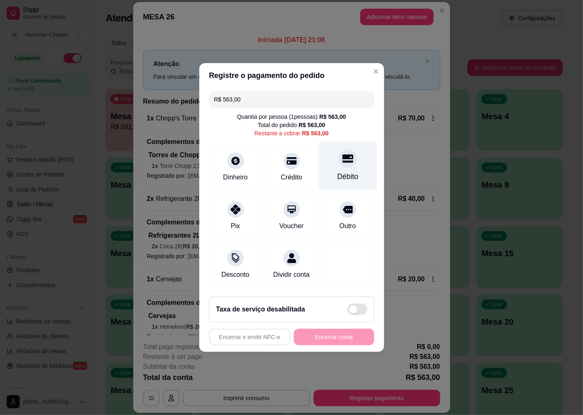
click at [344, 171] on div "Débito" at bounding box center [347, 176] width 21 height 11
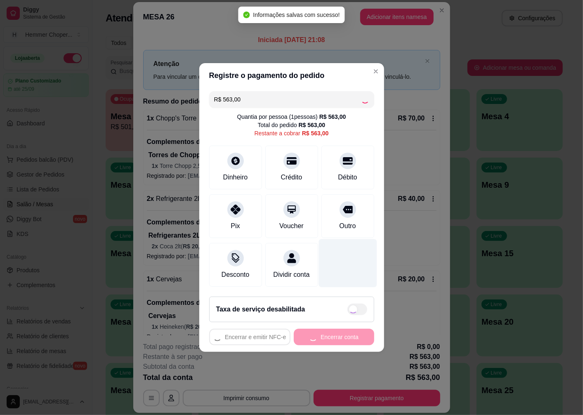
type input "R$ 0,00"
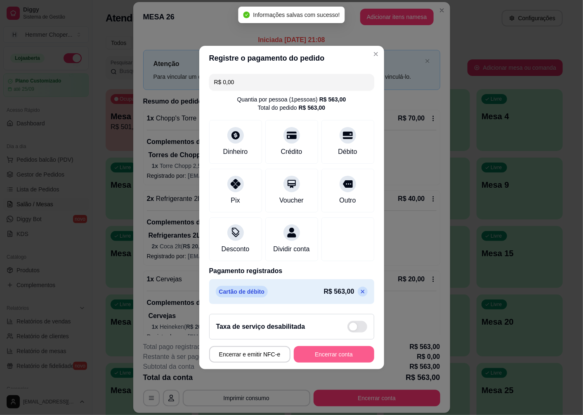
click at [325, 360] on button "Encerrar conta" at bounding box center [334, 354] width 80 height 17
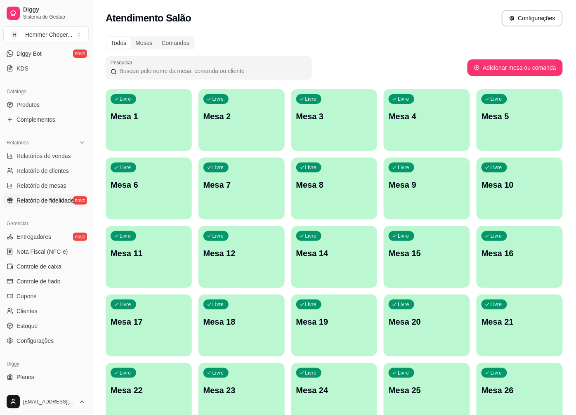
scroll to position [178, 0]
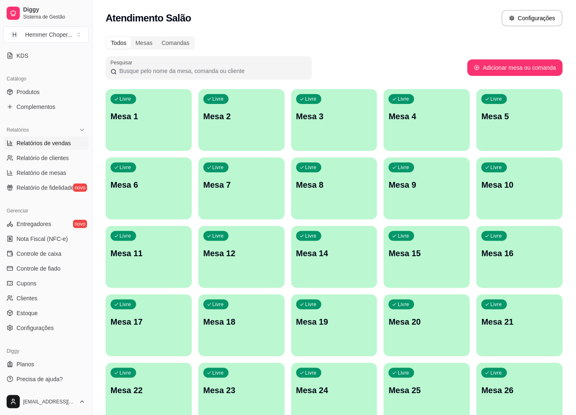
click at [40, 141] on span "Relatórios de vendas" at bounding box center [44, 143] width 54 height 8
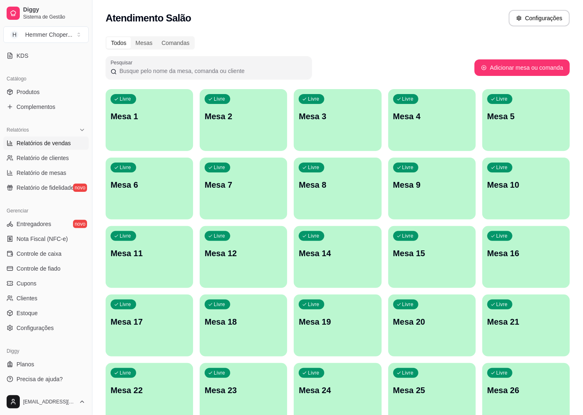
select select "ALL"
select select "0"
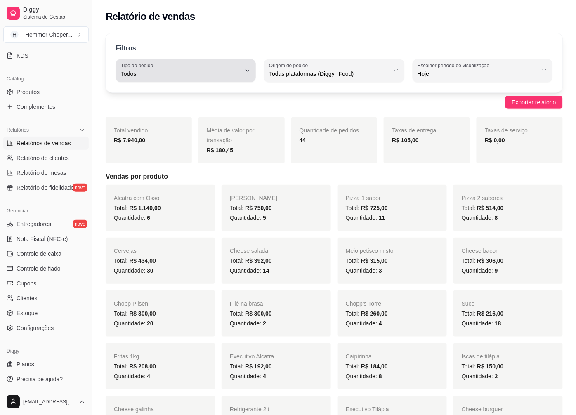
click at [132, 67] on label "Tipo do pedido" at bounding box center [138, 65] width 35 height 7
click at [149, 109] on span "Entrega" at bounding box center [182, 107] width 114 height 8
type input "DELIVERY"
select select "DELIVERY"
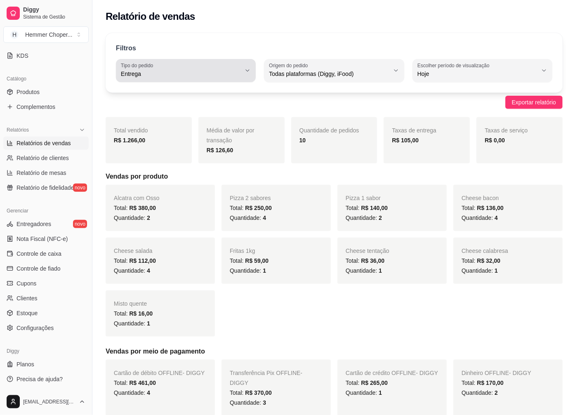
click at [151, 63] on label "Tipo do pedido" at bounding box center [138, 65] width 35 height 7
click at [139, 94] on span "Todos" at bounding box center [182, 94] width 114 height 8
type input "ALL"
select select "ALL"
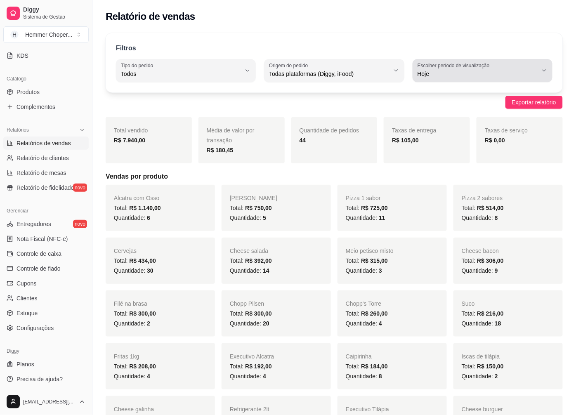
click at [440, 68] on label "Escolher período de visualização" at bounding box center [455, 65] width 75 height 7
click at [434, 178] on span "Customizado" at bounding box center [479, 174] width 114 height 8
type input "-1"
select select "-1"
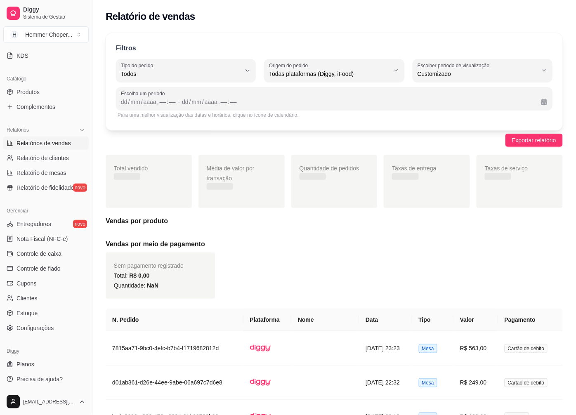
scroll to position [7, 0]
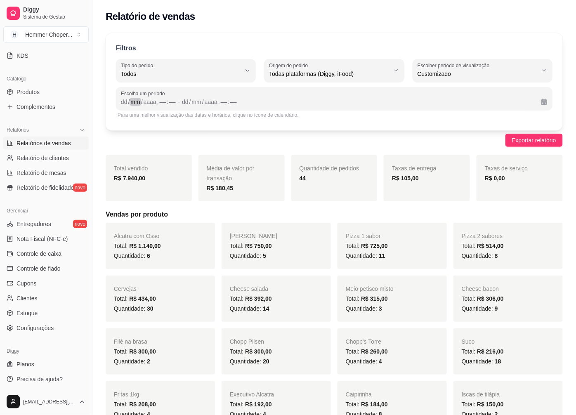
click at [132, 104] on div "mm" at bounding box center [135, 102] width 11 height 8
click at [122, 100] on div "dd" at bounding box center [124, 102] width 8 height 8
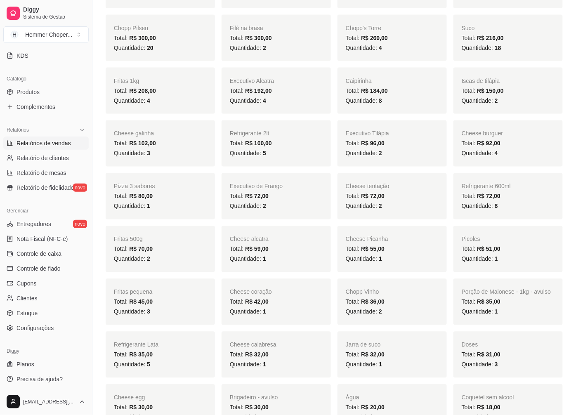
scroll to position [321, 0]
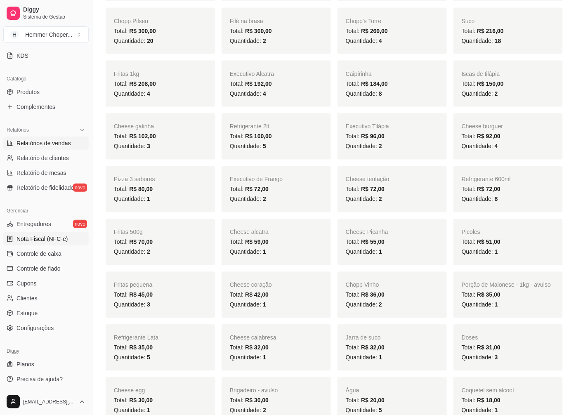
click at [39, 240] on span "Nota Fiscal (NFC-e)" at bounding box center [42, 239] width 51 height 8
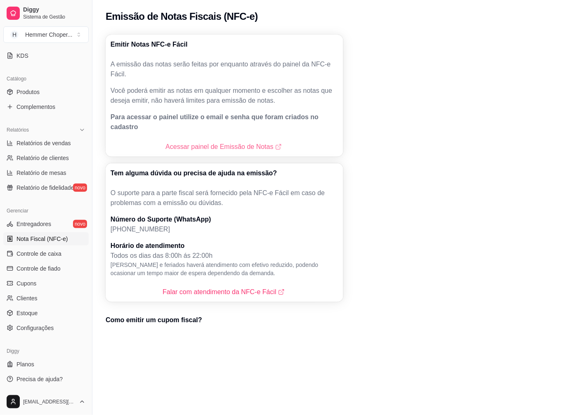
click at [211, 142] on link "Acessar painel de Emissão de Notas" at bounding box center [224, 147] width 118 height 10
click at [44, 141] on span "Relatórios de vendas" at bounding box center [44, 143] width 54 height 8
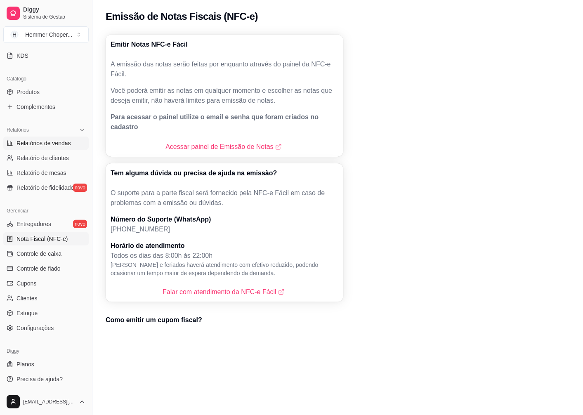
select select "ALL"
select select "0"
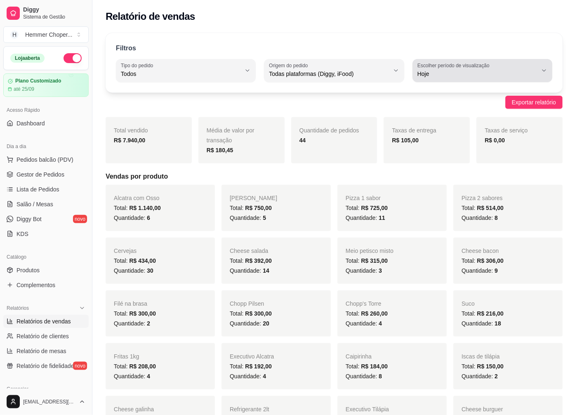
click at [546, 69] on icon "button" at bounding box center [544, 70] width 7 height 7
click at [459, 109] on span "Ontem" at bounding box center [479, 107] width 114 height 8
type input "1"
select select "1"
